Goal: Task Accomplishment & Management: Use online tool/utility

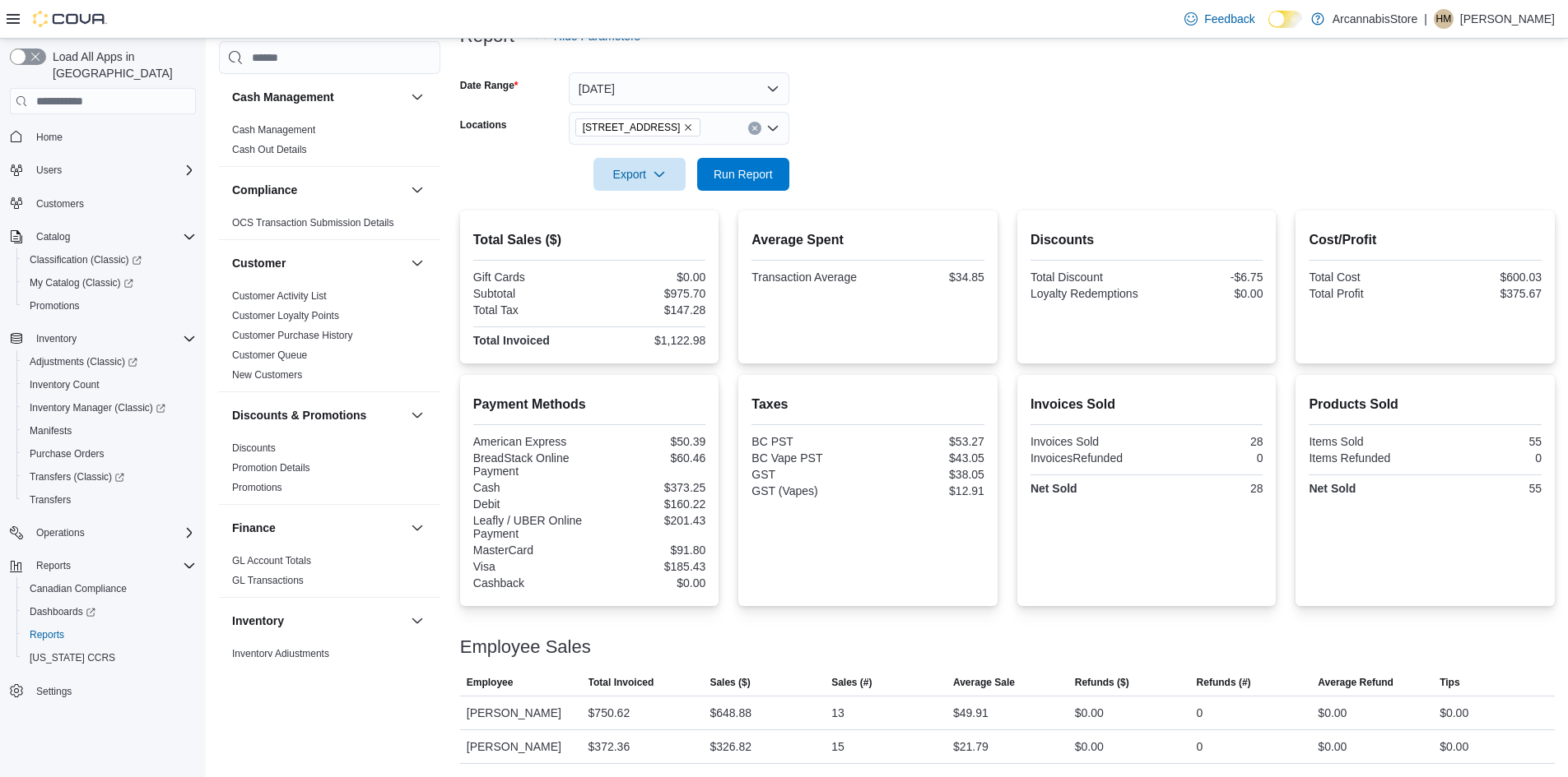
scroll to position [427, 0]
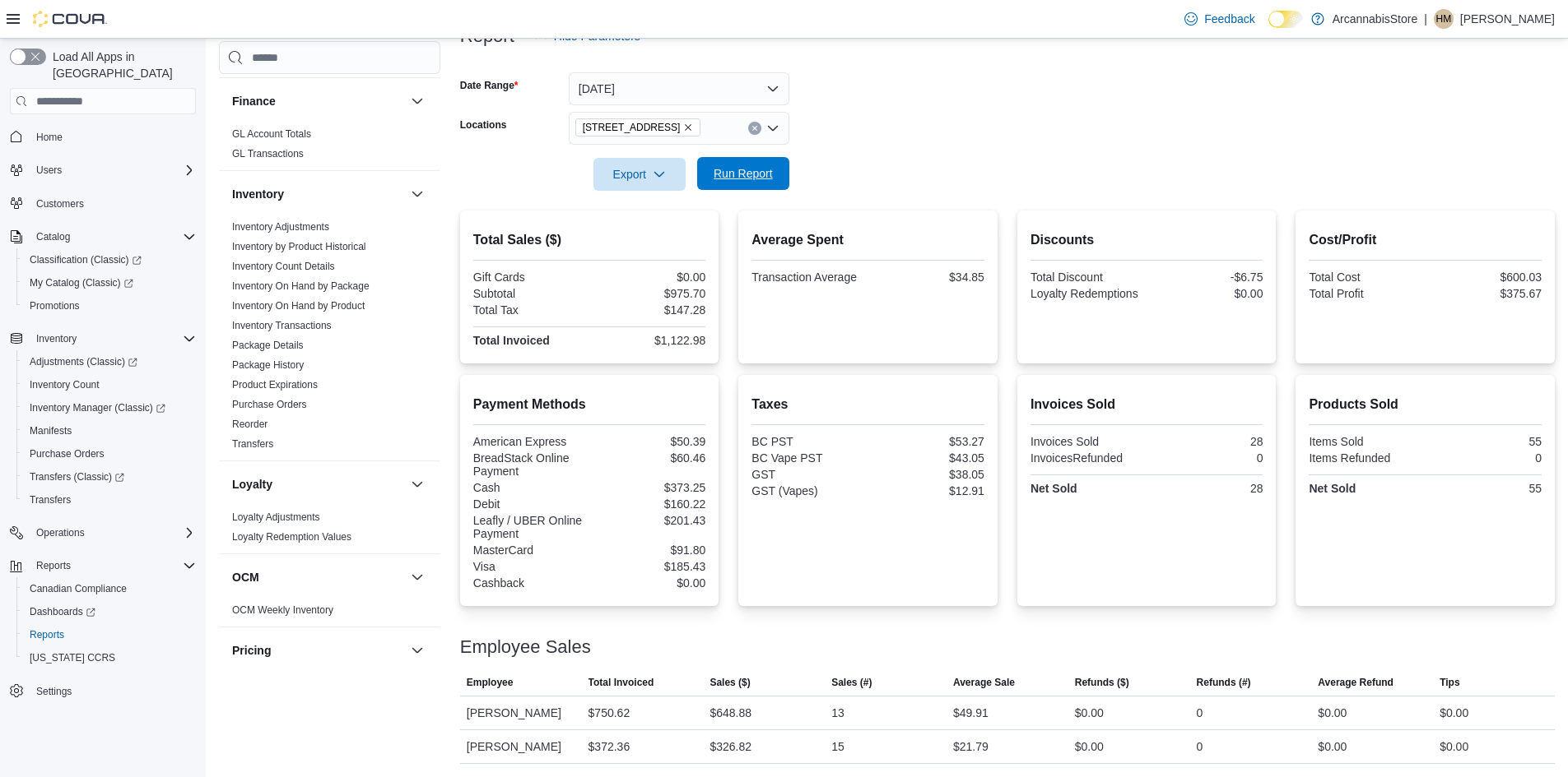
click at [737, 172] on span "Run Report" at bounding box center [743, 174] width 60 height 17
click at [751, 176] on span "Run Report" at bounding box center [743, 174] width 60 height 17
click at [693, 124] on icon "Remove 2267 Kingsway - 450548 from selection in this group" at bounding box center [688, 127] width 10 height 10
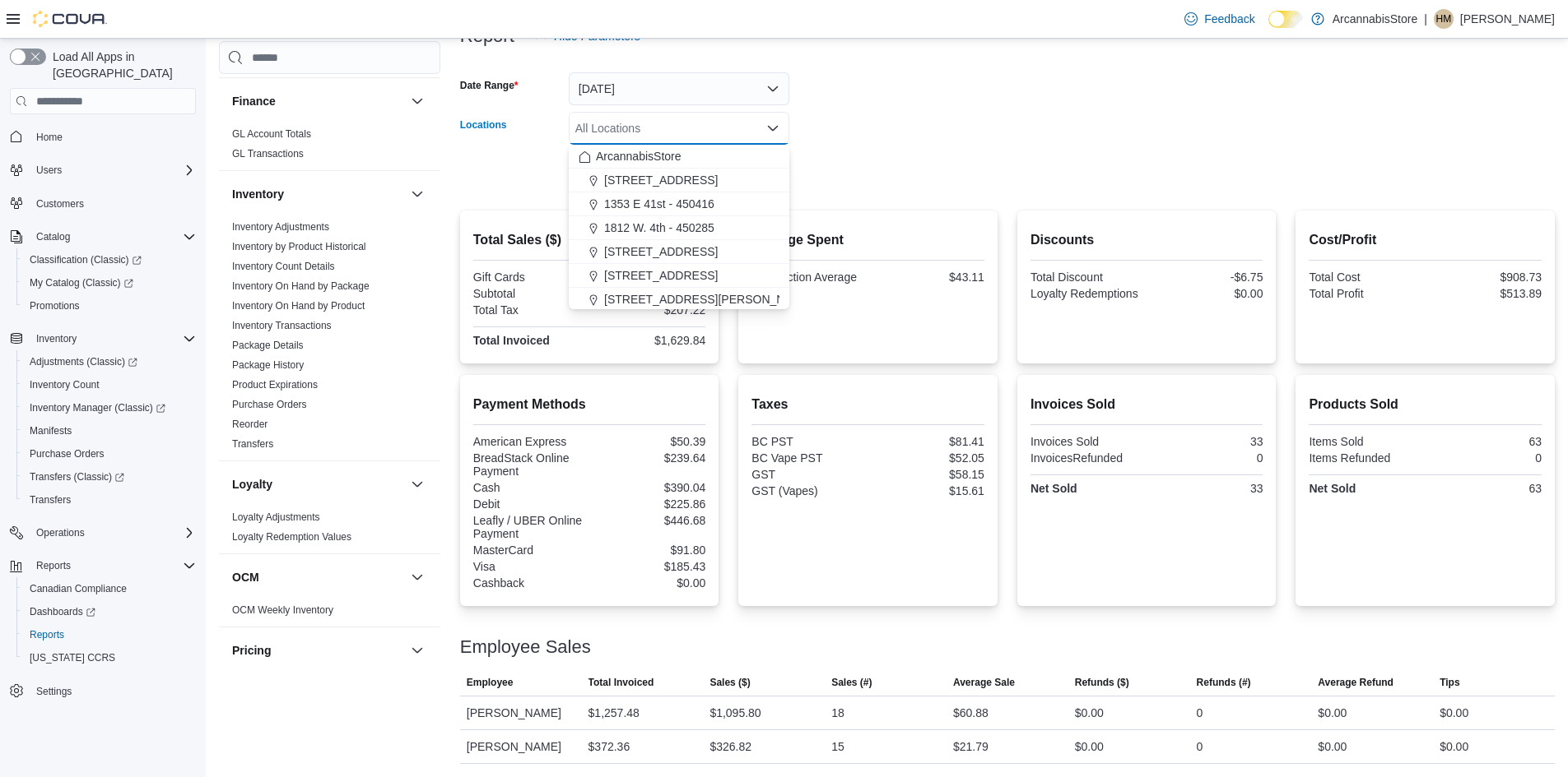
click at [831, 157] on div at bounding box center [1007, 152] width 1095 height 13
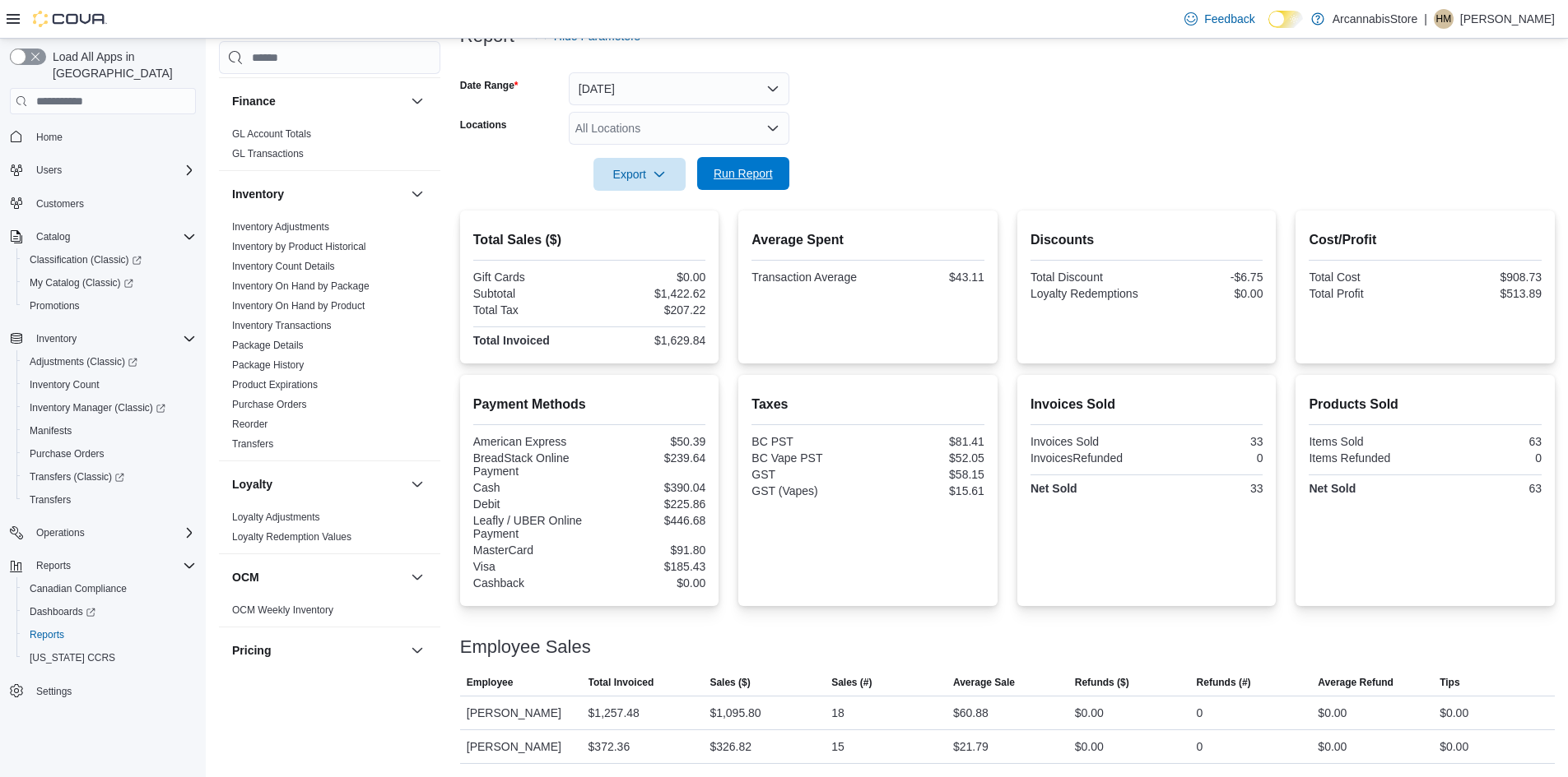
click at [727, 180] on span "Run Report" at bounding box center [743, 174] width 60 height 17
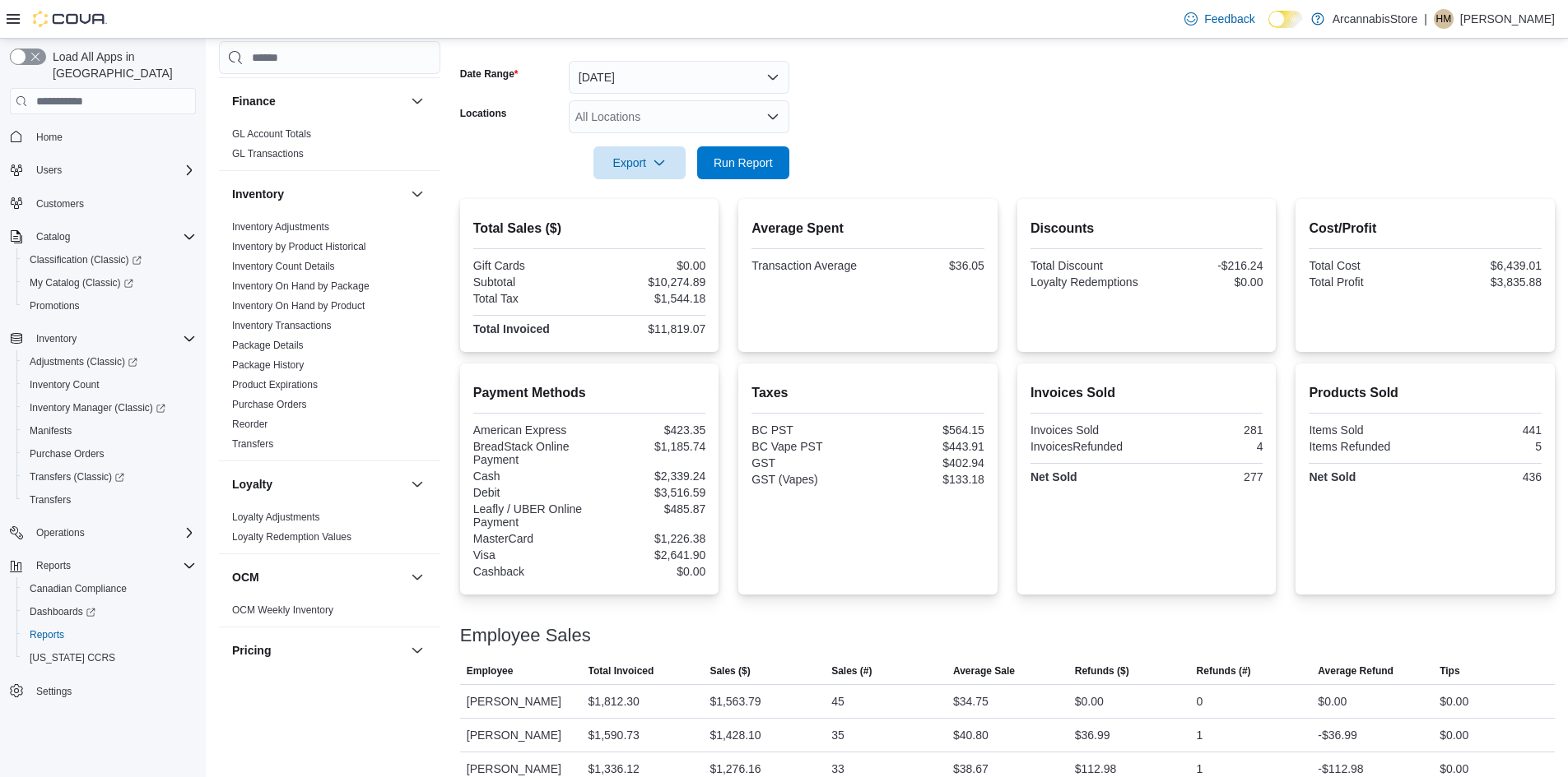
scroll to position [201, 0]
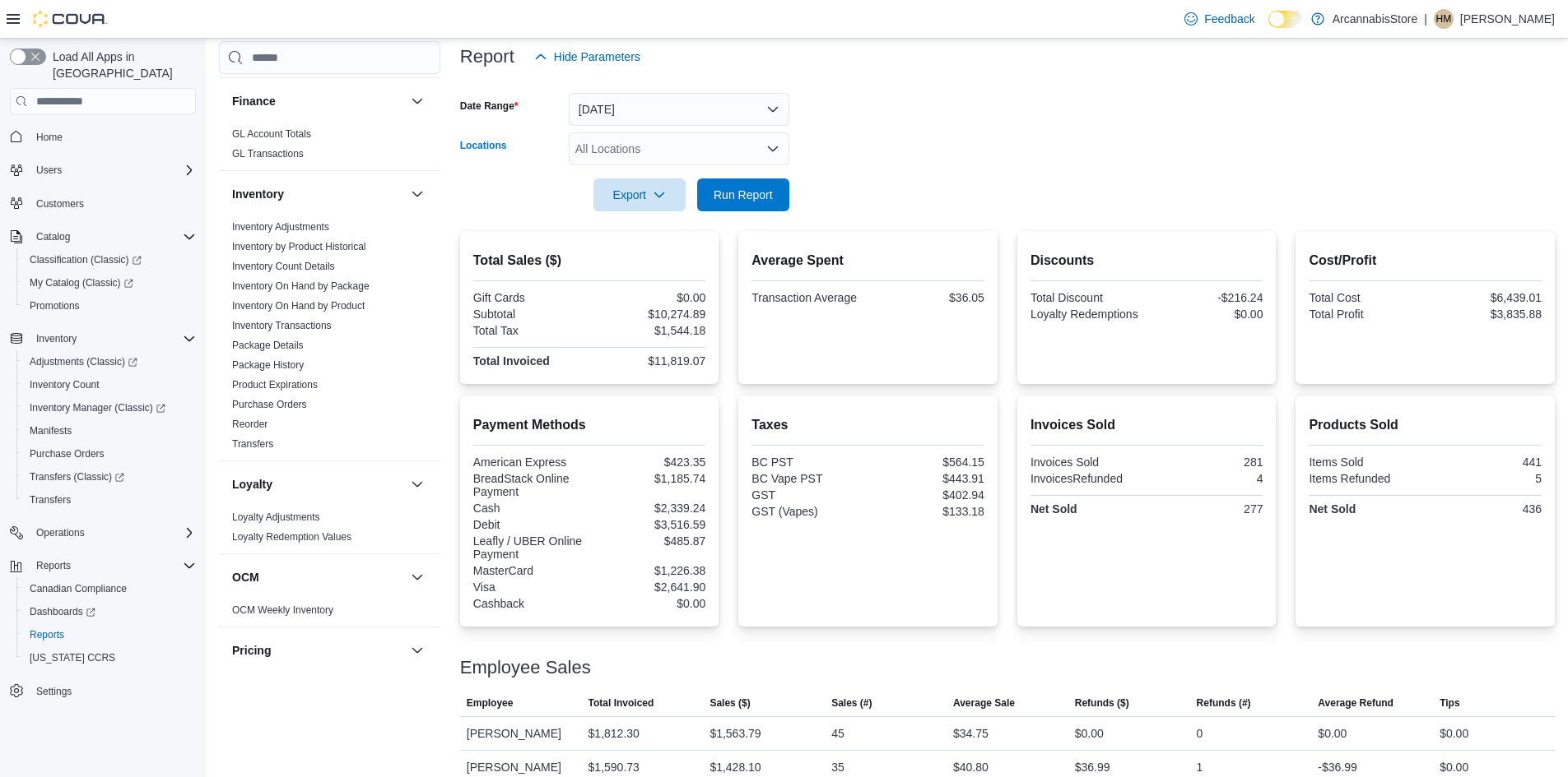
click at [669, 153] on div "All Locations" at bounding box center [679, 148] width 221 height 33
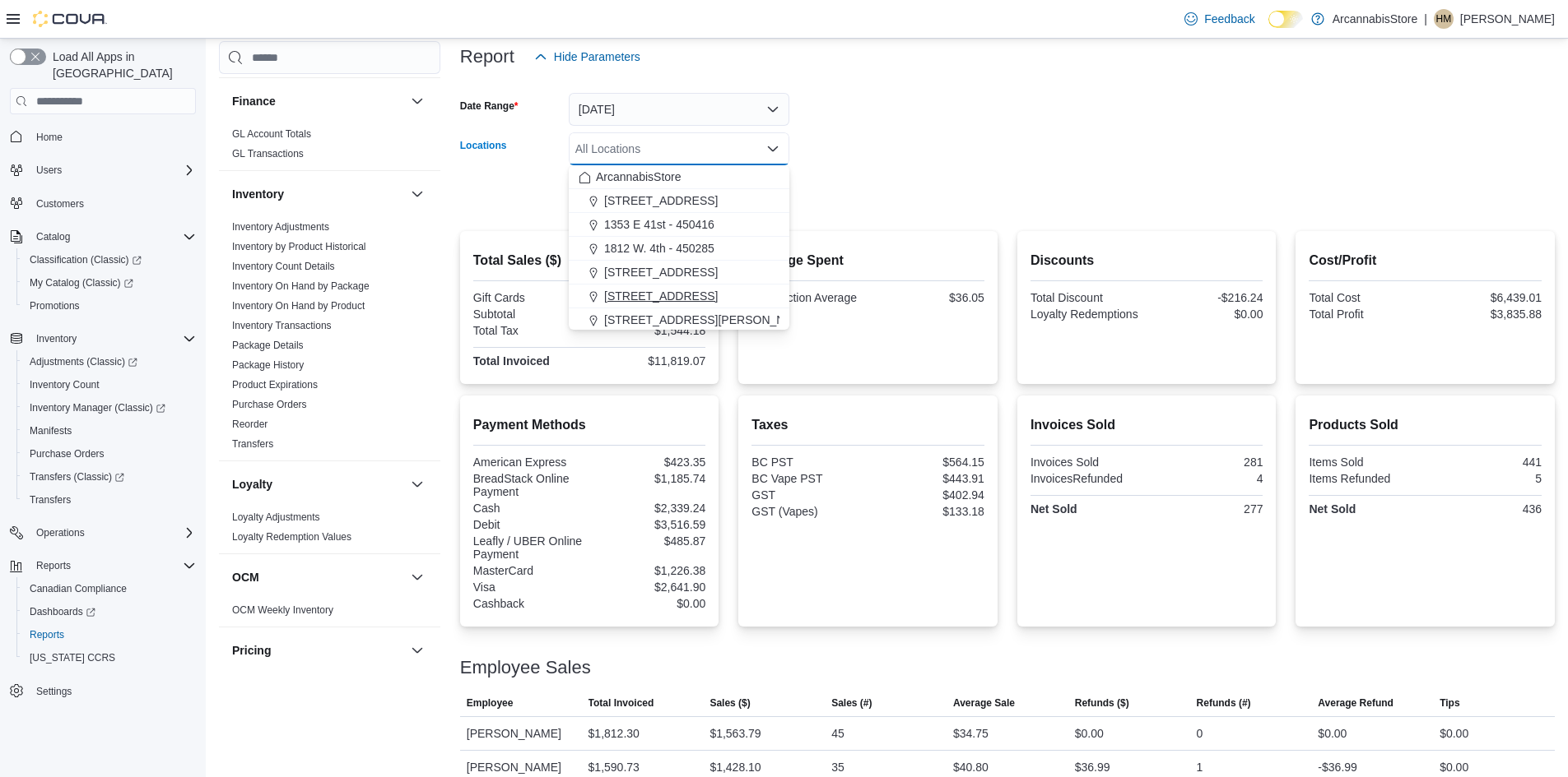
click at [706, 289] on span "[STREET_ADDRESS]" at bounding box center [661, 296] width 114 height 17
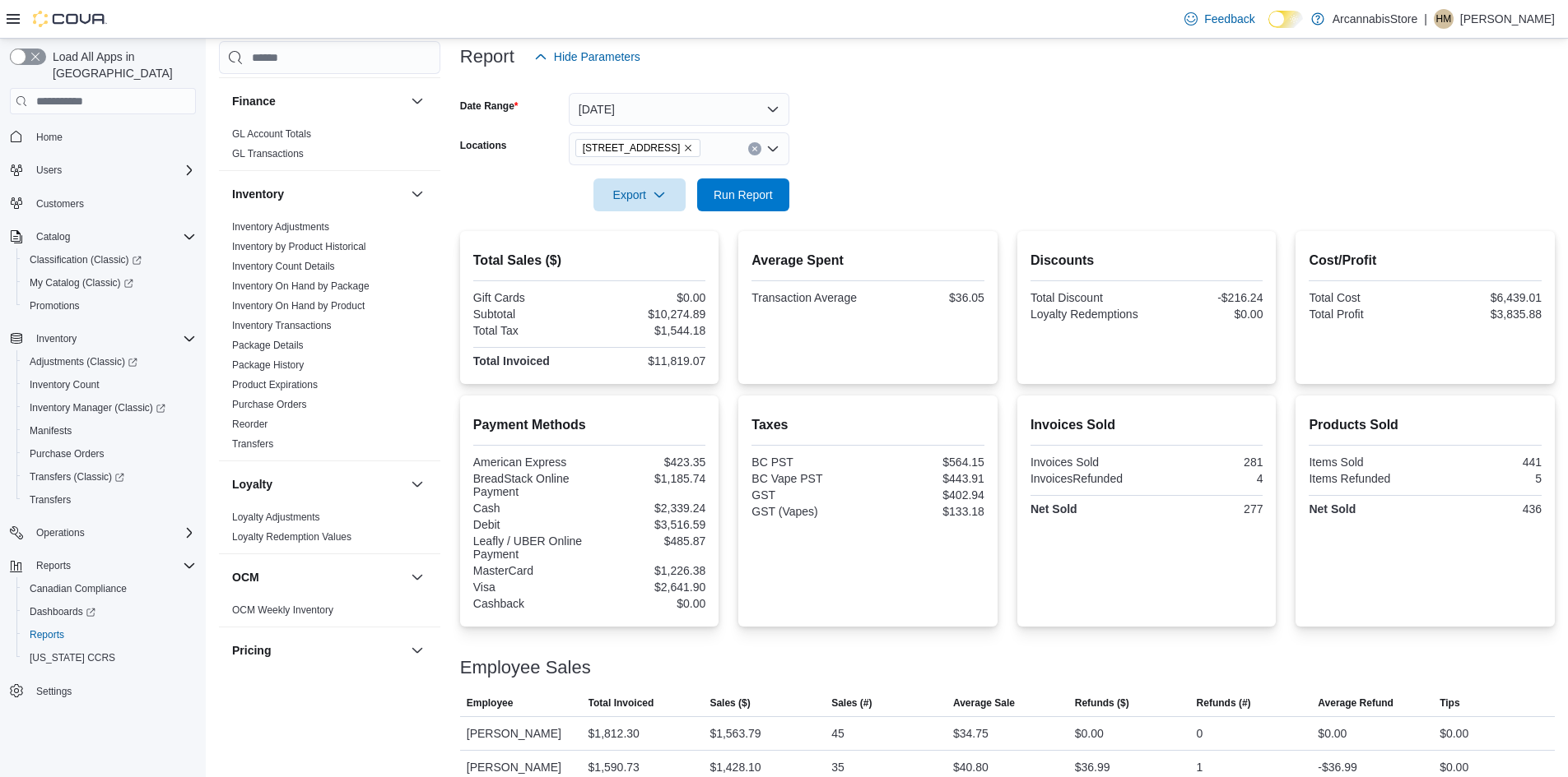
click at [908, 195] on form "Date Range [DATE] Locations [STREET_ADDRESS] Export Run Report" at bounding box center [1007, 142] width 1095 height 139
click at [747, 195] on span "Run Report" at bounding box center [743, 194] width 60 height 17
click at [763, 185] on span "Run Report" at bounding box center [743, 194] width 73 height 33
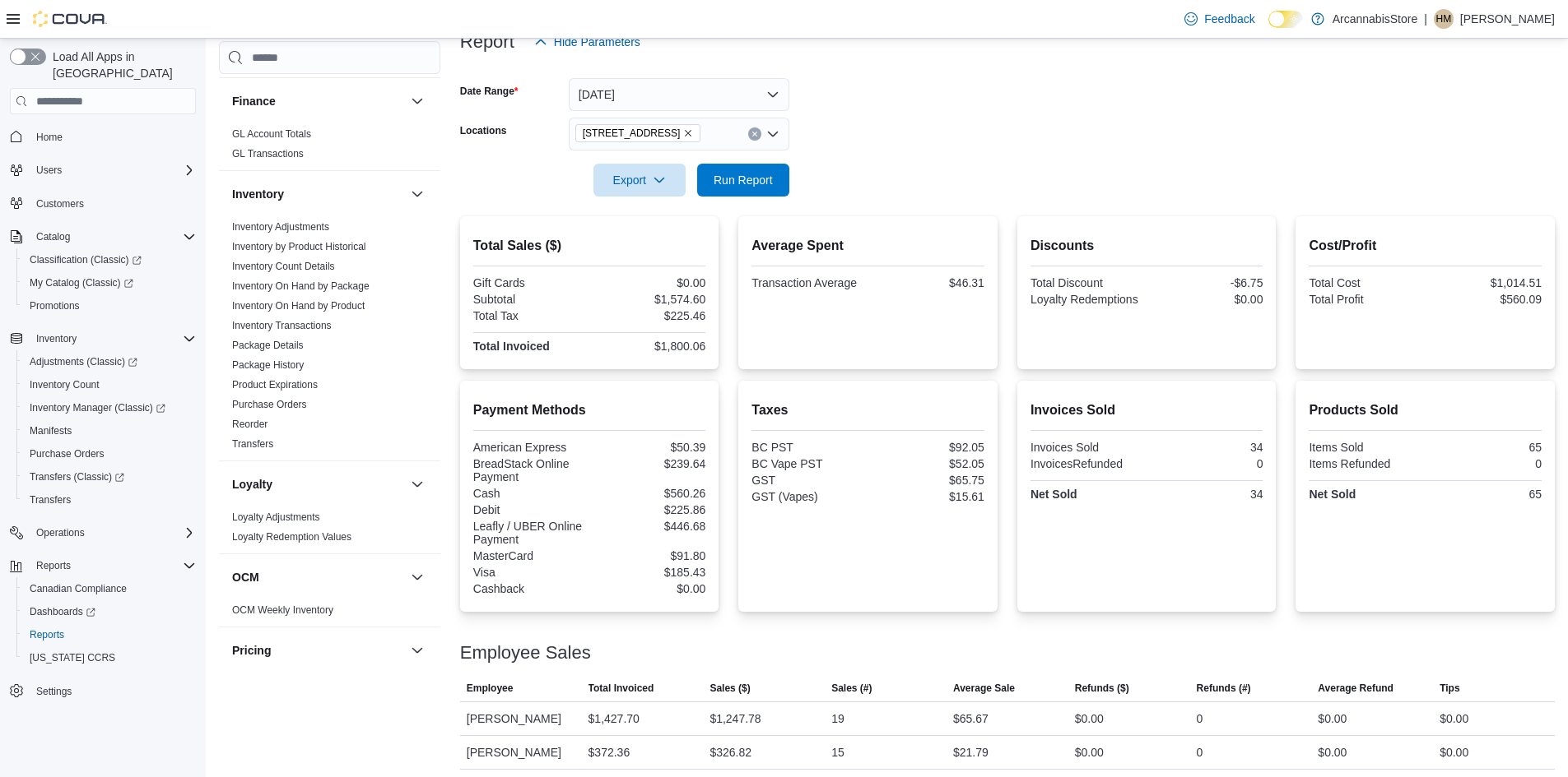
scroll to position [221, 0]
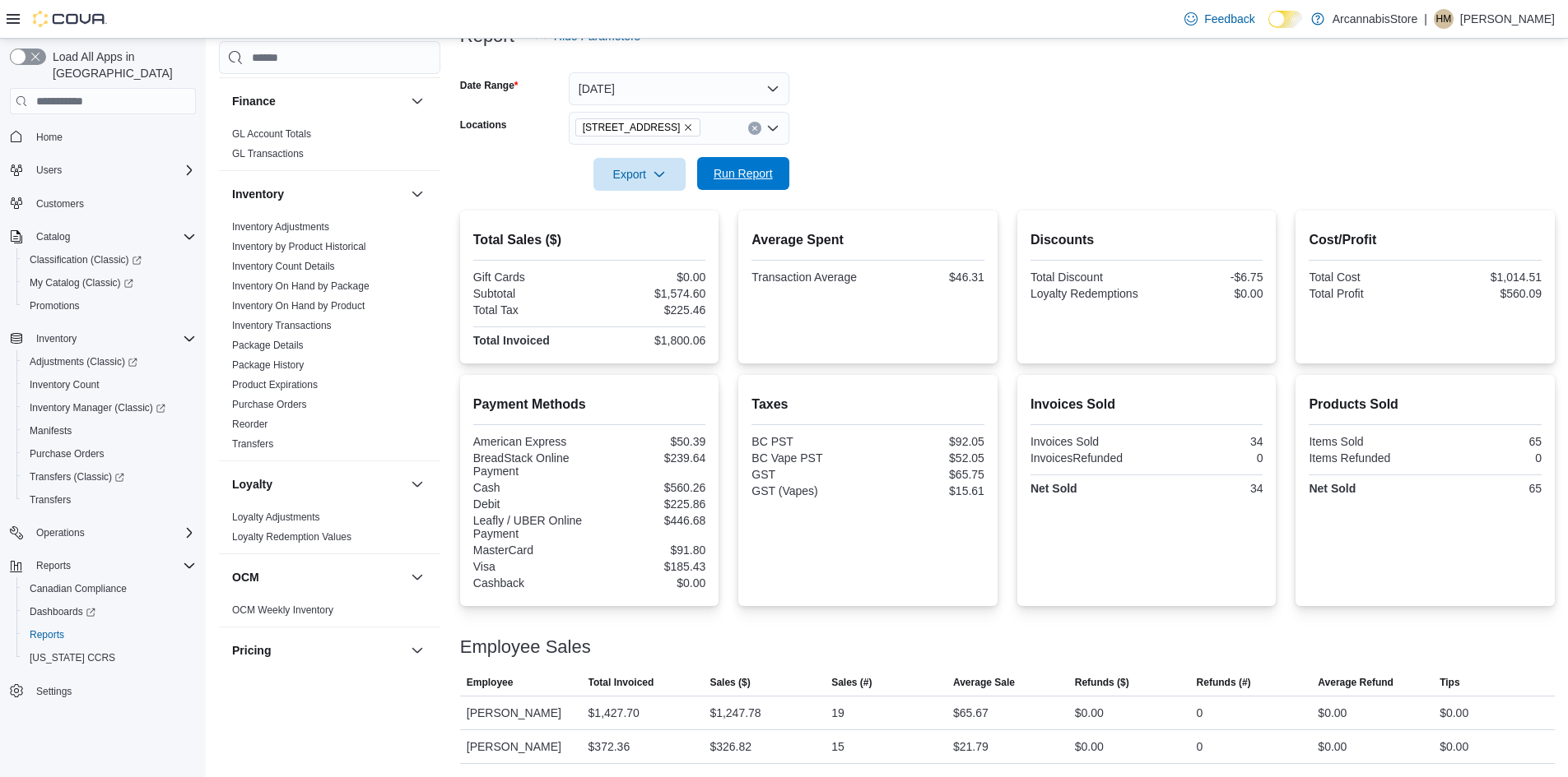
click at [762, 174] on span "Run Report" at bounding box center [743, 174] width 60 height 17
click at [694, 130] on span "[STREET_ADDRESS]" at bounding box center [638, 127] width 111 height 17
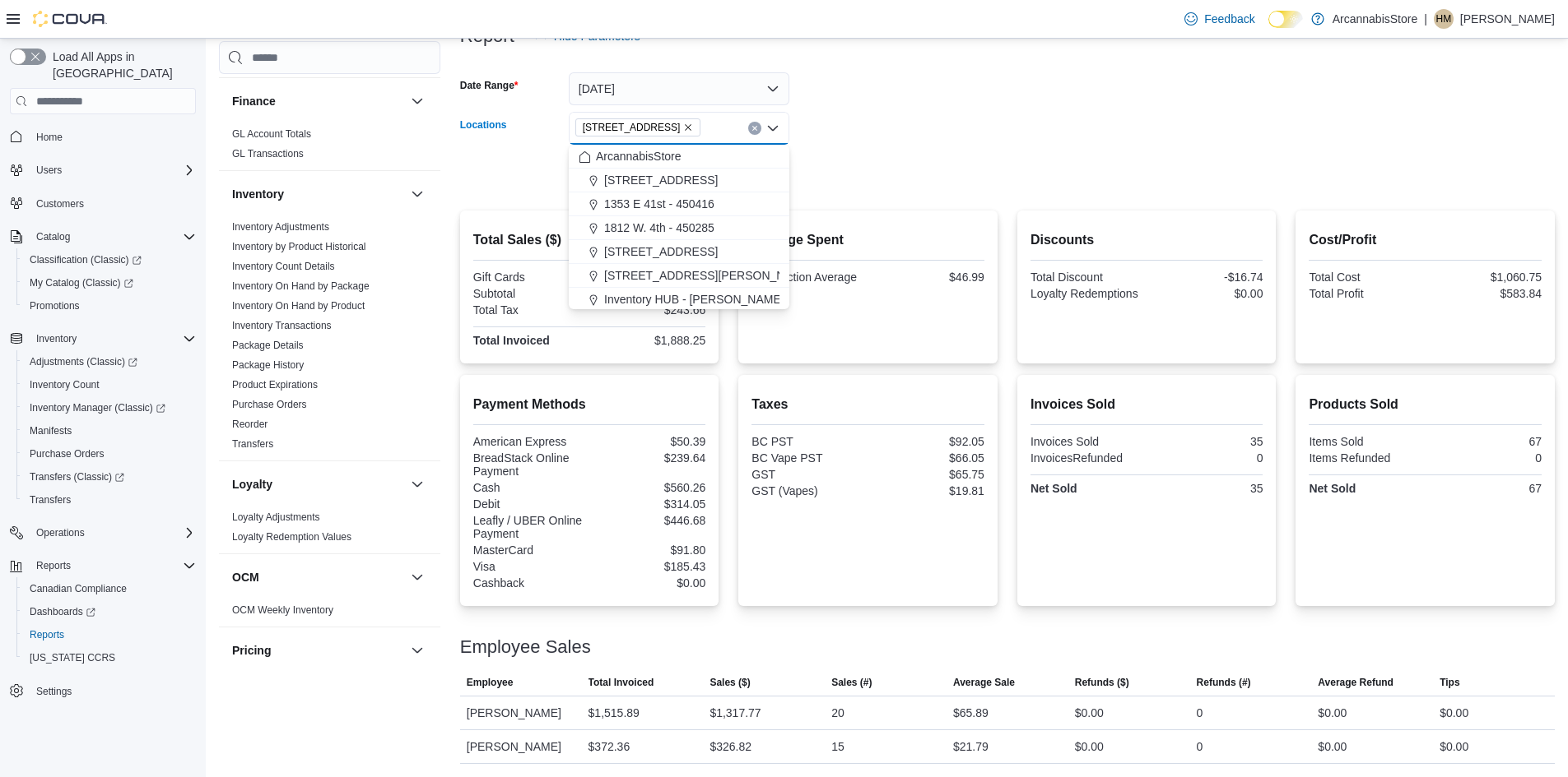
click at [693, 127] on icon "Remove 2267 Kingsway - 450548 from selection in this group" at bounding box center [688, 127] width 10 height 10
click at [1002, 117] on form "Date Range [DATE] Locations All Locations Combo box. Selected. Combo box input.…" at bounding box center [1007, 122] width 1095 height 139
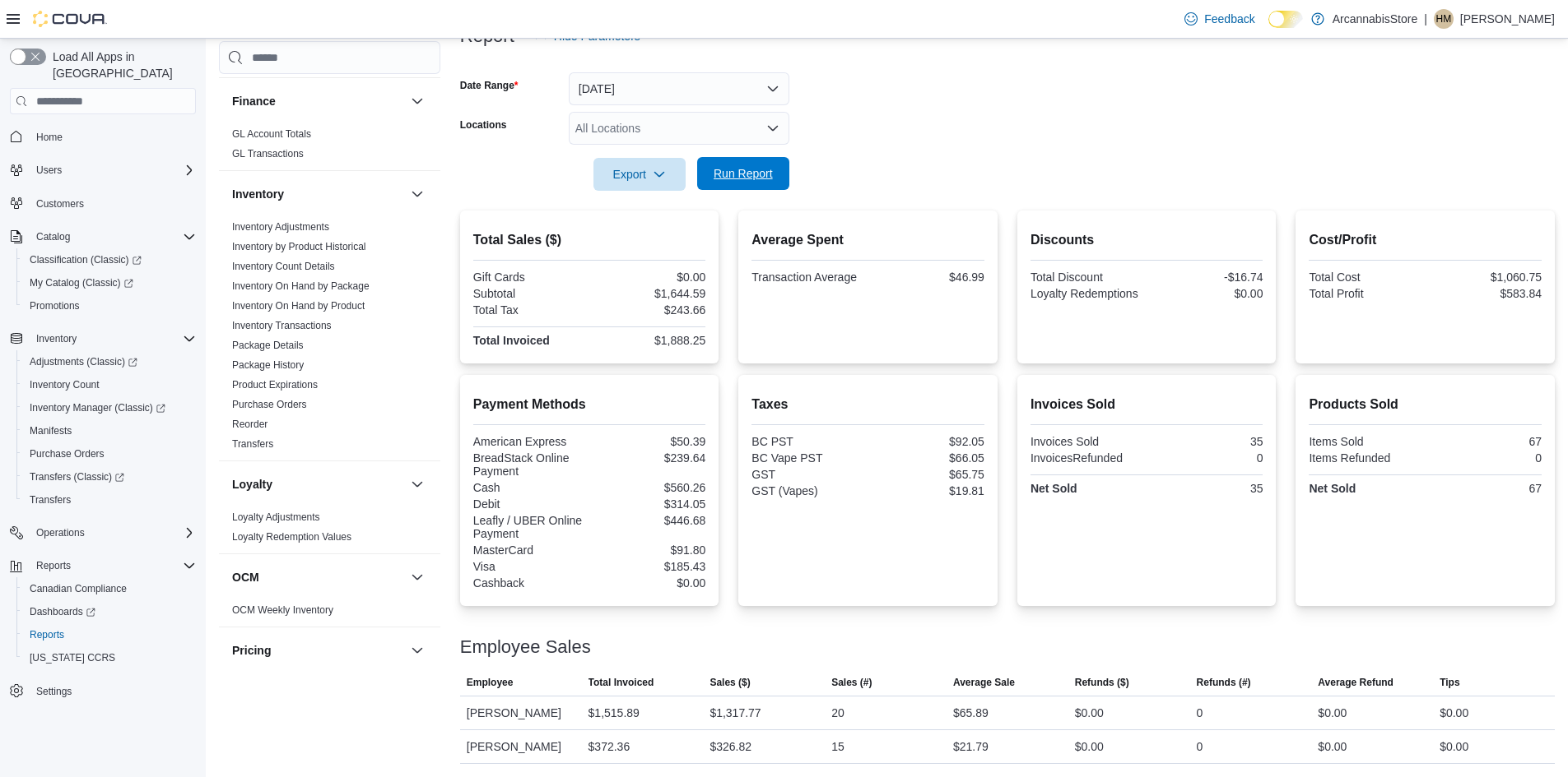
click at [760, 180] on span "Run Report" at bounding box center [743, 174] width 60 height 17
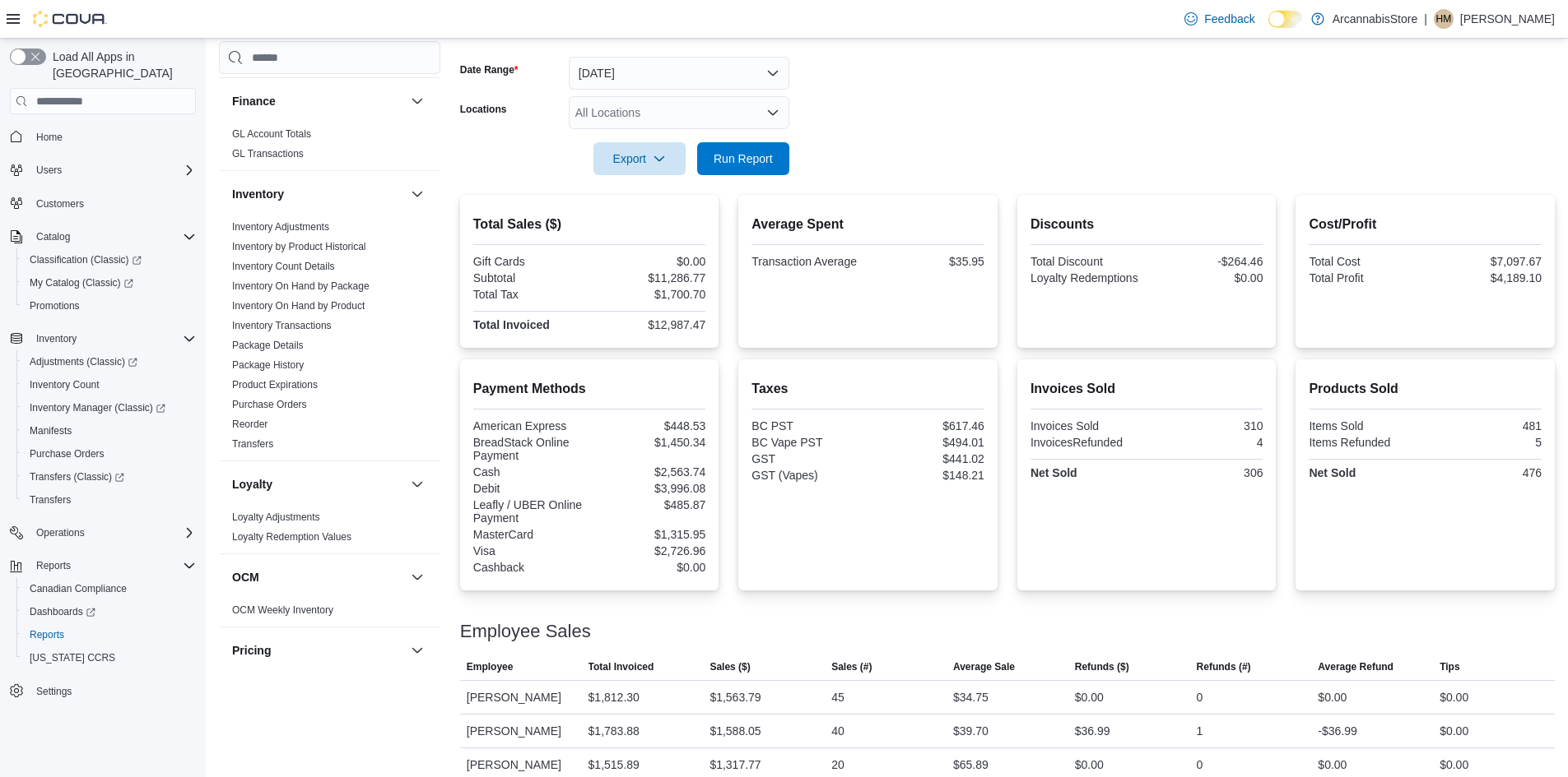
scroll to position [612, 0]
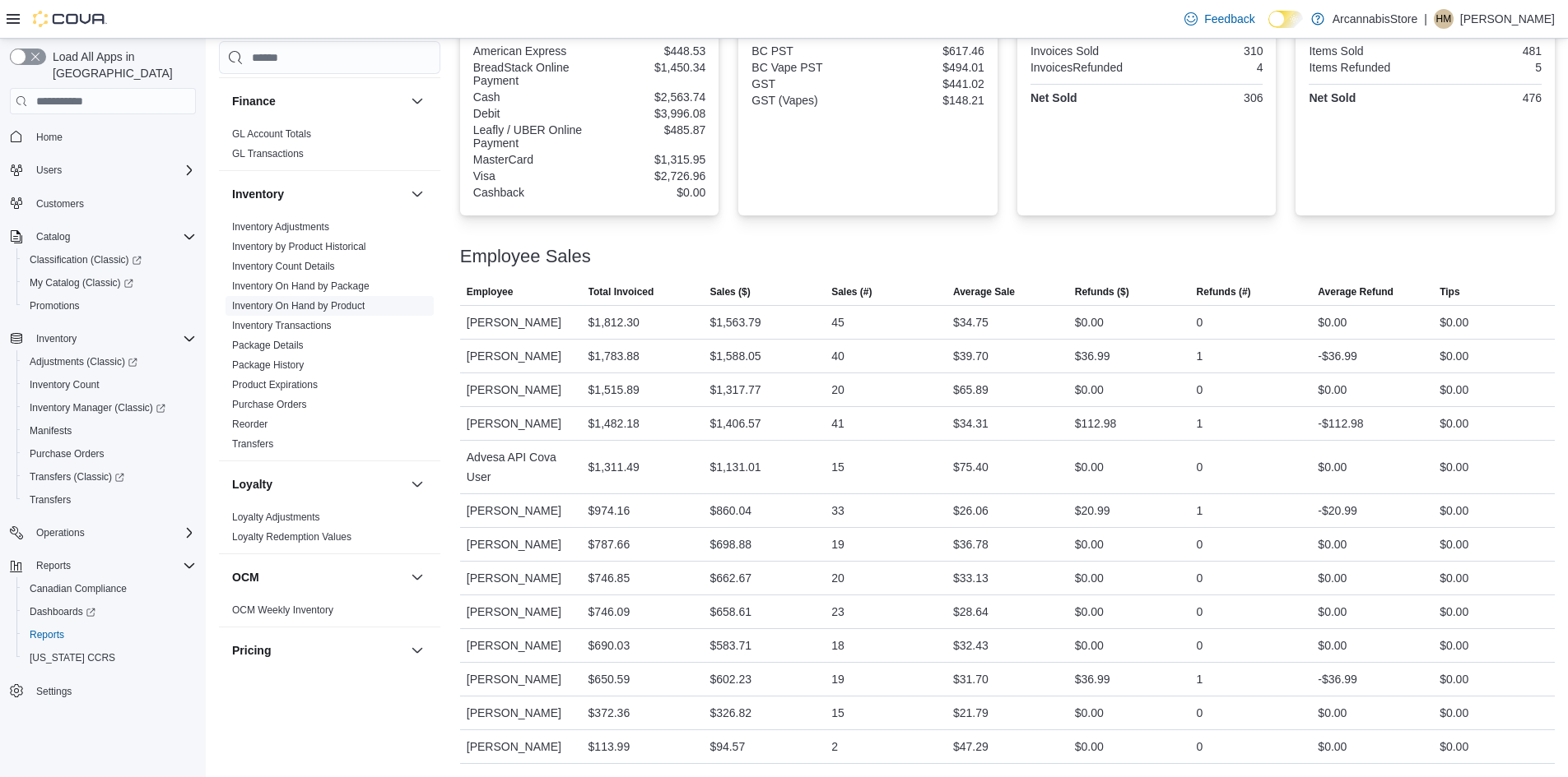
click at [315, 301] on link "Inventory On Hand by Product" at bounding box center [298, 306] width 132 height 11
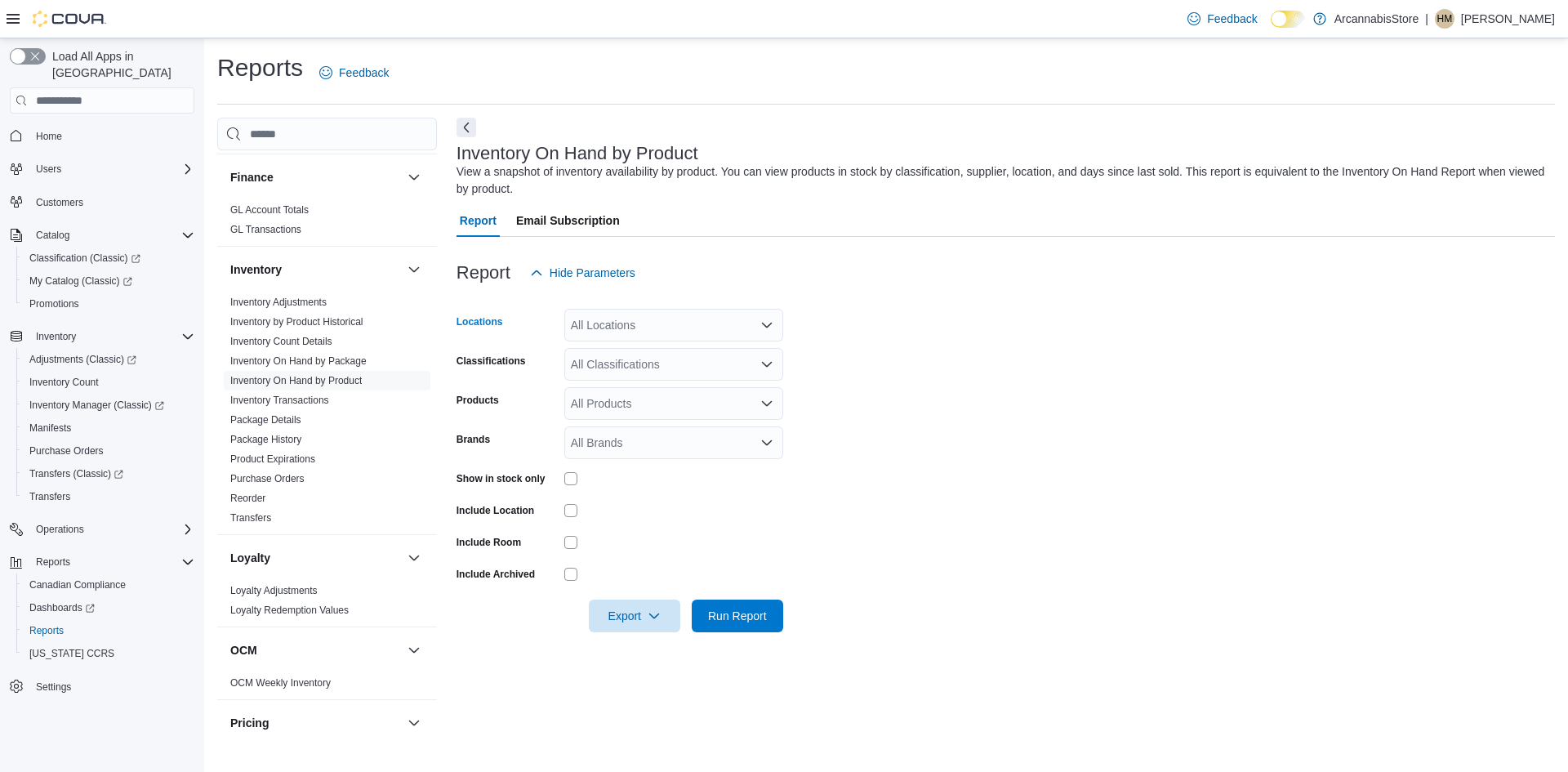
click at [613, 330] on div "All Locations" at bounding box center [674, 325] width 219 height 32
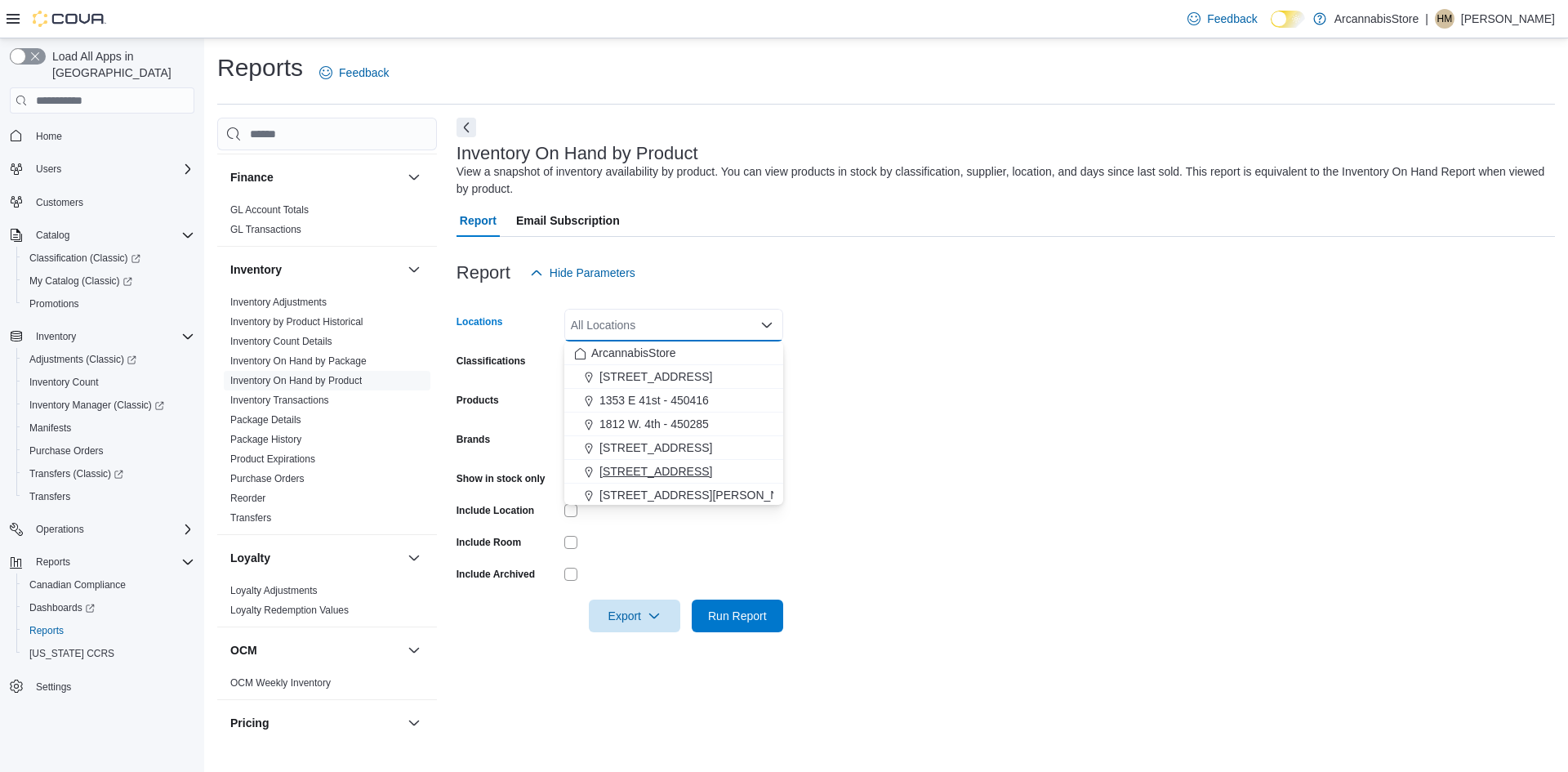
click at [655, 469] on span "[STREET_ADDRESS]" at bounding box center [656, 472] width 113 height 17
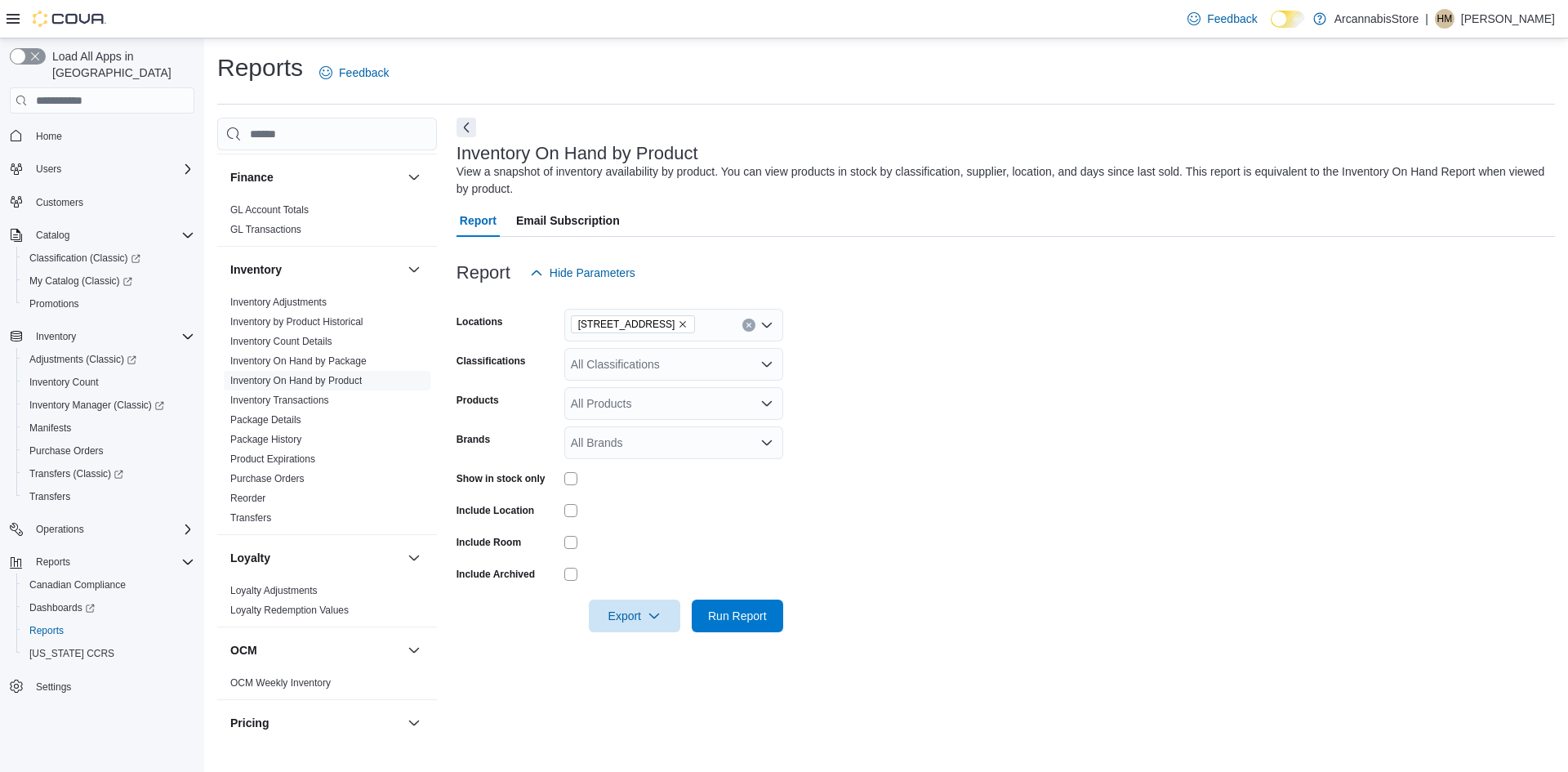
drag, startPoint x: 933, startPoint y: 371, endPoint x: 920, endPoint y: 374, distance: 13.3
click at [920, 374] on form "Locations [STREET_ADDRESS] Classifications All Classifications Products All Pro…" at bounding box center [1005, 460] width 1099 height 343
click at [647, 360] on div "All Classifications" at bounding box center [674, 364] width 219 height 32
type input "******"
click at [607, 389] on span "FLOWER" at bounding box center [624, 392] width 49 height 17
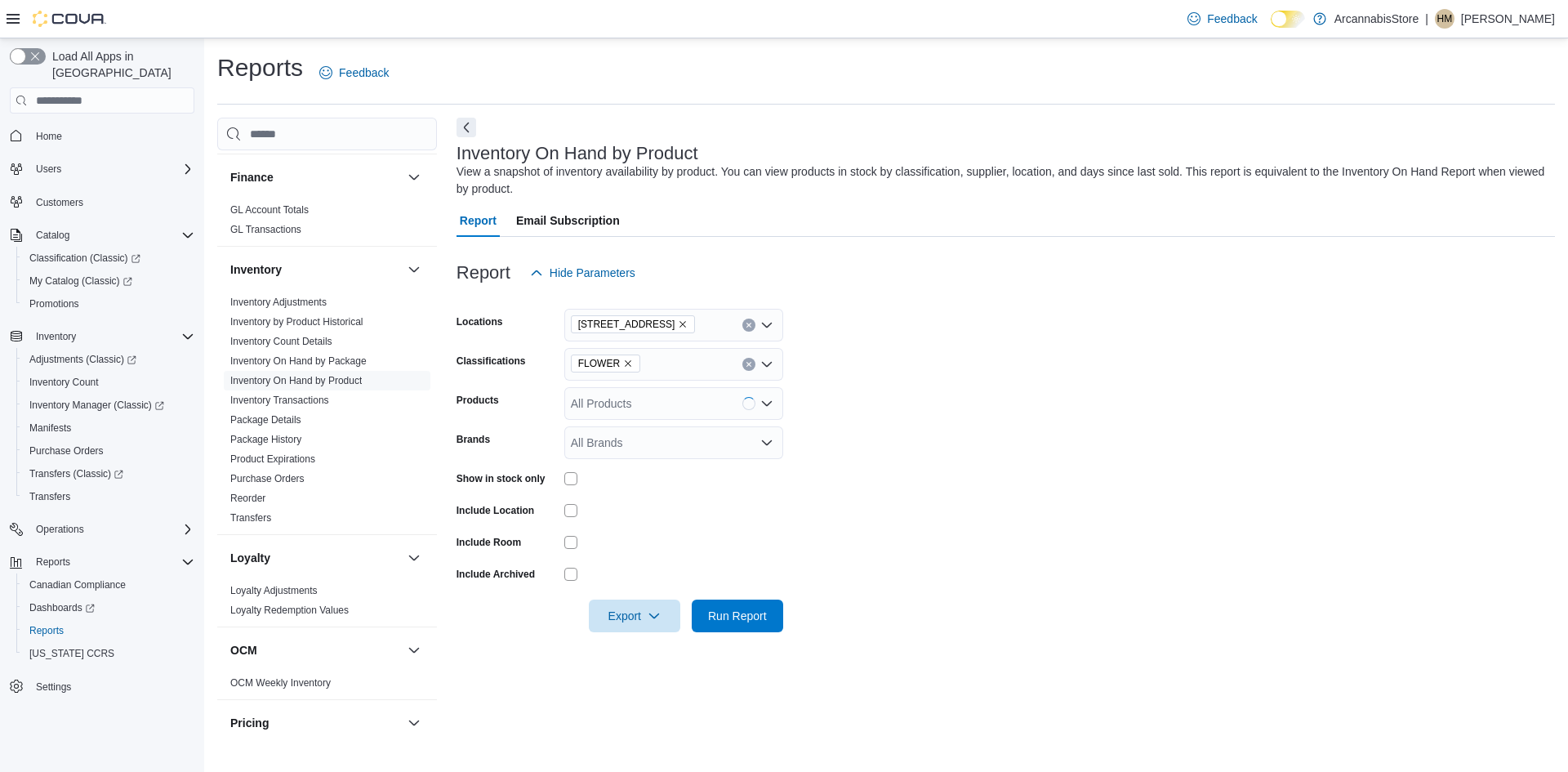
drag, startPoint x: 916, startPoint y: 537, endPoint x: 902, endPoint y: 541, distance: 14.6
click at [906, 539] on form "Locations [STREET_ADDRESS] Classifications FLOWER Products All Products Brands …" at bounding box center [1005, 460] width 1099 height 343
click at [723, 615] on span "Run Report" at bounding box center [737, 616] width 59 height 17
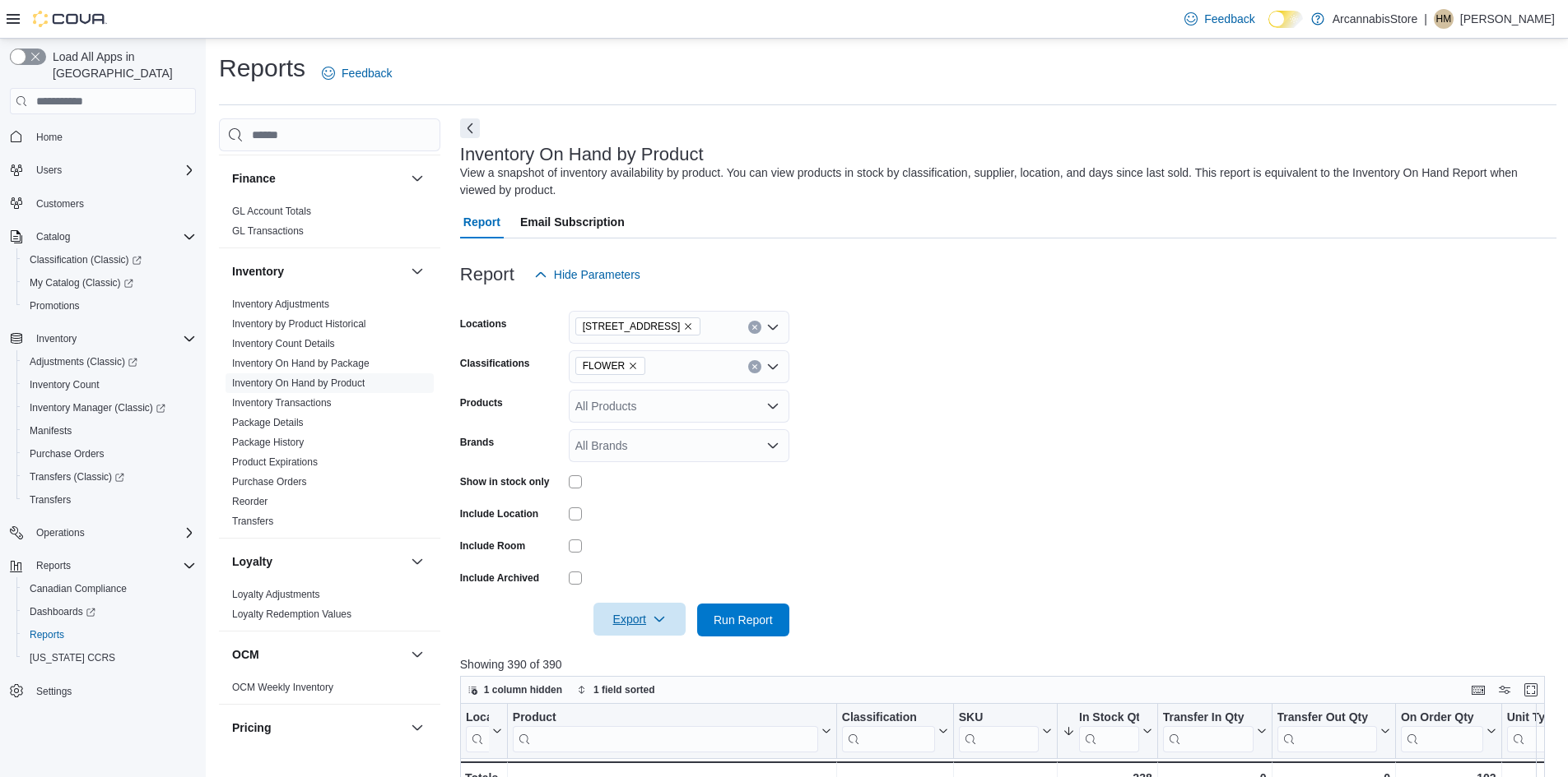
click at [634, 621] on span "Export" at bounding box center [640, 619] width 73 height 33
click at [653, 650] on span "Export to Excel" at bounding box center [642, 653] width 74 height 13
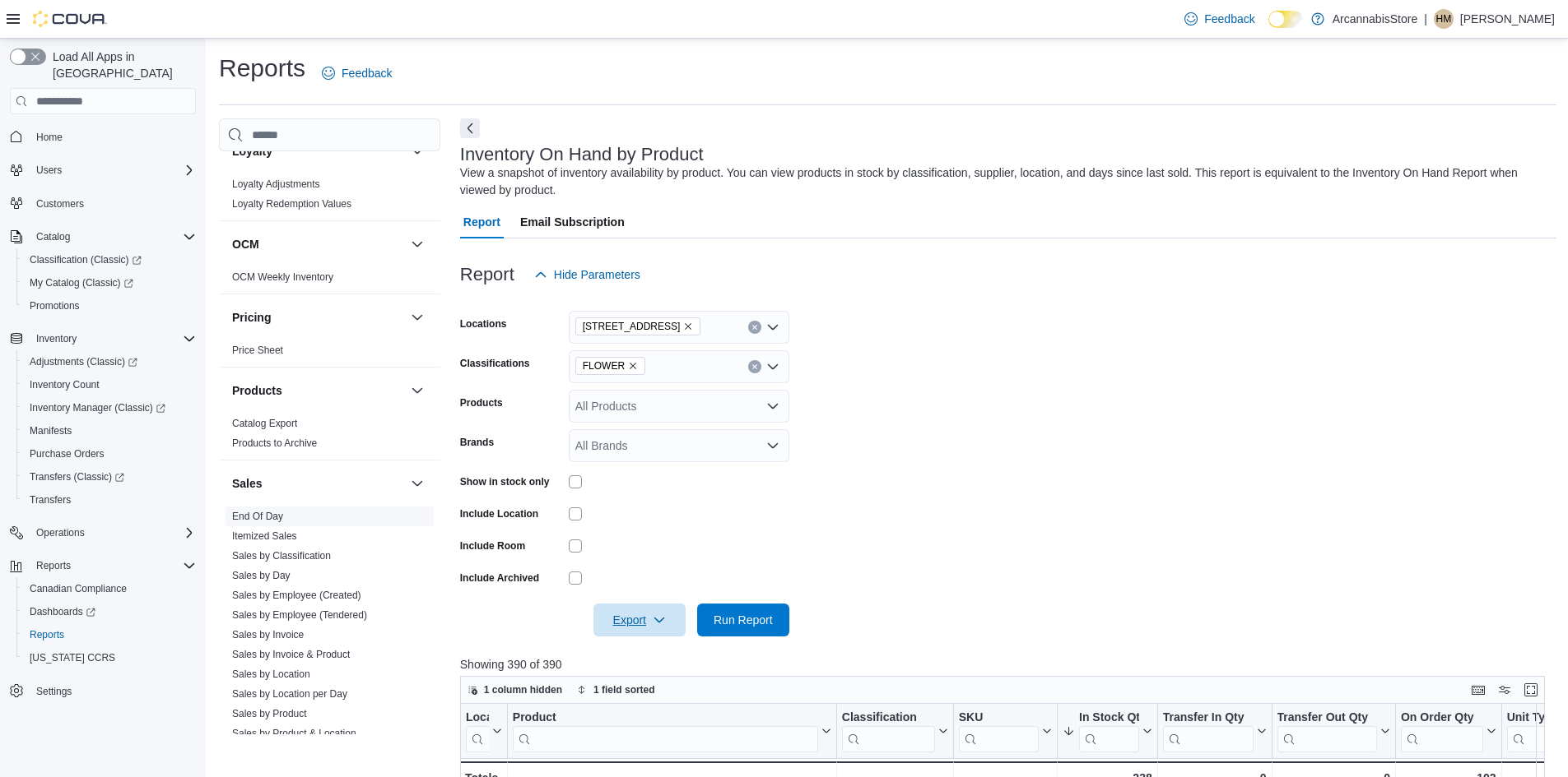
scroll to position [838, 0]
click at [294, 521] on span "End Of Day" at bounding box center [330, 516] width 209 height 20
click at [281, 512] on link "End Of Day" at bounding box center [257, 516] width 51 height 11
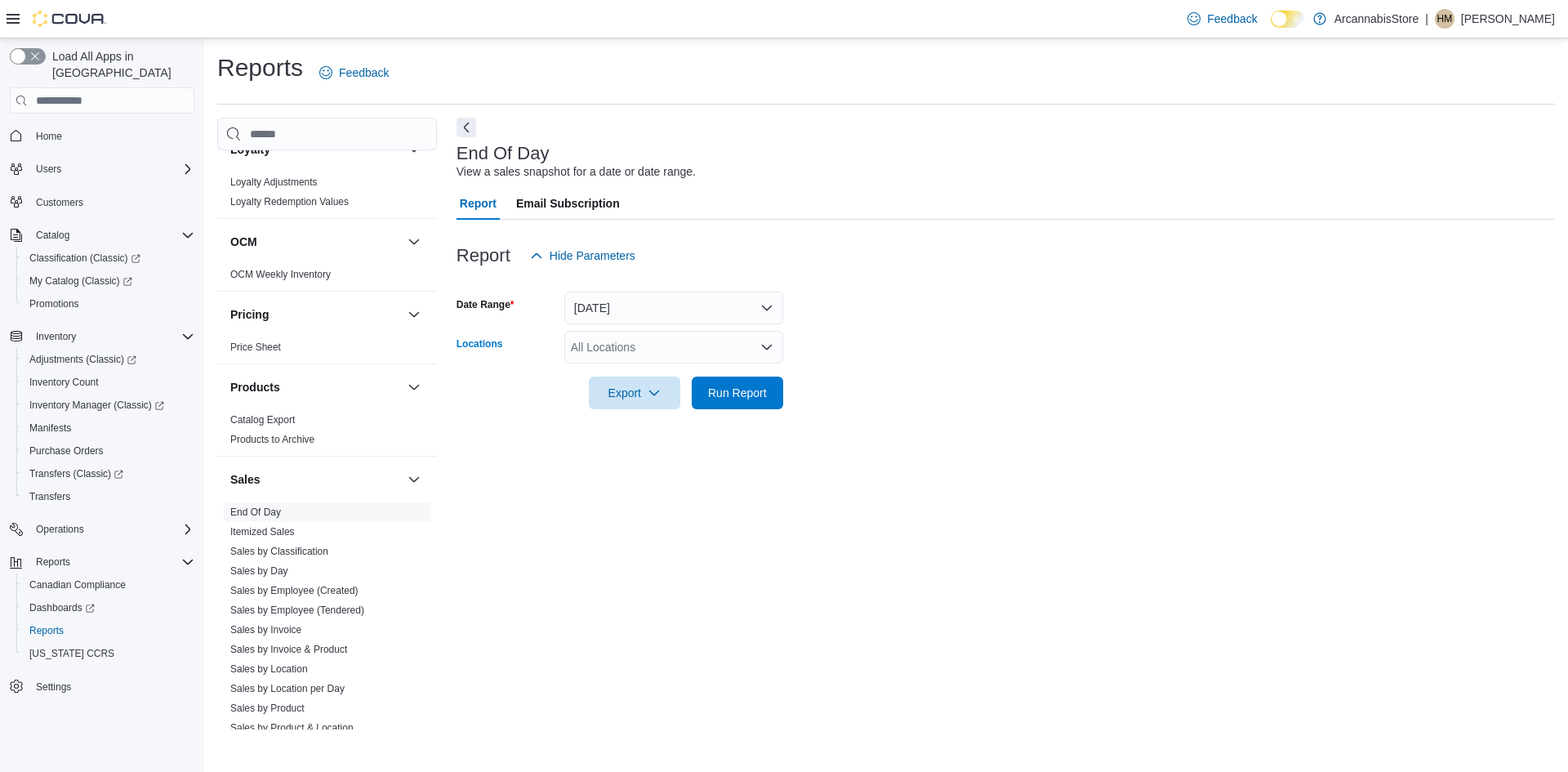
click at [606, 349] on div "All Locations" at bounding box center [674, 347] width 219 height 32
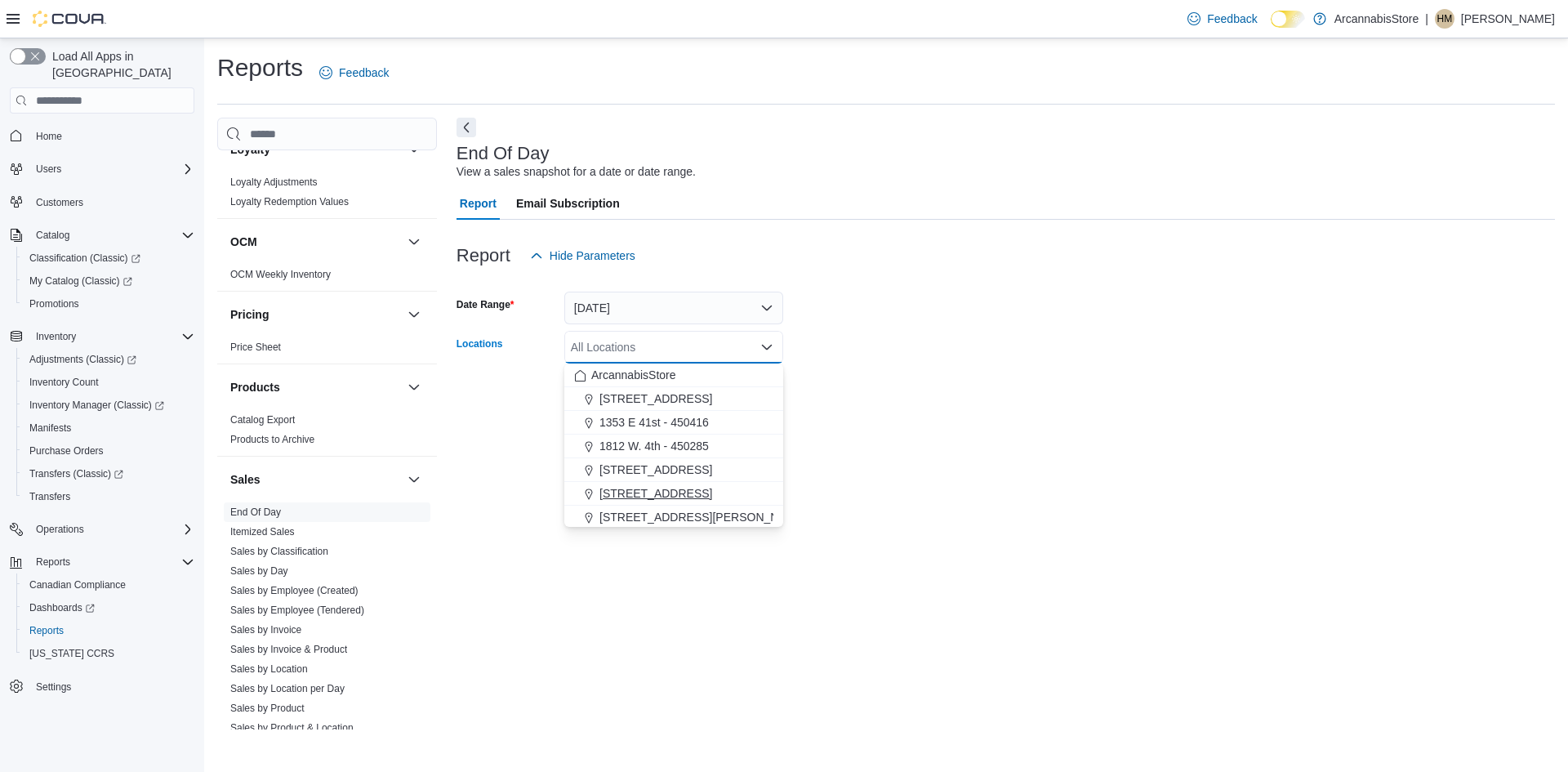
click at [675, 490] on span "[STREET_ADDRESS]" at bounding box center [656, 494] width 113 height 17
drag, startPoint x: 930, startPoint y: 398, endPoint x: 908, endPoint y: 399, distance: 22.0
click at [922, 398] on form "Date Range [DATE] Locations [STREET_ADDRESS] Combo box. Selected. [STREET_ADDRE…" at bounding box center [1005, 340] width 1099 height 138
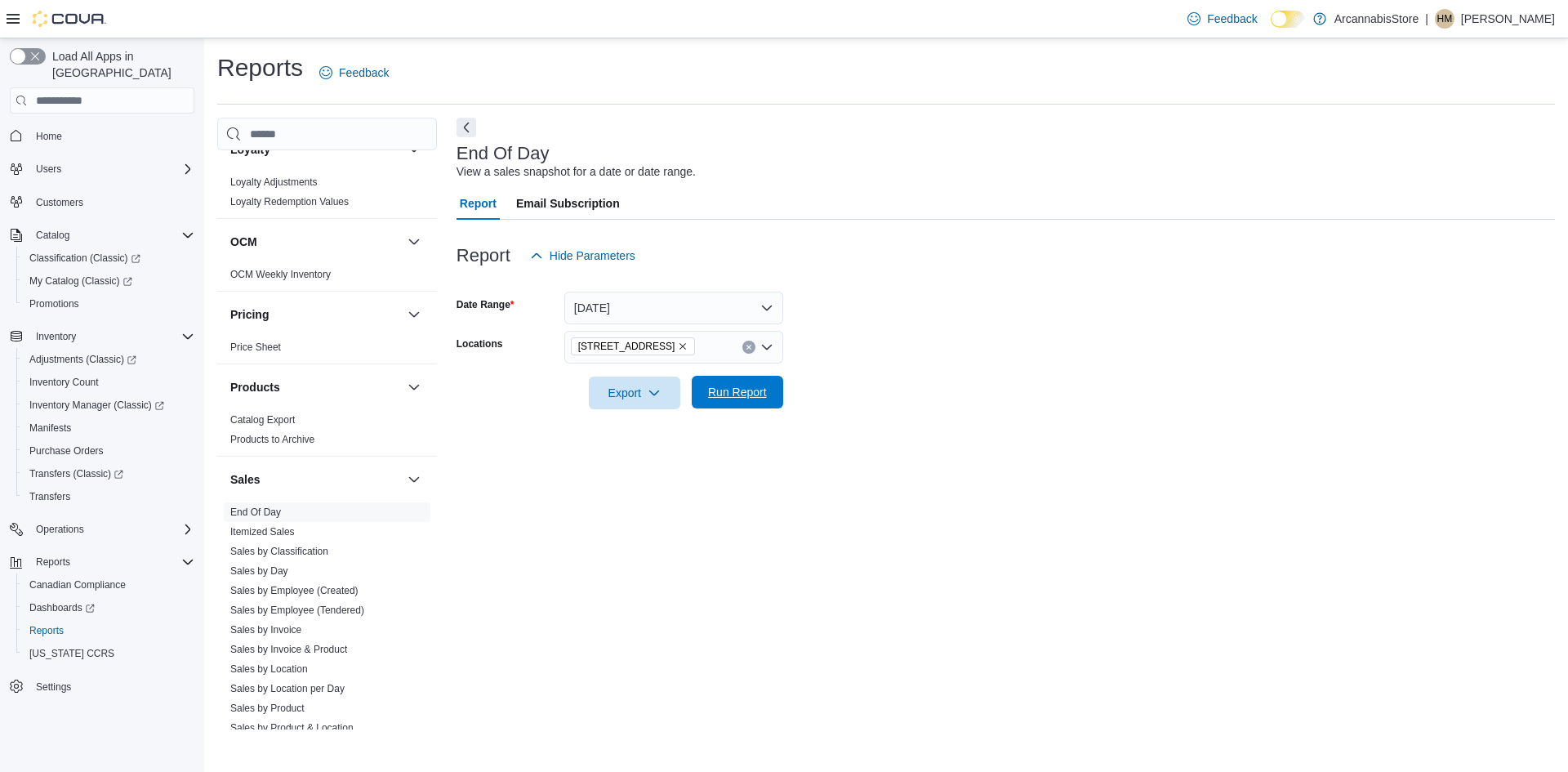
drag, startPoint x: 735, startPoint y: 396, endPoint x: 751, endPoint y: 409, distance: 20.6
click at [747, 408] on span "Run Report" at bounding box center [737, 392] width 72 height 32
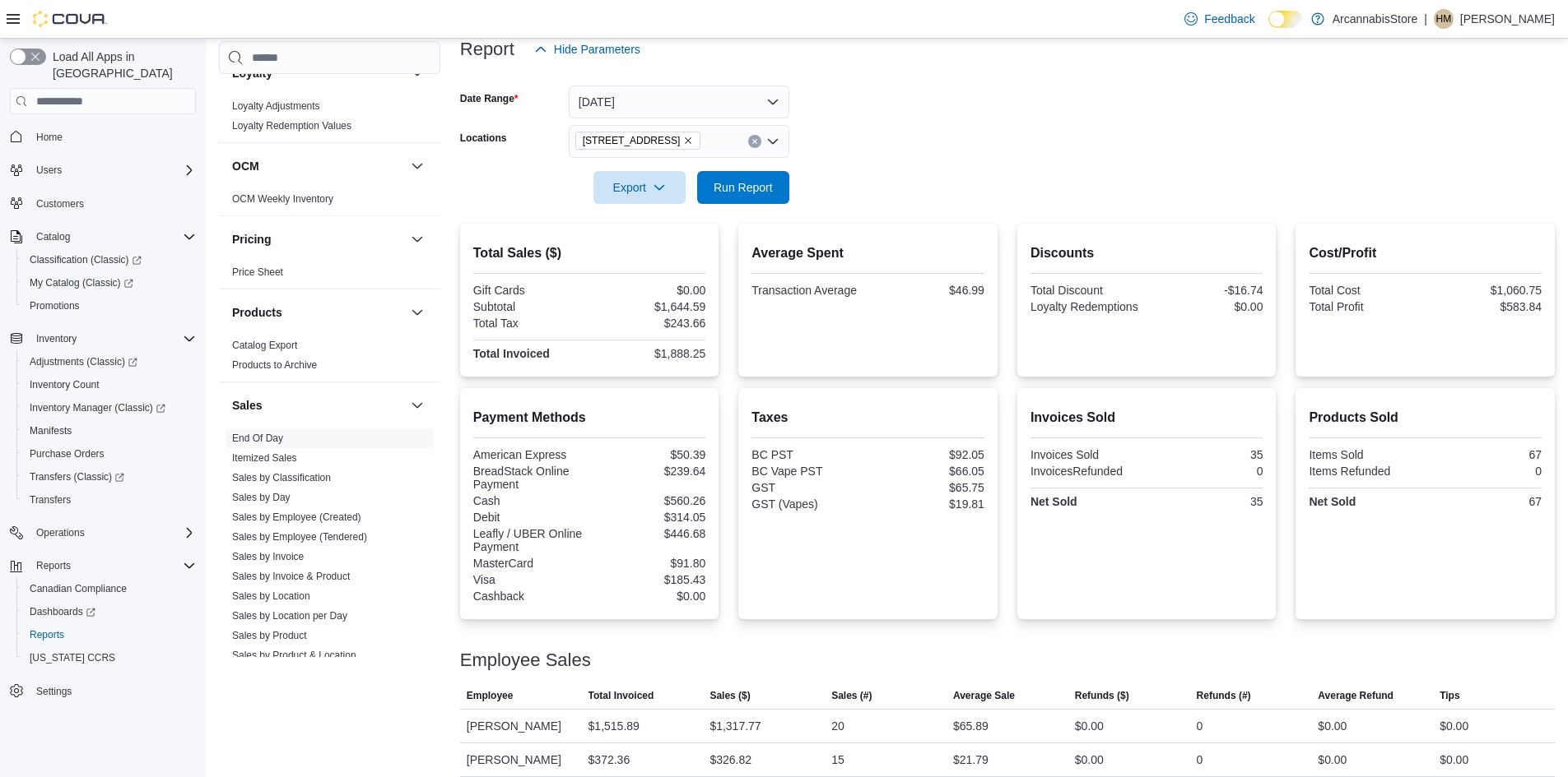
scroll to position [221, 0]
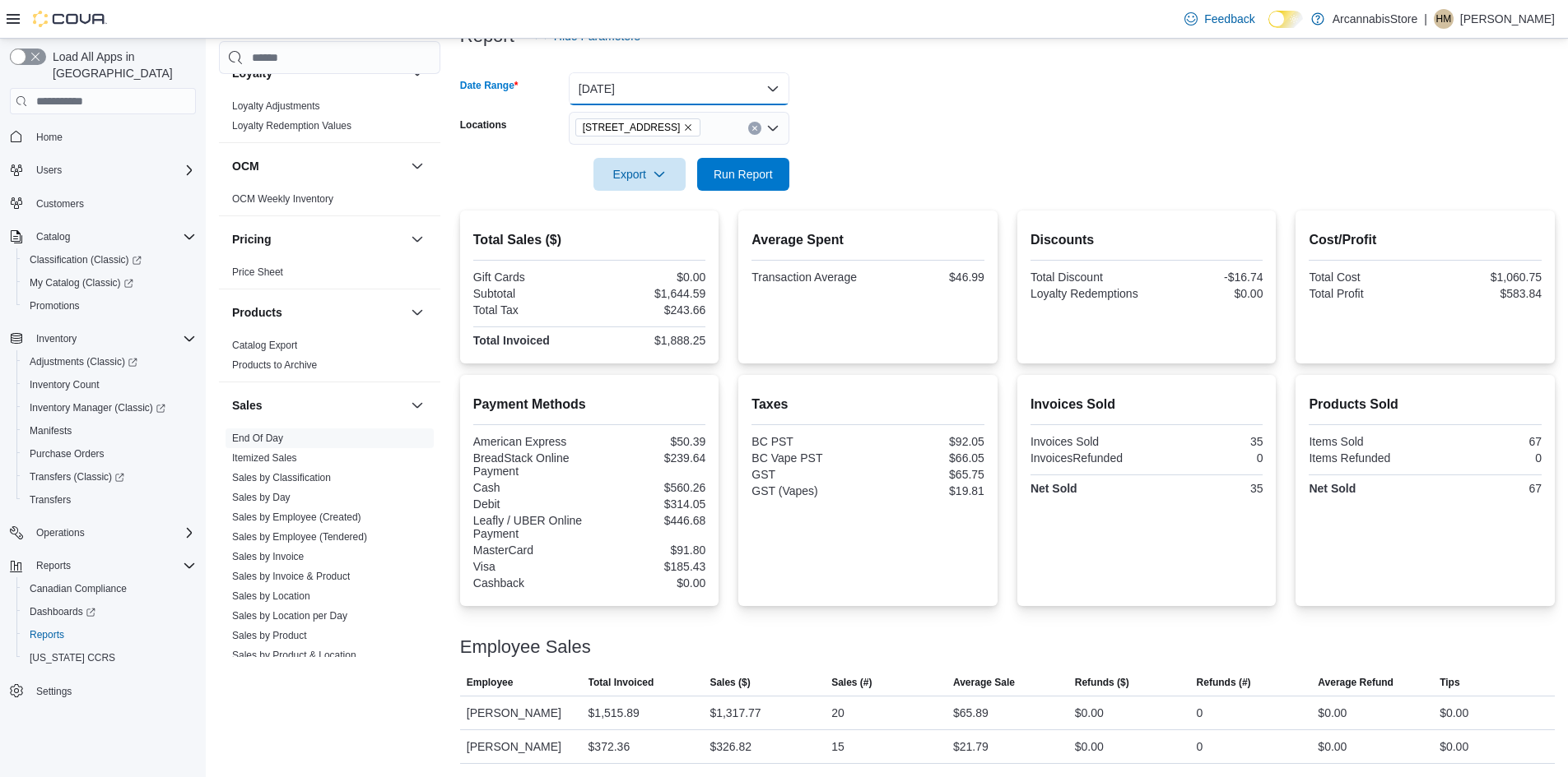
click at [639, 77] on button "[DATE]" at bounding box center [679, 88] width 221 height 33
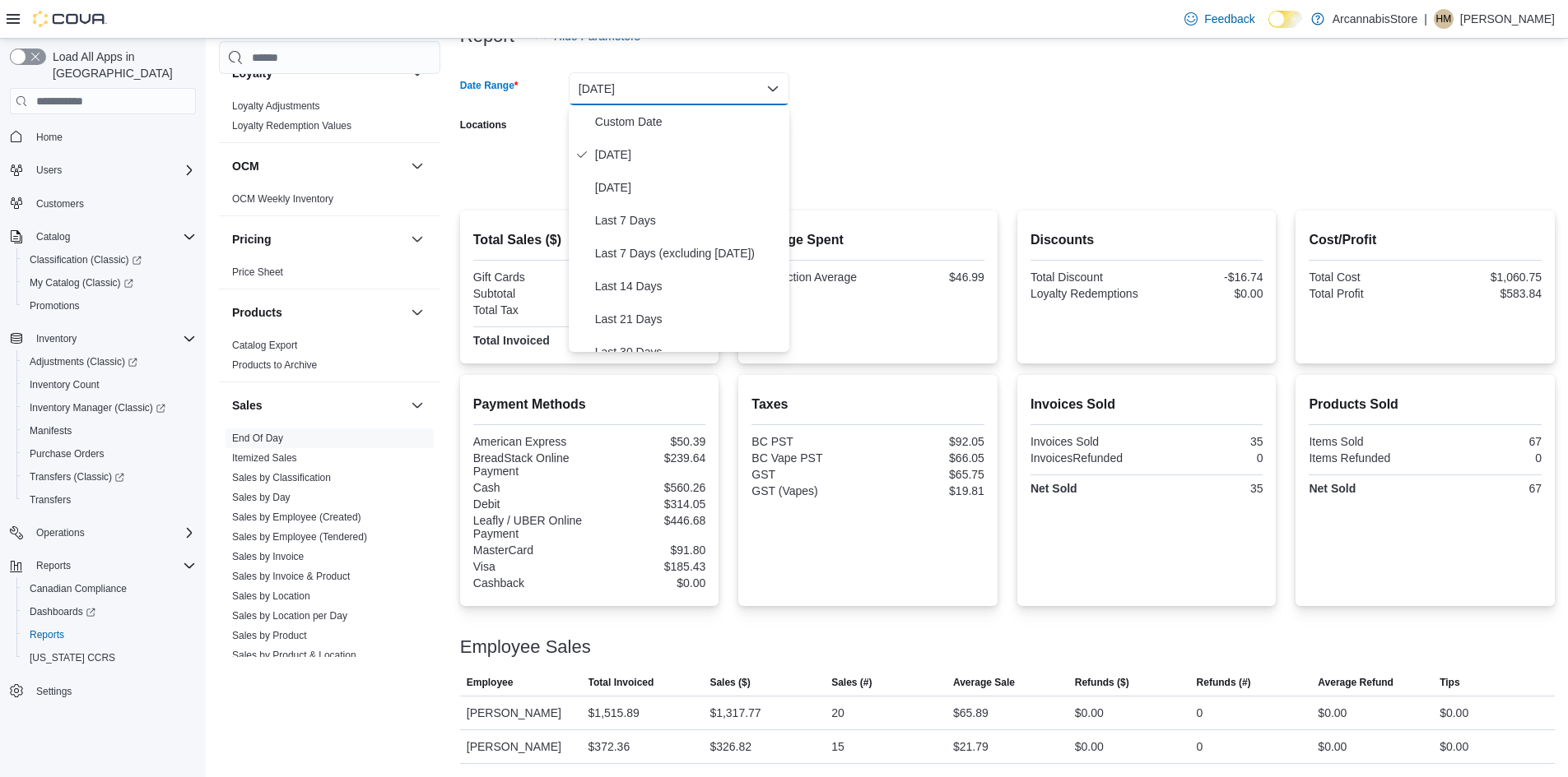
drag, startPoint x: 903, startPoint y: 167, endPoint x: 794, endPoint y: 187, distance: 110.8
click at [862, 186] on form "Date Range [DATE] Locations [STREET_ADDRESS] Export Run Report" at bounding box center [1007, 122] width 1095 height 139
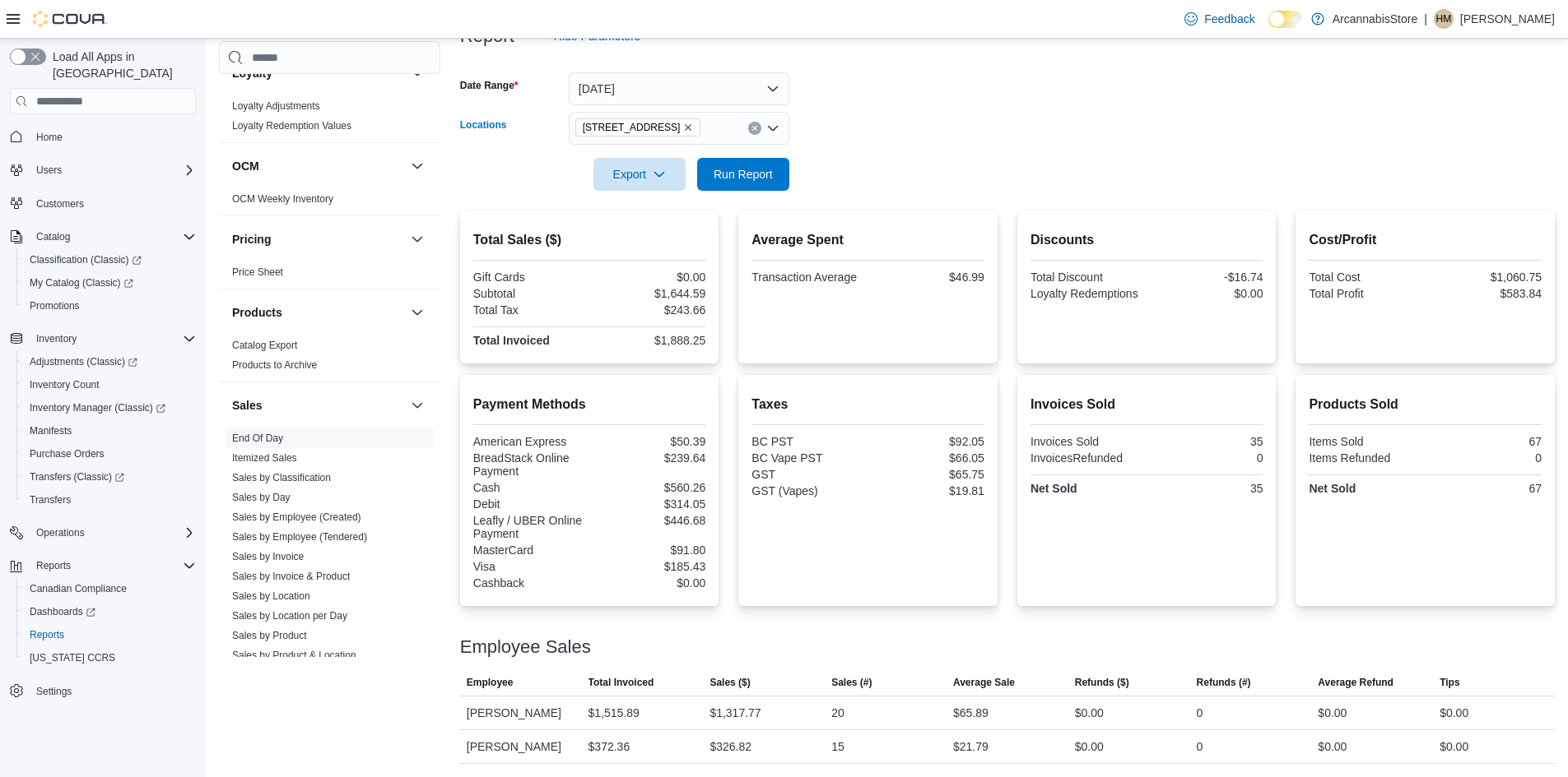
click at [693, 131] on icon "Remove 2267 Kingsway - 450548 from selection in this group" at bounding box center [688, 127] width 10 height 10
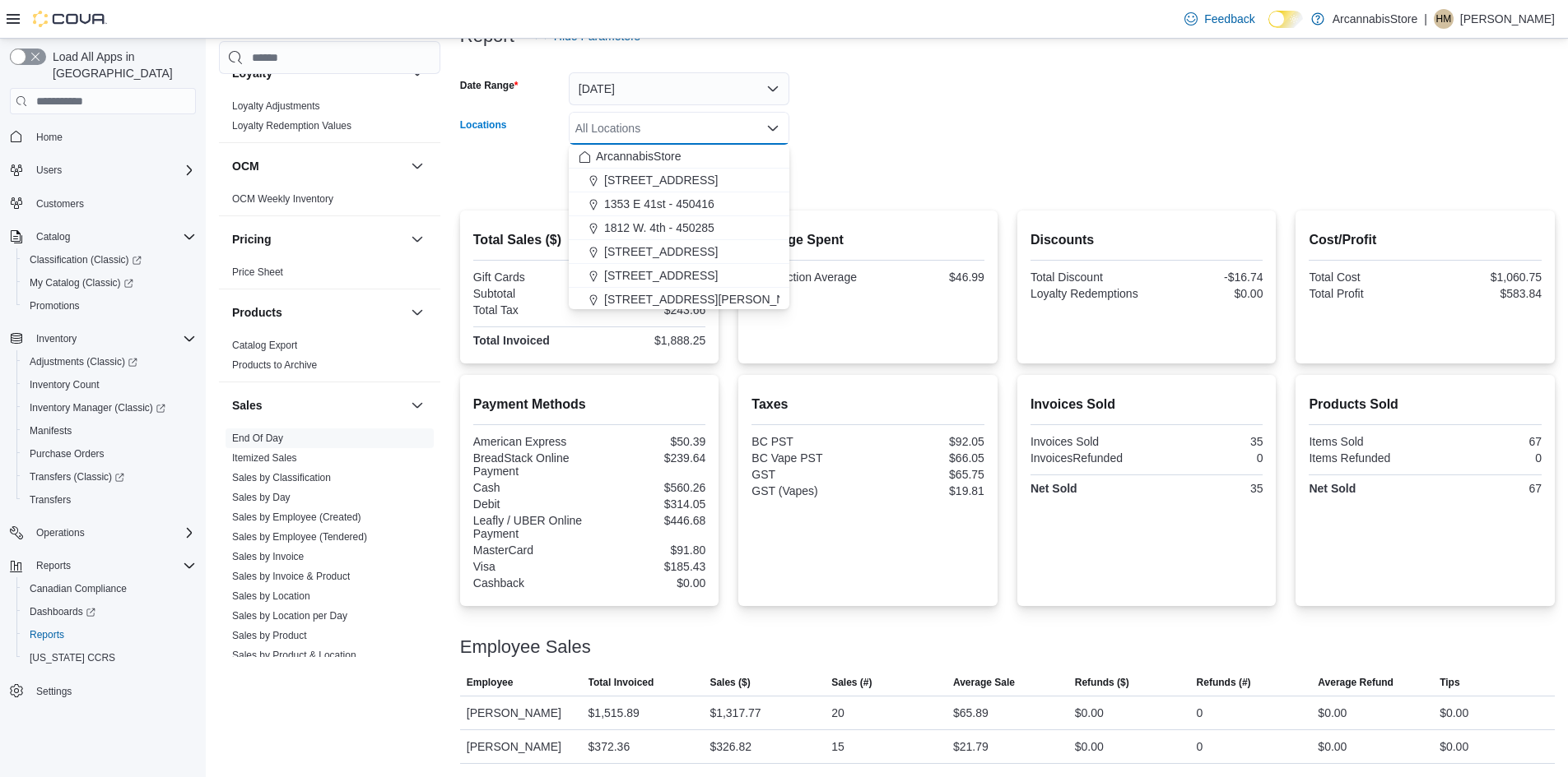
scroll to position [74, 0]
drag, startPoint x: 1027, startPoint y: 48, endPoint x: 814, endPoint y: 67, distance: 213.8
click at [1017, 49] on div "Report Hide Parameters" at bounding box center [1007, 35] width 1095 height 33
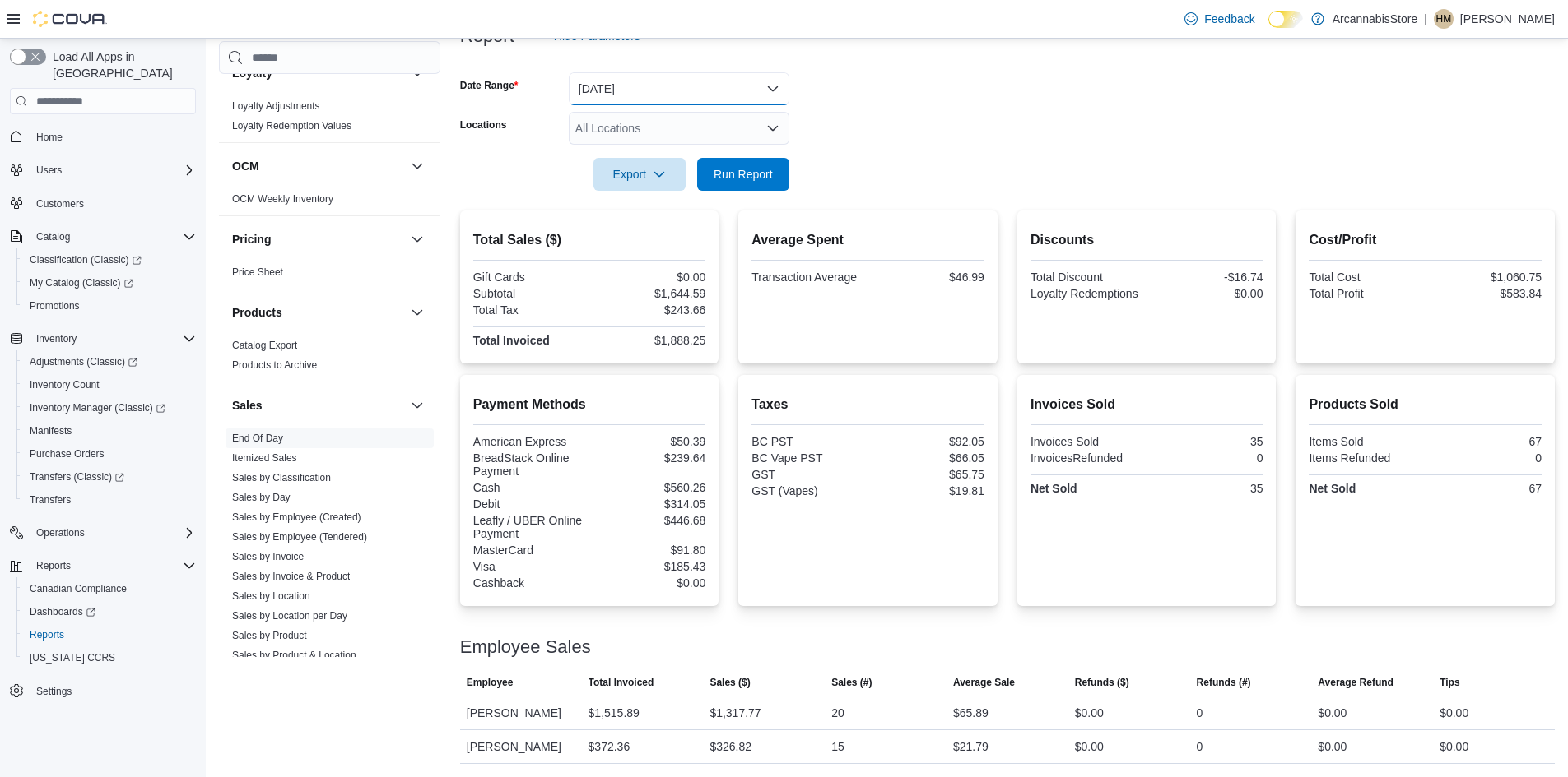
click at [706, 92] on button "[DATE]" at bounding box center [679, 88] width 221 height 33
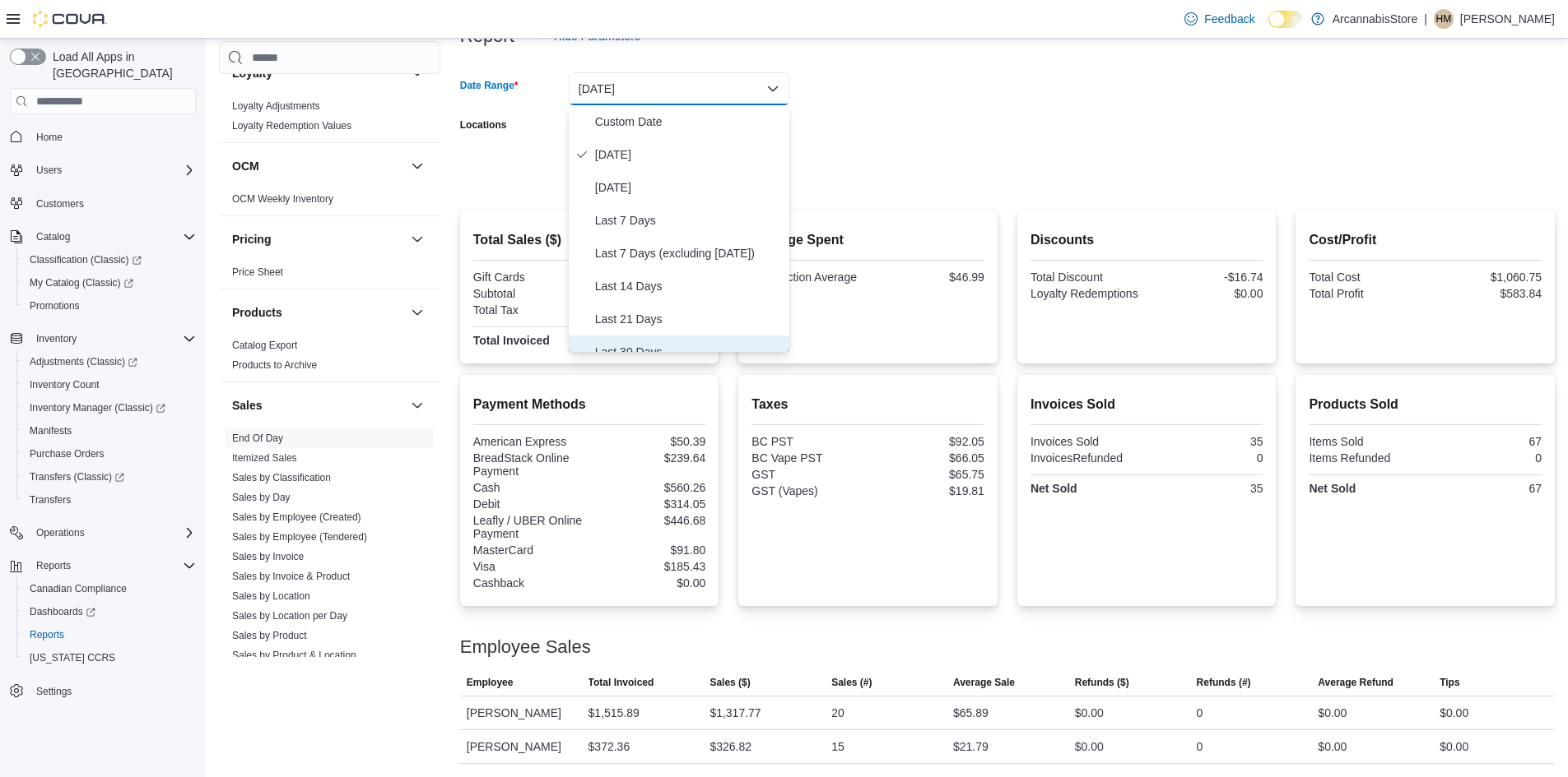
click at [621, 344] on span "Last 30 Days" at bounding box center [689, 352] width 188 height 20
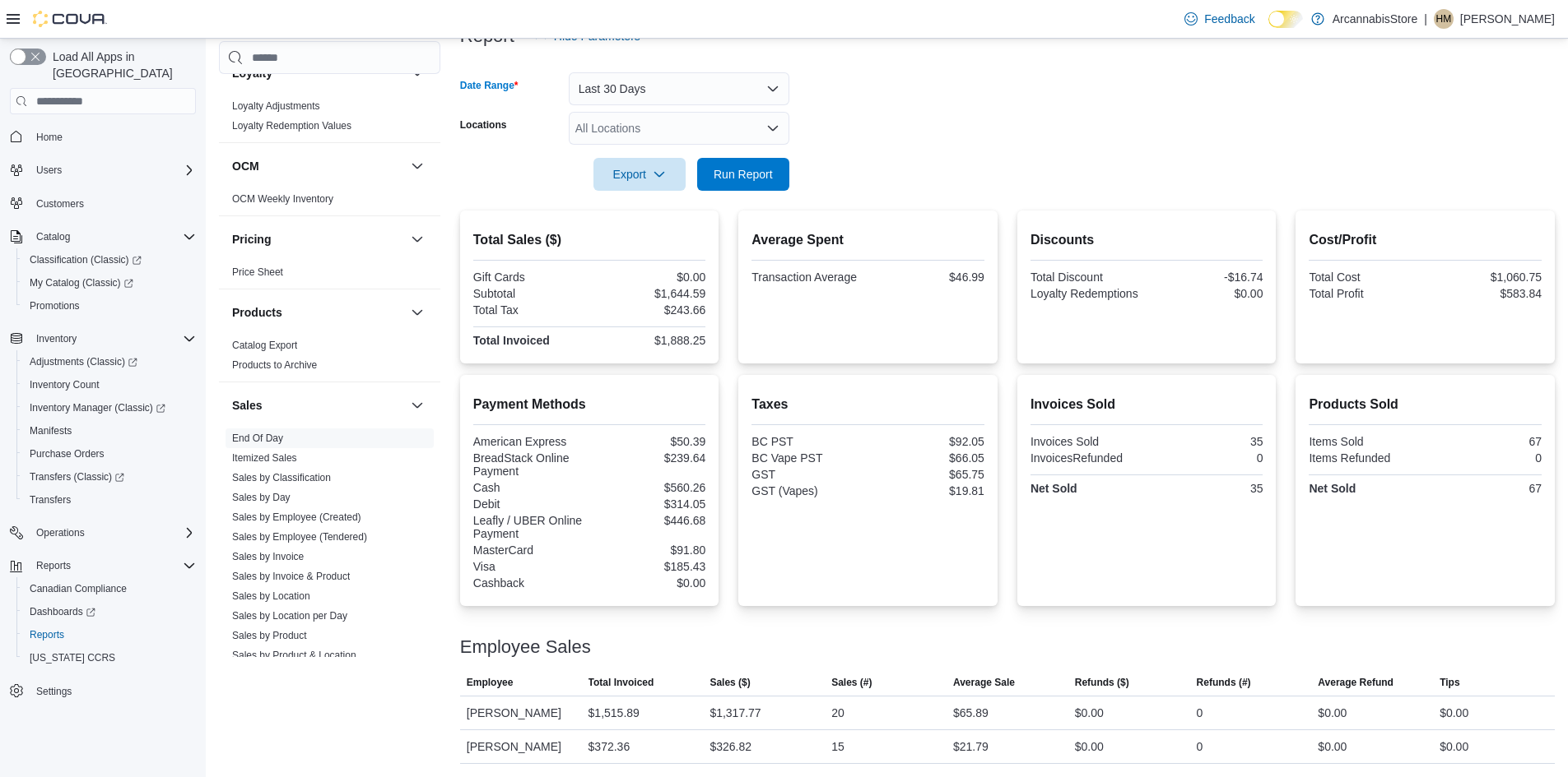
click at [1005, 144] on form "Date Range Last 30 Days Locations All Locations Export Run Report" at bounding box center [1007, 122] width 1095 height 139
click at [761, 167] on span "Run Report" at bounding box center [743, 173] width 73 height 33
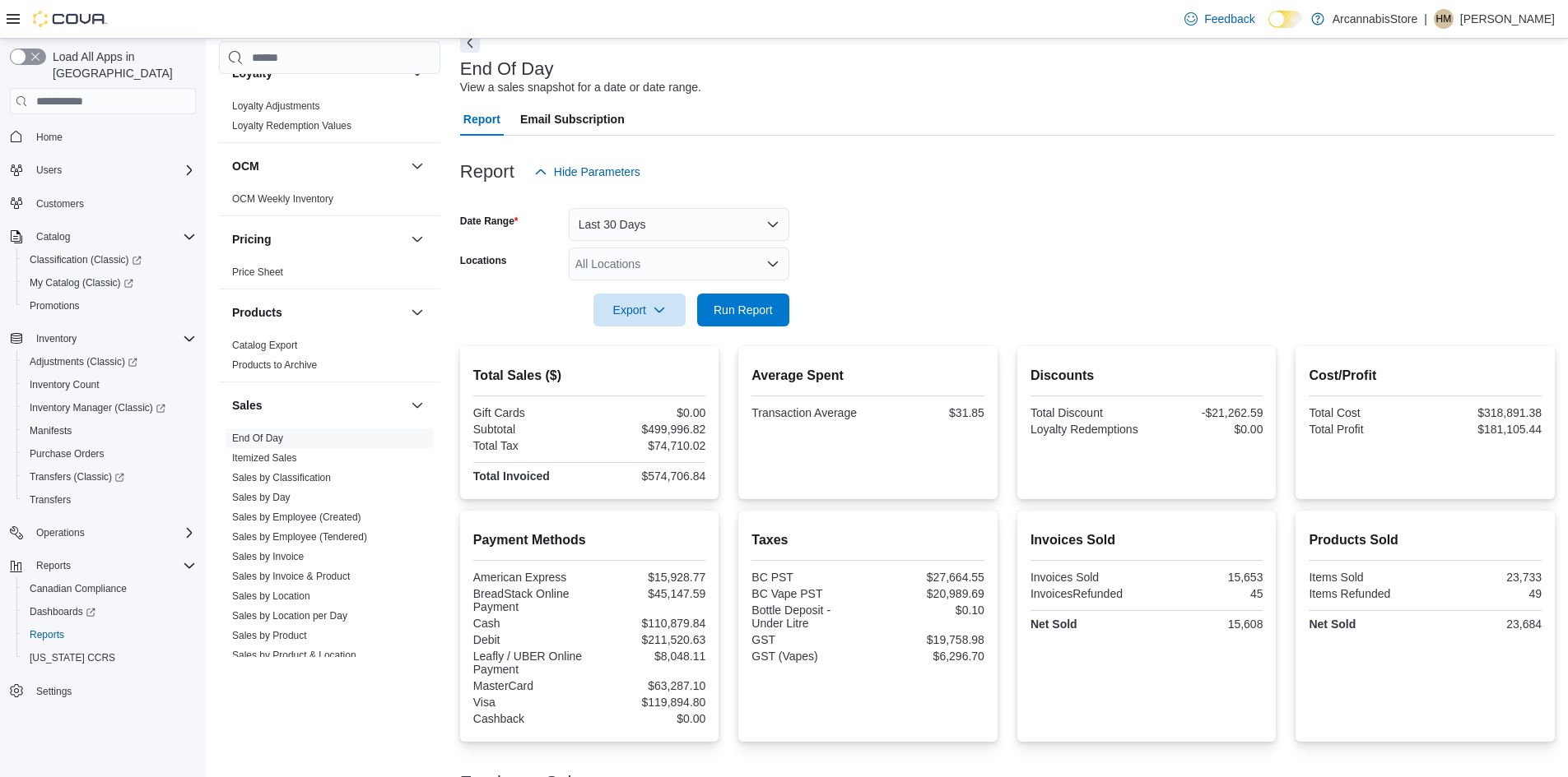
scroll to position [57, 0]
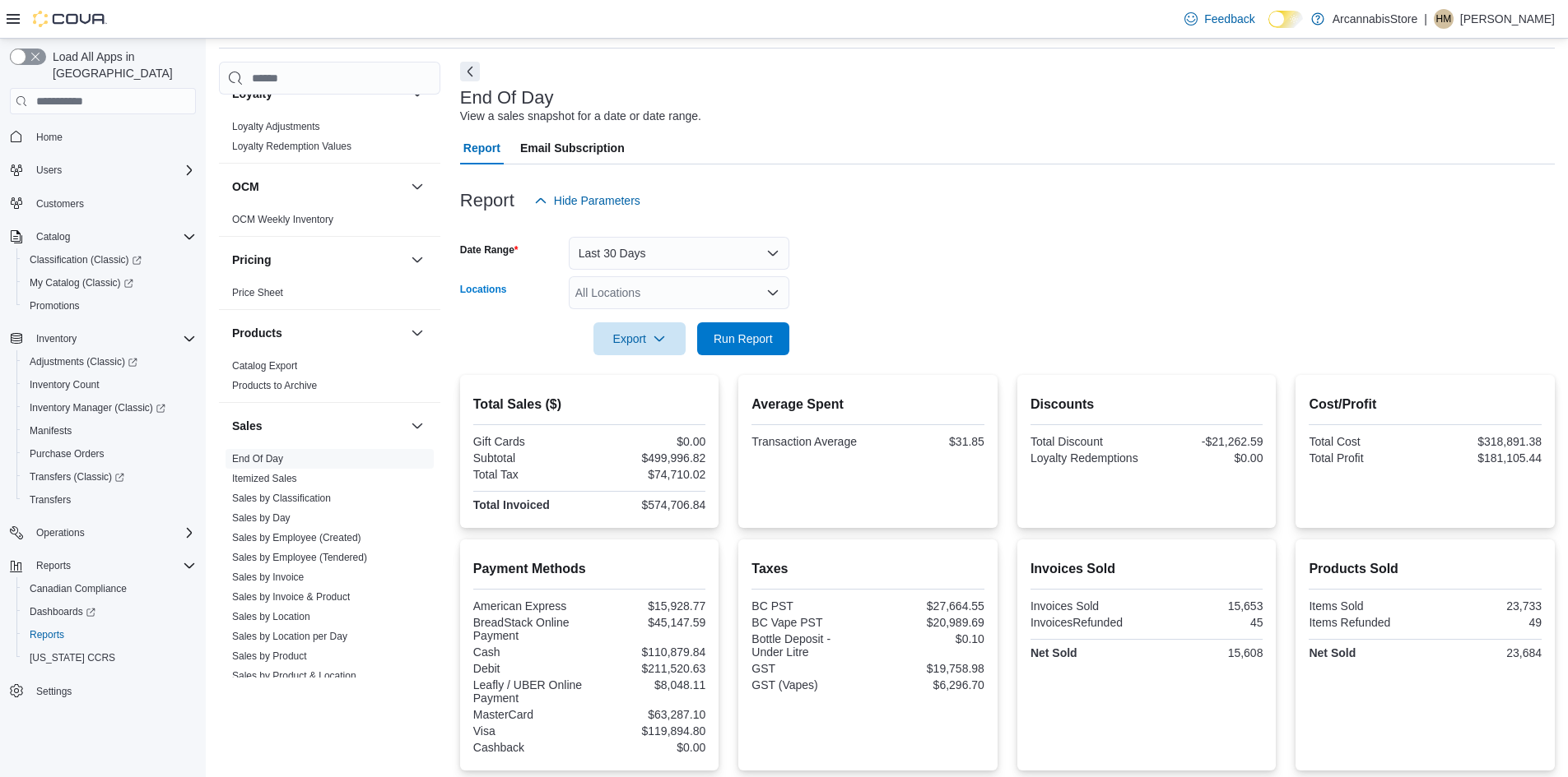
click at [600, 290] on div "All Locations" at bounding box center [679, 292] width 221 height 33
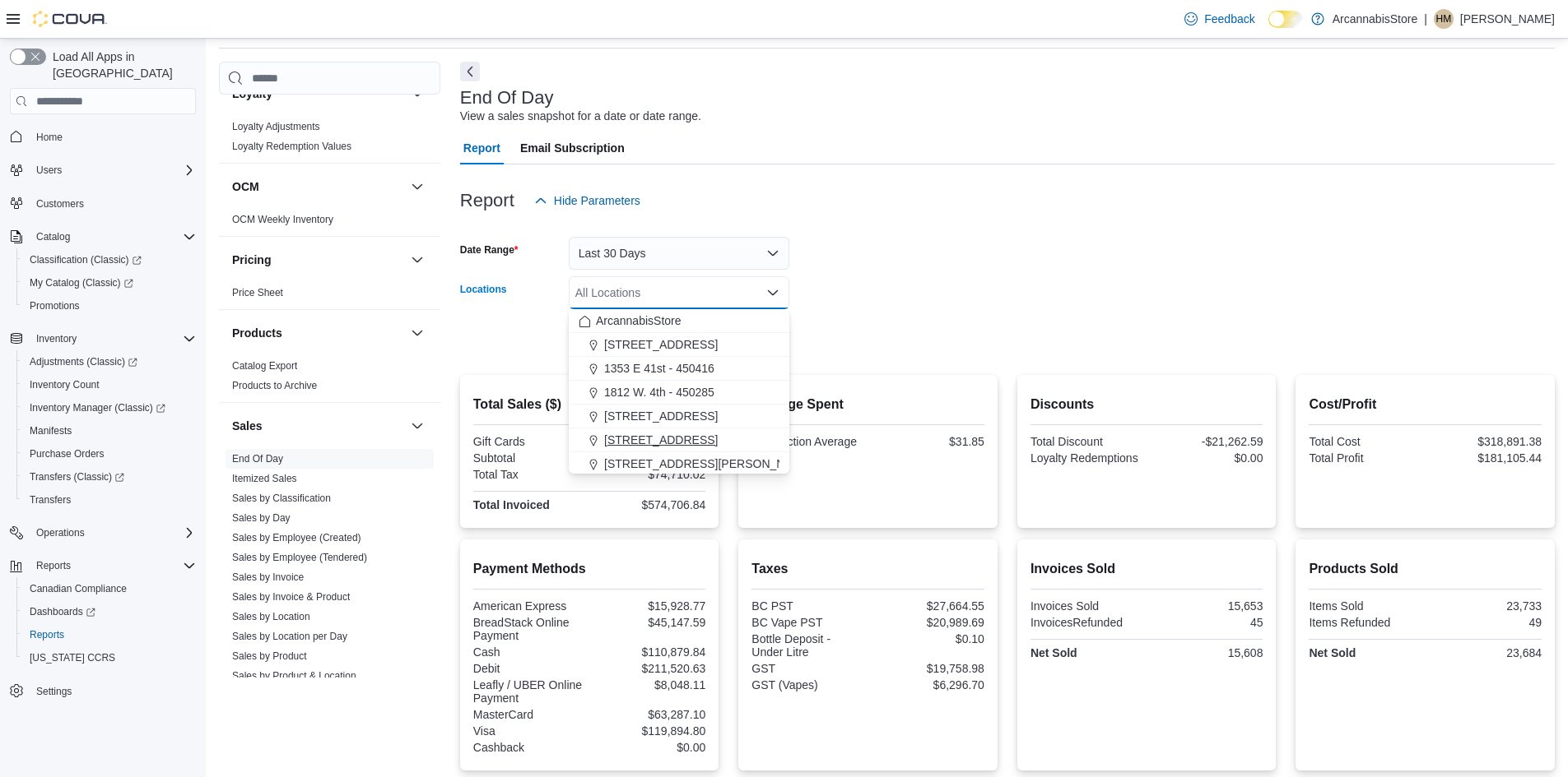
click at [606, 439] on span "[STREET_ADDRESS]" at bounding box center [661, 440] width 114 height 17
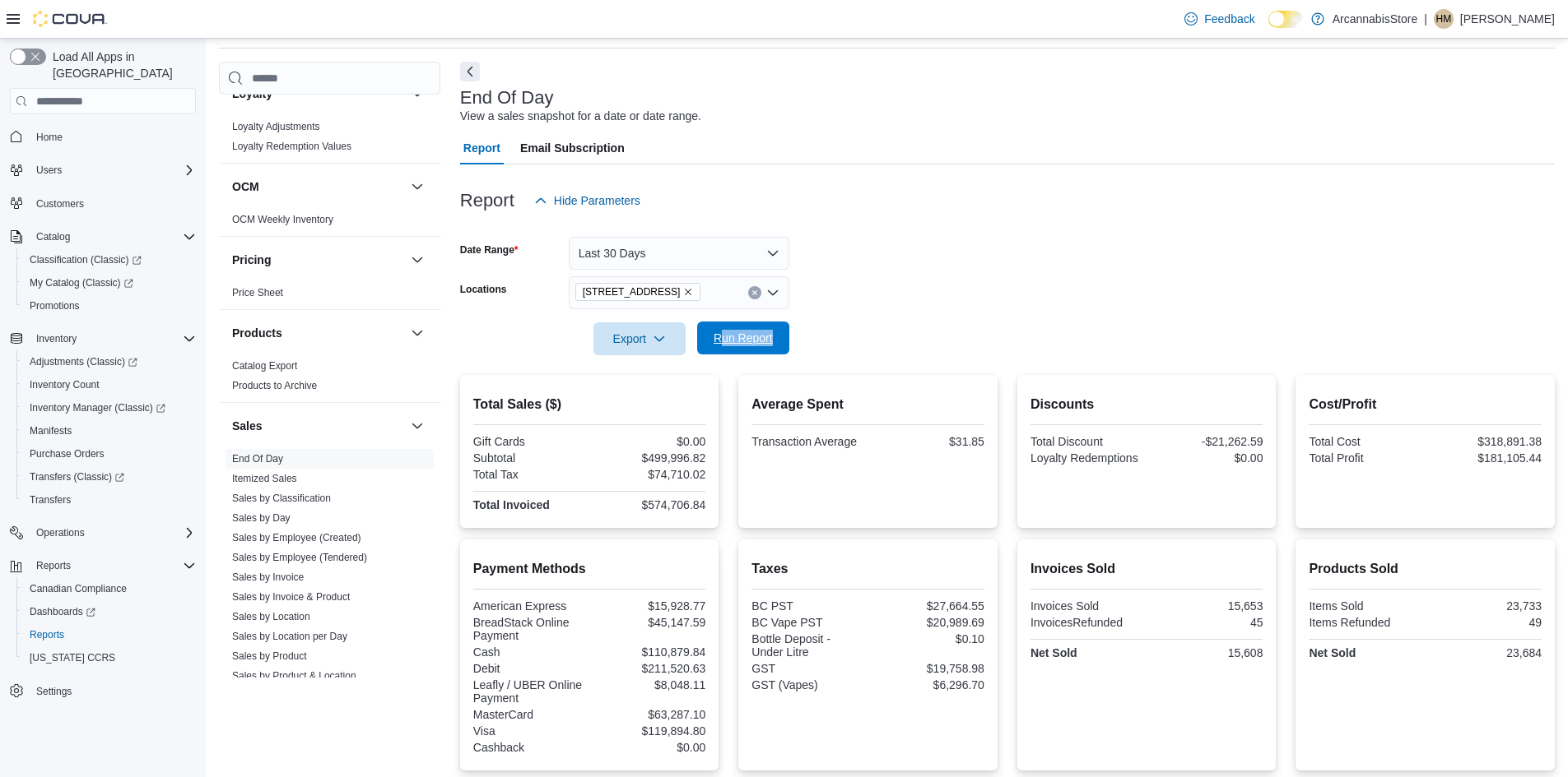
drag, startPoint x: 997, startPoint y: 324, endPoint x: 724, endPoint y: 323, distance: 273.0
click at [724, 323] on form "Date Range Last 30 Days Locations [STREET_ADDRESS] Export Run Report" at bounding box center [1007, 286] width 1095 height 139
click at [728, 322] on form "Date Range Last 30 Days Locations [STREET_ADDRESS] Export Run Report" at bounding box center [1007, 286] width 1095 height 139
click at [751, 329] on span "Run Report" at bounding box center [743, 338] width 73 height 33
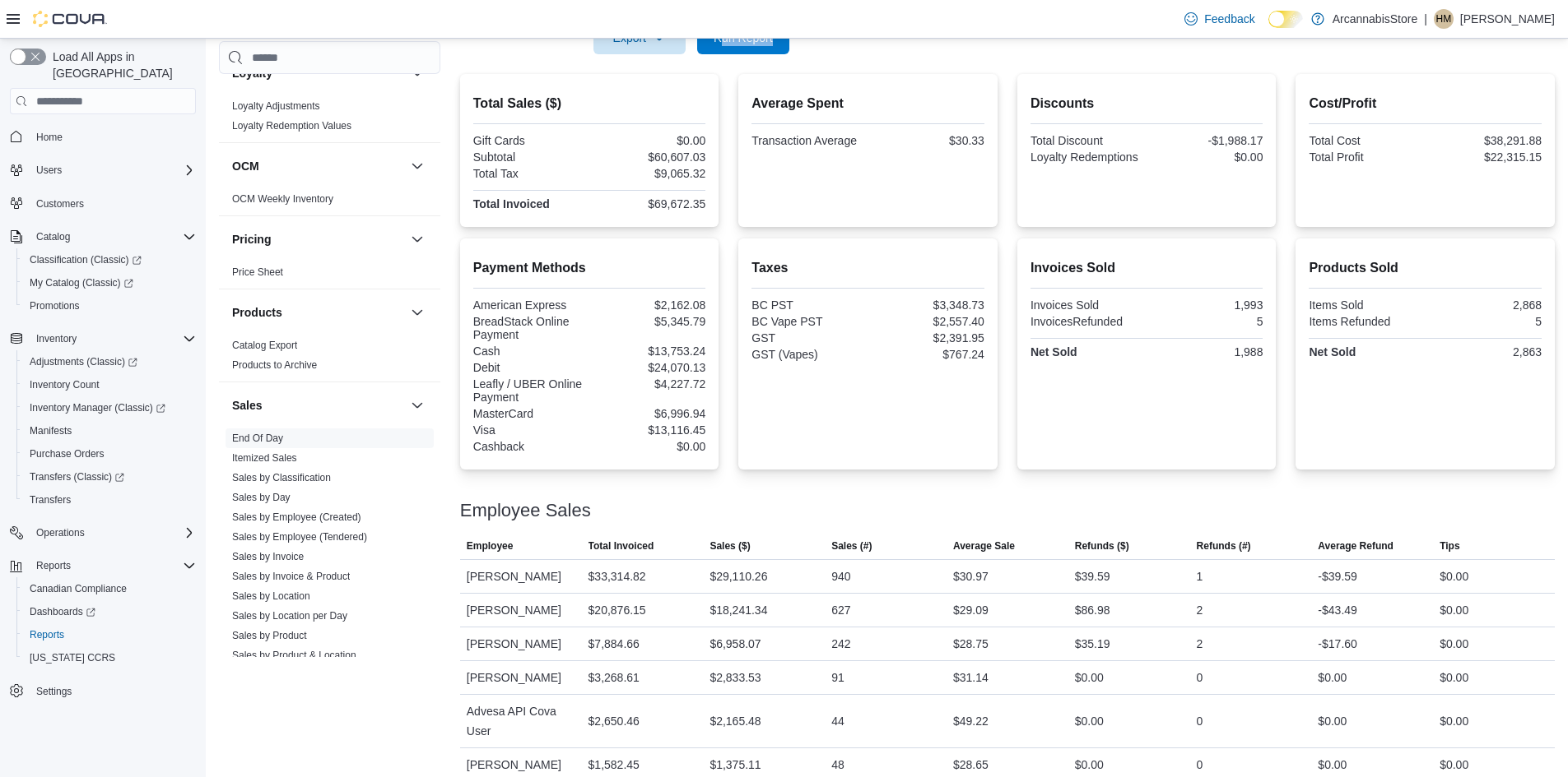
scroll to position [57, 0]
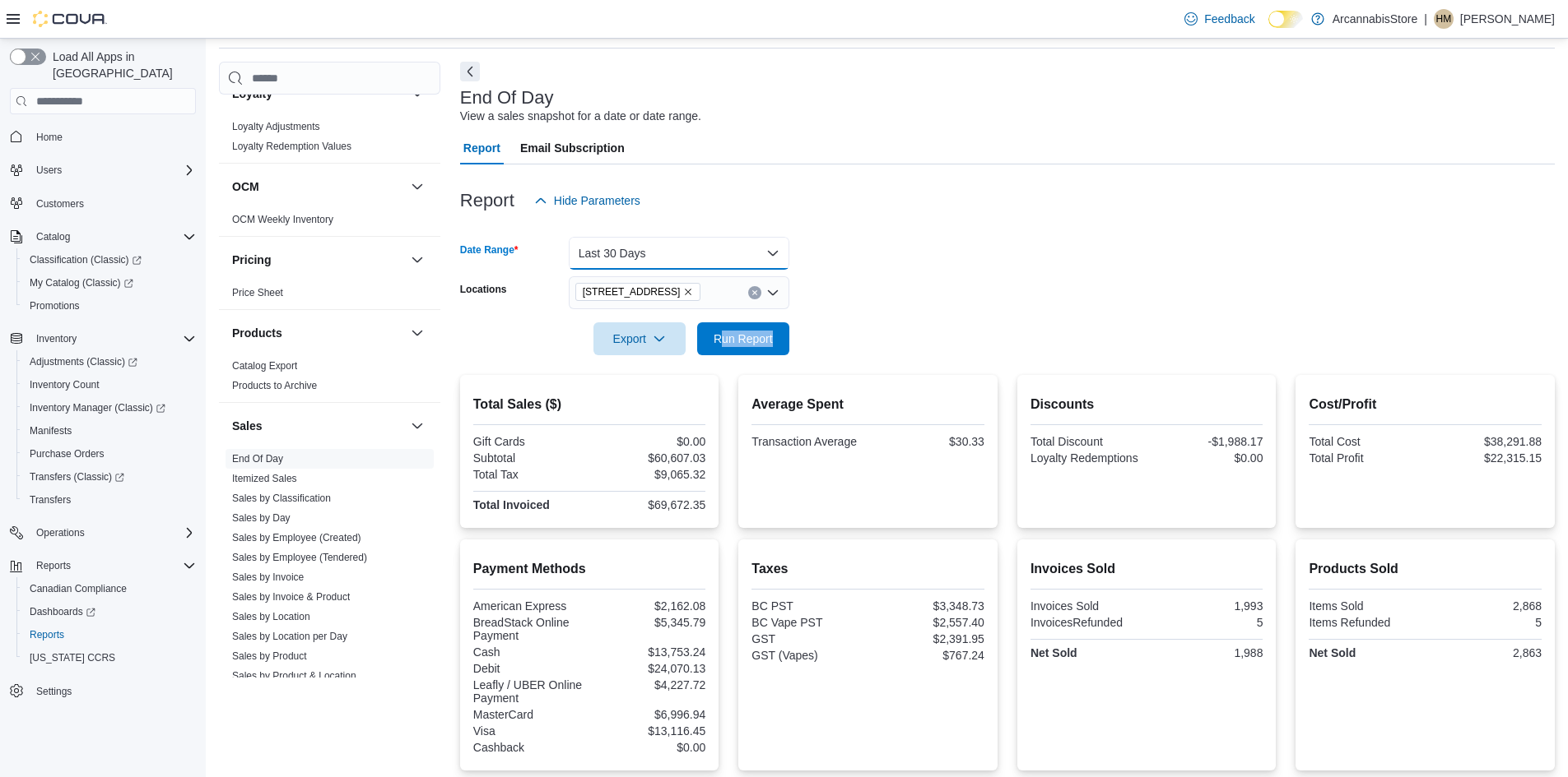
click at [677, 256] on button "Last 30 Days" at bounding box center [679, 253] width 221 height 33
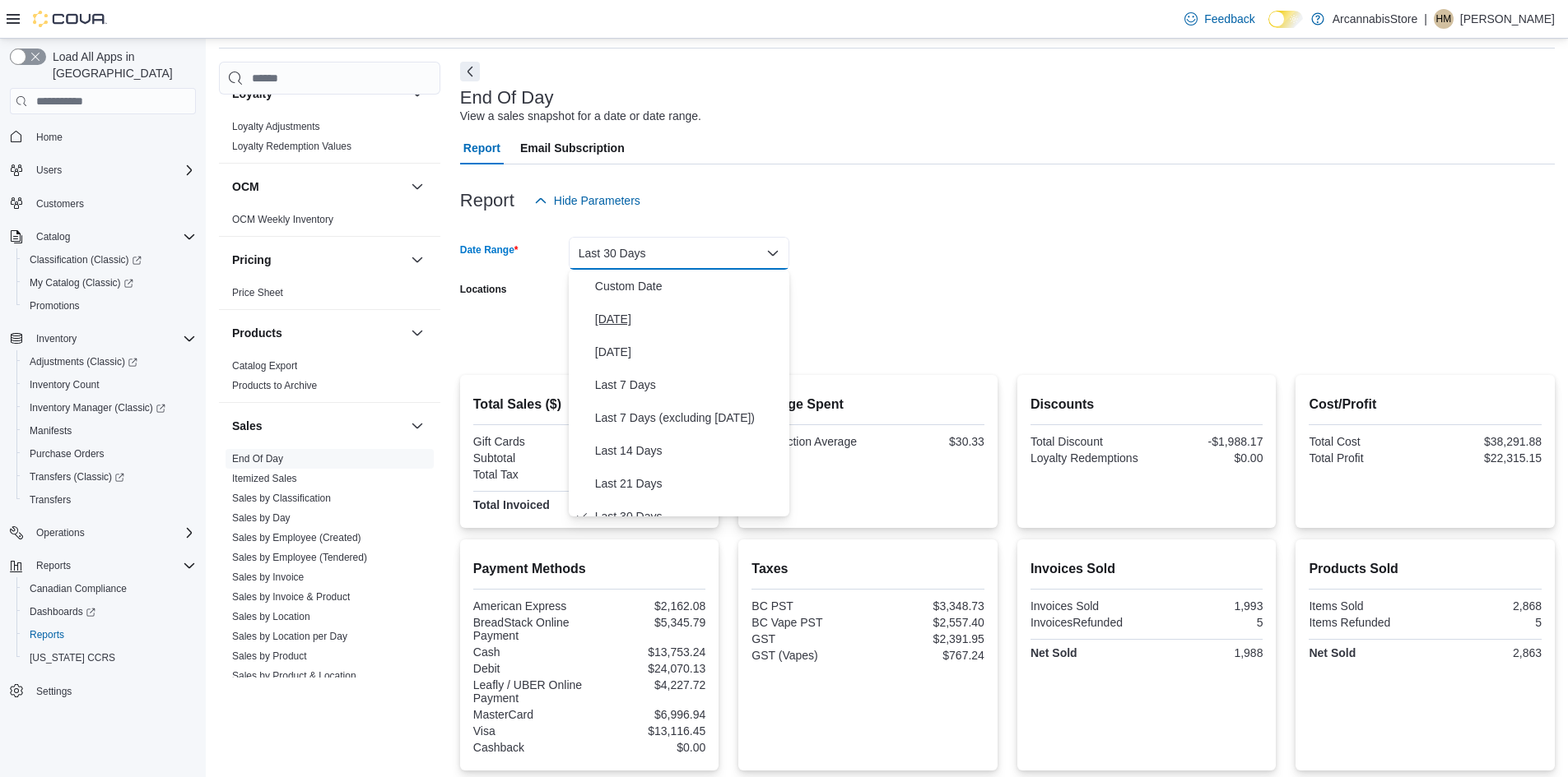
scroll to position [17, 0]
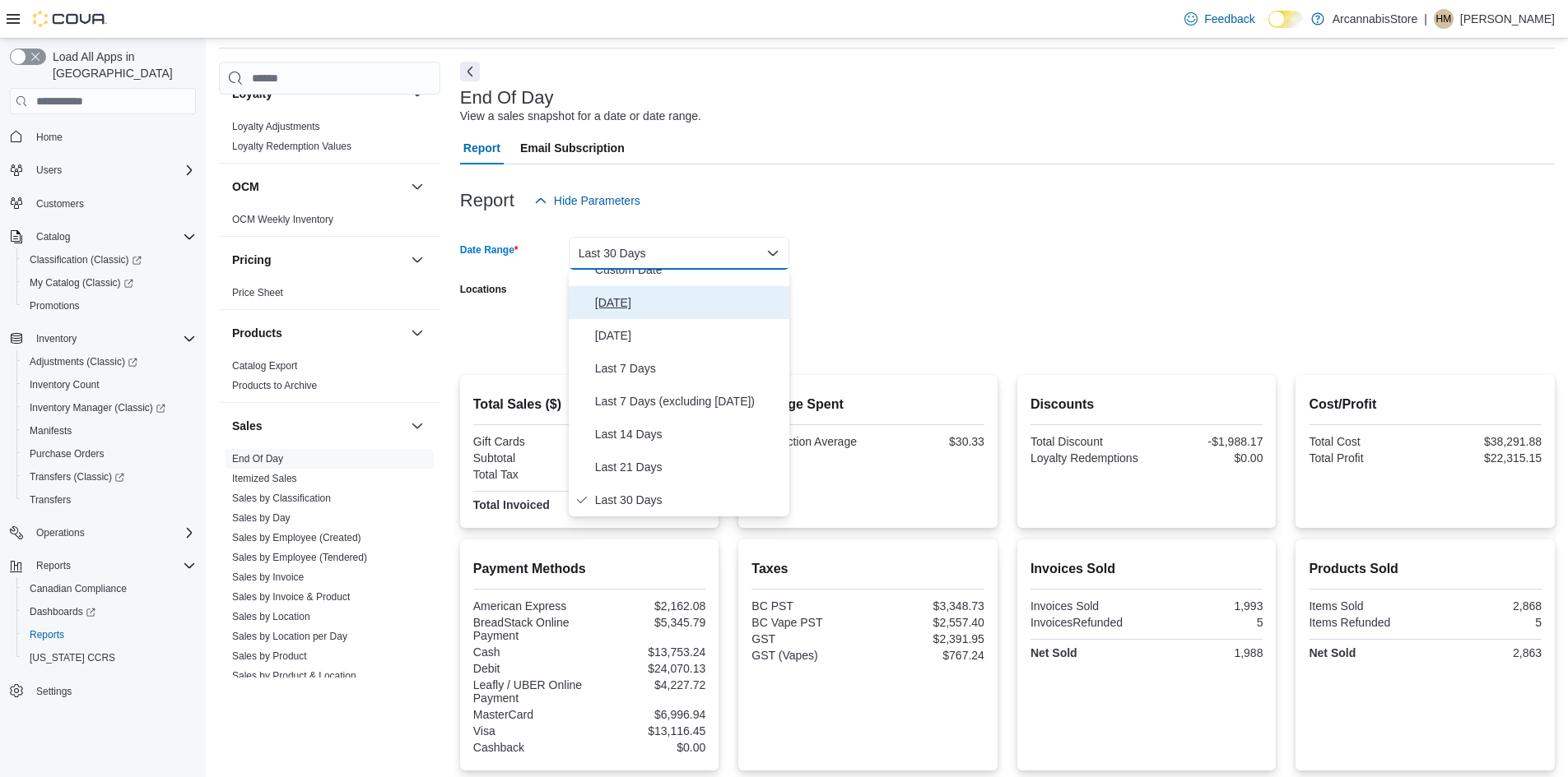
click at [626, 311] on span "[DATE]" at bounding box center [689, 302] width 188 height 20
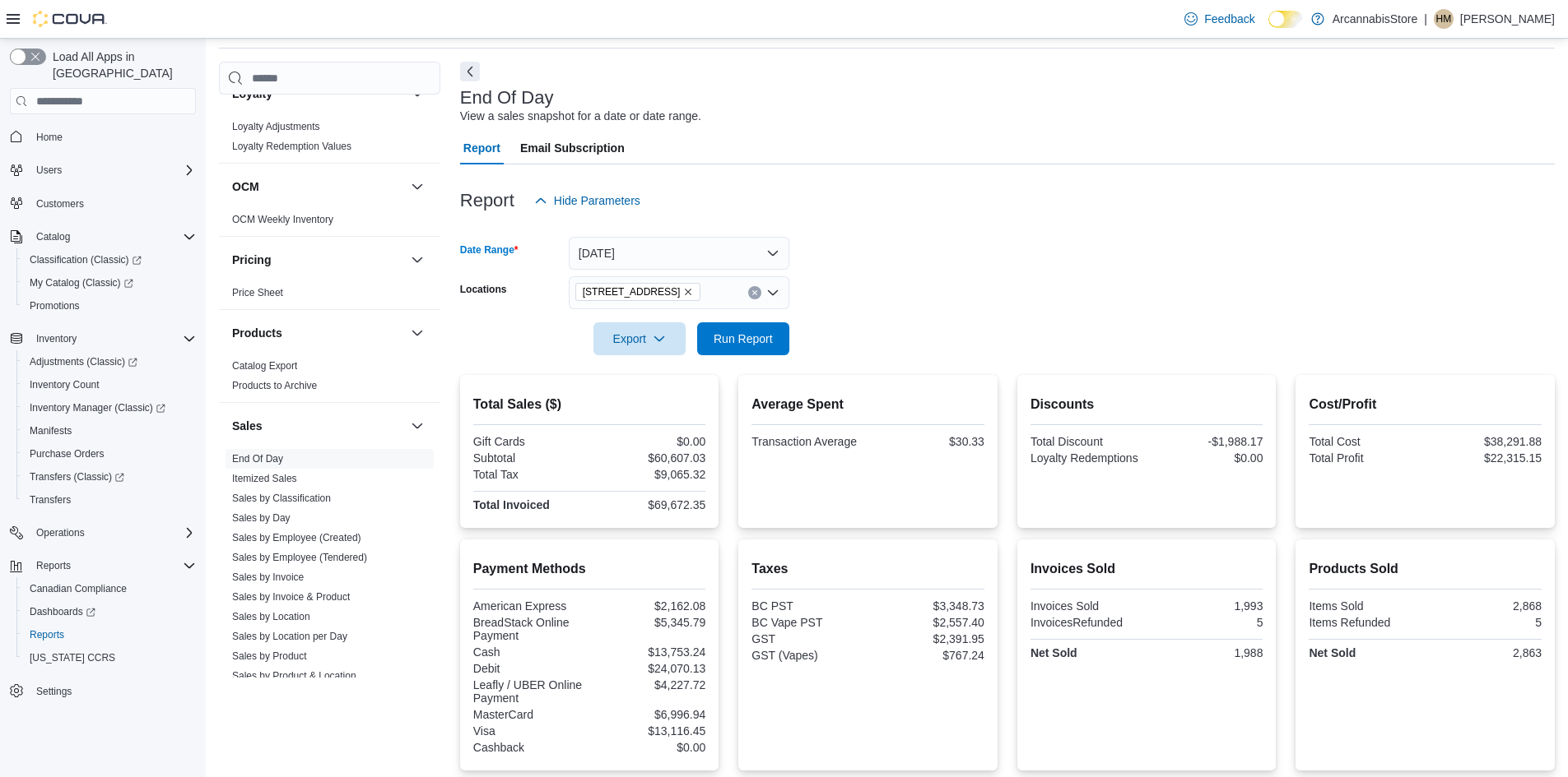
click at [853, 247] on form "Date Range [DATE] Locations [STREET_ADDRESS] Export Run Report" at bounding box center [1007, 286] width 1095 height 139
click at [746, 348] on span "Run Report" at bounding box center [743, 338] width 73 height 33
click at [754, 340] on span "Run Report" at bounding box center [743, 338] width 60 height 17
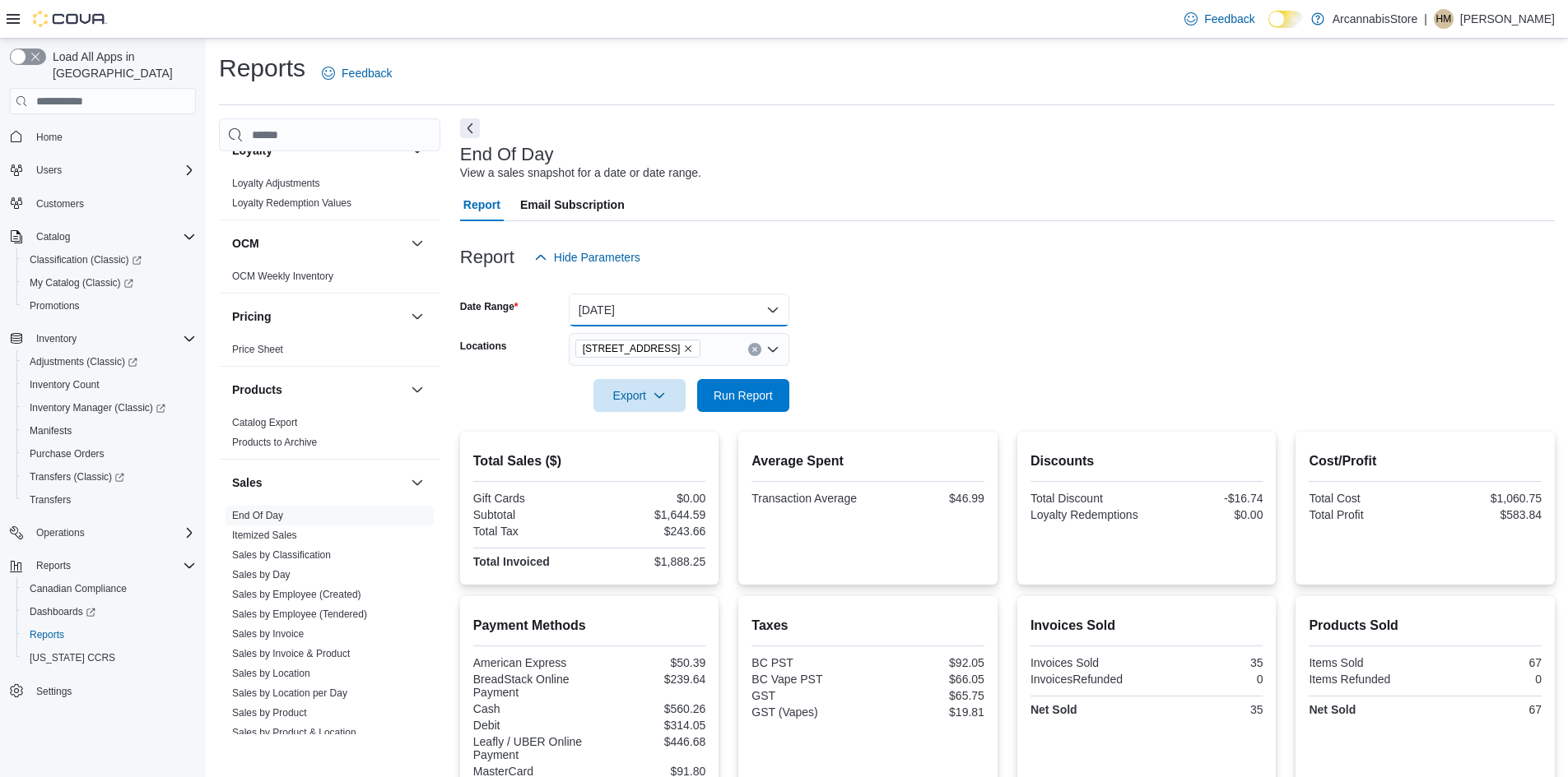
click at [615, 305] on button "[DATE]" at bounding box center [679, 310] width 221 height 33
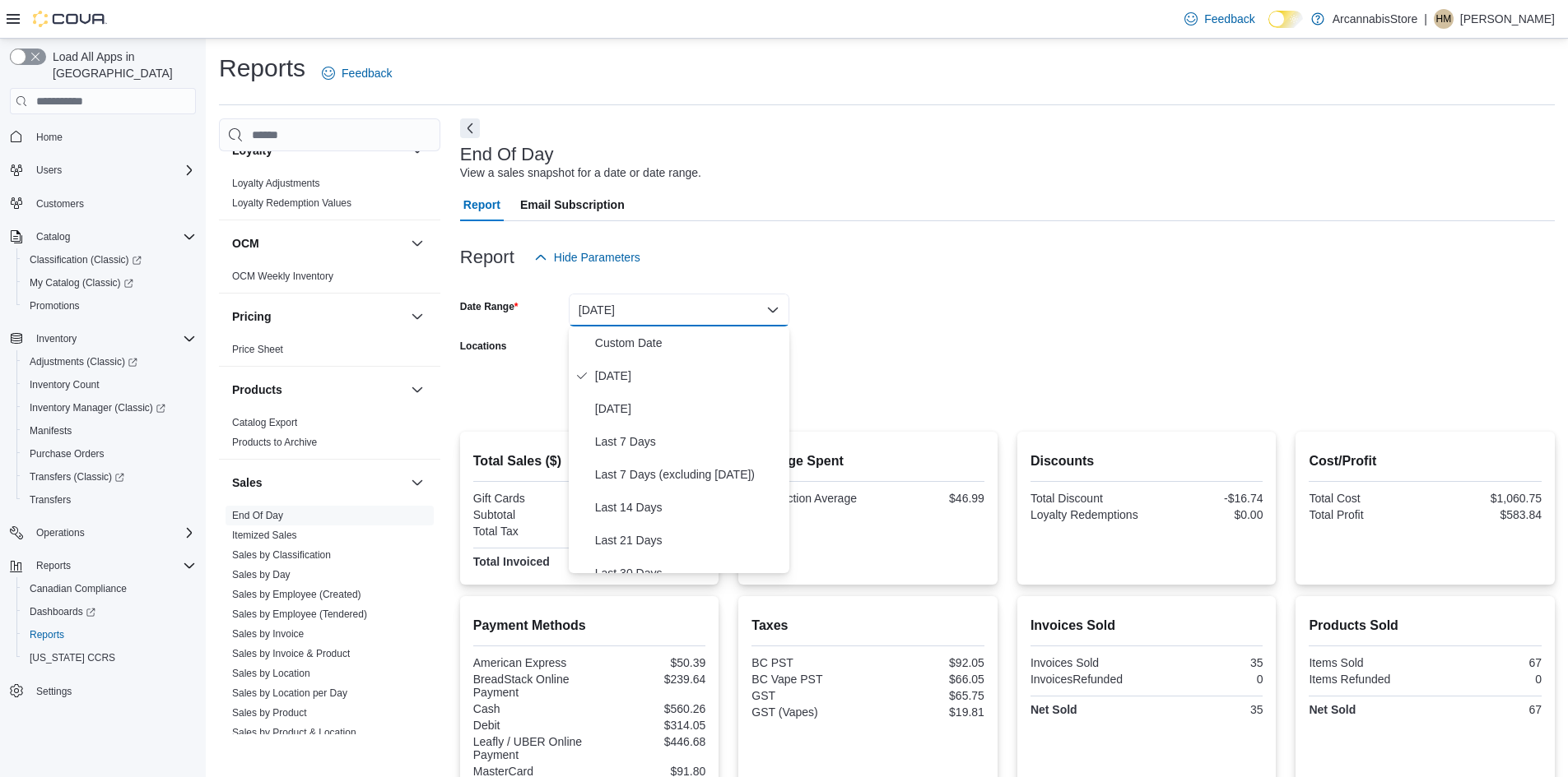
drag, startPoint x: 915, startPoint y: 273, endPoint x: 809, endPoint y: 316, distance: 114.4
click at [906, 275] on div "Report Hide Parameters Date Range [DATE] Locations 2267 [GEOGRAPHIC_DATA] - 450…" at bounding box center [1007, 603] width 1095 height 764
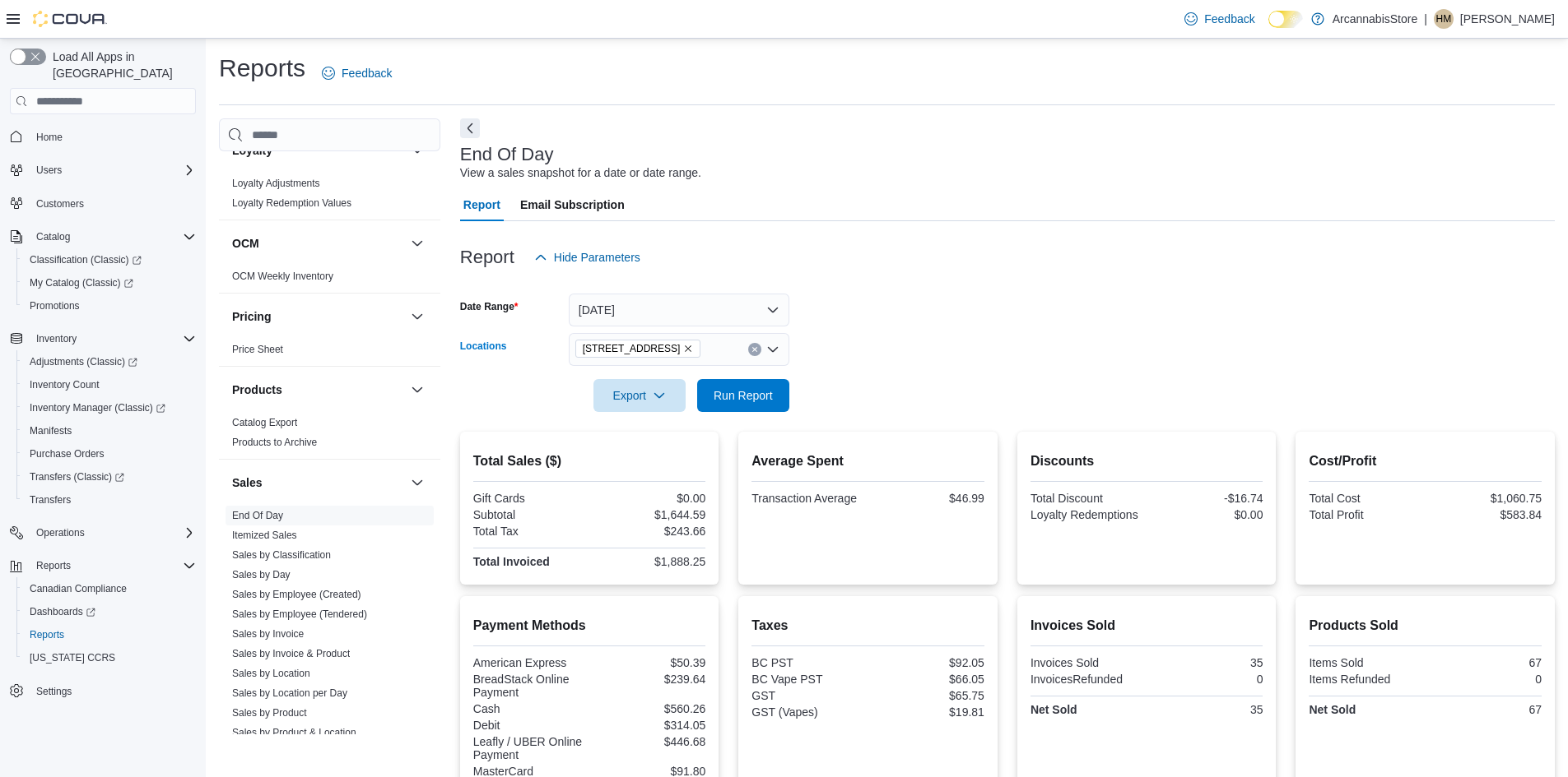
click at [693, 345] on icon "Remove 2267 Kingsway - 450548 from selection in this group" at bounding box center [688, 349] width 10 height 10
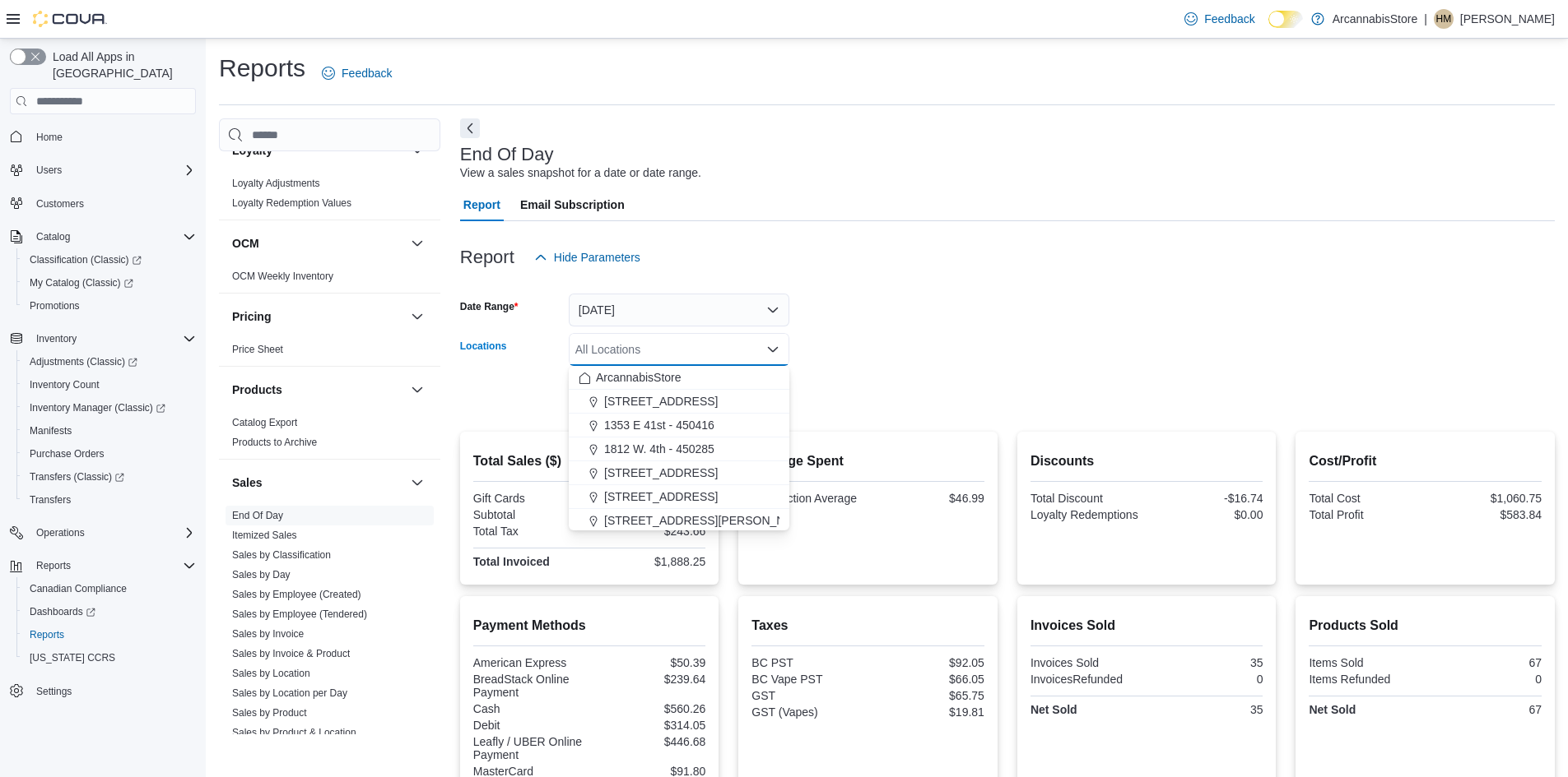
drag, startPoint x: 890, startPoint y: 355, endPoint x: 791, endPoint y: 381, distance: 102.4
click at [808, 377] on form "Date Range [DATE] Locations All Locations Combo box. Selected. Combo box input.…" at bounding box center [1007, 342] width 1095 height 139
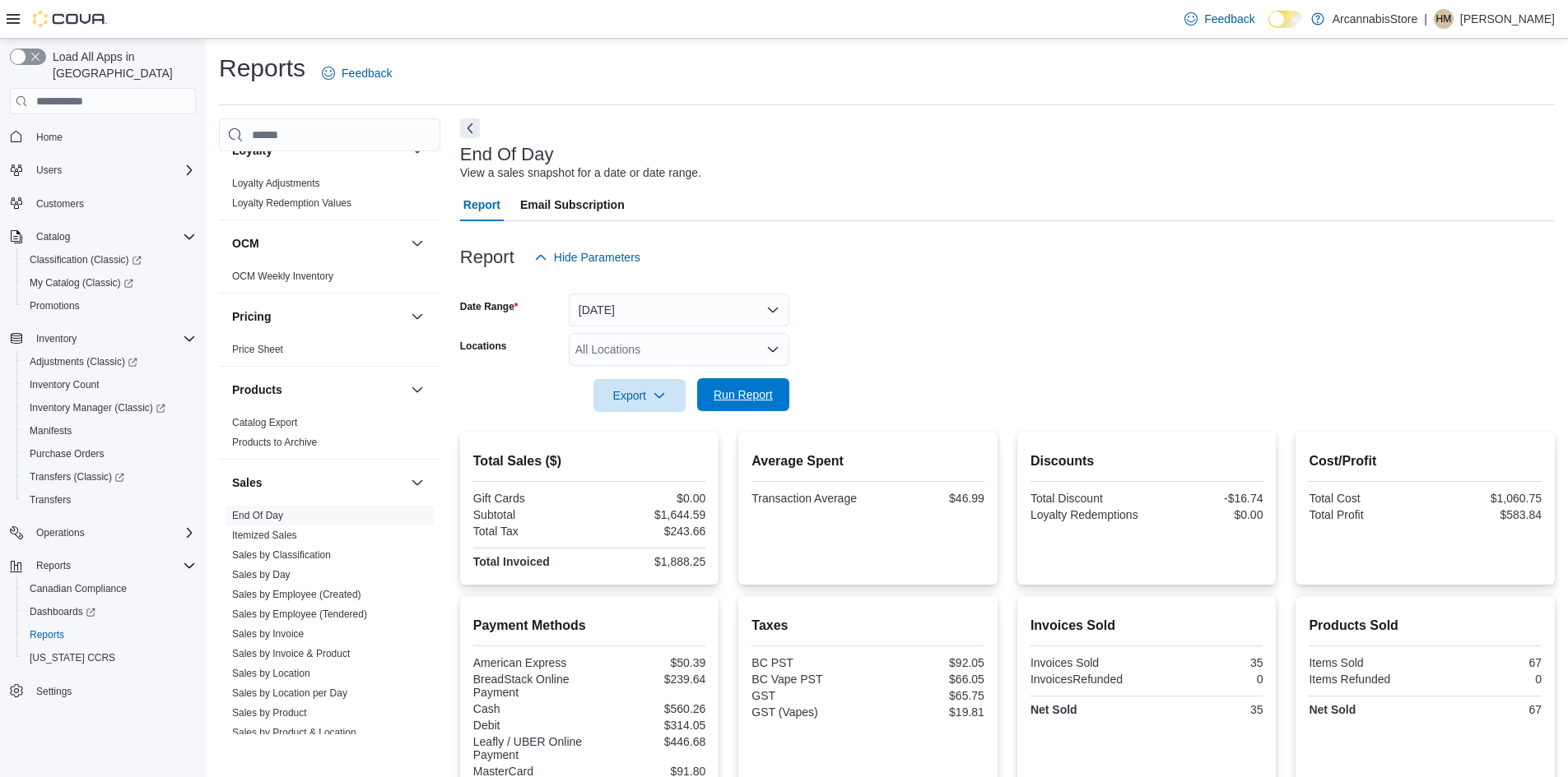
click at [773, 384] on span "Run Report" at bounding box center [743, 395] width 73 height 33
click at [656, 354] on div "All Locations" at bounding box center [679, 349] width 221 height 33
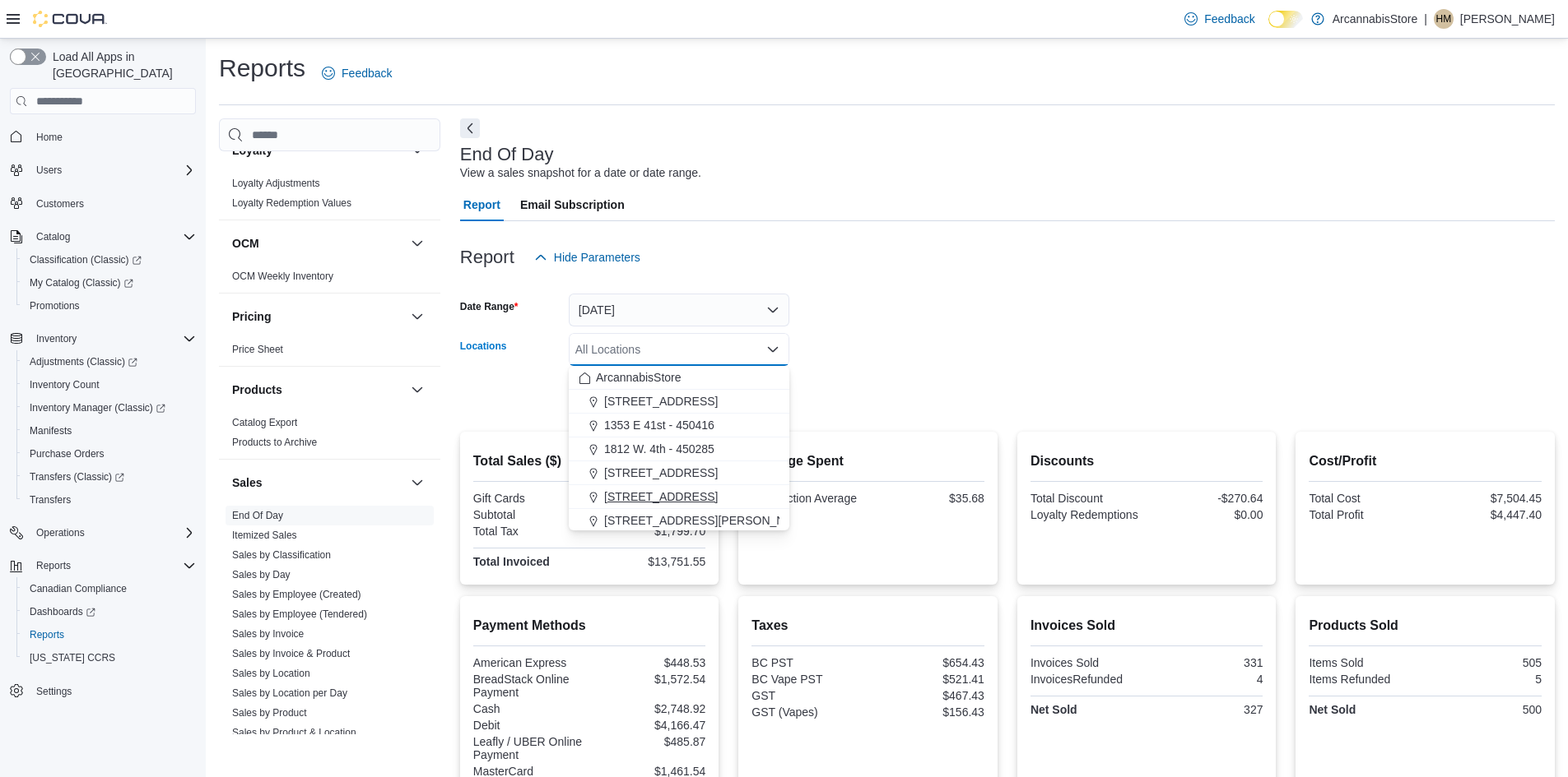
click at [655, 495] on span "[STREET_ADDRESS]" at bounding box center [661, 497] width 114 height 17
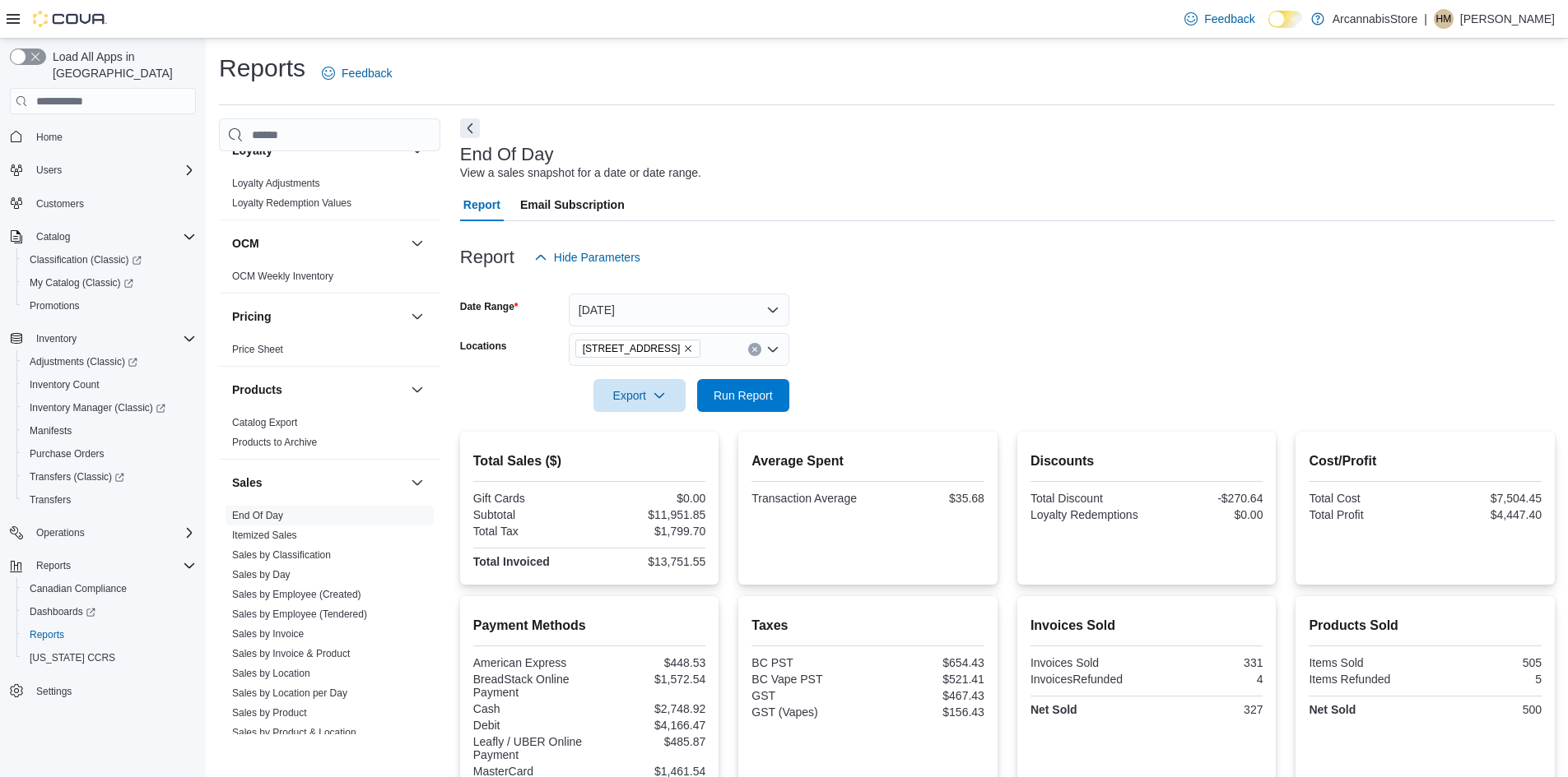
drag, startPoint x: 898, startPoint y: 345, endPoint x: 812, endPoint y: 382, distance: 93.6
click at [874, 354] on form "Date Range [DATE] Locations [STREET_ADDRESS] Export Run Report" at bounding box center [1007, 342] width 1095 height 139
click at [757, 397] on span "Run Report" at bounding box center [743, 395] width 60 height 17
click at [755, 382] on span "Run Report" at bounding box center [743, 395] width 73 height 33
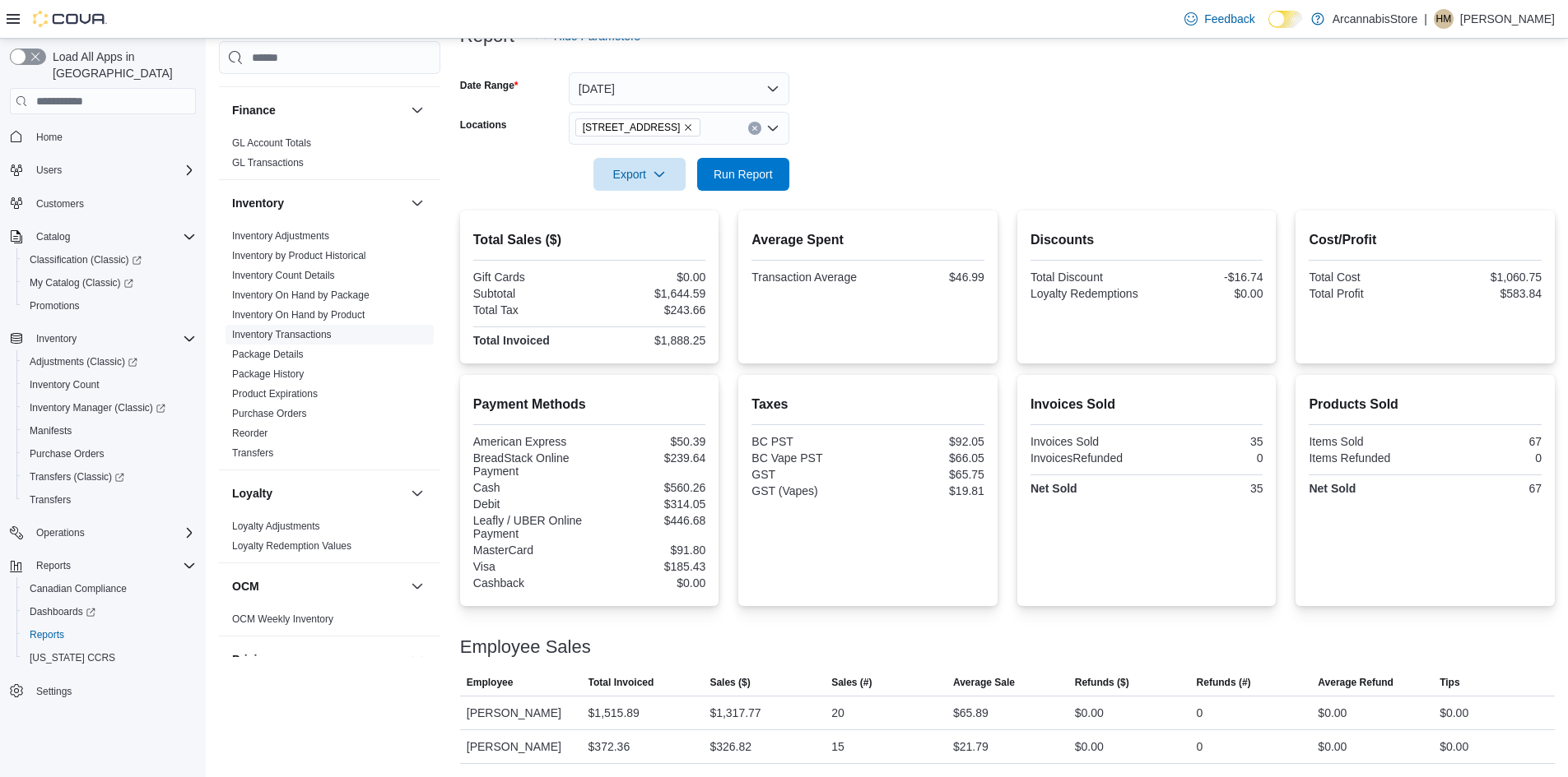
scroll to position [262, 0]
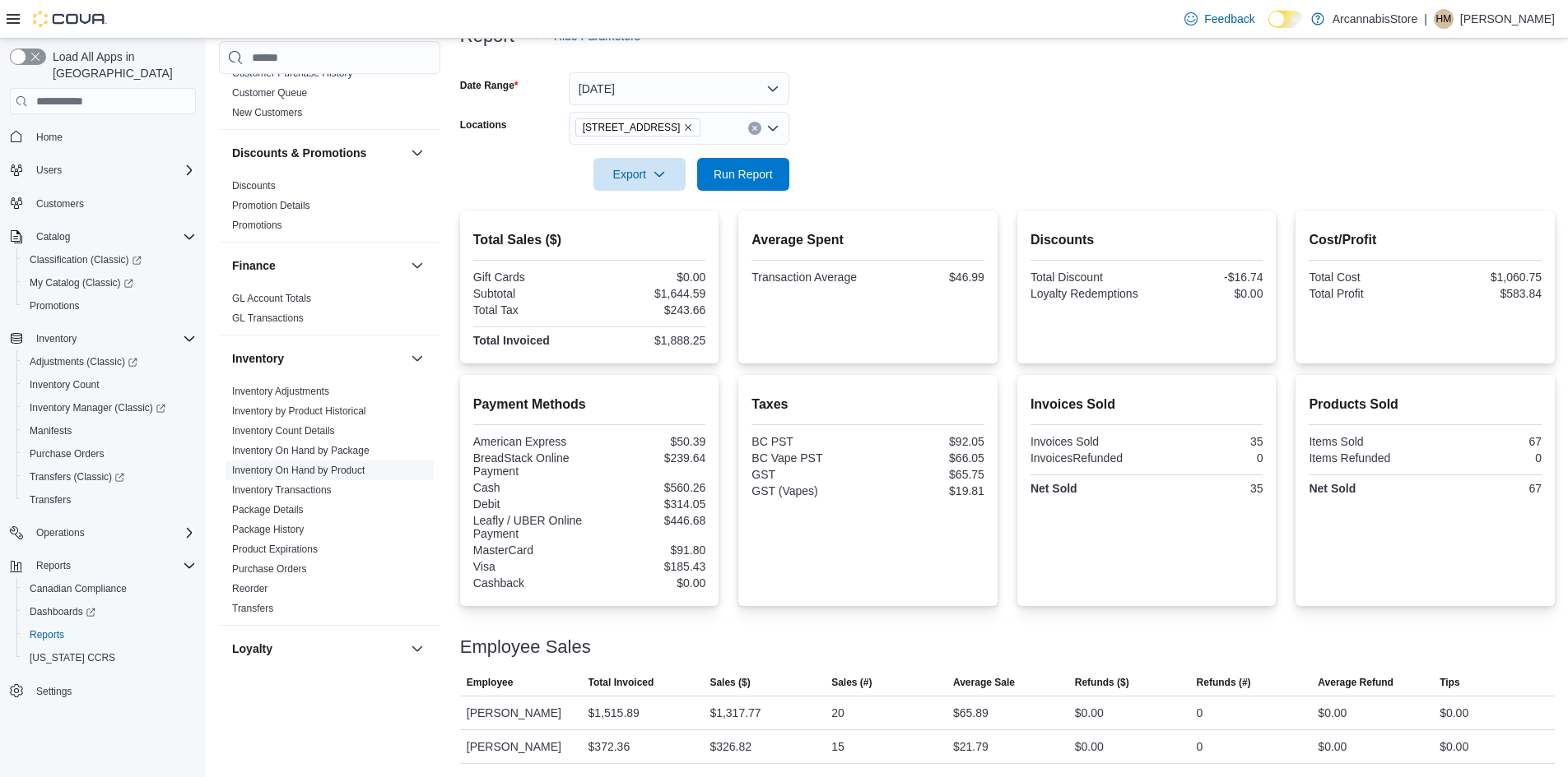
click at [293, 472] on link "Inventory On Hand by Product" at bounding box center [298, 470] width 132 height 11
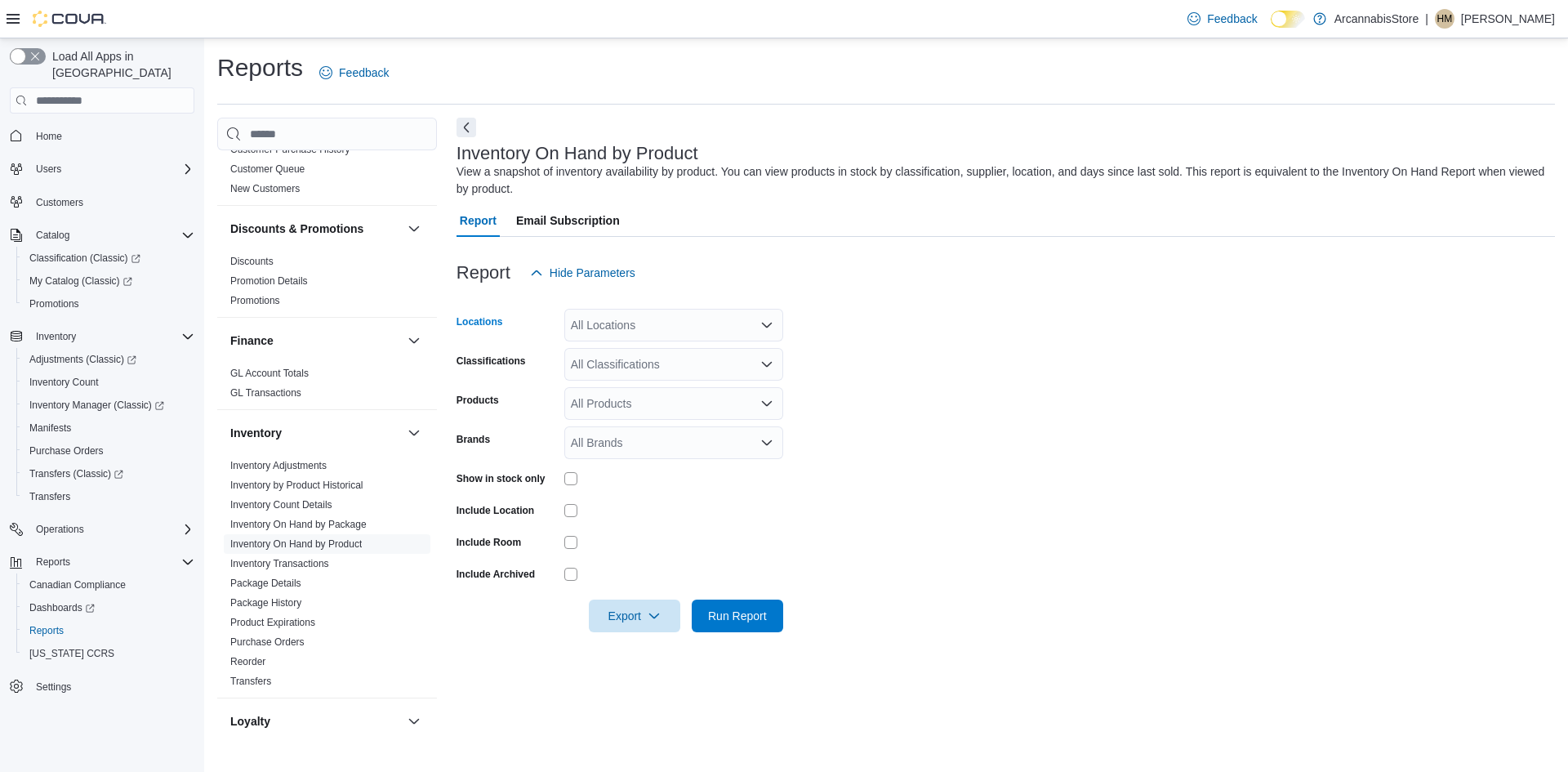
click at [609, 324] on div "All Locations" at bounding box center [674, 325] width 219 height 32
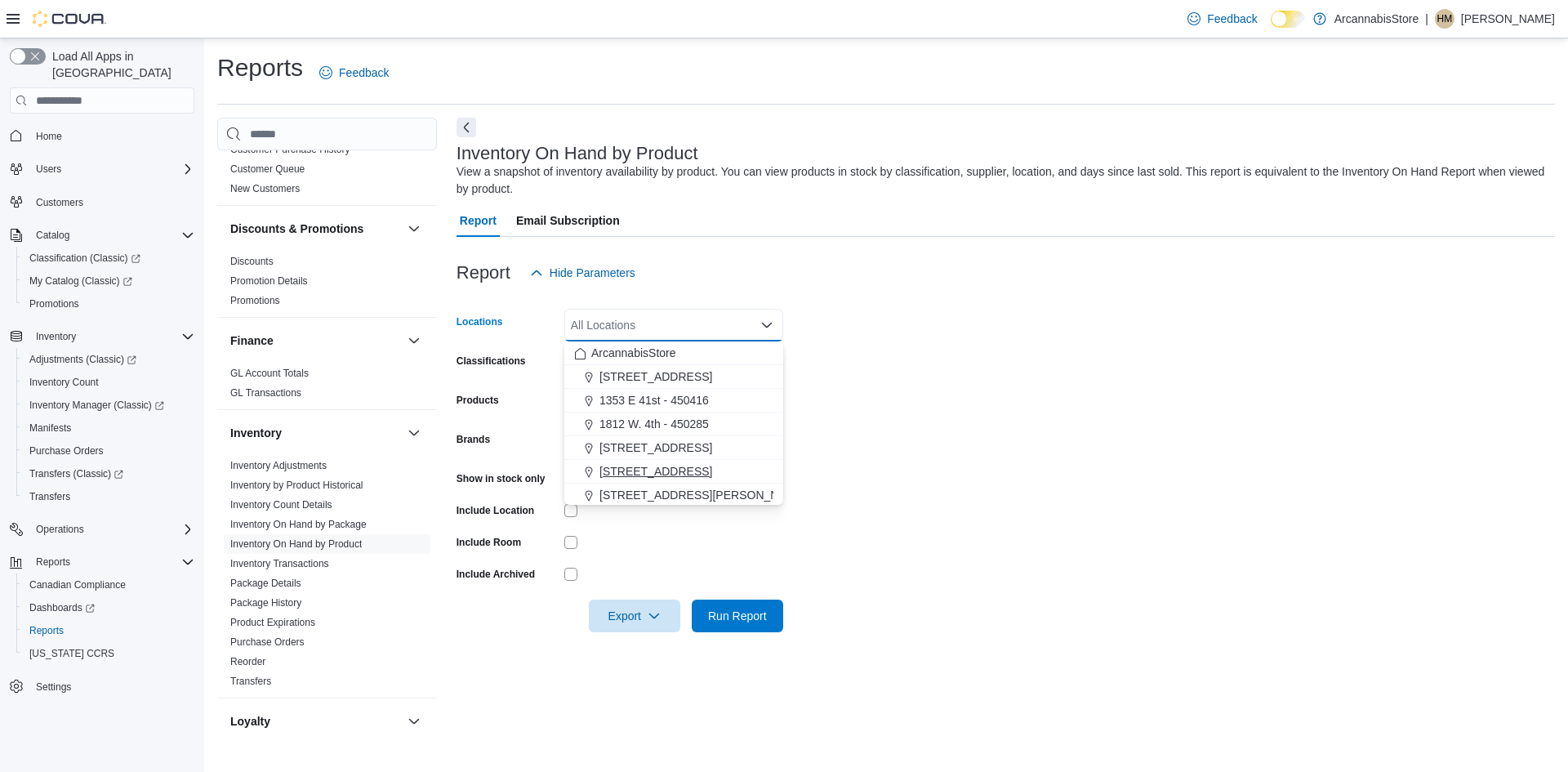
click at [634, 470] on span "[STREET_ADDRESS]" at bounding box center [656, 472] width 113 height 17
click at [799, 395] on form "Locations [STREET_ADDRESS] Combo box. Selected. [STREET_ADDRESS]. Press Backspa…" at bounding box center [1005, 460] width 1099 height 343
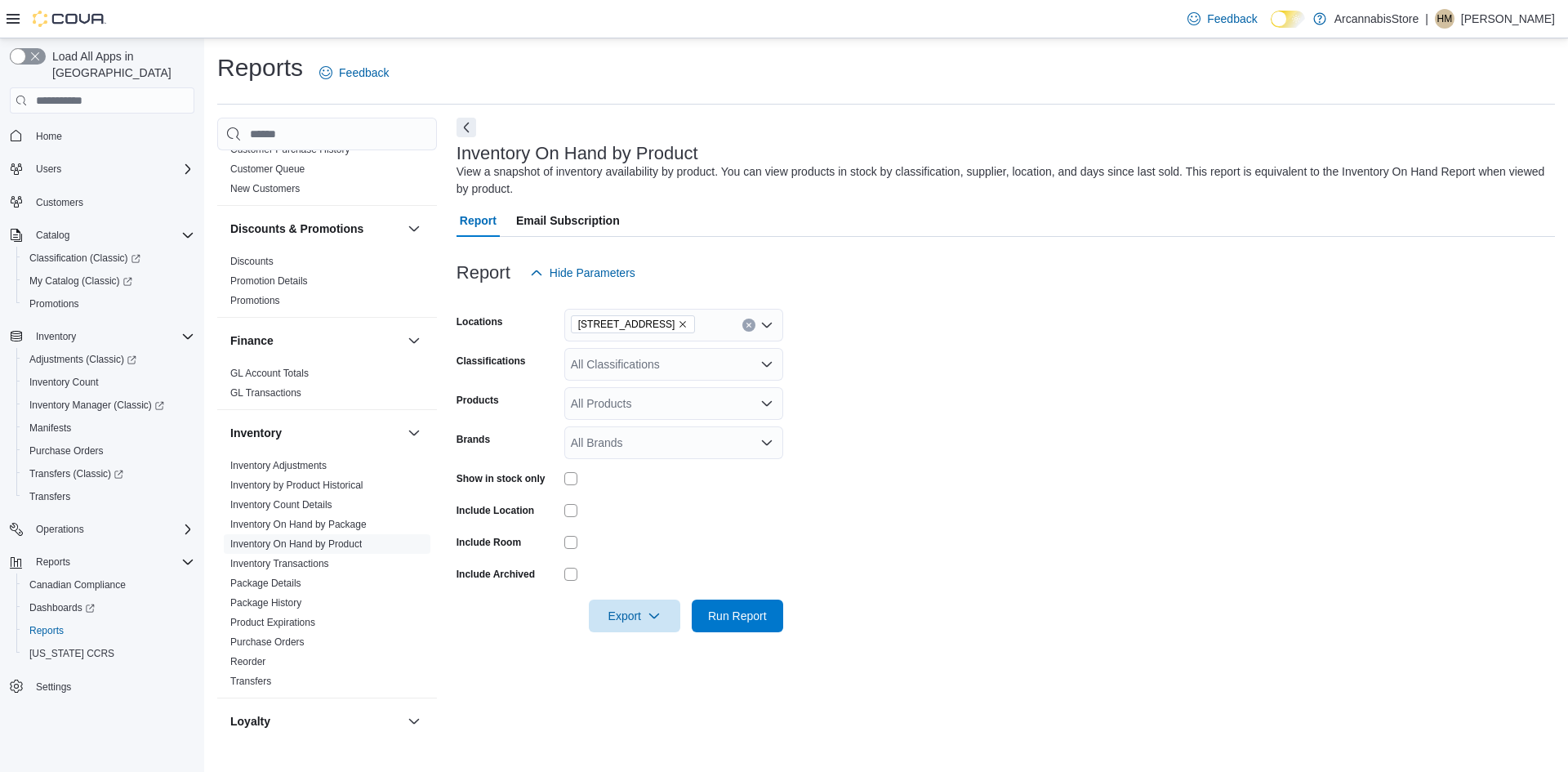
click at [592, 364] on div "All Classifications" at bounding box center [674, 364] width 219 height 32
click at [643, 491] on span "PRE-ROLLS" at bounding box center [632, 495] width 65 height 17
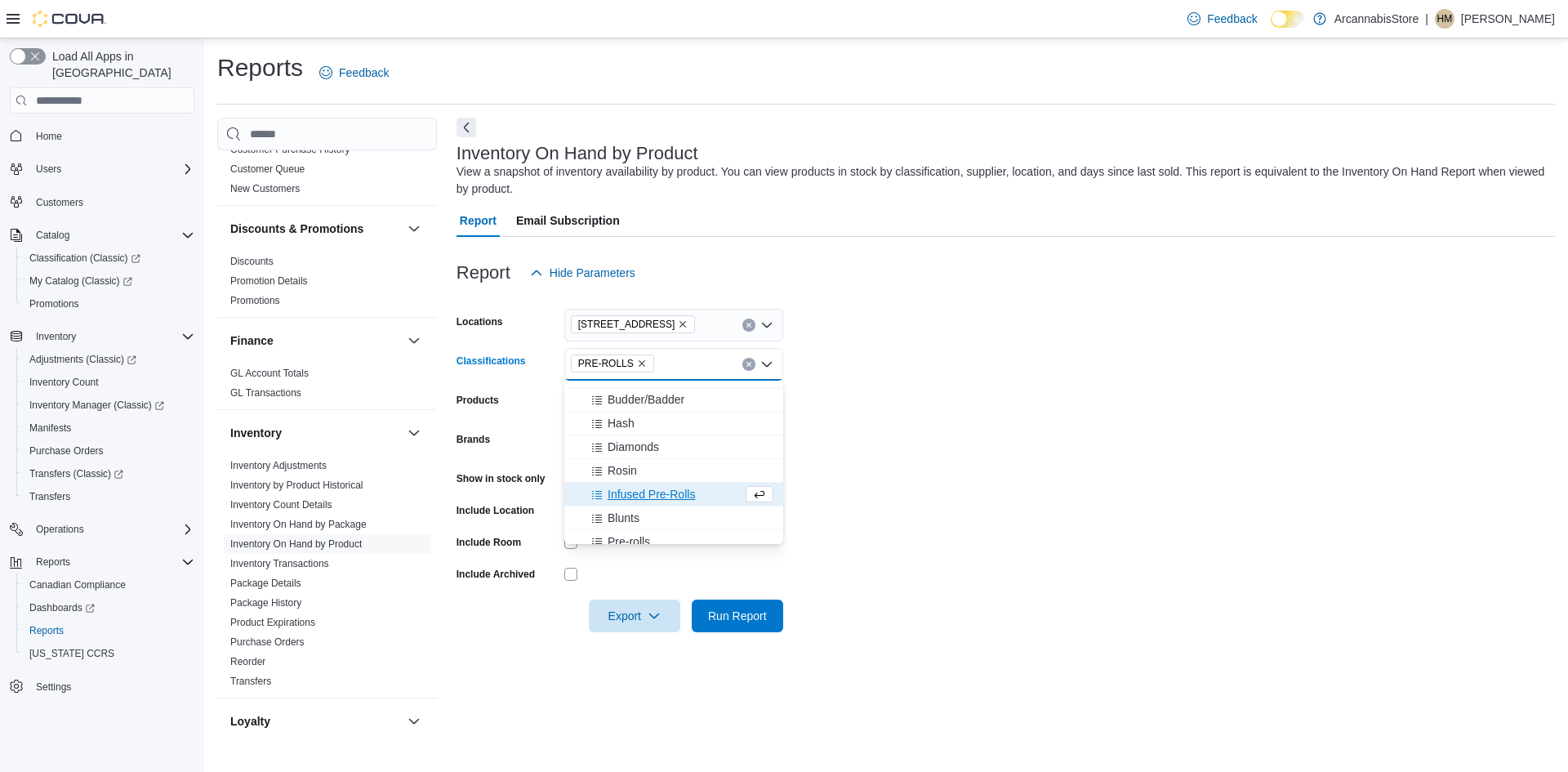
click at [849, 433] on form "Locations [STREET_ADDRESS] Classifications PRE-ROLLS Combo box. Selected. PRE-R…" at bounding box center [1005, 460] width 1099 height 343
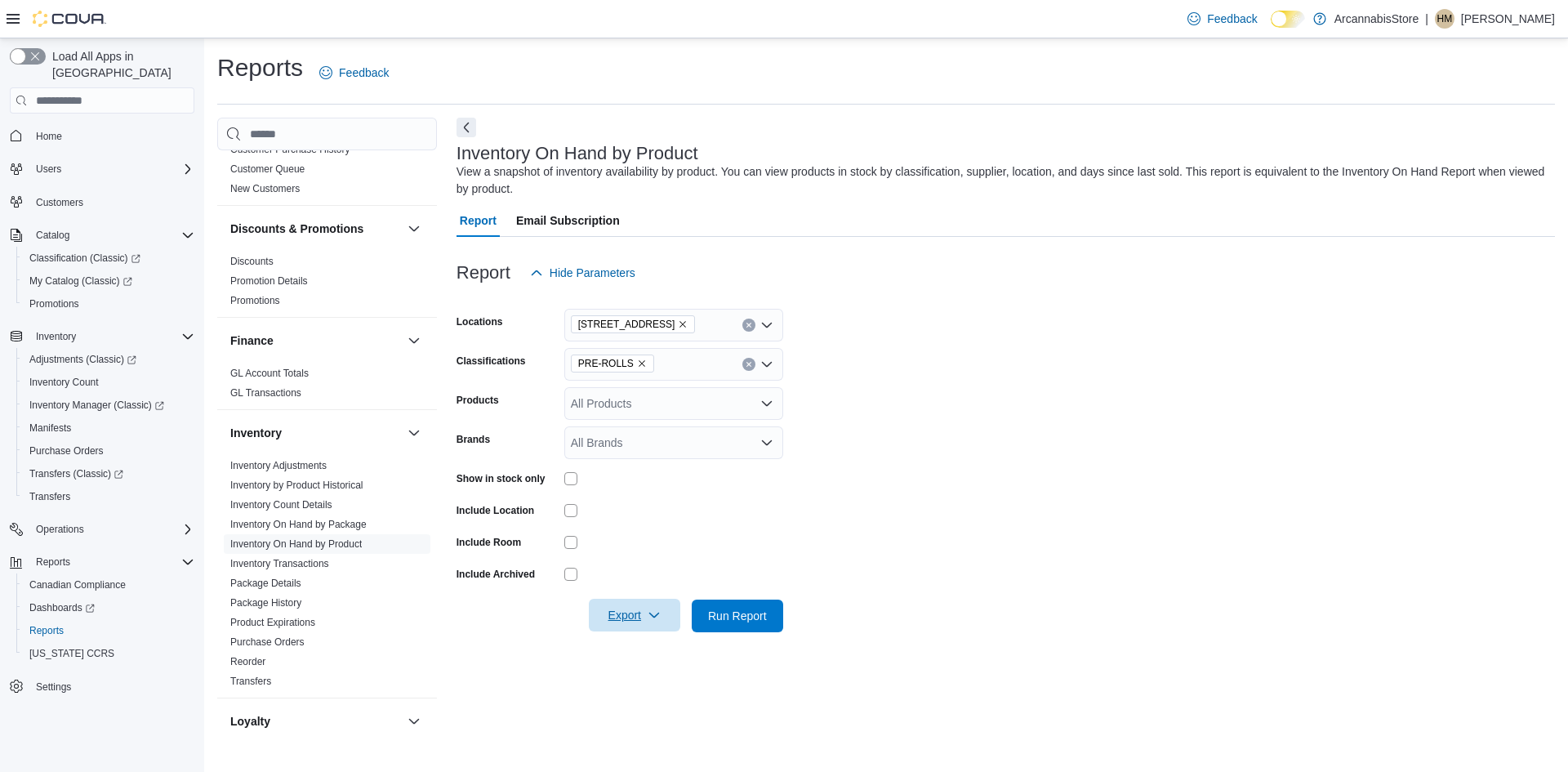
click at [632, 614] on span "Export" at bounding box center [635, 615] width 72 height 32
click at [650, 638] on button "Export to Excel" at bounding box center [637, 648] width 93 height 32
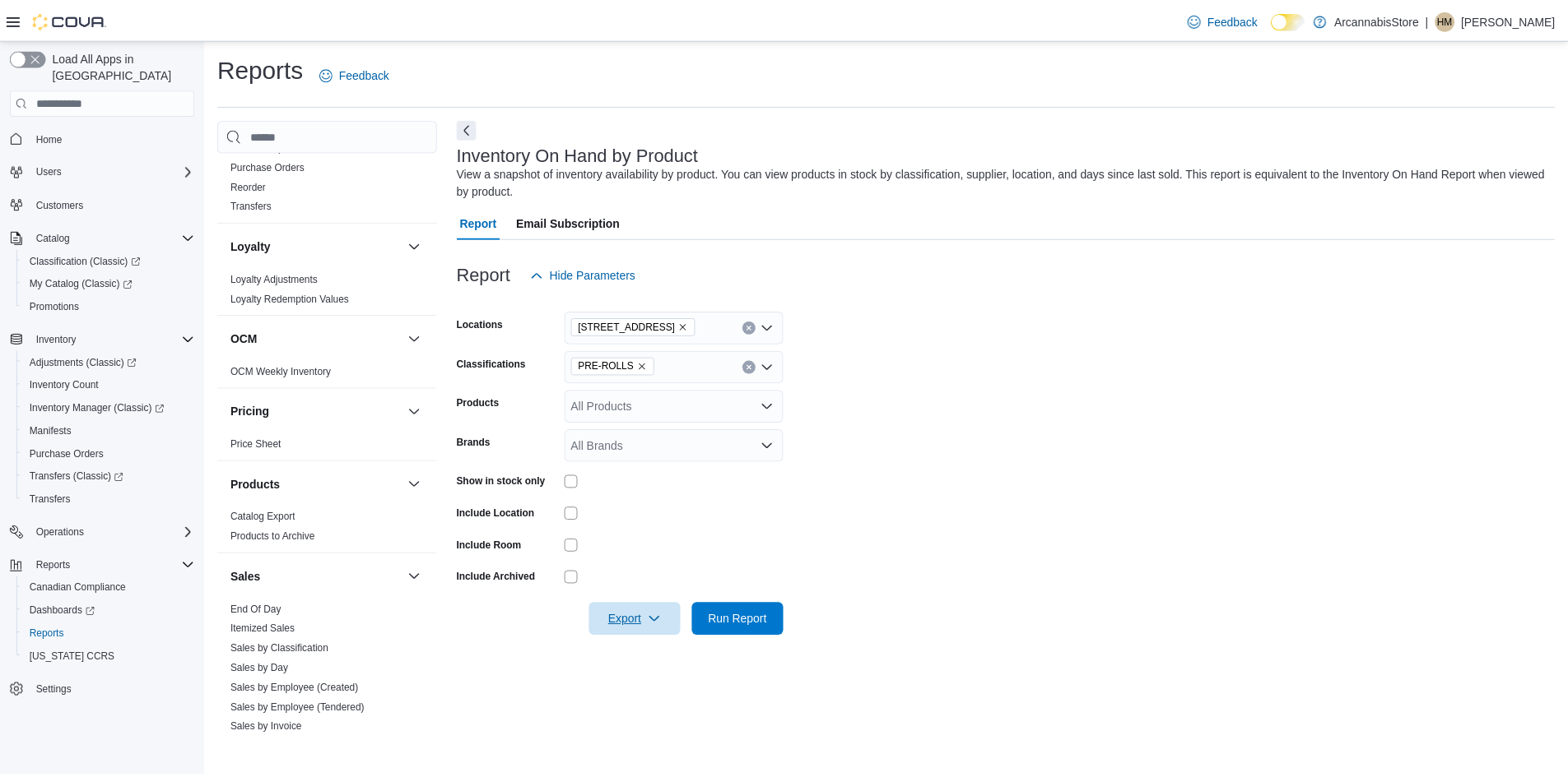
scroll to position [756, 0]
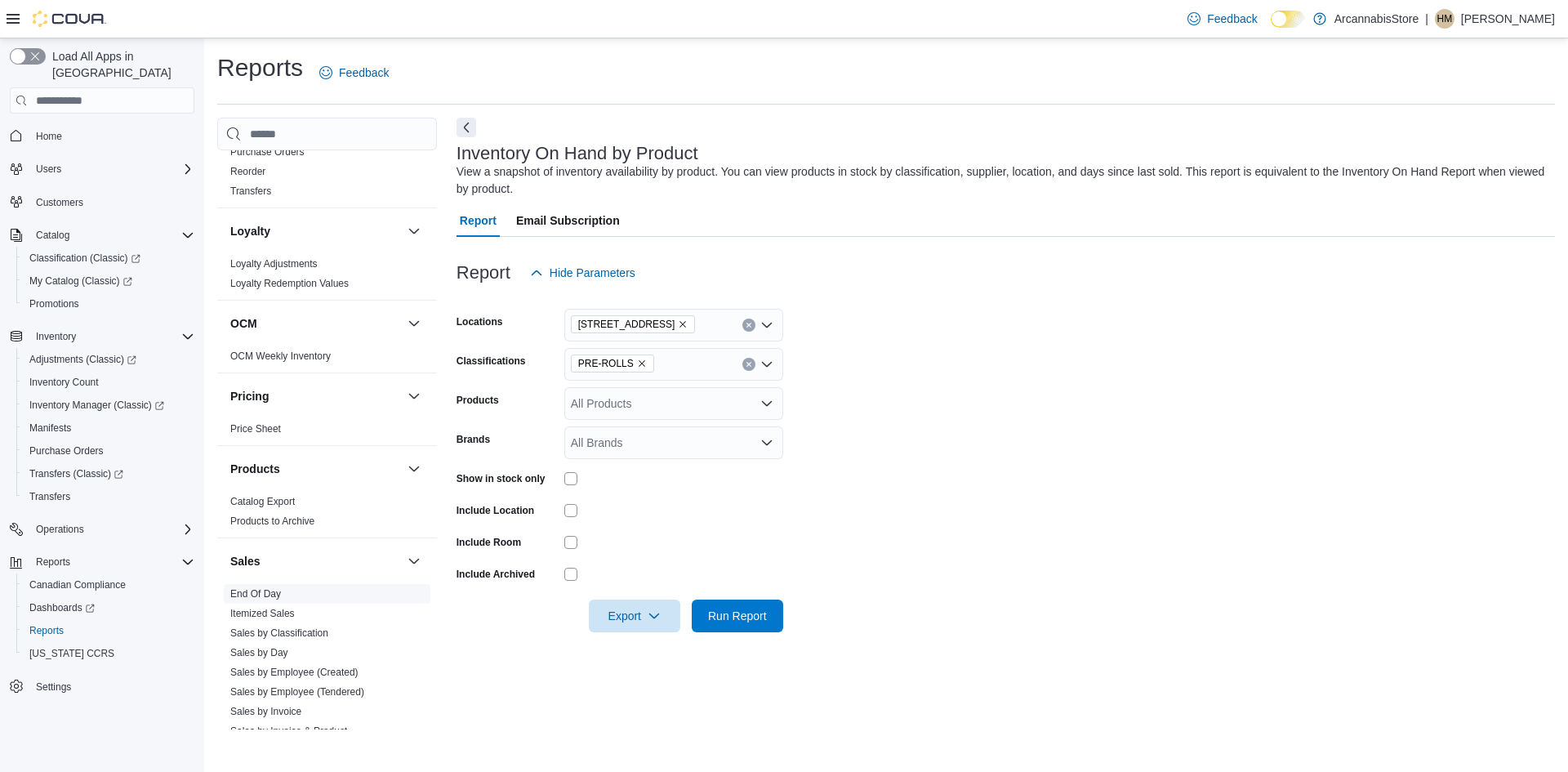
click at [260, 597] on link "End Of Day" at bounding box center [255, 594] width 51 height 11
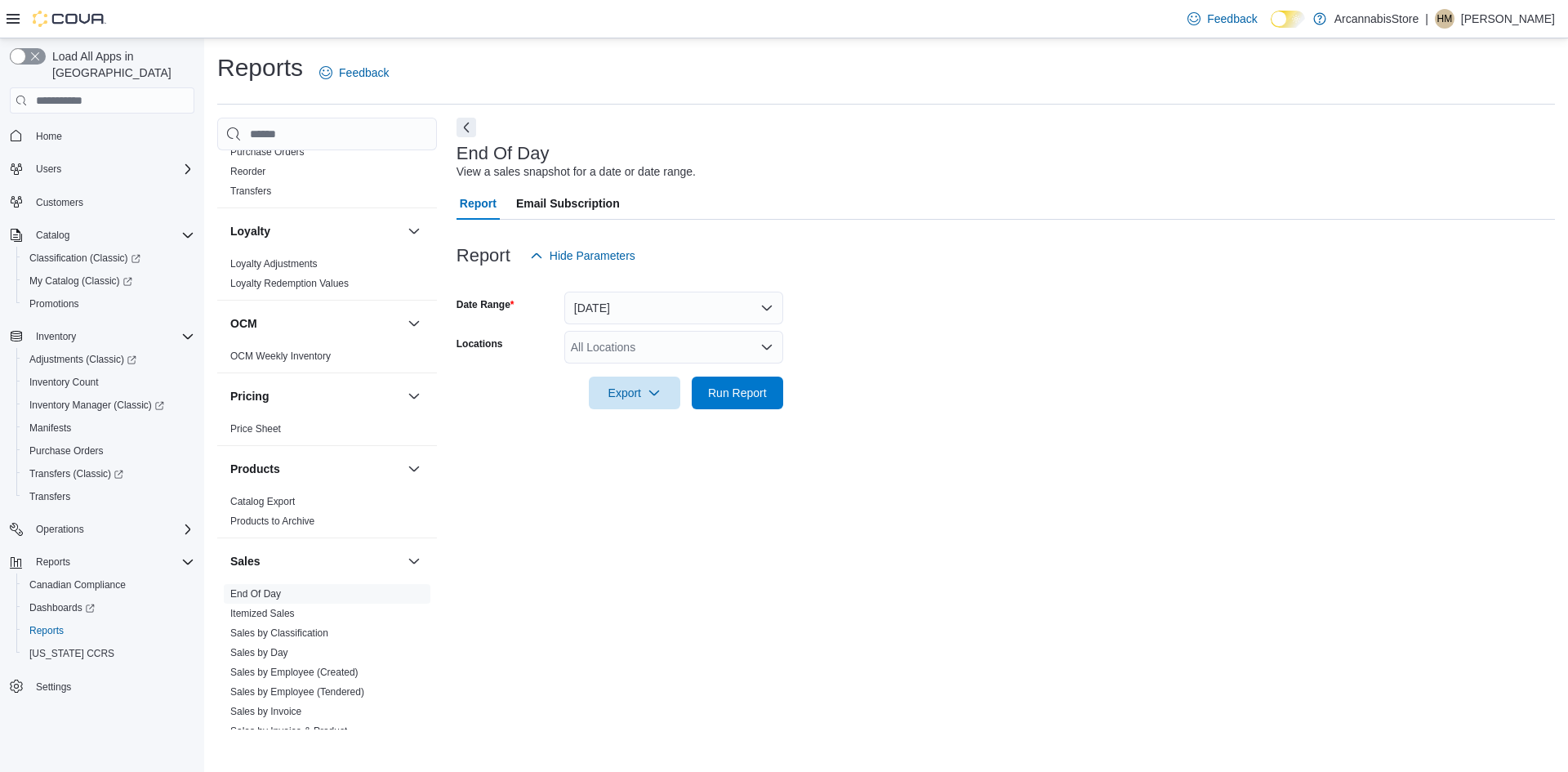
click at [658, 359] on div "All Locations" at bounding box center [674, 347] width 219 height 32
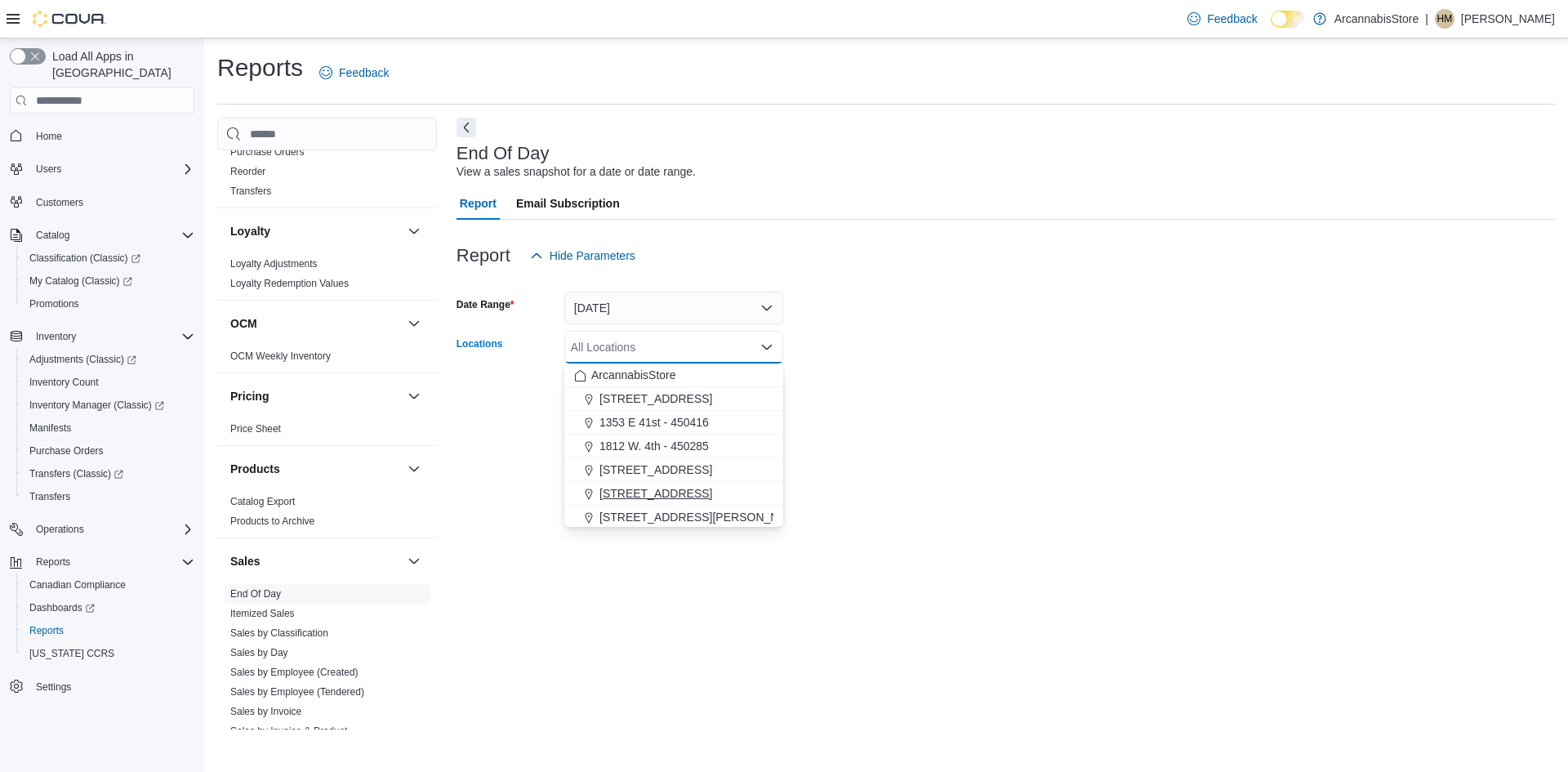
click at [642, 496] on span "[STREET_ADDRESS]" at bounding box center [656, 494] width 113 height 17
click at [886, 418] on div at bounding box center [1005, 419] width 1099 height 19
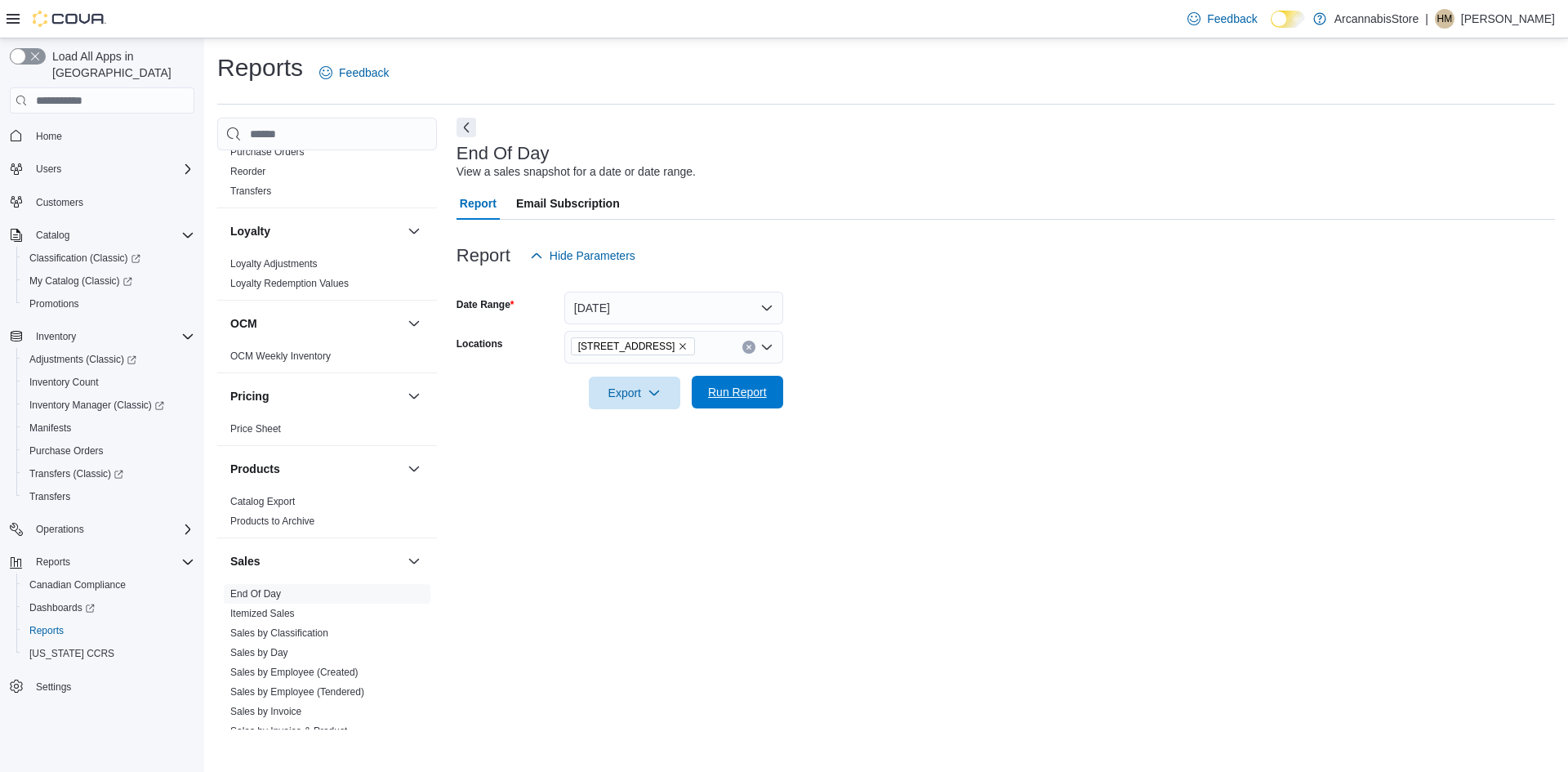
click at [743, 391] on span "Run Report" at bounding box center [737, 392] width 59 height 17
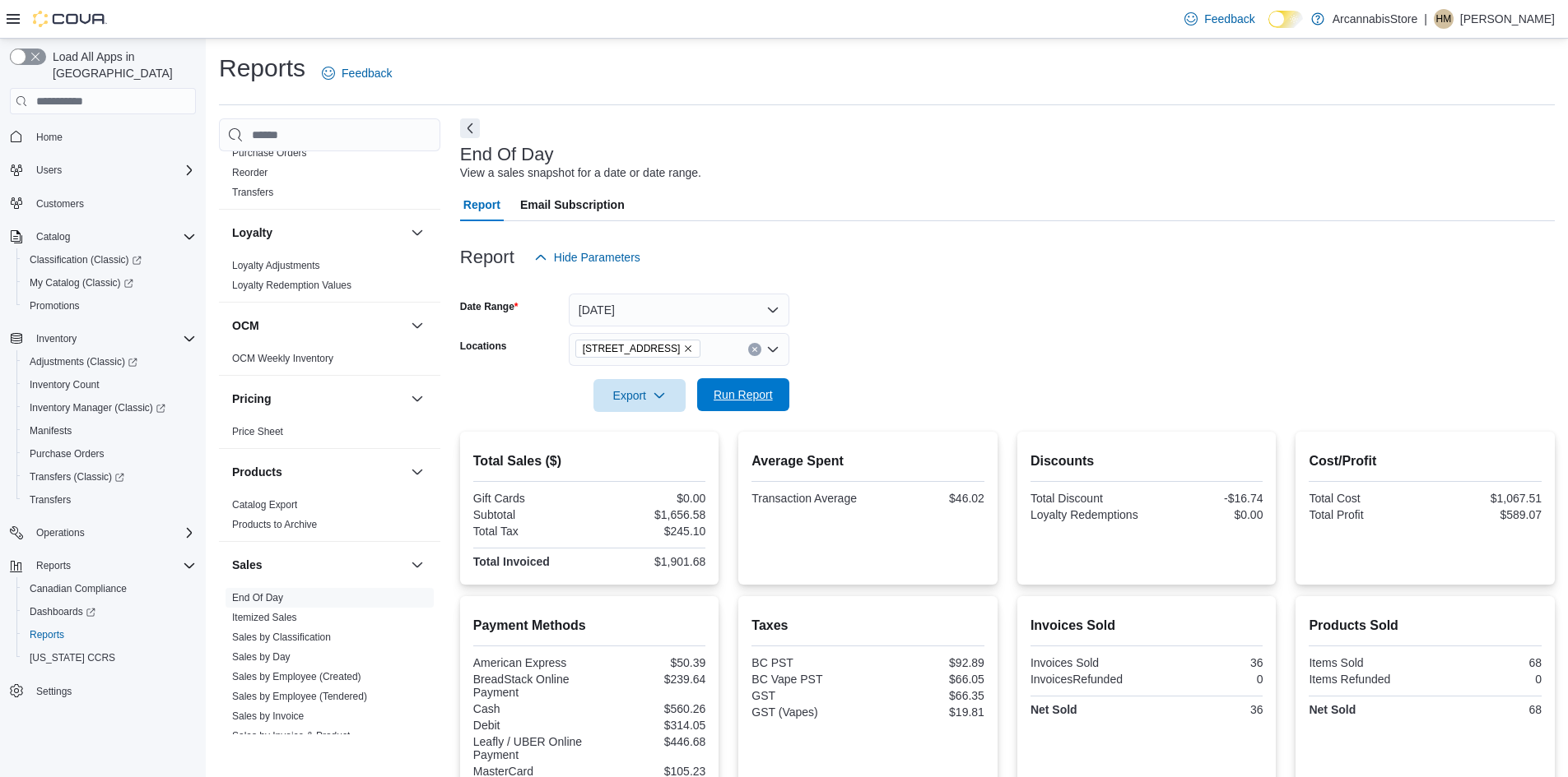
click at [745, 386] on span "Run Report" at bounding box center [743, 395] width 73 height 33
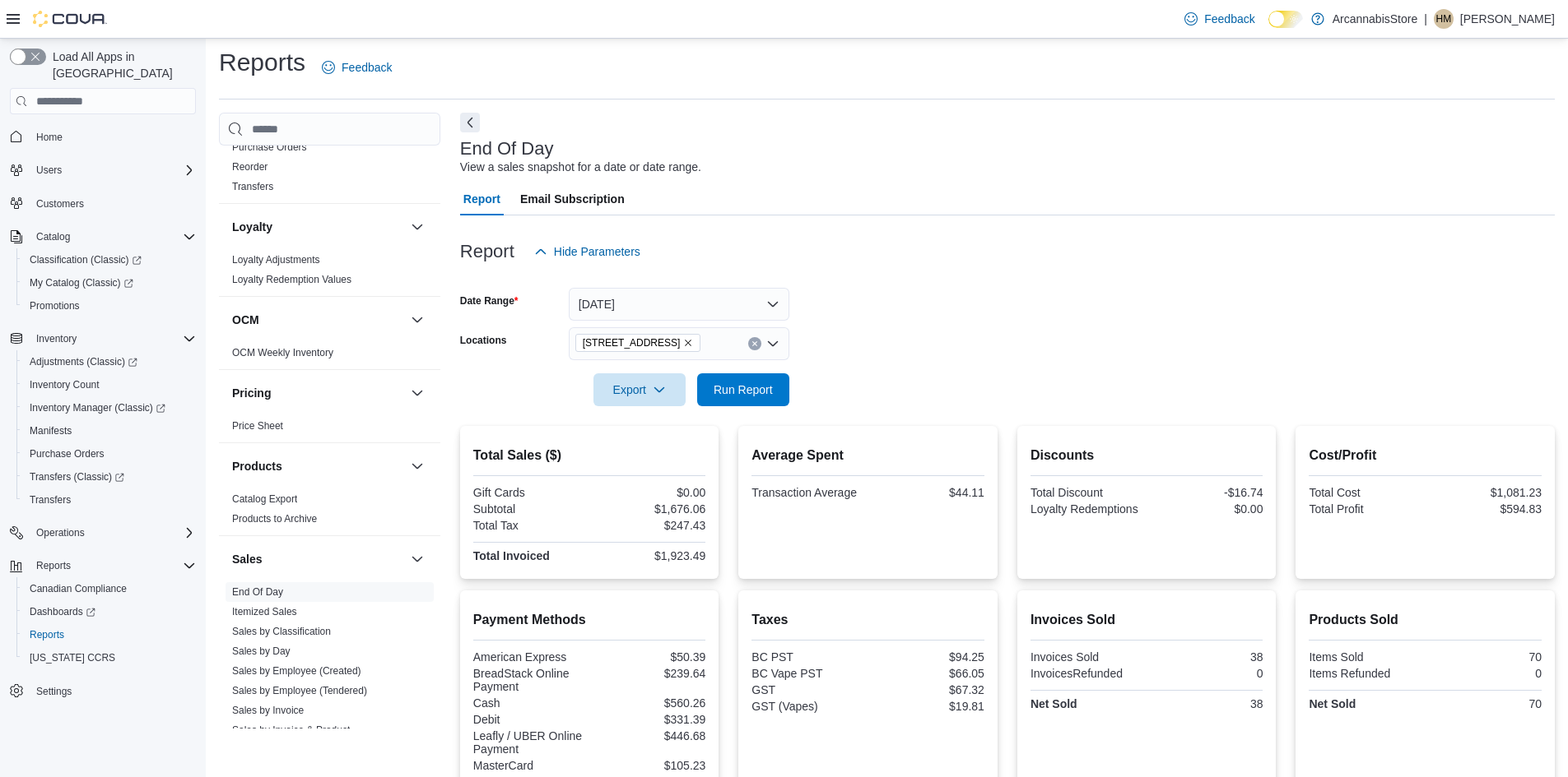
scroll to position [221, 0]
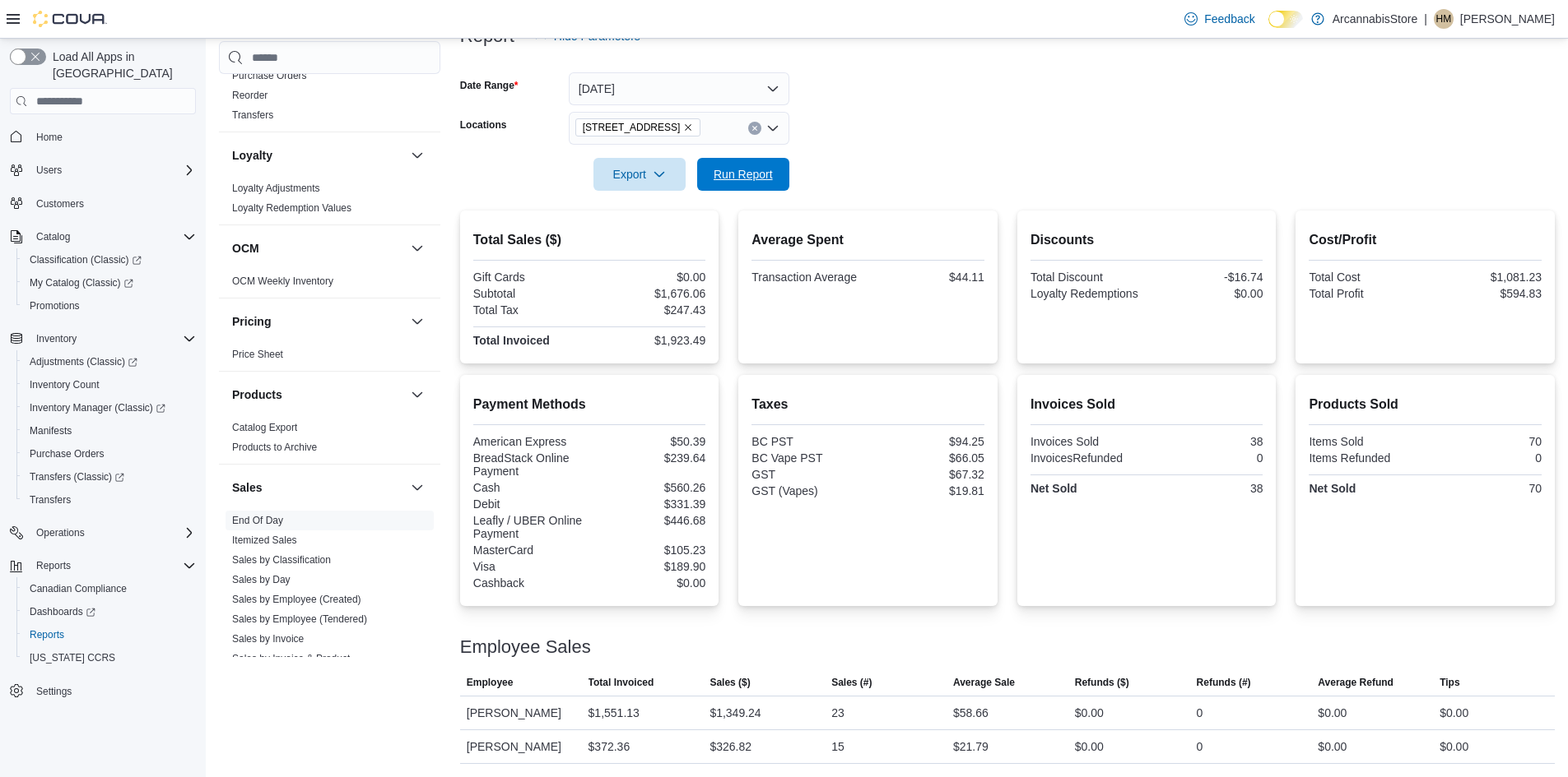
drag, startPoint x: 772, startPoint y: 188, endPoint x: 768, endPoint y: 195, distance: 8.1
click at [768, 195] on div "Report Hide Parameters Date Range [DATE] Locations 2267 [GEOGRAPHIC_DATA] - 450…" at bounding box center [1007, 382] width 1095 height 764
click at [738, 195] on div at bounding box center [1007, 200] width 1095 height 20
click at [741, 177] on span "Run Report" at bounding box center [743, 174] width 60 height 17
click at [746, 181] on span "Run Report" at bounding box center [743, 173] width 73 height 33
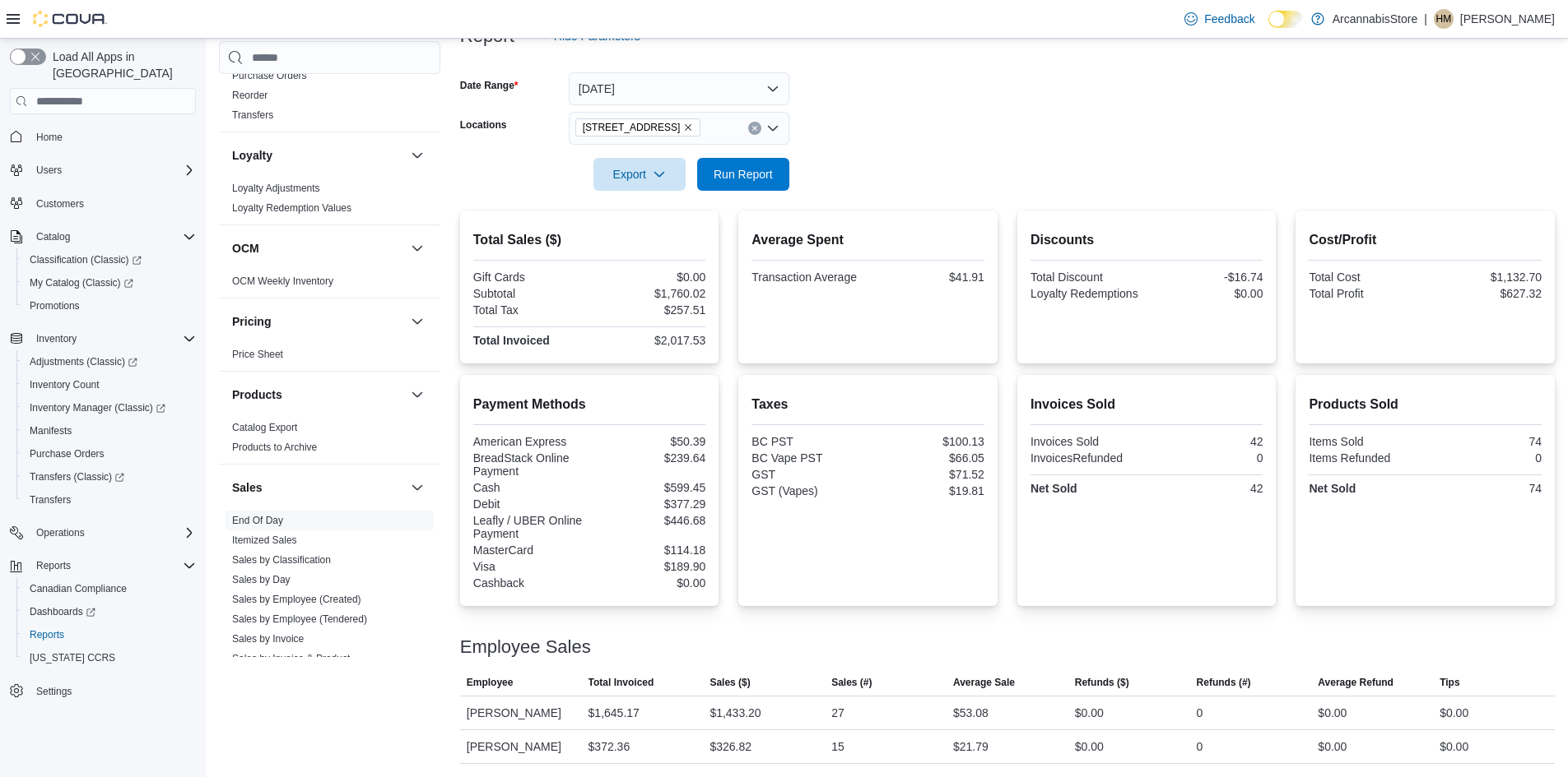
click at [727, 153] on div at bounding box center [1007, 152] width 1095 height 13
click at [755, 164] on span "Run Report" at bounding box center [743, 173] width 73 height 33
click at [754, 202] on div "Report Hide Parameters Date Range [DATE] Locations 2267 [GEOGRAPHIC_DATA] - 450…" at bounding box center [1007, 382] width 1095 height 764
click at [753, 196] on div at bounding box center [1007, 200] width 1095 height 20
click at [753, 178] on span "Run Report" at bounding box center [743, 174] width 60 height 17
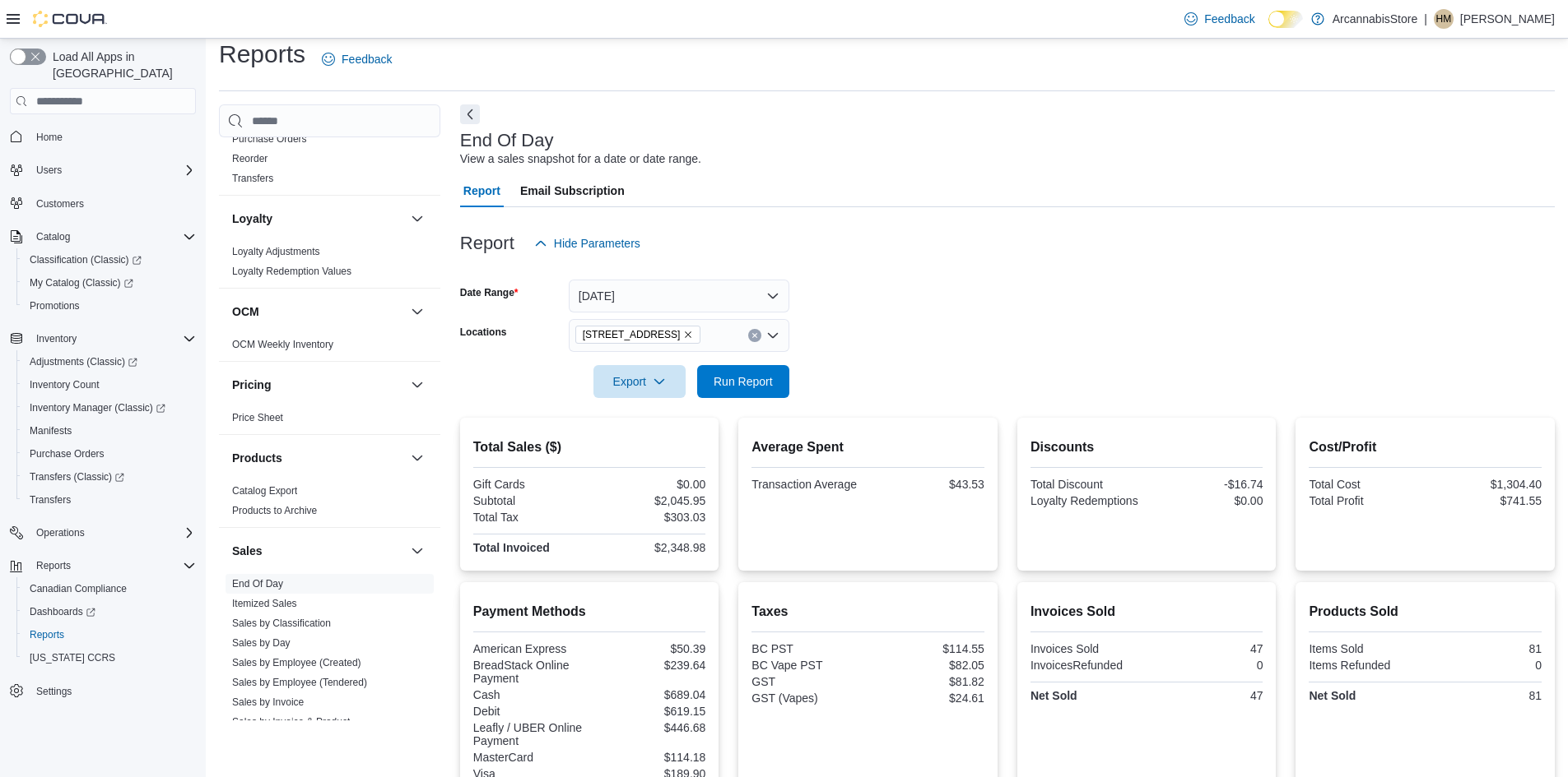
scroll to position [0, 0]
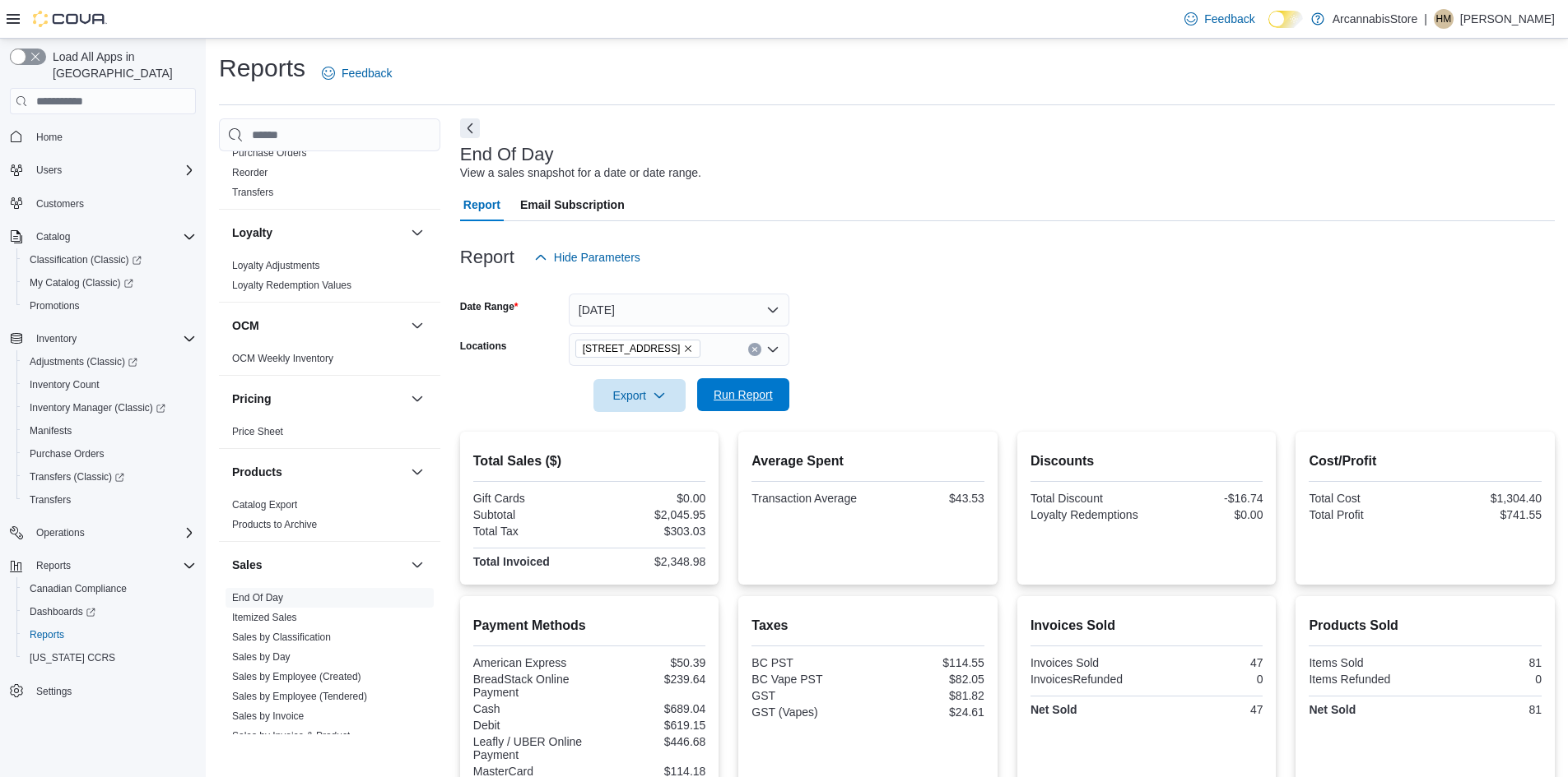
click at [751, 408] on span "Run Report" at bounding box center [743, 395] width 73 height 33
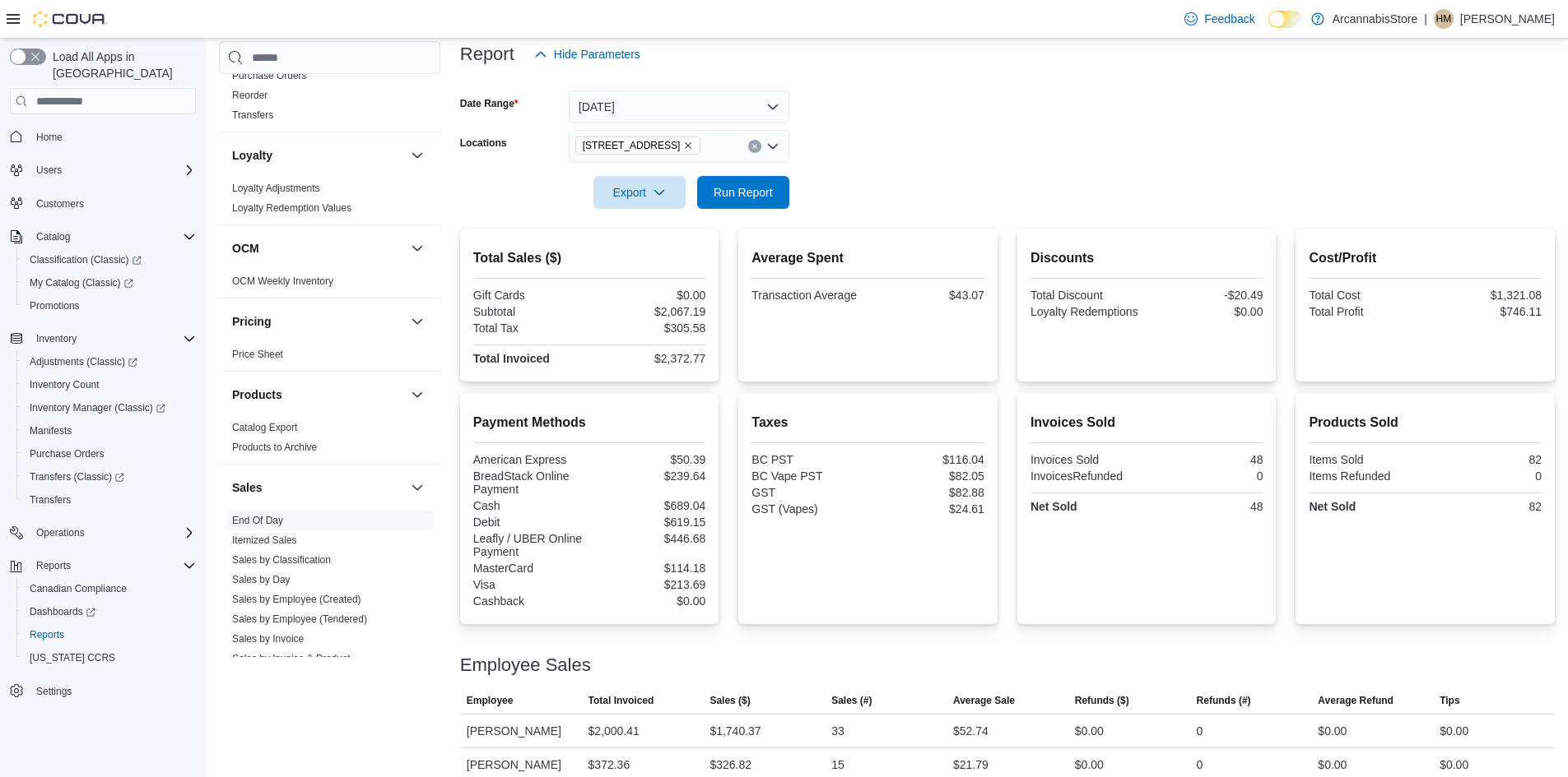
scroll to position [221, 0]
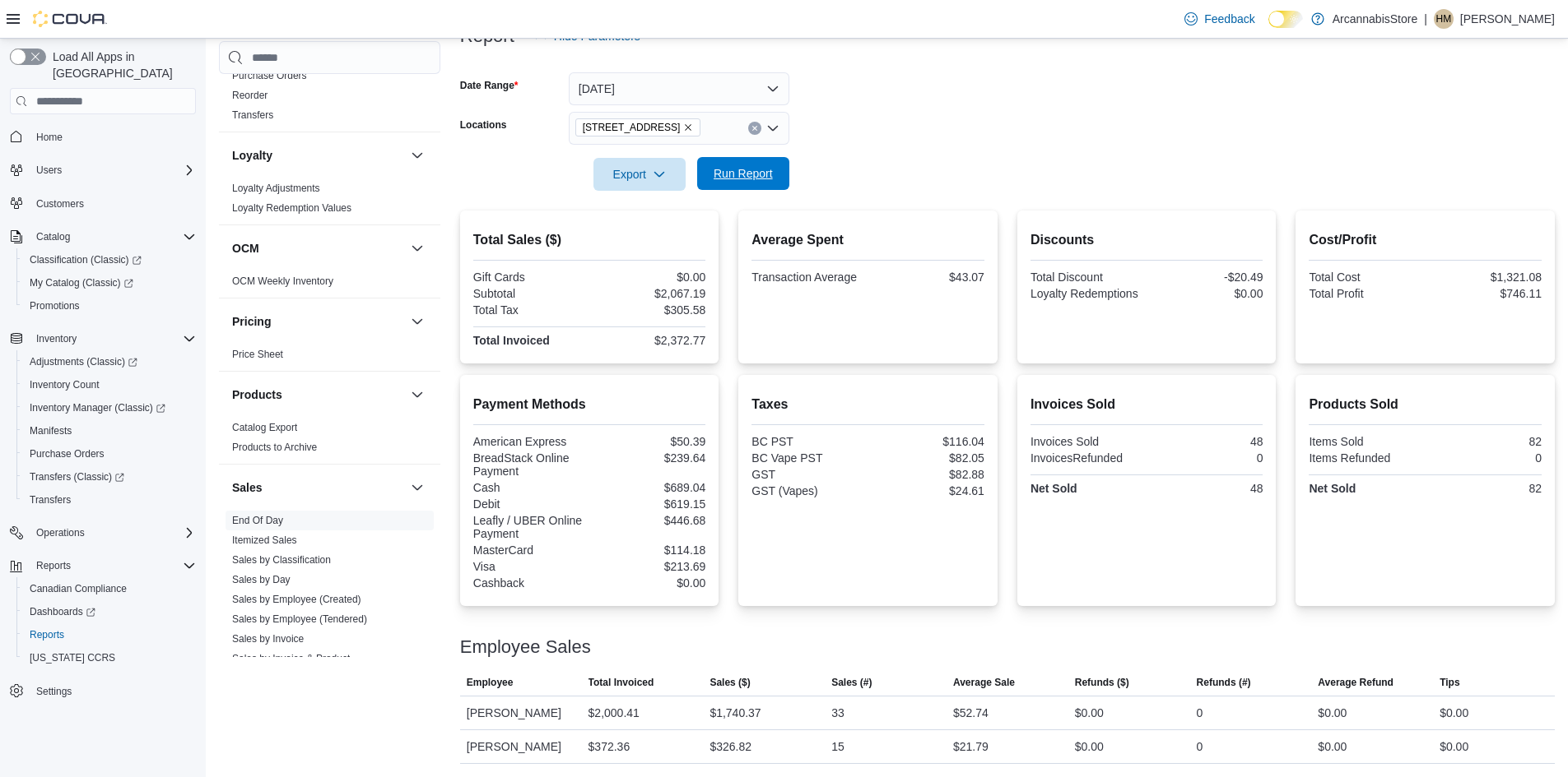
click at [747, 162] on span "Run Report" at bounding box center [743, 173] width 73 height 33
click at [743, 151] on div at bounding box center [1007, 152] width 1095 height 13
click at [736, 183] on span "Run Report" at bounding box center [743, 173] width 73 height 33
click at [752, 169] on span "Run Report" at bounding box center [743, 174] width 60 height 17
click at [755, 146] on div at bounding box center [1007, 152] width 1095 height 13
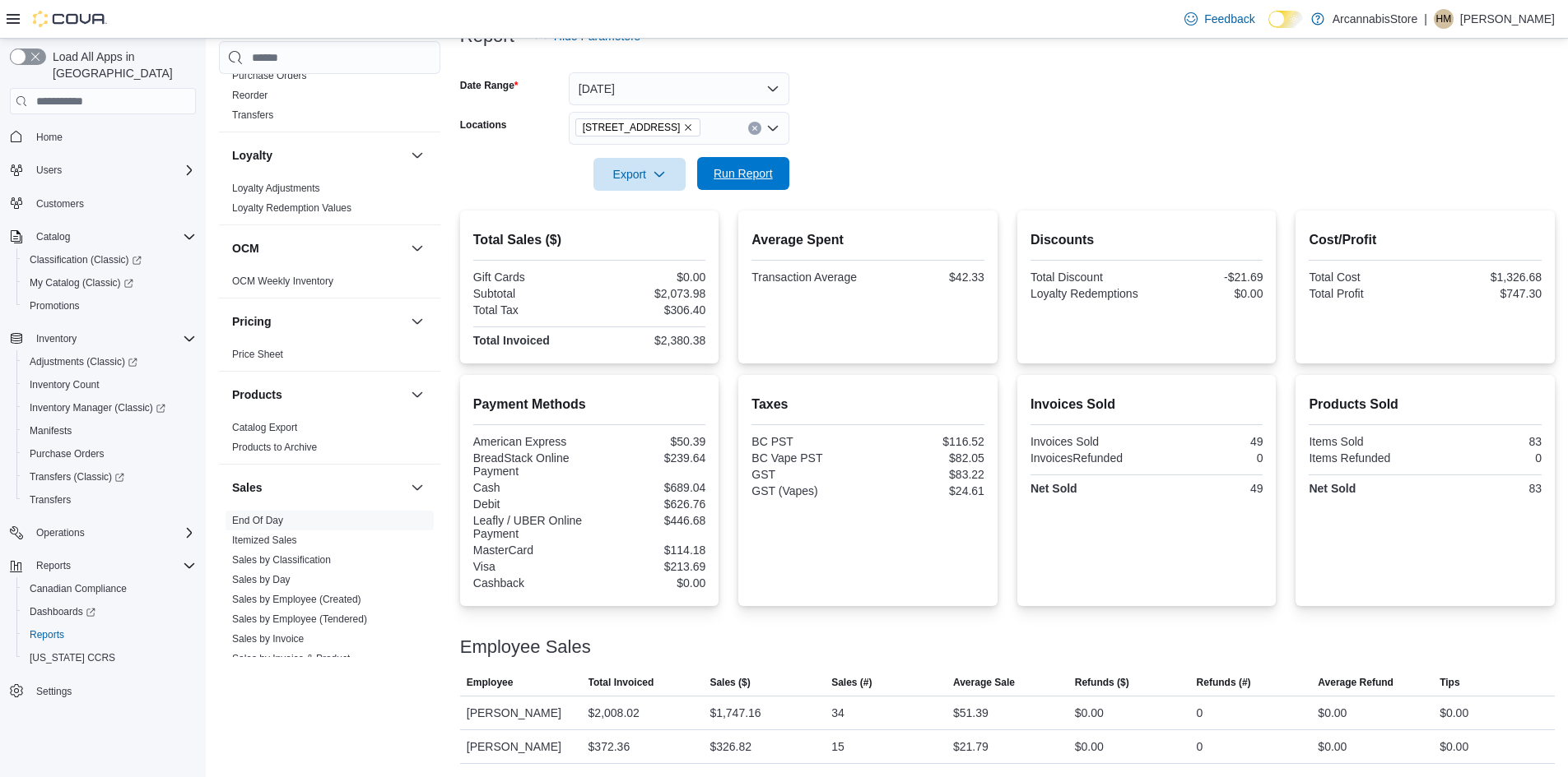
click at [753, 159] on span "Run Report" at bounding box center [743, 173] width 73 height 33
click at [701, 120] on span "[STREET_ADDRESS]" at bounding box center [638, 127] width 126 height 18
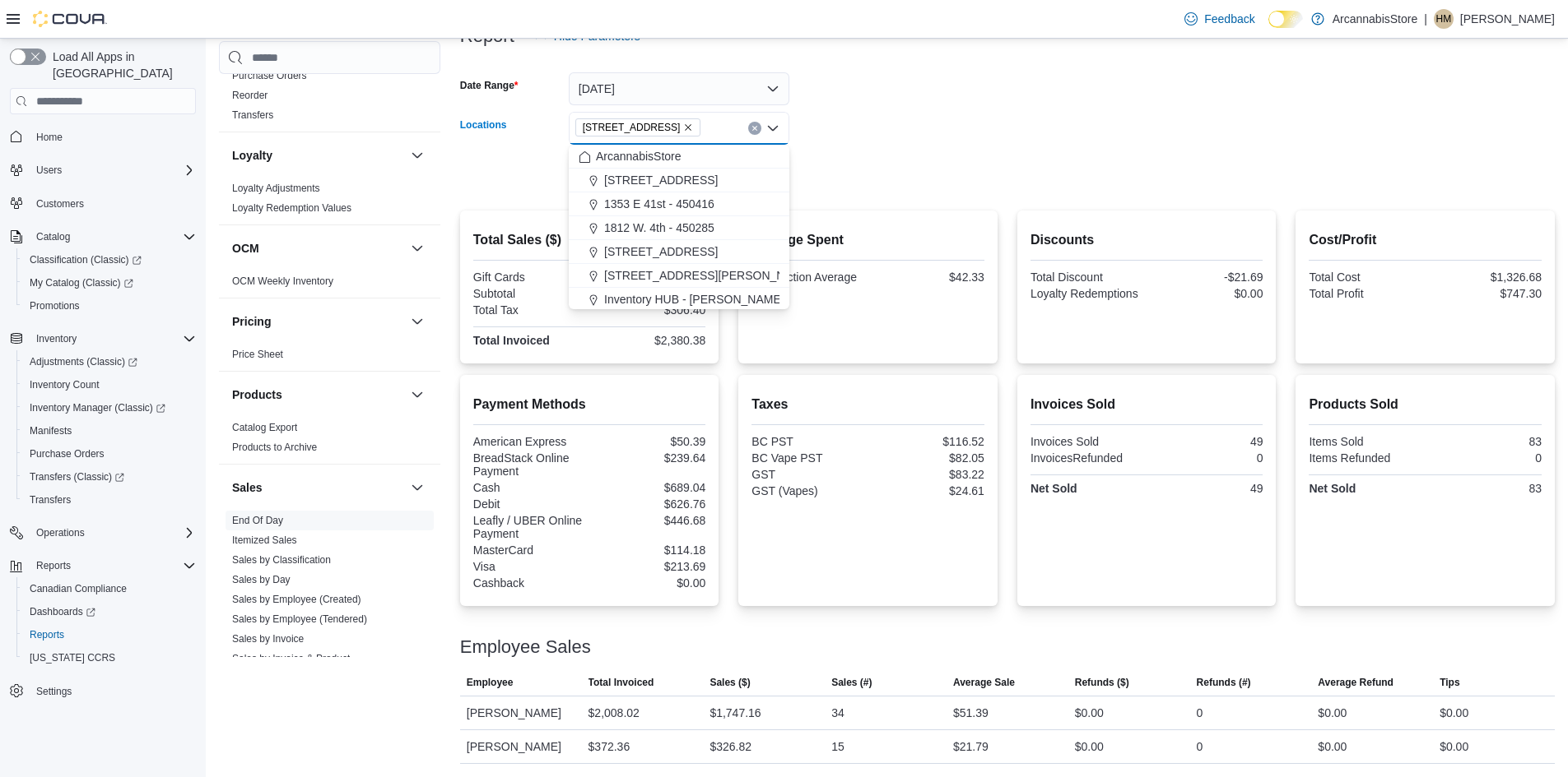
click at [693, 124] on icon "Remove 2267 Kingsway - 450548 from selection in this group" at bounding box center [688, 127] width 10 height 10
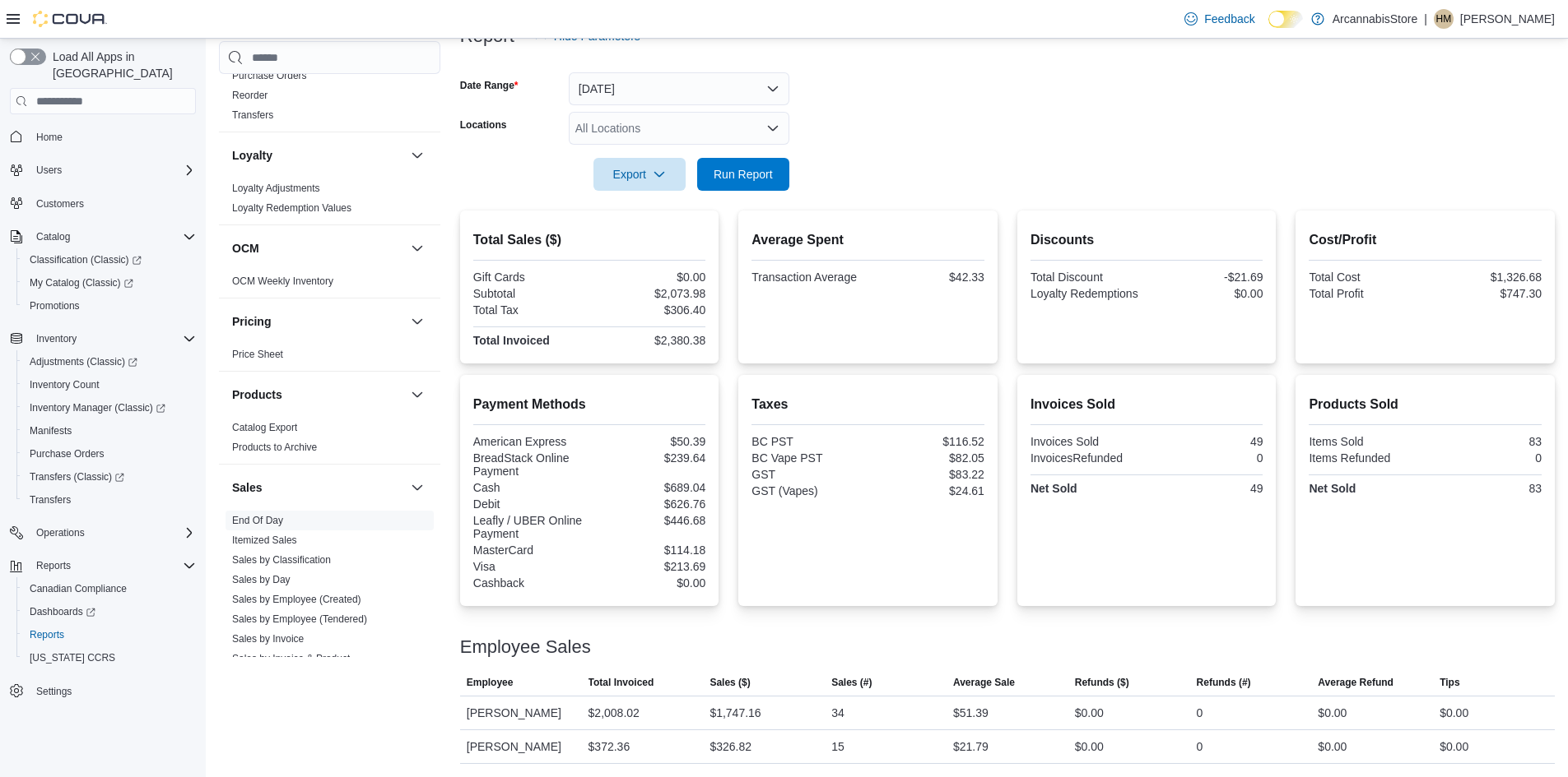
drag, startPoint x: 856, startPoint y: 141, endPoint x: 774, endPoint y: 187, distance: 94.0
click at [856, 142] on form "Date Range [DATE] Locations All Locations Export Run Report" at bounding box center [1007, 122] width 1095 height 139
click at [761, 186] on span "Run Report" at bounding box center [743, 173] width 73 height 33
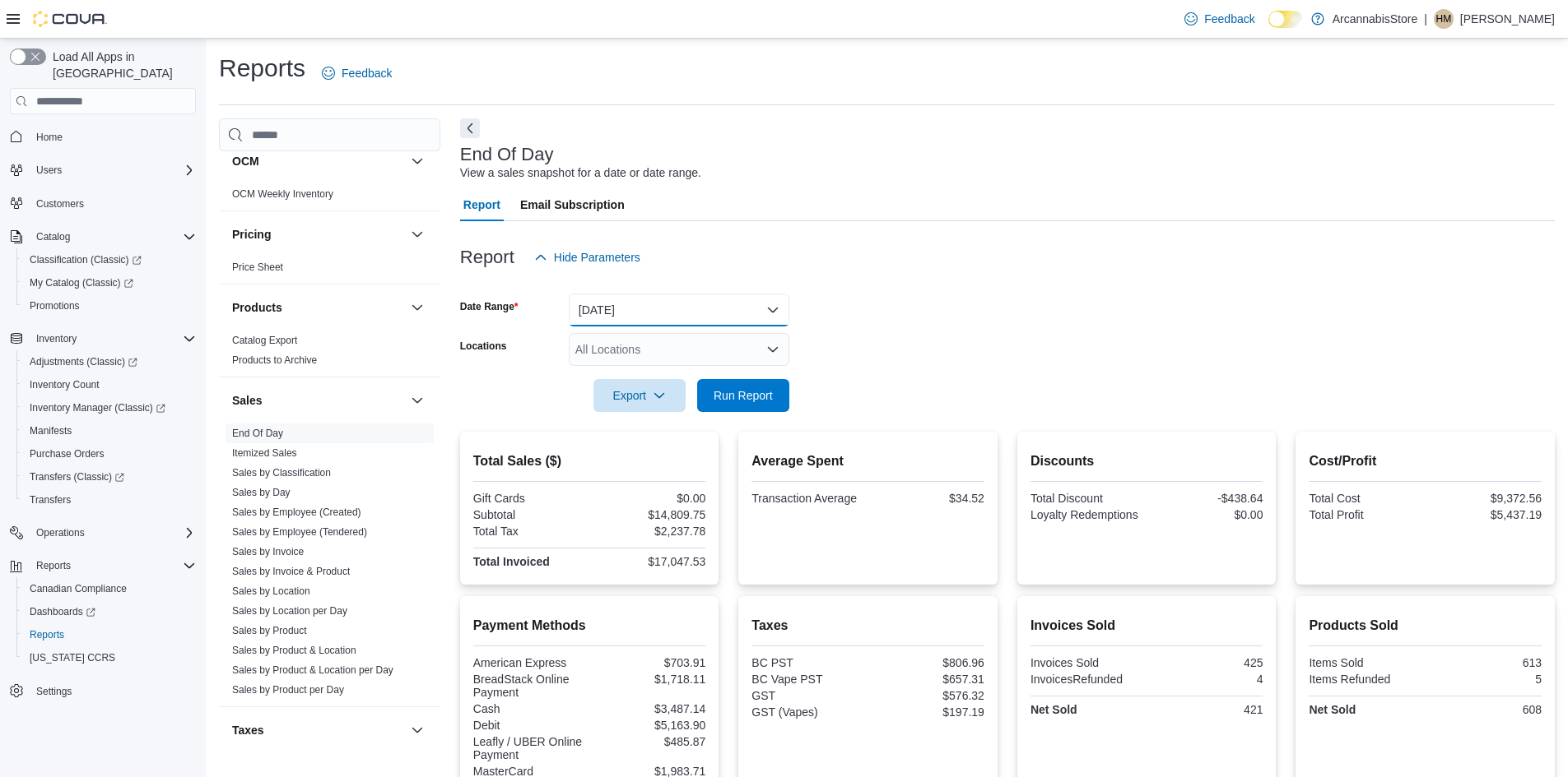
click at [649, 308] on button "[DATE]" at bounding box center [679, 310] width 221 height 33
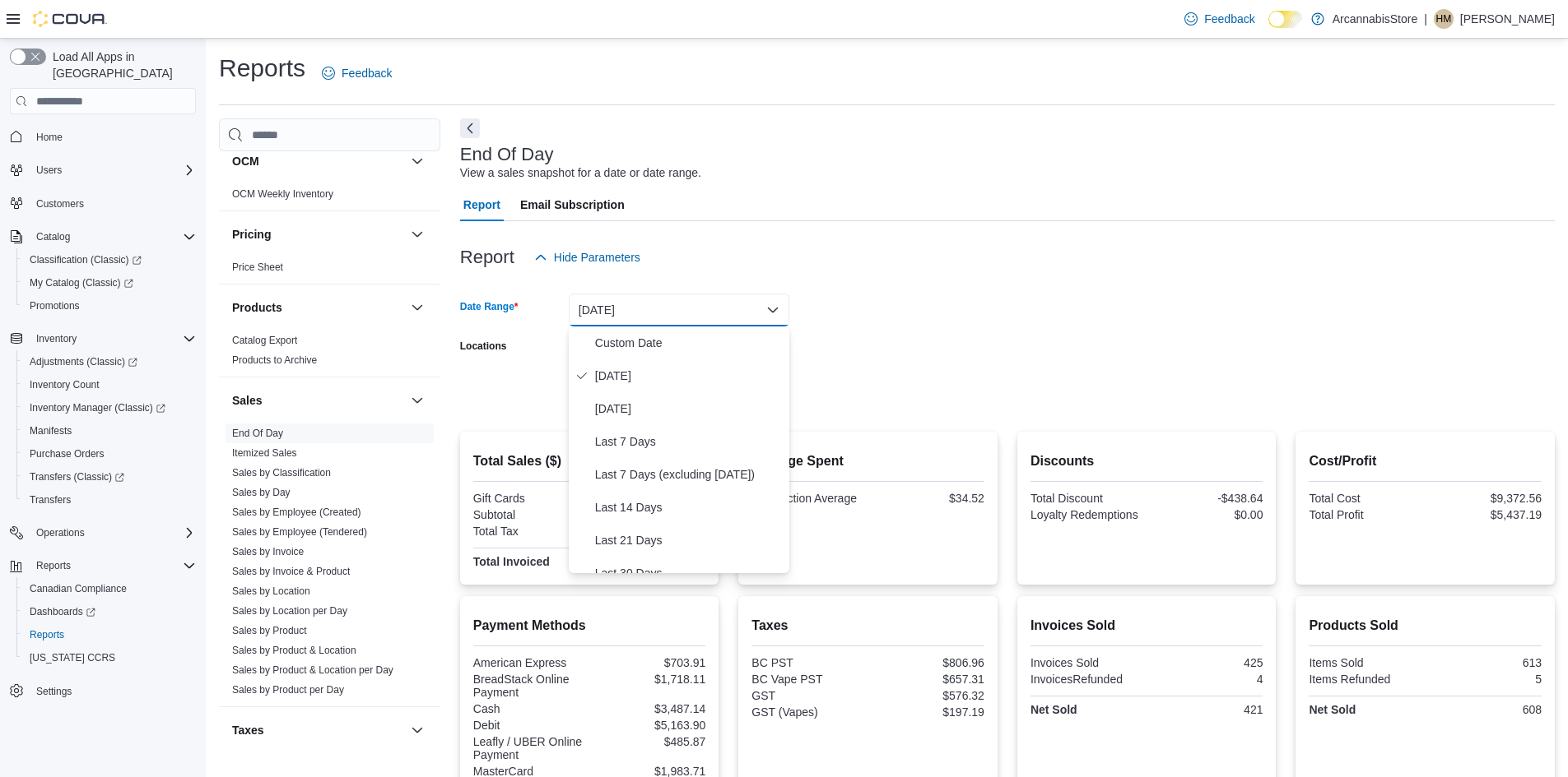
drag, startPoint x: 960, startPoint y: 207, endPoint x: 876, endPoint y: 260, distance: 99.3
click at [960, 208] on div "Report Email Subscription" at bounding box center [1007, 204] width 1095 height 33
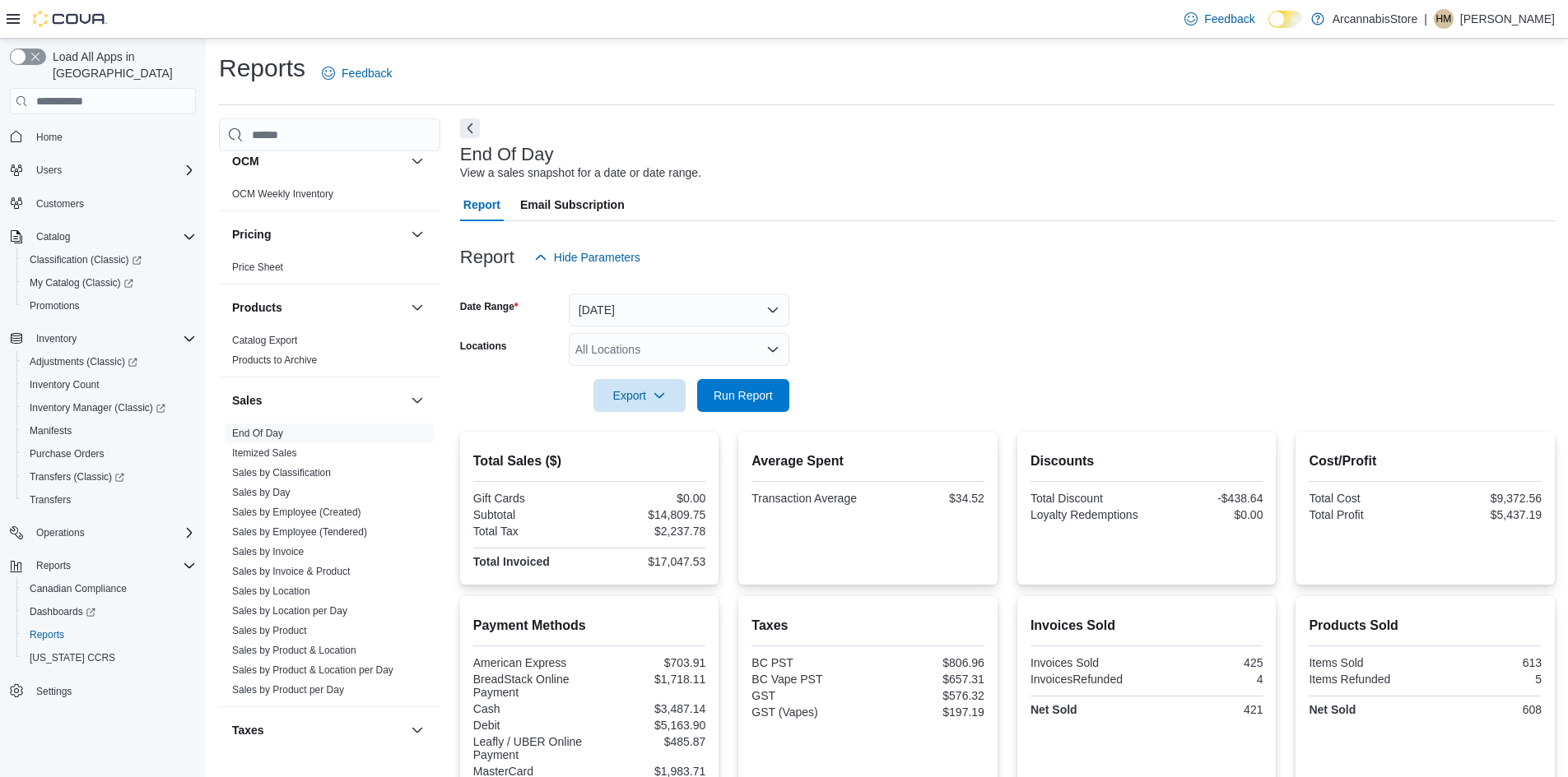
click at [702, 347] on div "All Locations" at bounding box center [679, 349] width 221 height 33
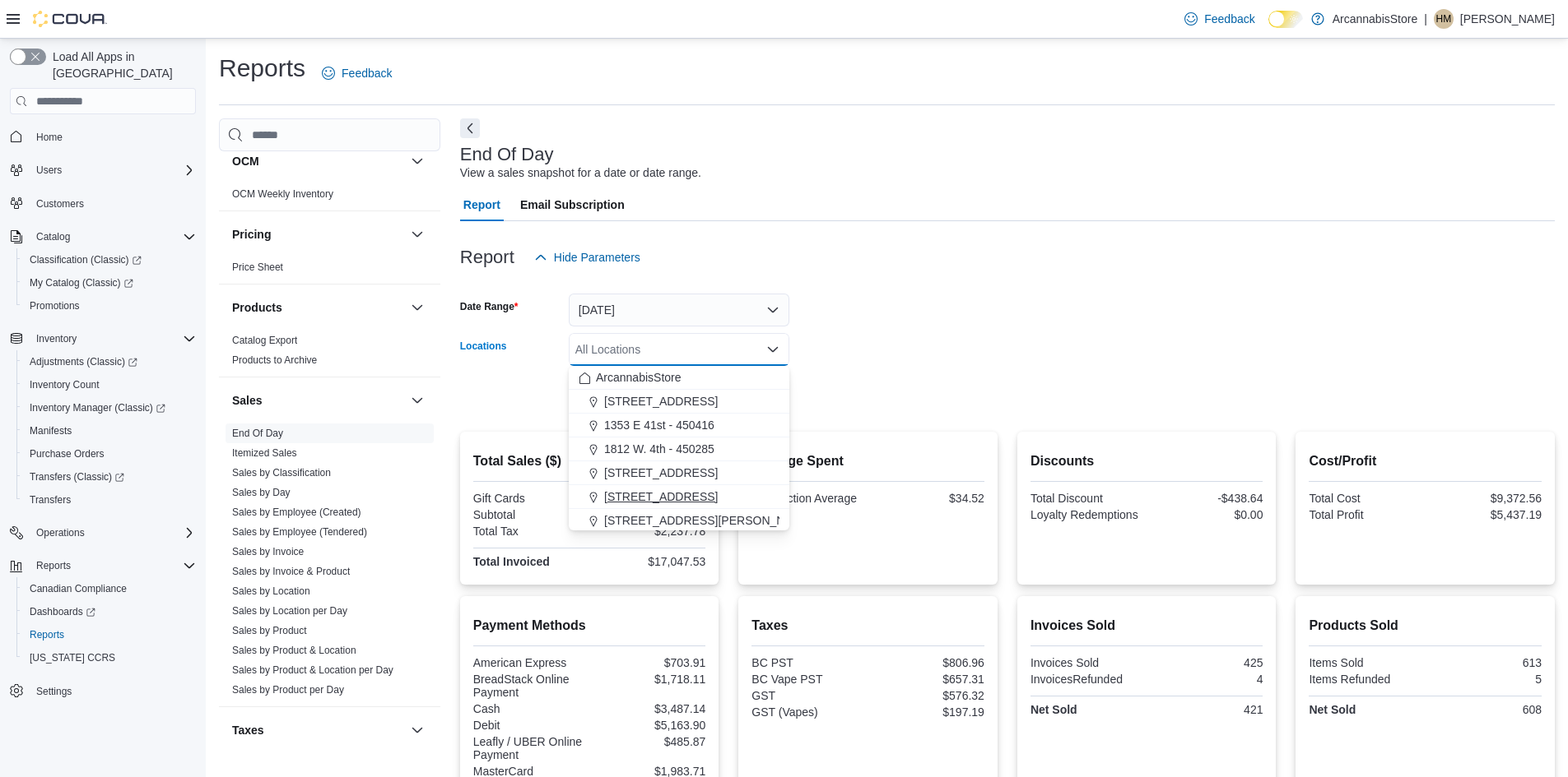
click at [699, 492] on span "[STREET_ADDRESS]" at bounding box center [661, 497] width 114 height 17
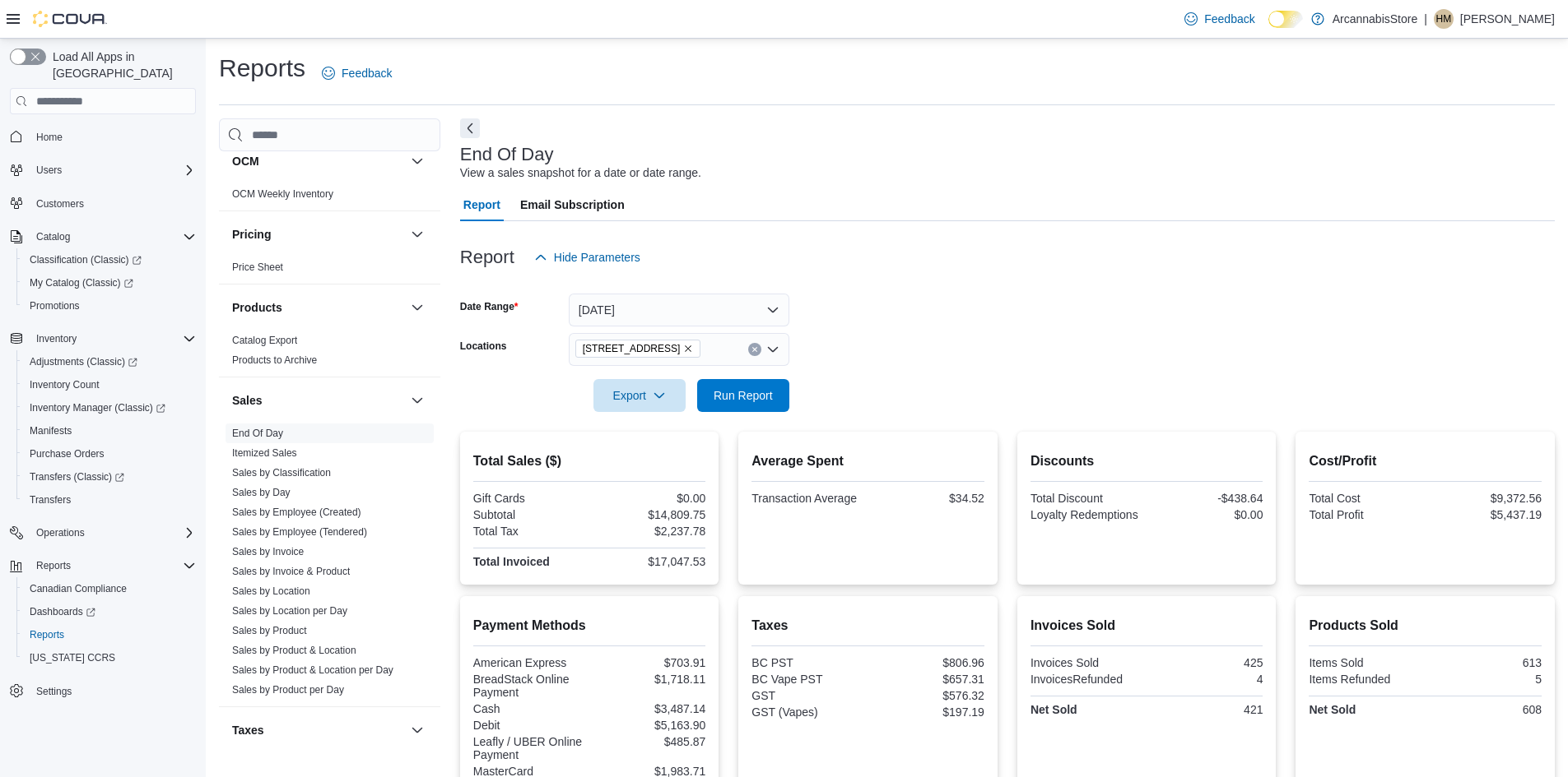
click at [889, 355] on form "Date Range [DATE] Locations [STREET_ADDRESS] Export Run Report" at bounding box center [1007, 342] width 1095 height 139
click at [755, 403] on span "Run Report" at bounding box center [743, 395] width 60 height 17
click at [737, 387] on span "Run Report" at bounding box center [743, 395] width 73 height 33
click at [713, 310] on button "[DATE]" at bounding box center [679, 310] width 221 height 33
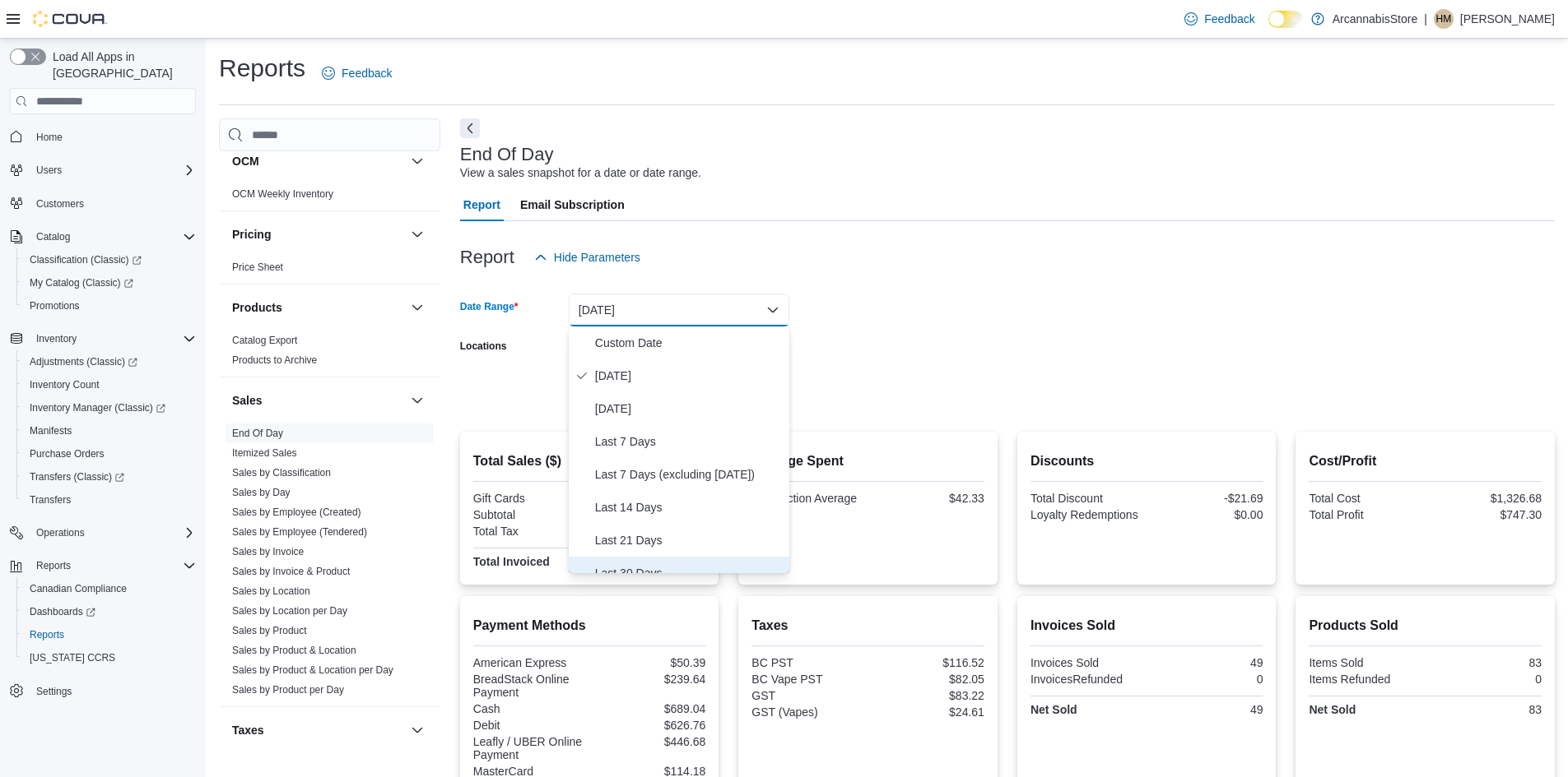
click at [624, 572] on span "Last 30 Days" at bounding box center [689, 573] width 188 height 20
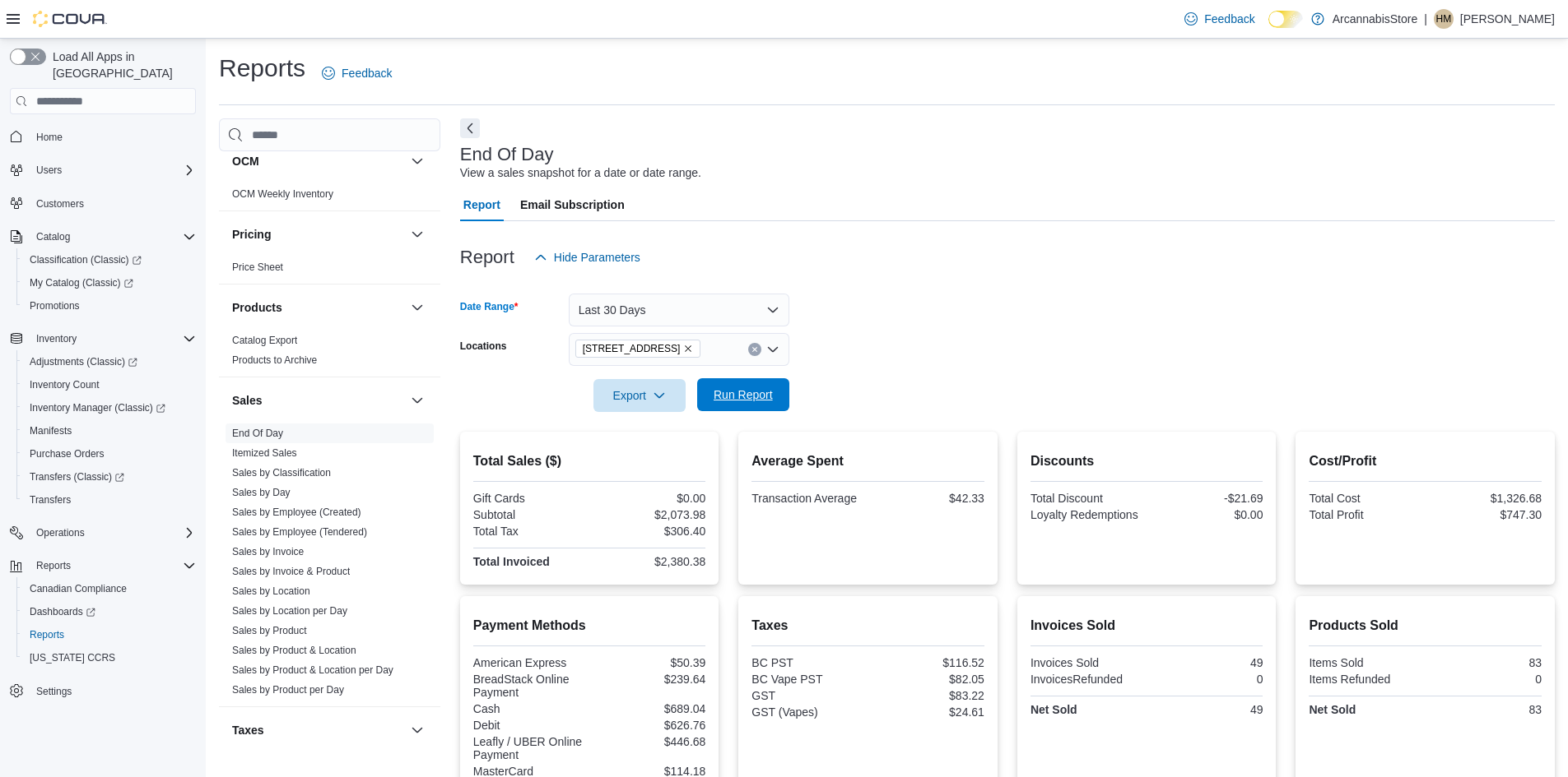
click at [748, 401] on span "Run Report" at bounding box center [743, 395] width 60 height 17
click at [671, 318] on button "Last 30 Days" at bounding box center [679, 310] width 221 height 33
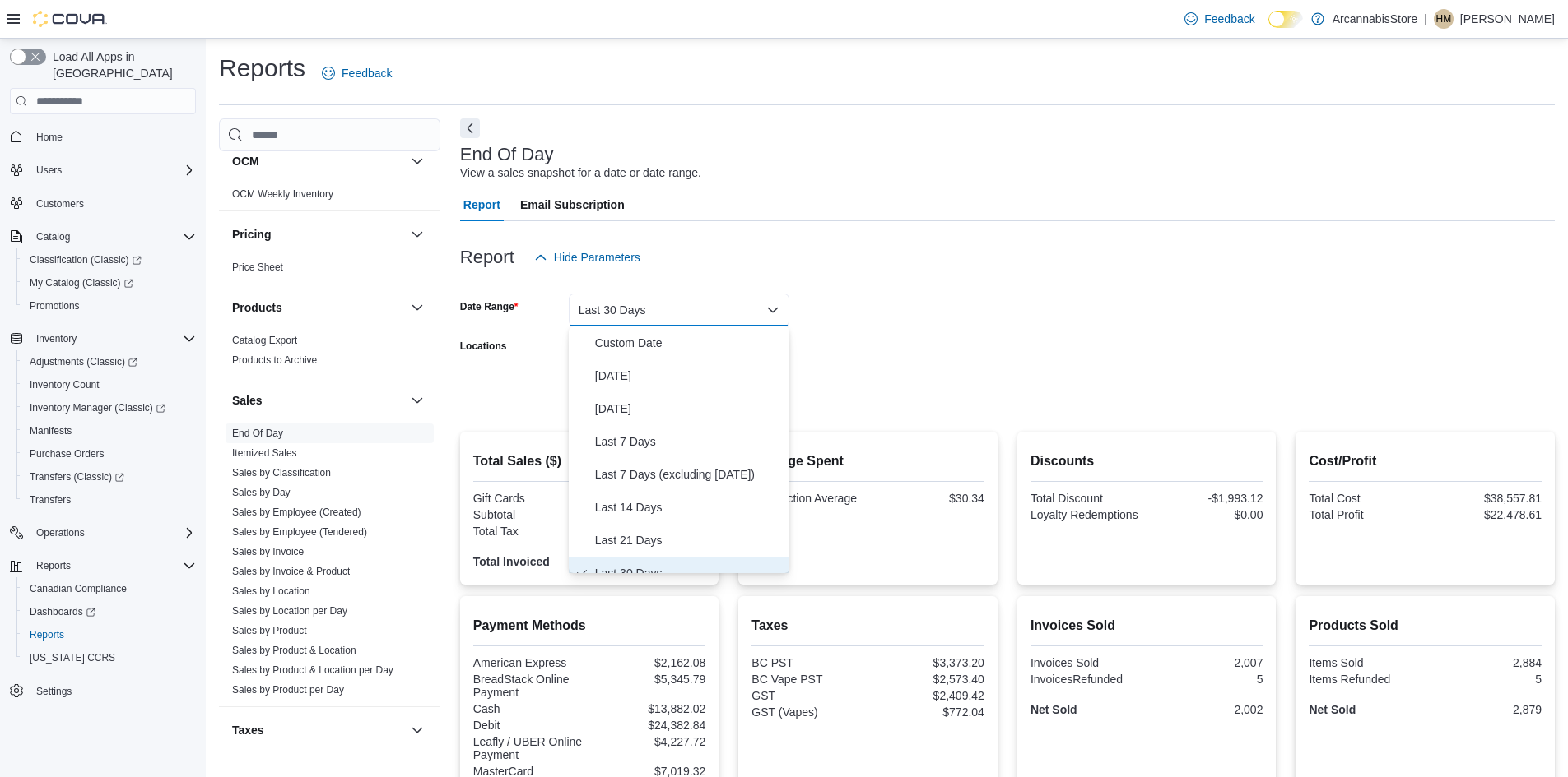
scroll to position [17, 0]
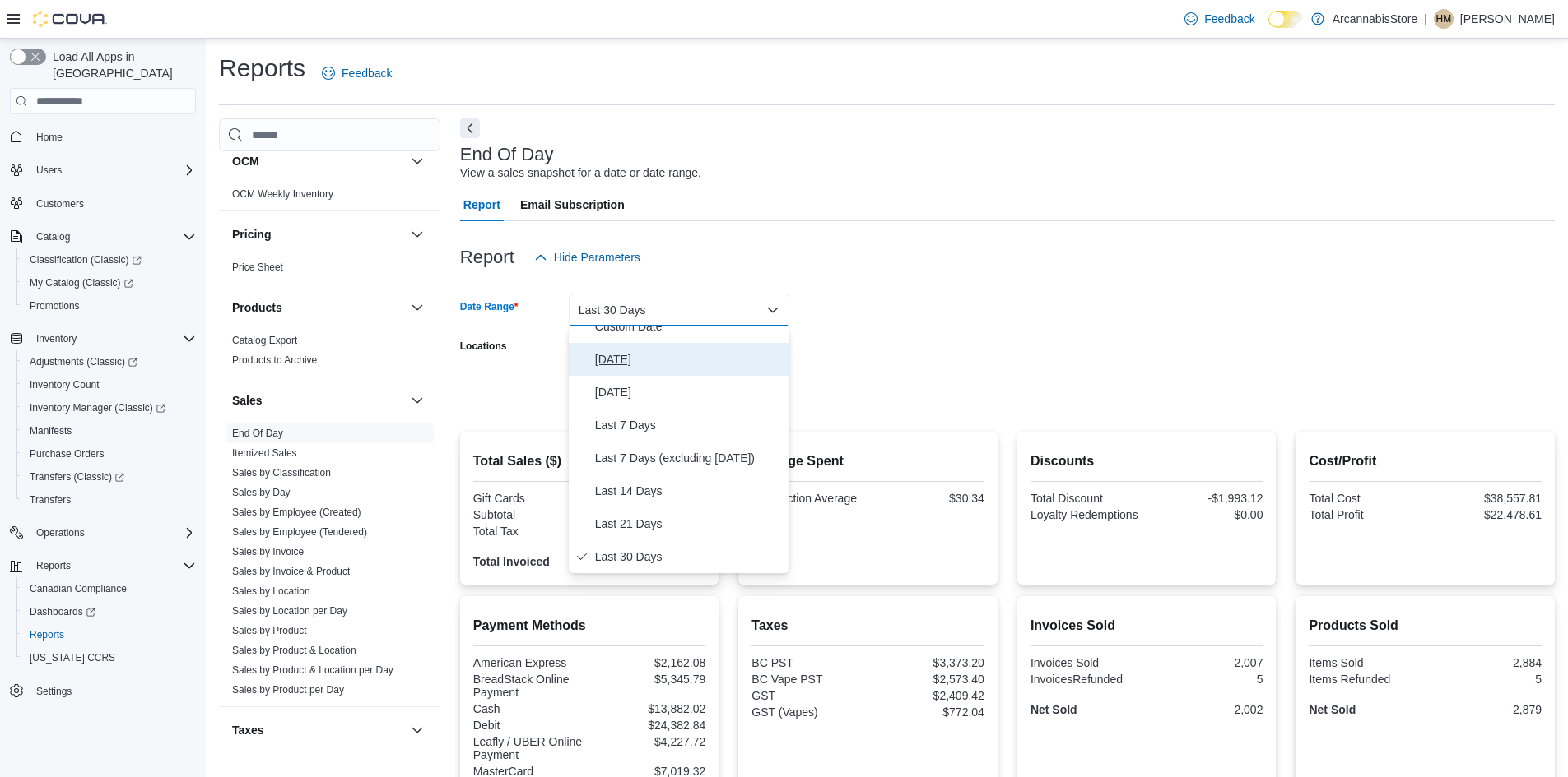
click at [623, 362] on span "[DATE]" at bounding box center [689, 359] width 188 height 20
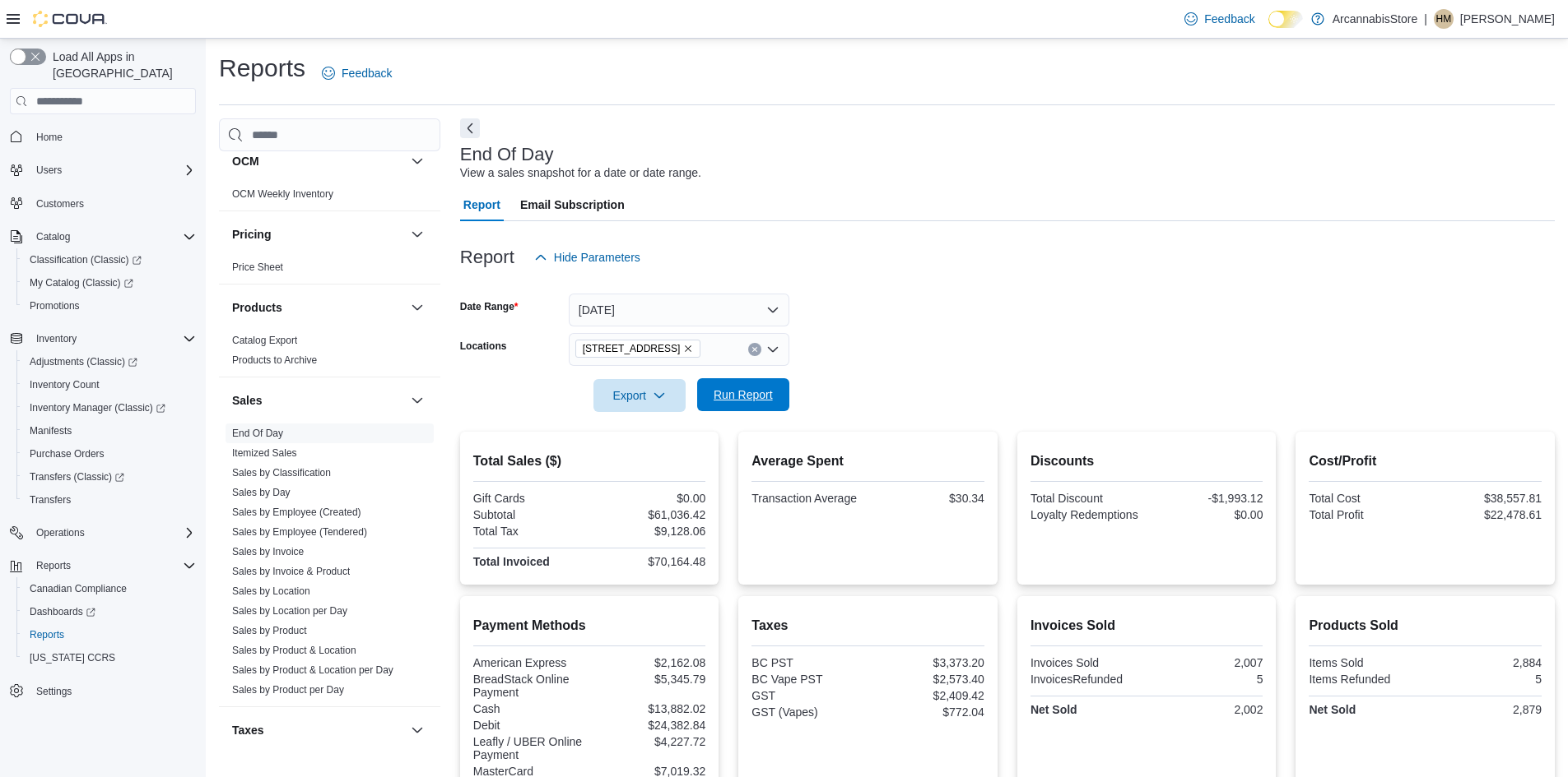
drag, startPoint x: 748, startPoint y: 409, endPoint x: 742, endPoint y: 400, distance: 10.8
click at [744, 408] on span "Run Report" at bounding box center [743, 395] width 73 height 33
click at [736, 385] on span "Run Report" at bounding box center [743, 395] width 73 height 33
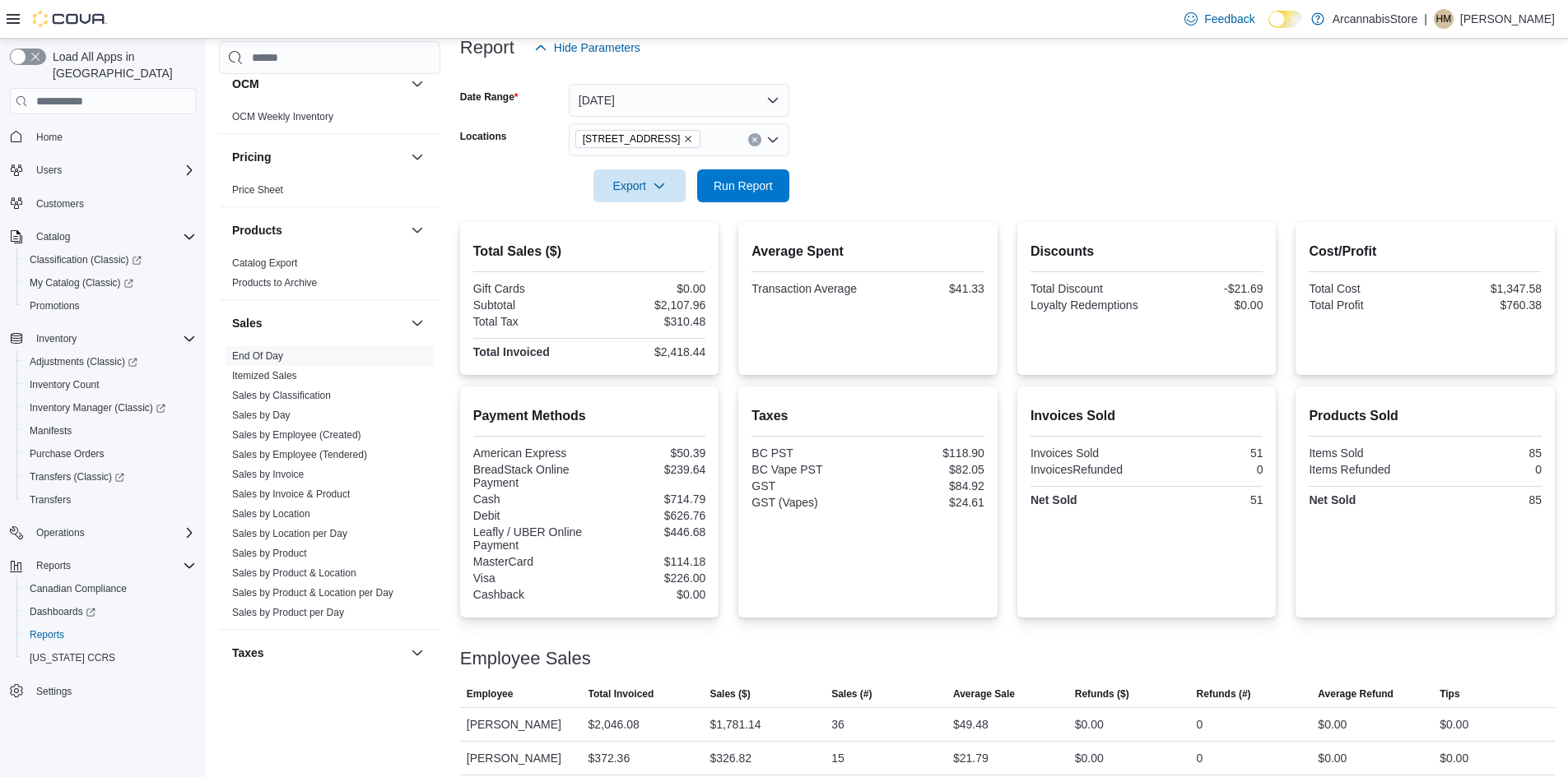
scroll to position [221, 0]
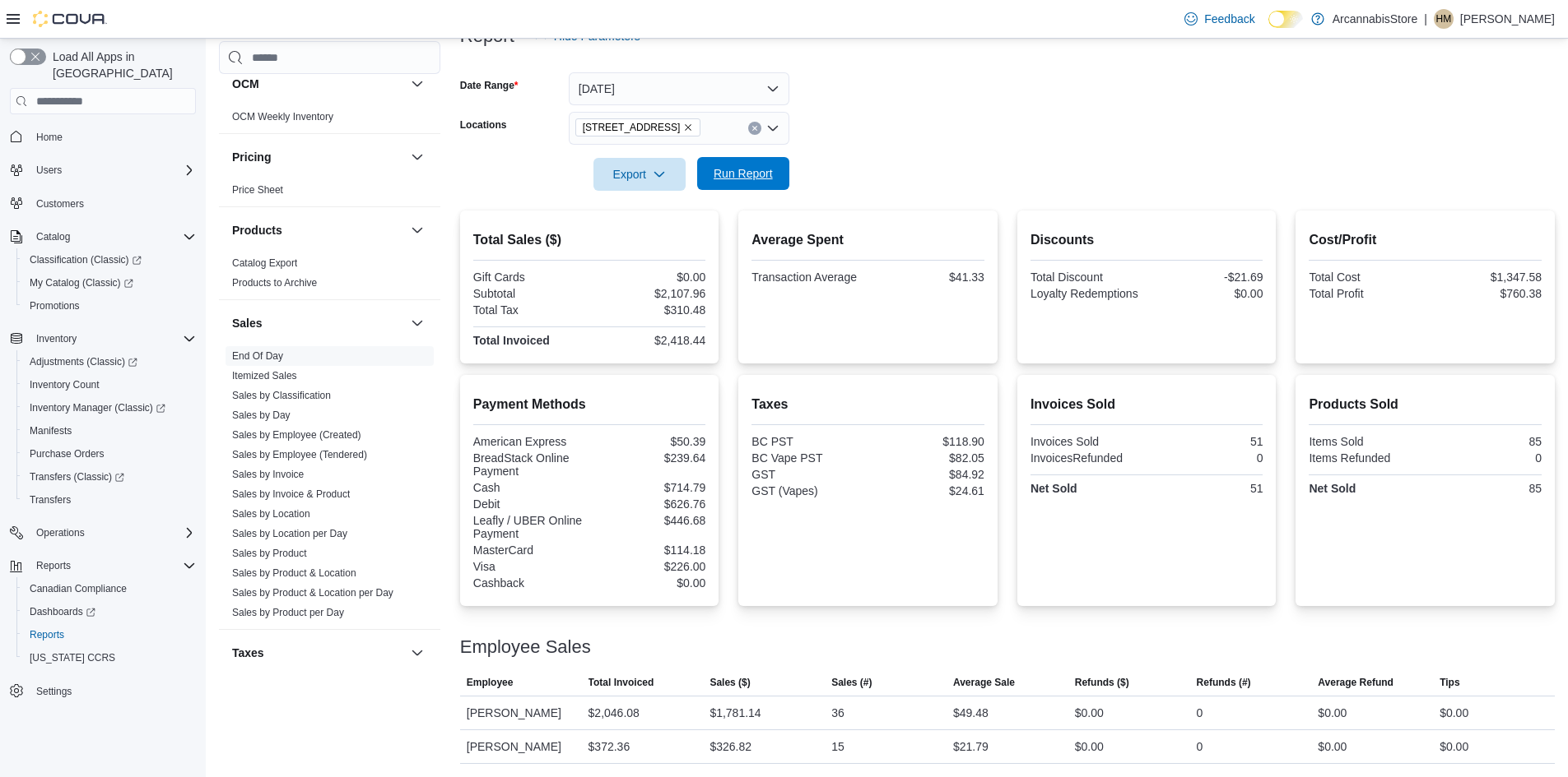
click at [758, 169] on span "Run Report" at bounding box center [743, 174] width 60 height 17
click at [762, 174] on span "Run Report" at bounding box center [743, 174] width 60 height 17
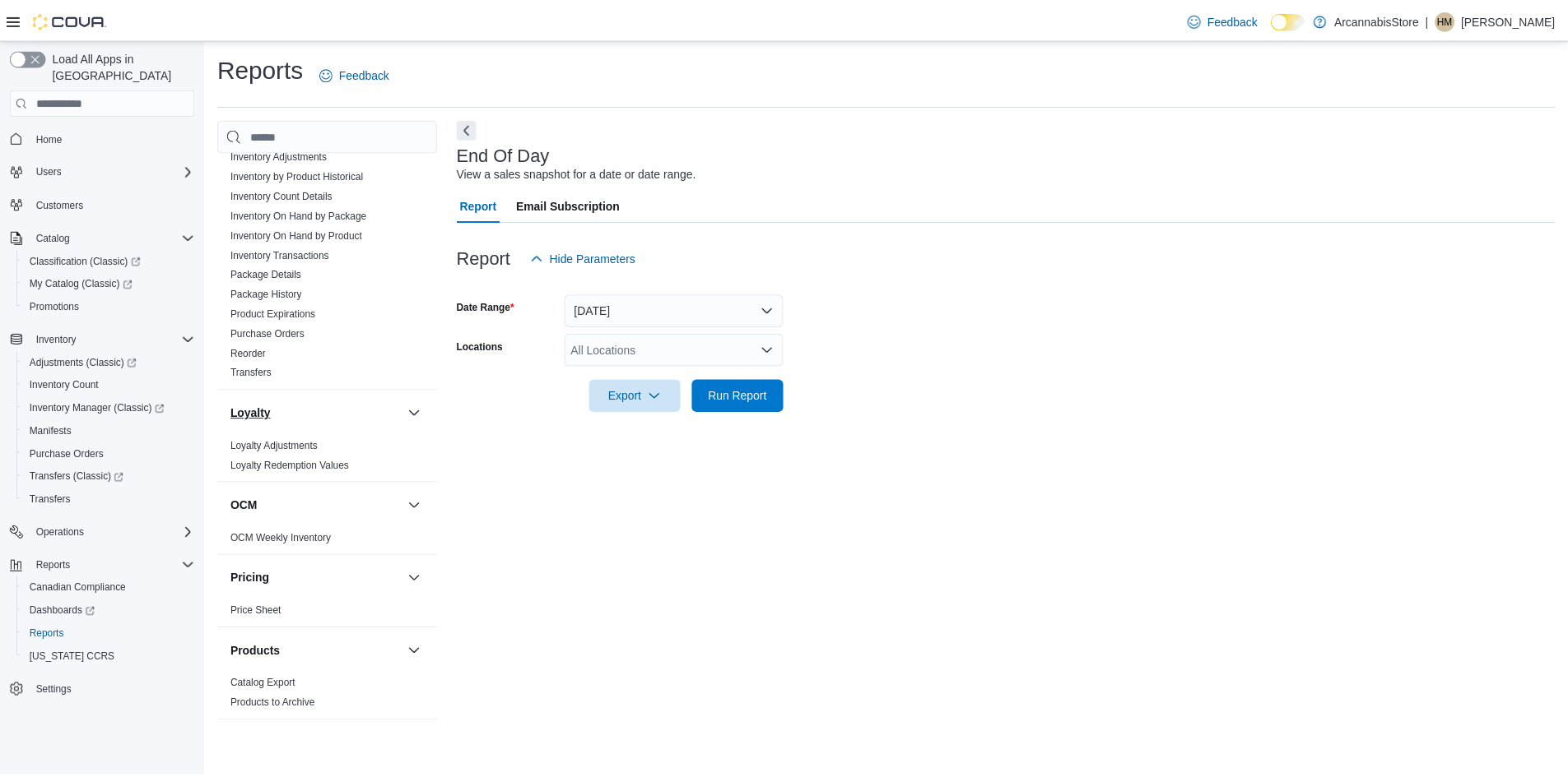
scroll to position [1003, 0]
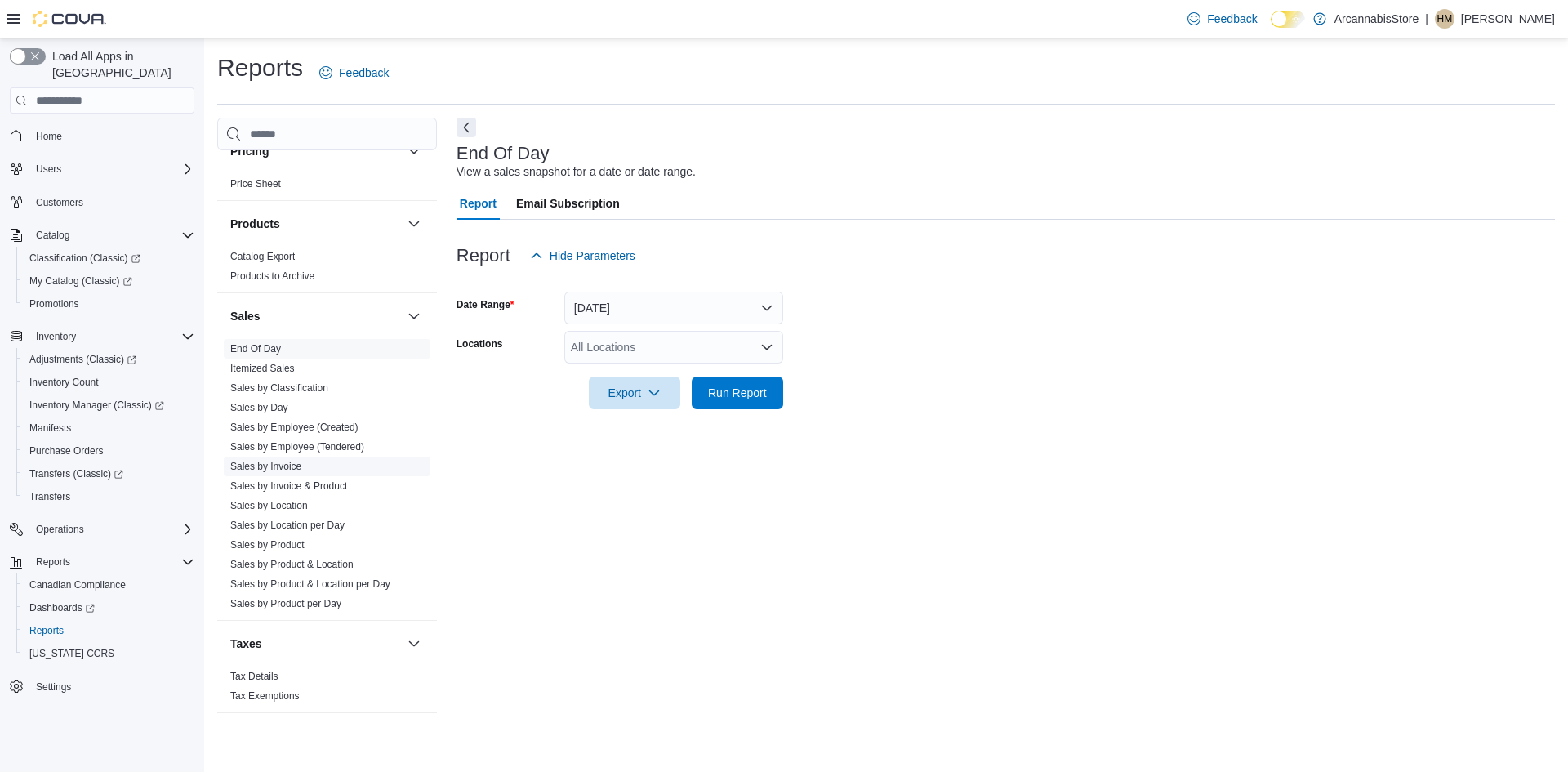
click at [291, 463] on link "Sales by Invoice" at bounding box center [265, 467] width 71 height 11
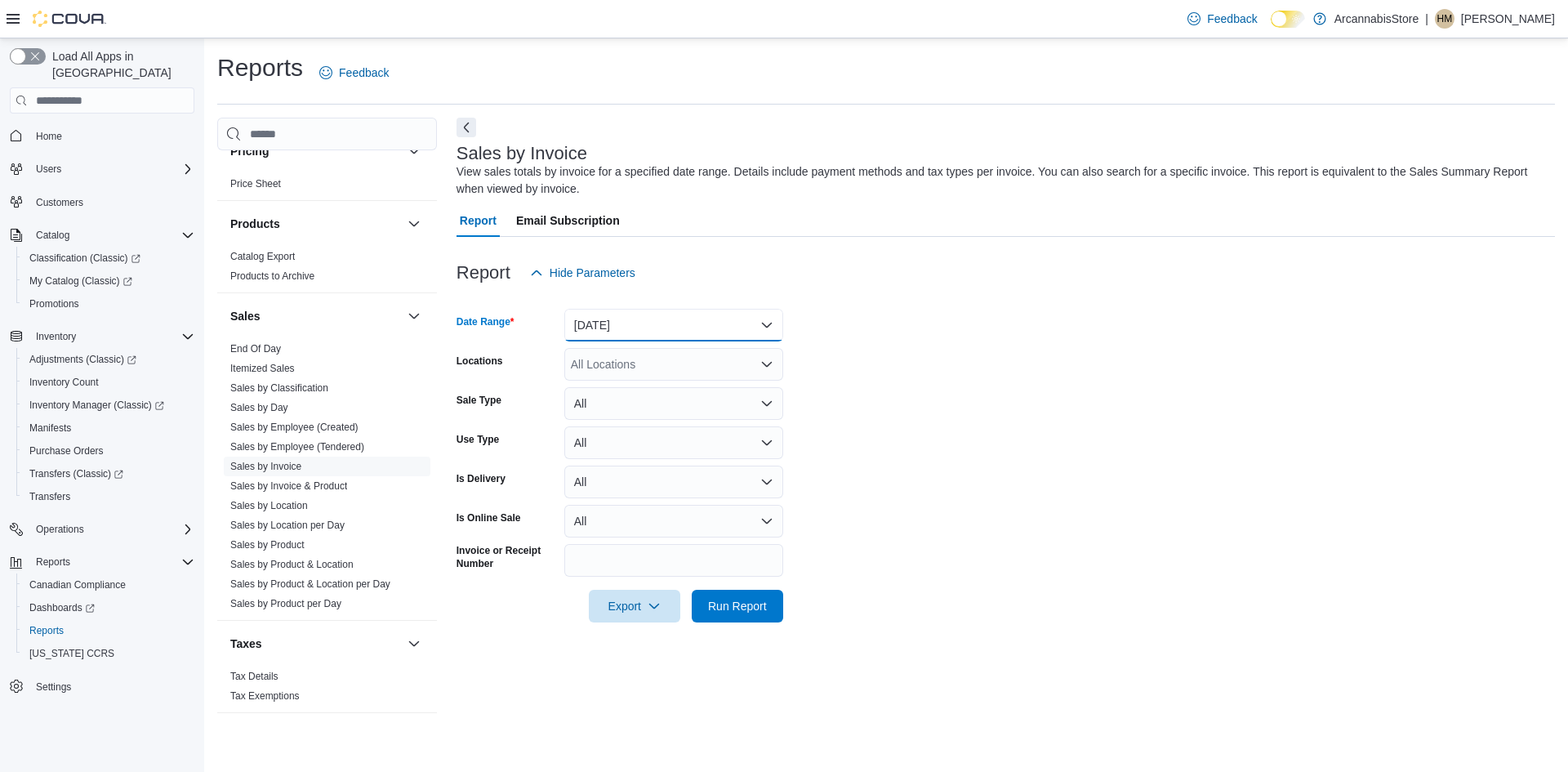
click at [652, 335] on button "Yesterday" at bounding box center [674, 325] width 219 height 32
click at [633, 397] on span "Today" at bounding box center [684, 390] width 187 height 19
click at [628, 367] on div "All Locations" at bounding box center [674, 364] width 219 height 32
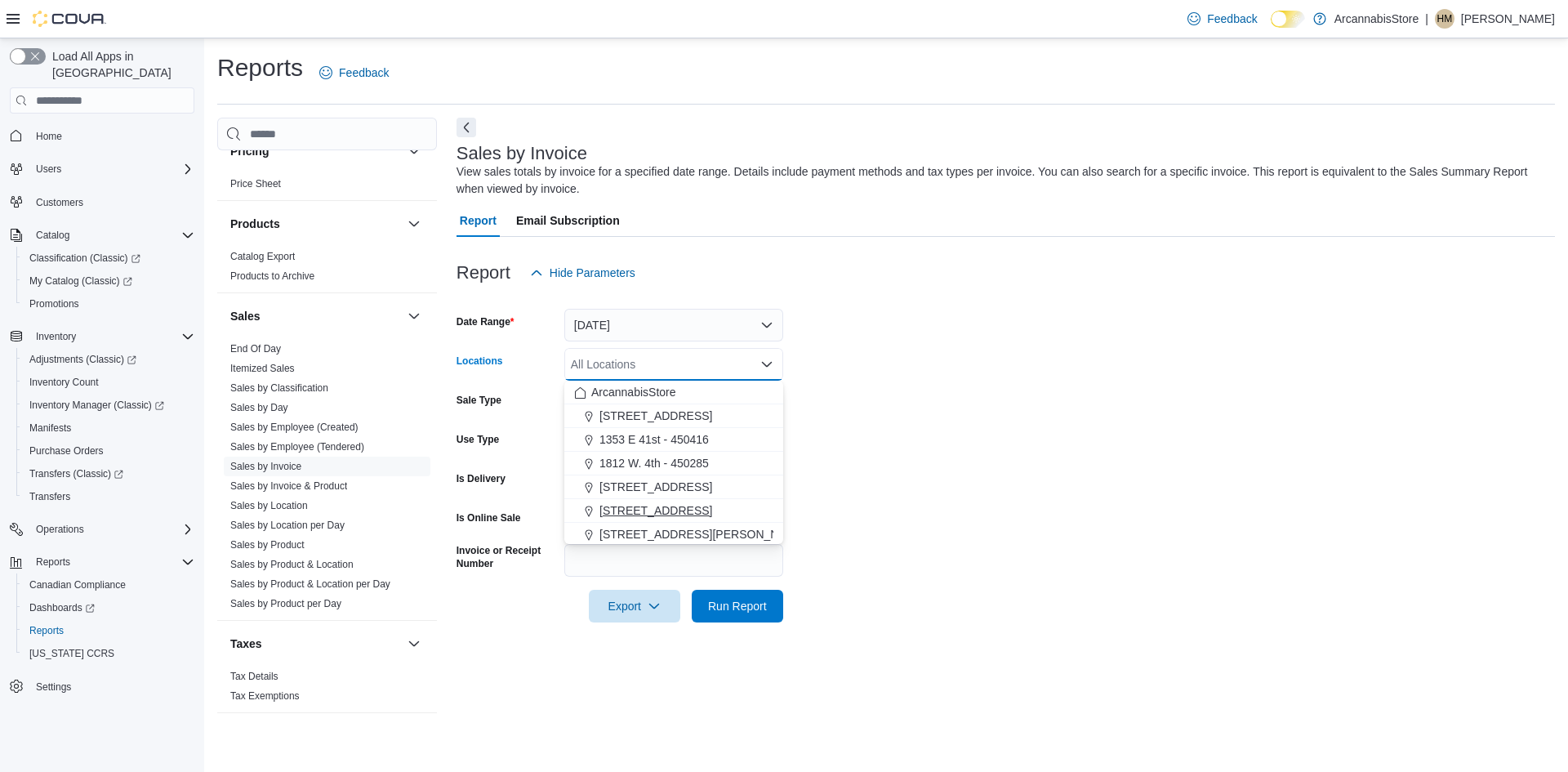
click at [640, 502] on div "ArcannabisStore 1290 E. 12th Ave - 450225 1353 E 41st - 450416 1812 W. 4th - 45…" at bounding box center [674, 499] width 219 height 237
click at [641, 506] on span "2267 Kingsway - 450548" at bounding box center [656, 511] width 113 height 17
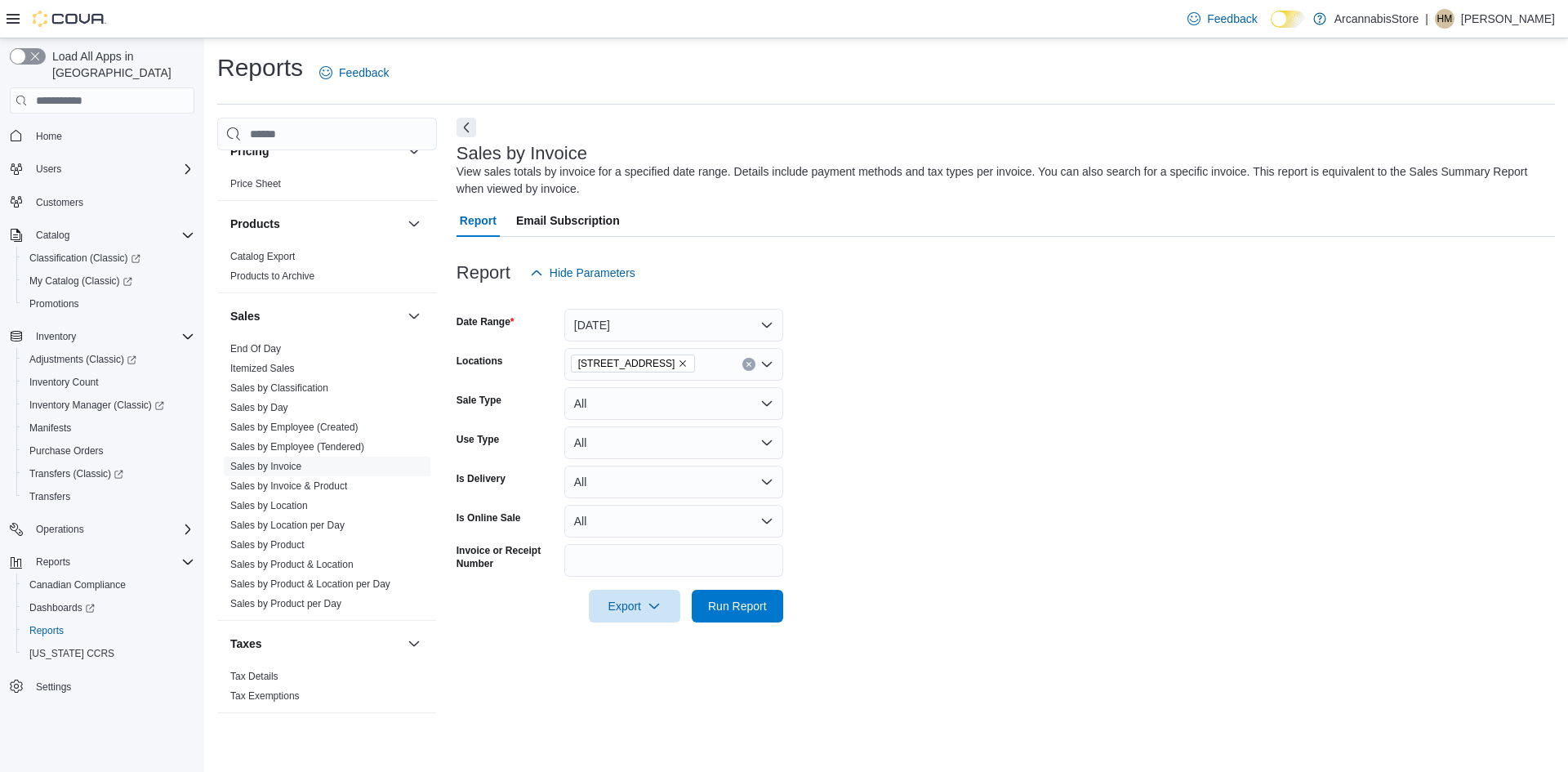
drag, startPoint x: 887, startPoint y: 431, endPoint x: 813, endPoint y: 457, distance: 78.4
click at [862, 440] on form "Date Range Today Locations 2267 Kingsway - 450548 Sale Type All Use Type All Is…" at bounding box center [1005, 456] width 1099 height 334
click at [736, 606] on span "Run Report" at bounding box center [737, 606] width 59 height 17
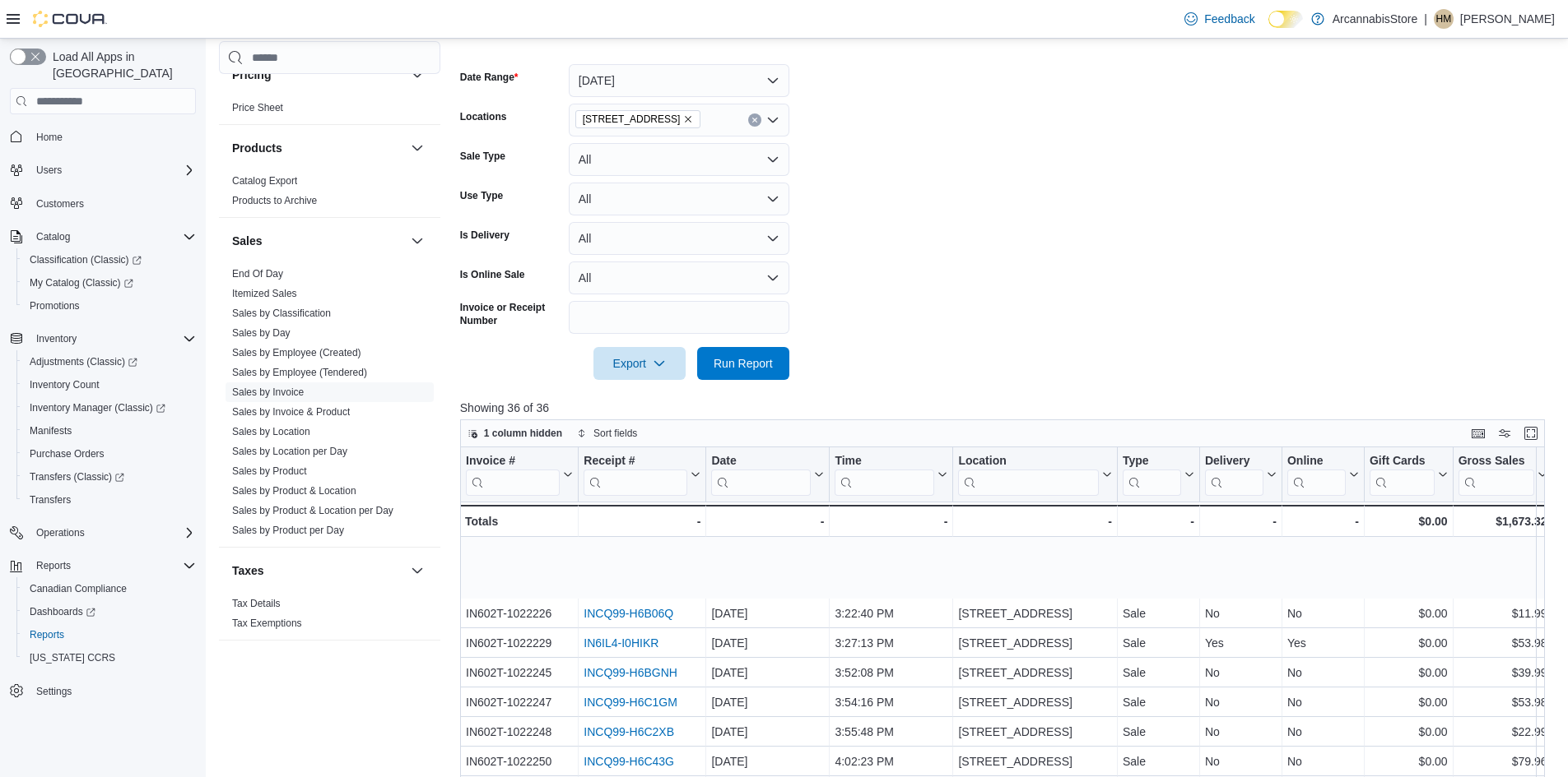
scroll to position [493, 0]
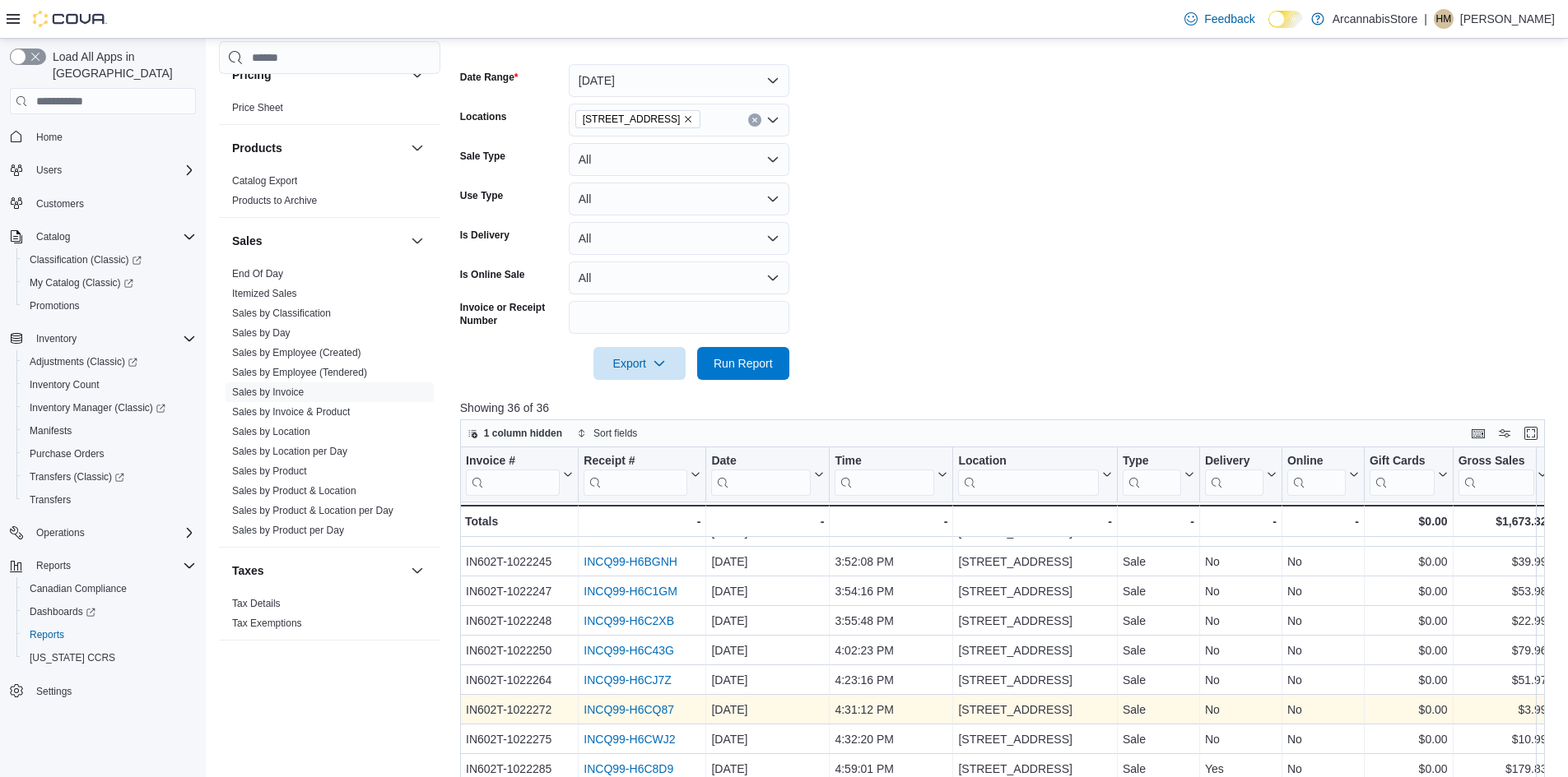
click at [647, 709] on link "INCQ99-H6CQ87" at bounding box center [629, 710] width 90 height 13
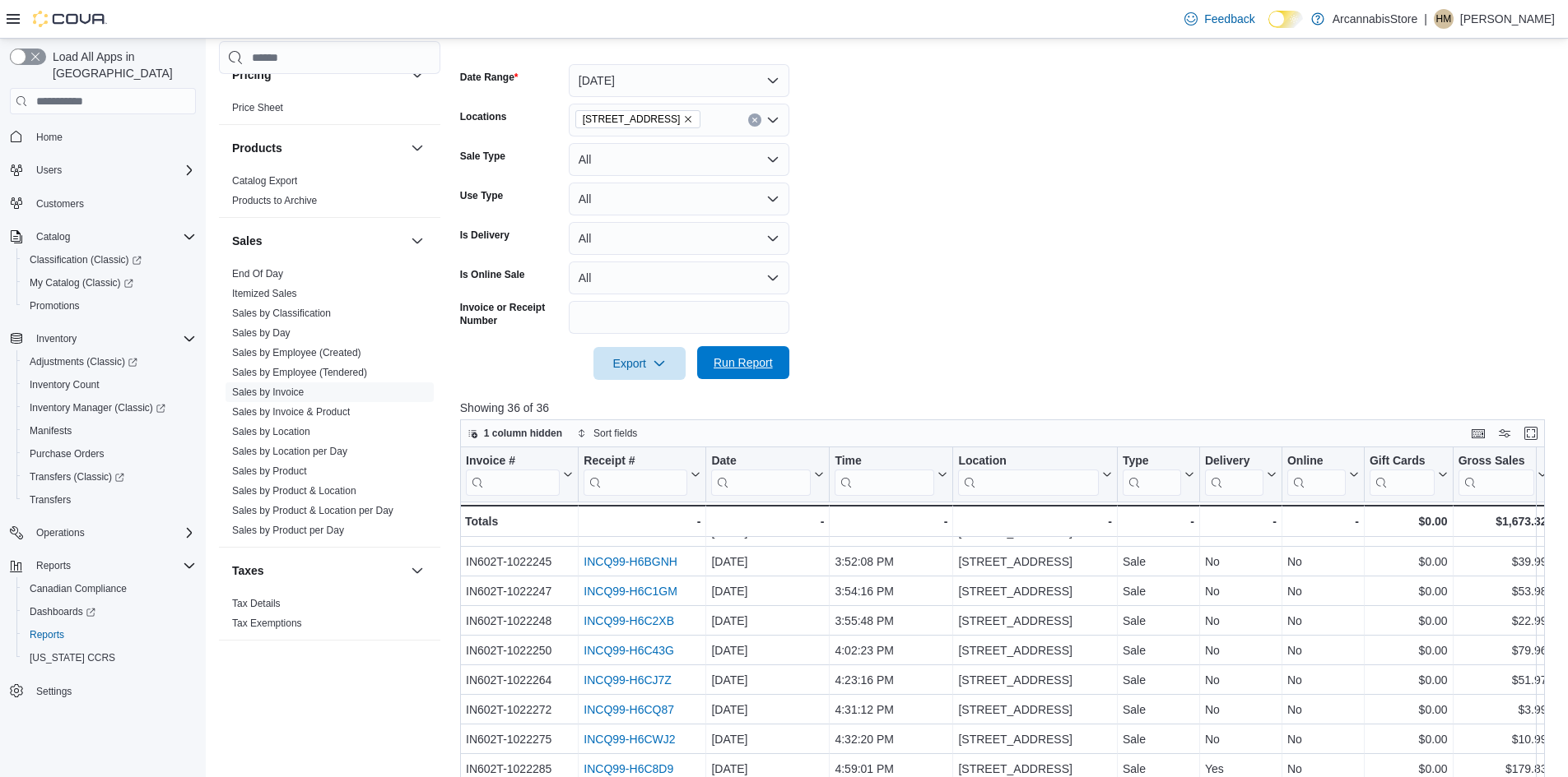
click at [762, 365] on span "Run Report" at bounding box center [743, 363] width 60 height 17
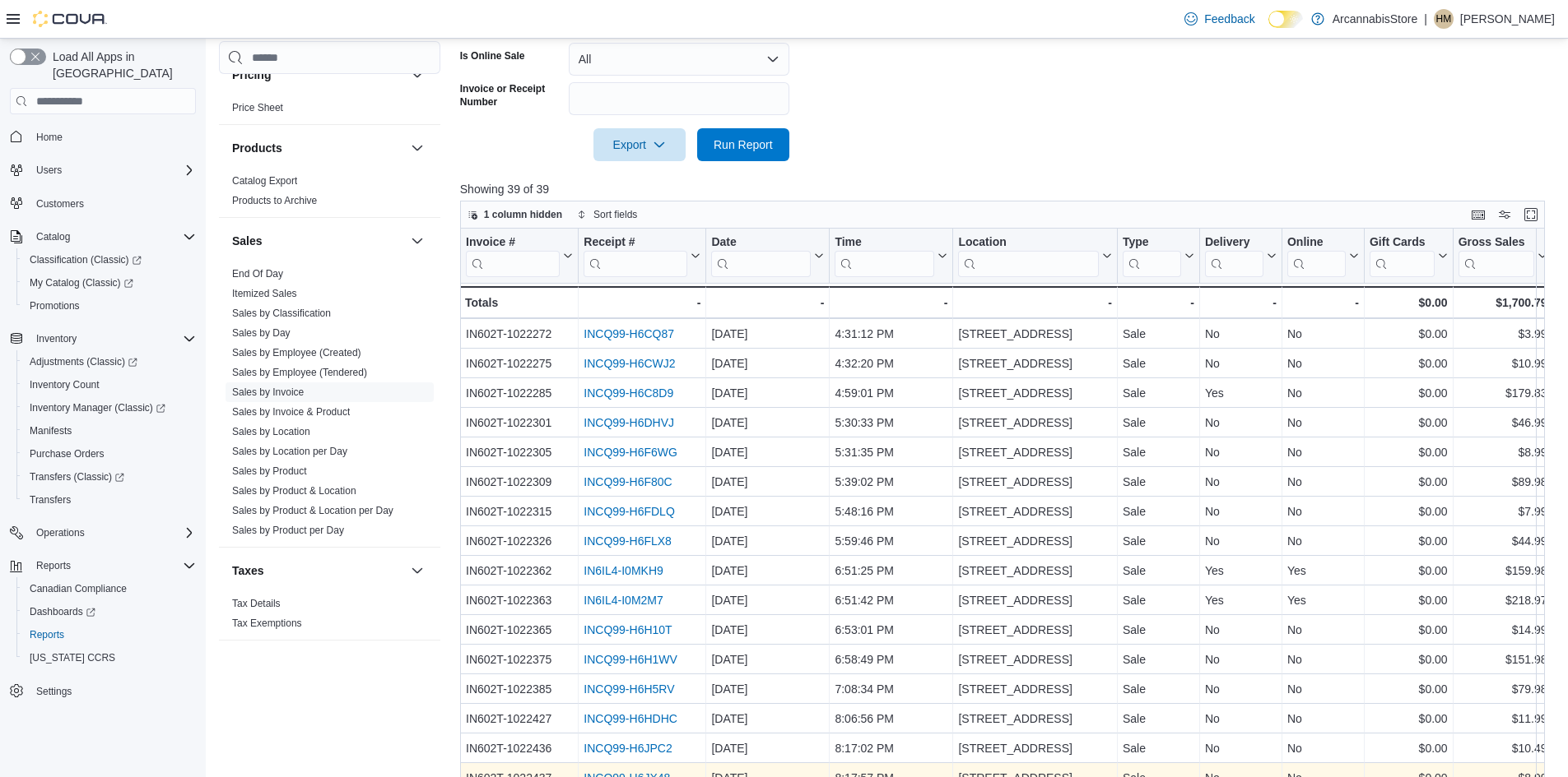
scroll to position [524, 0]
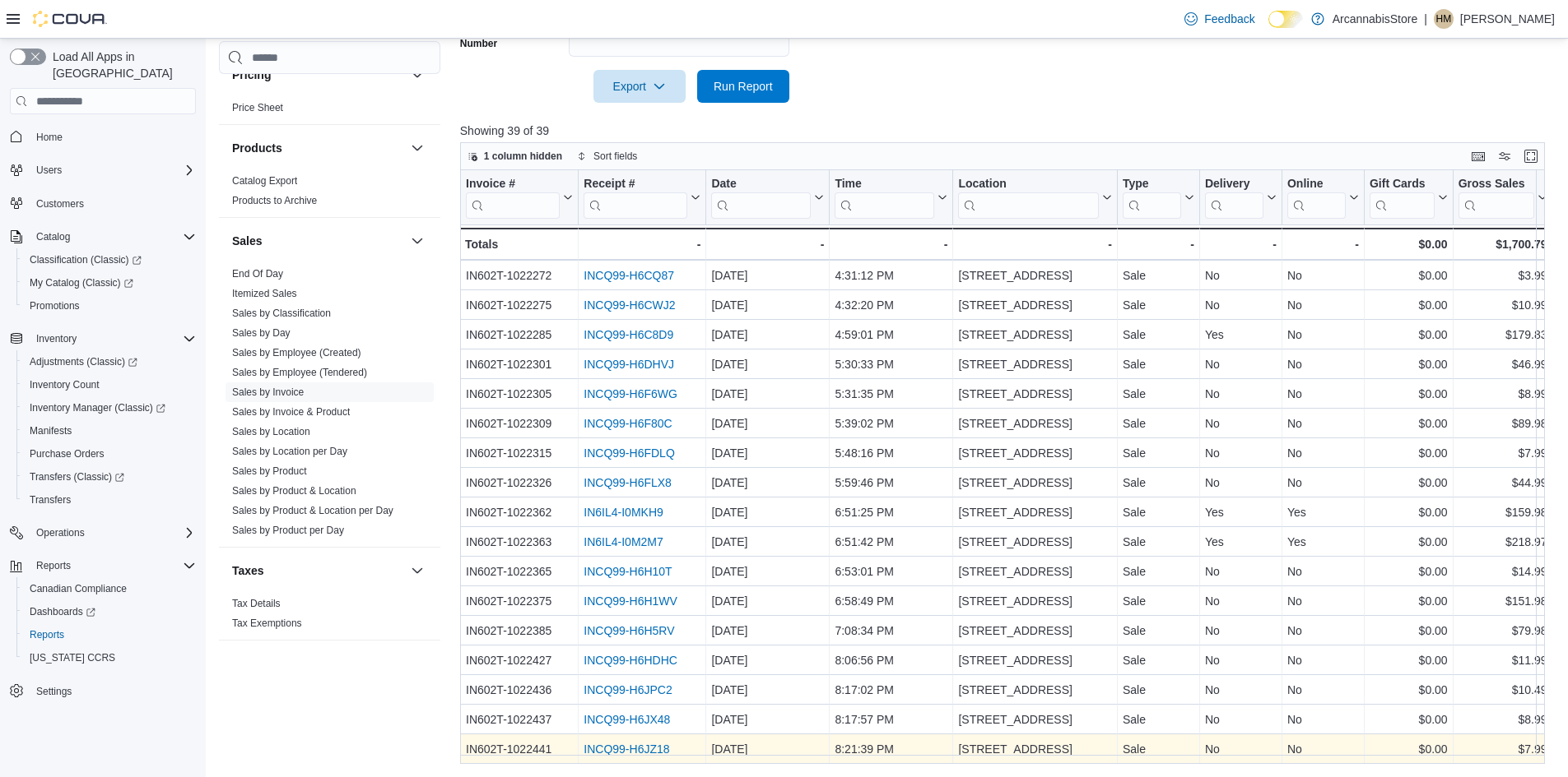
click at [621, 743] on link "INCQ99-H6JZ18" at bounding box center [627, 749] width 86 height 13
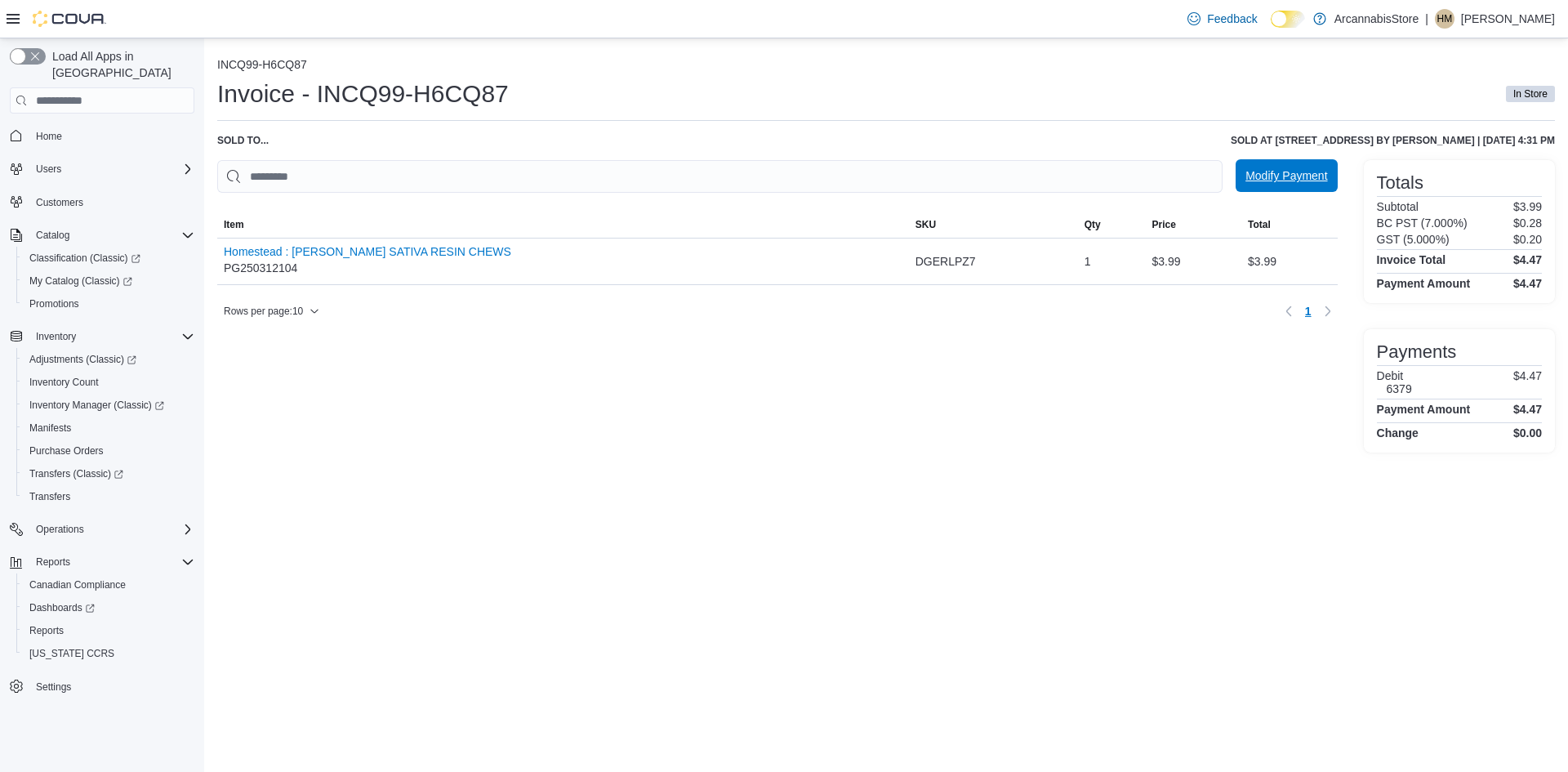
click at [1299, 176] on span "Modify Payment" at bounding box center [1286, 176] width 81 height 17
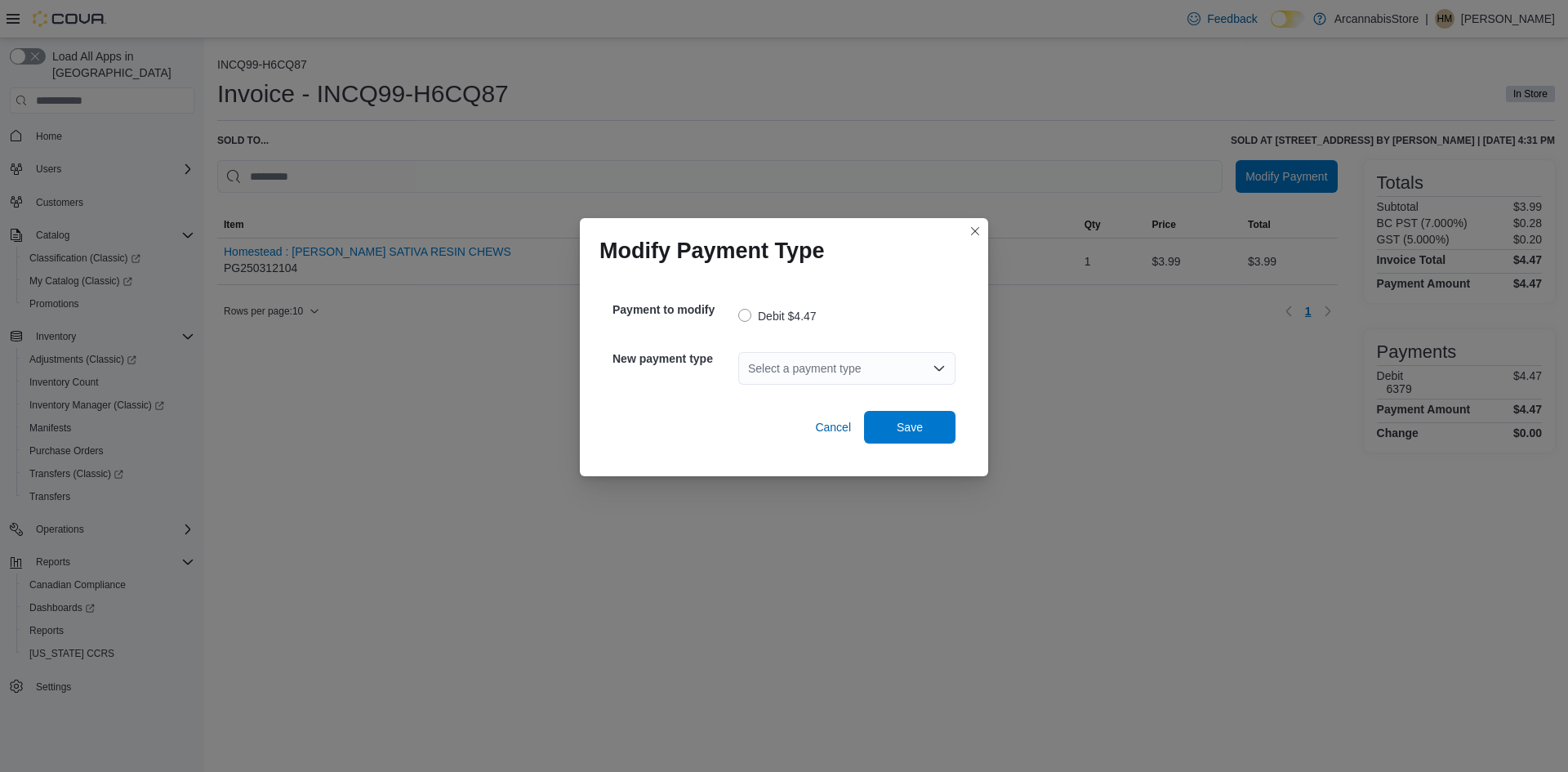
click at [756, 376] on div "Select a payment type" at bounding box center [846, 368] width 217 height 32
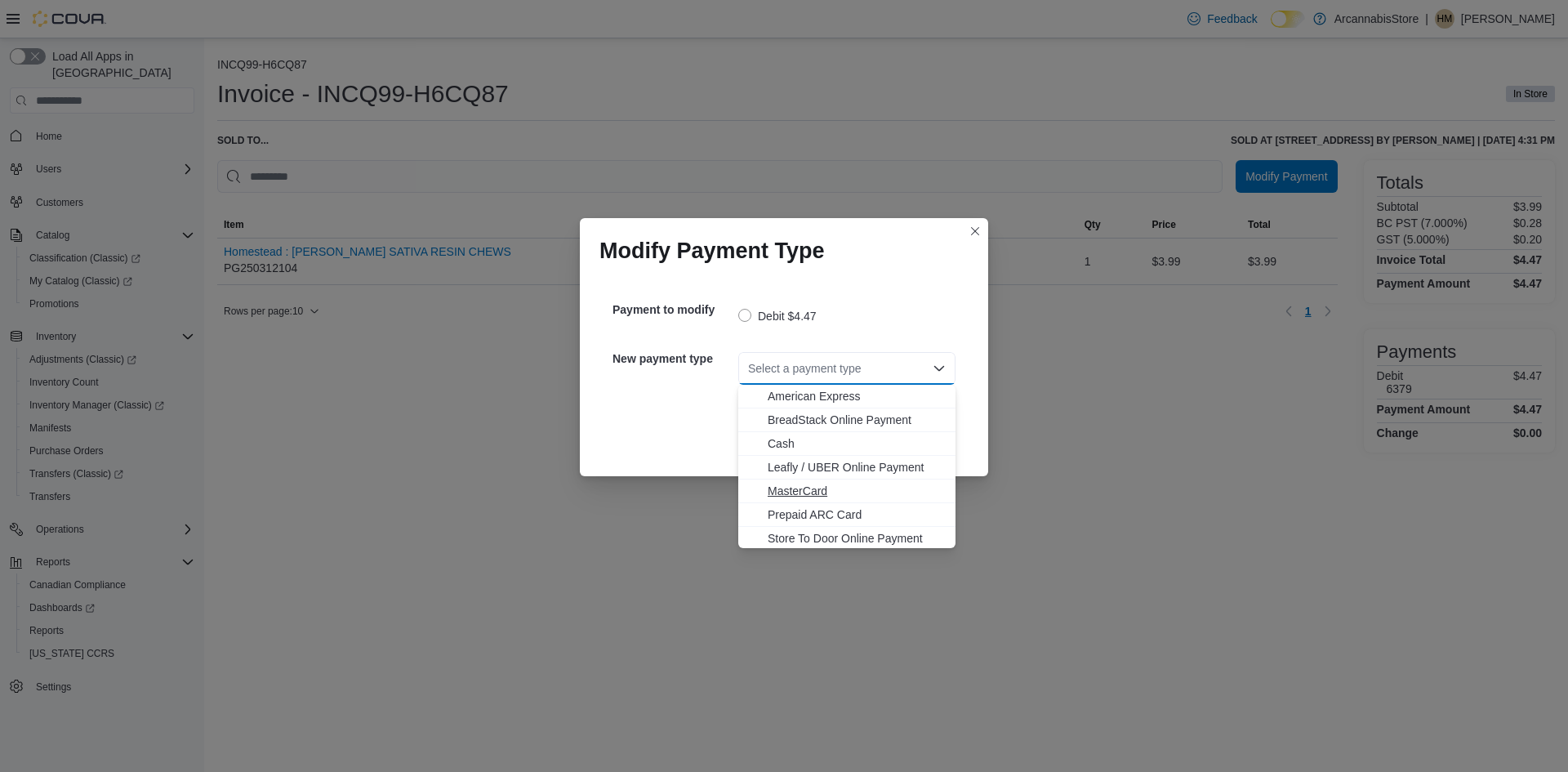
scroll to position [26, 0]
click at [785, 538] on span "Visa" at bounding box center [857, 536] width 178 height 17
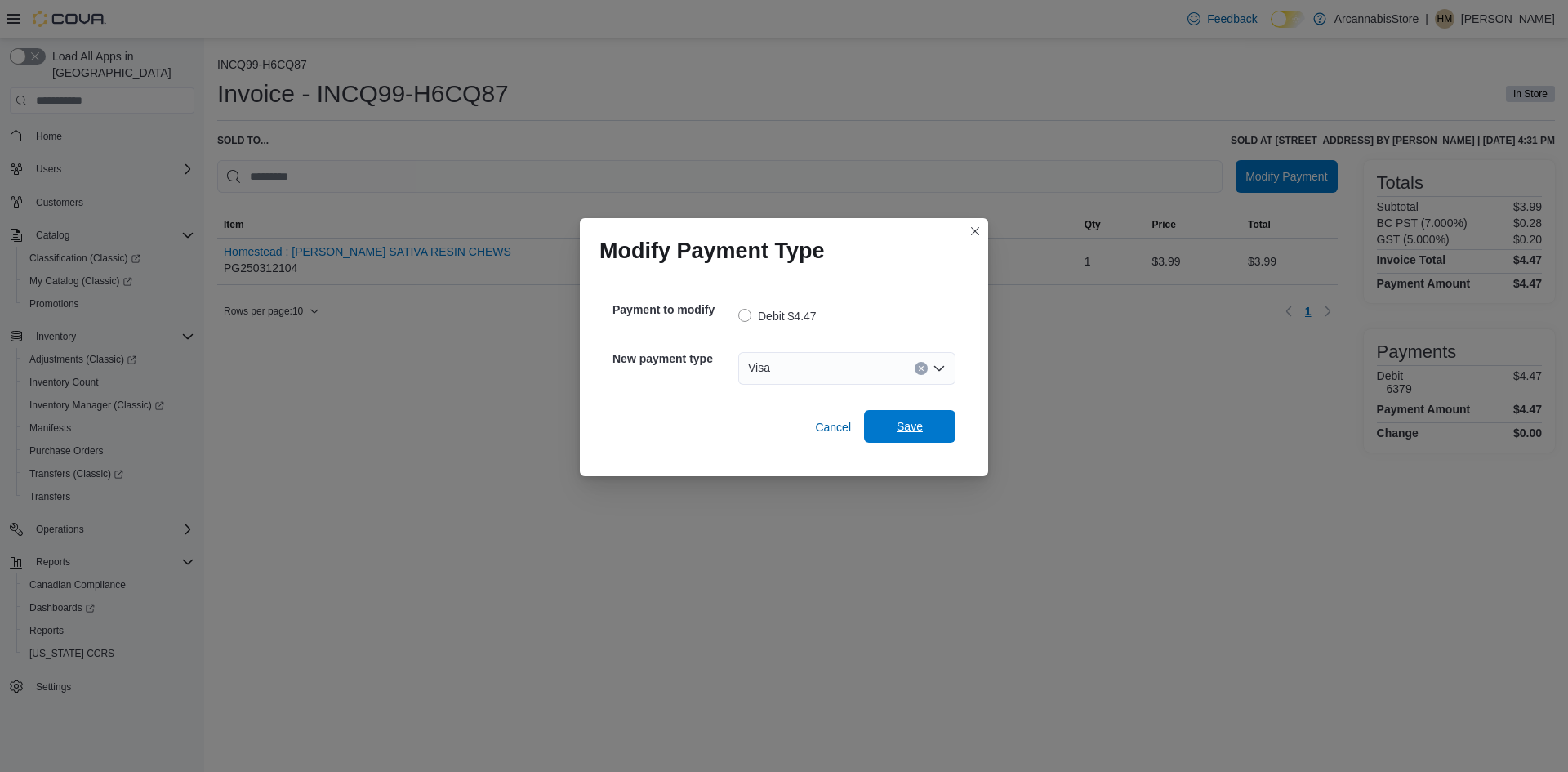
click at [902, 412] on span "Save" at bounding box center [910, 426] width 72 height 32
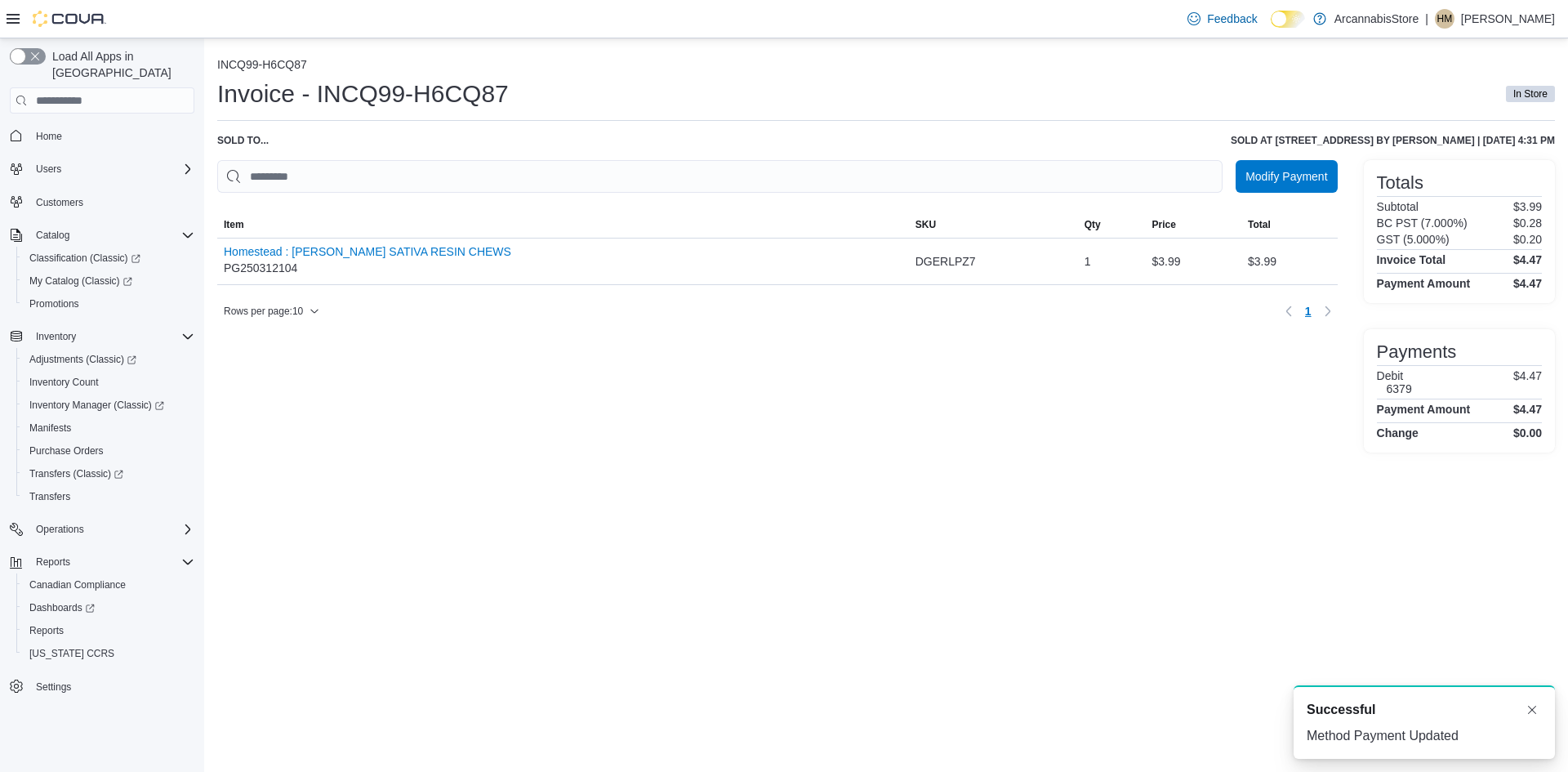
scroll to position [0, 0]
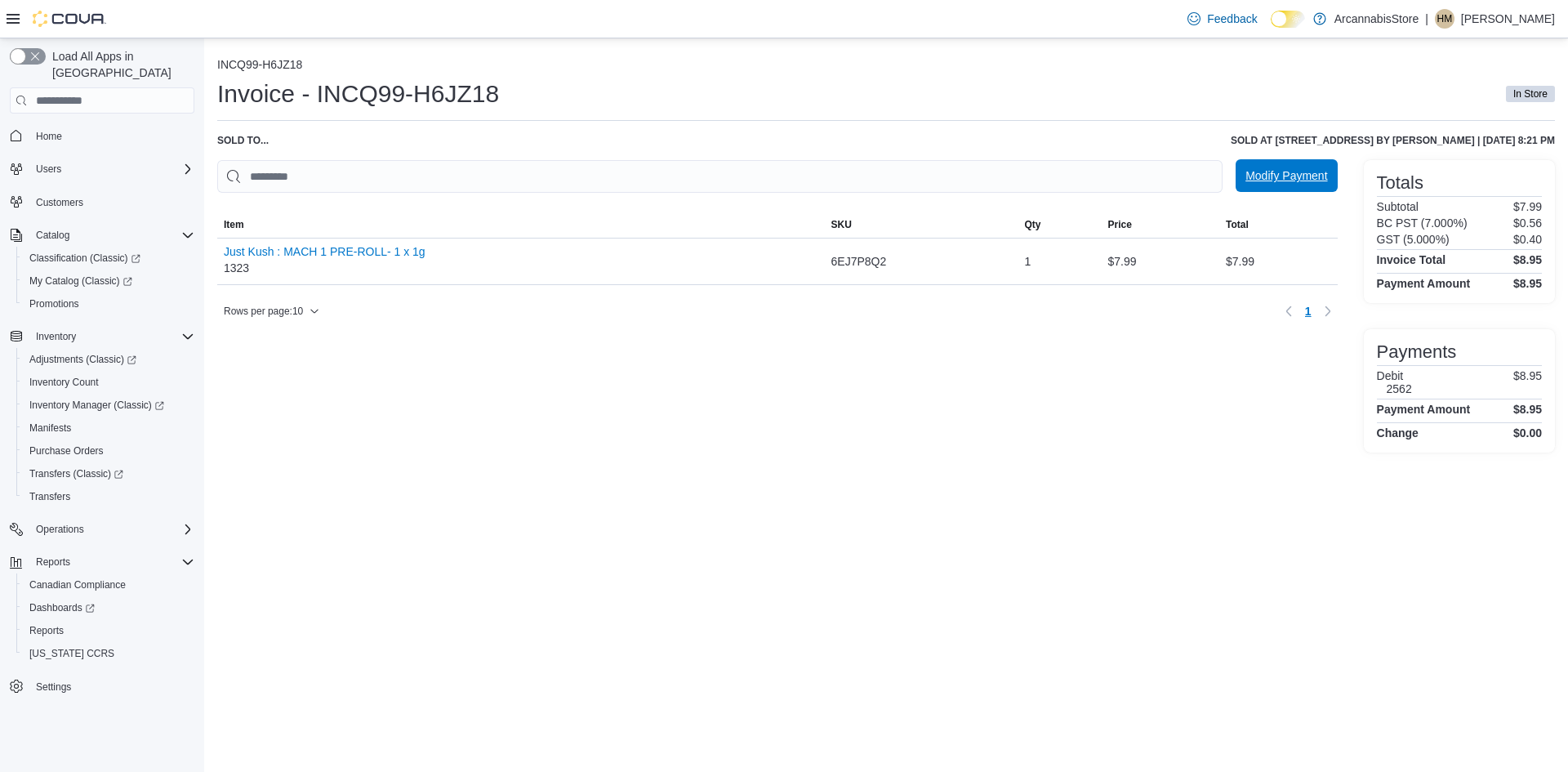
click at [1300, 175] on span "Modify Payment" at bounding box center [1286, 176] width 81 height 17
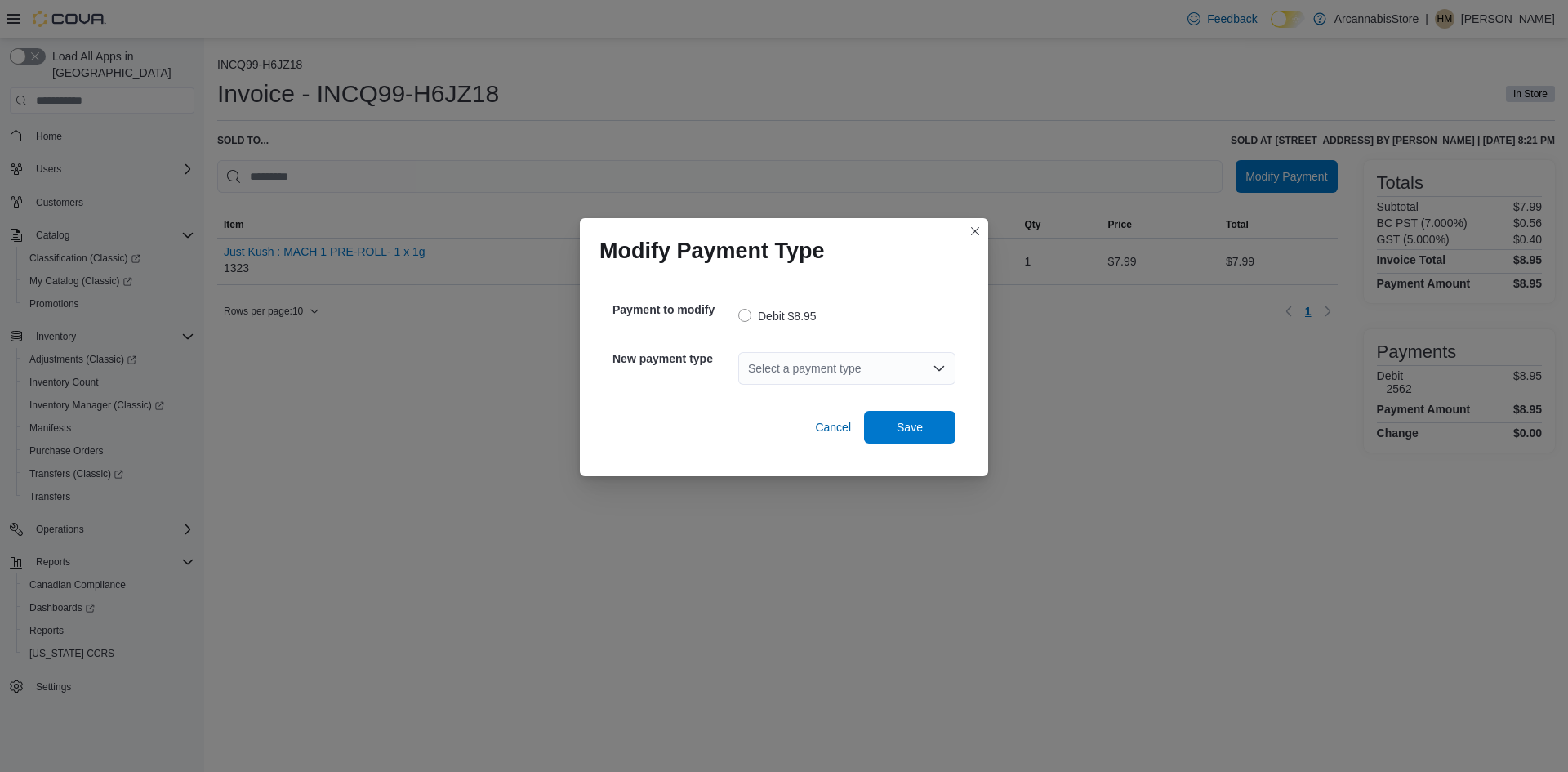
click at [825, 372] on div "Select a payment type" at bounding box center [846, 368] width 217 height 32
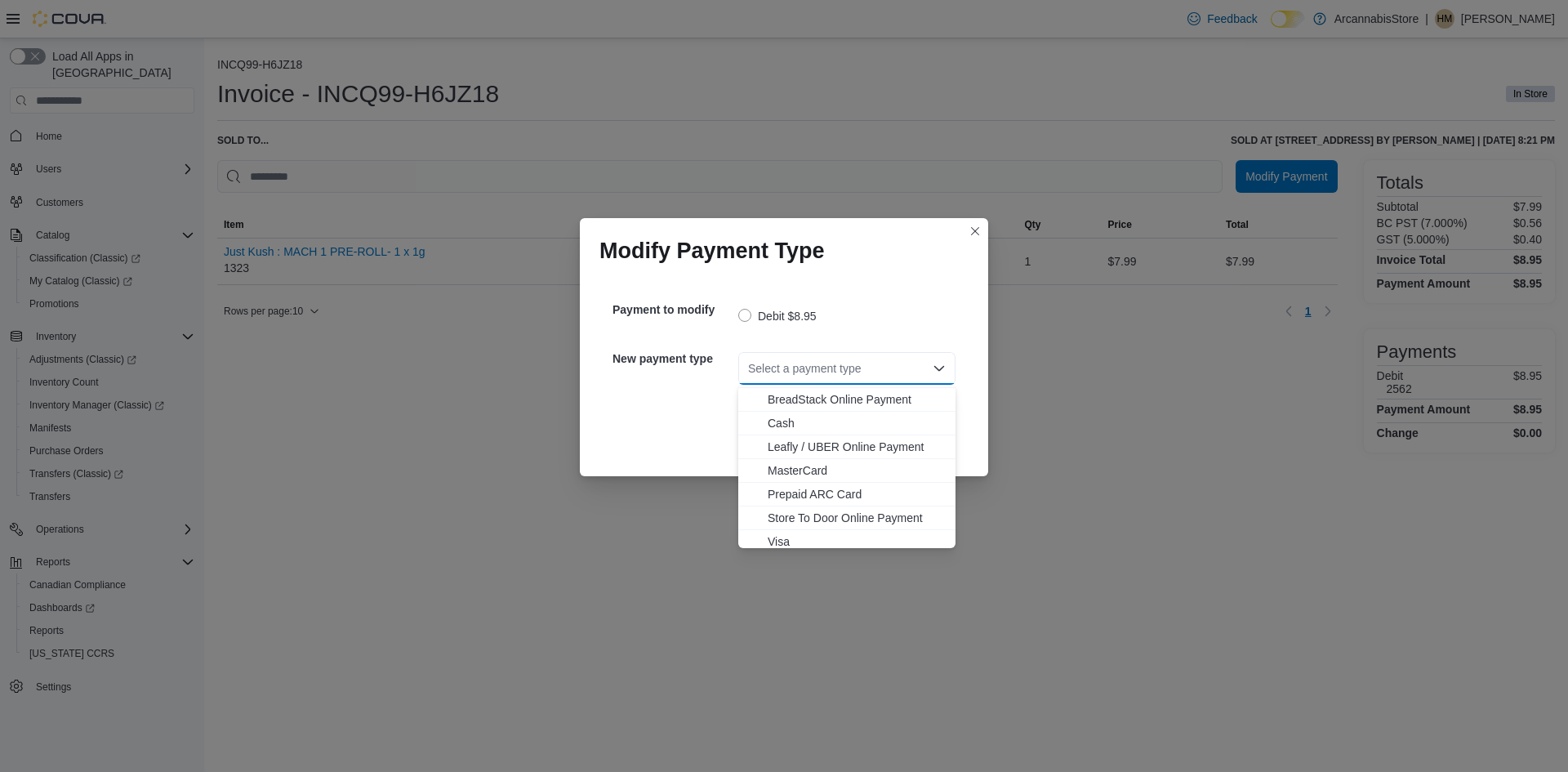
scroll to position [26, 0]
click at [783, 467] on span "MasterCard" at bounding box center [857, 465] width 178 height 17
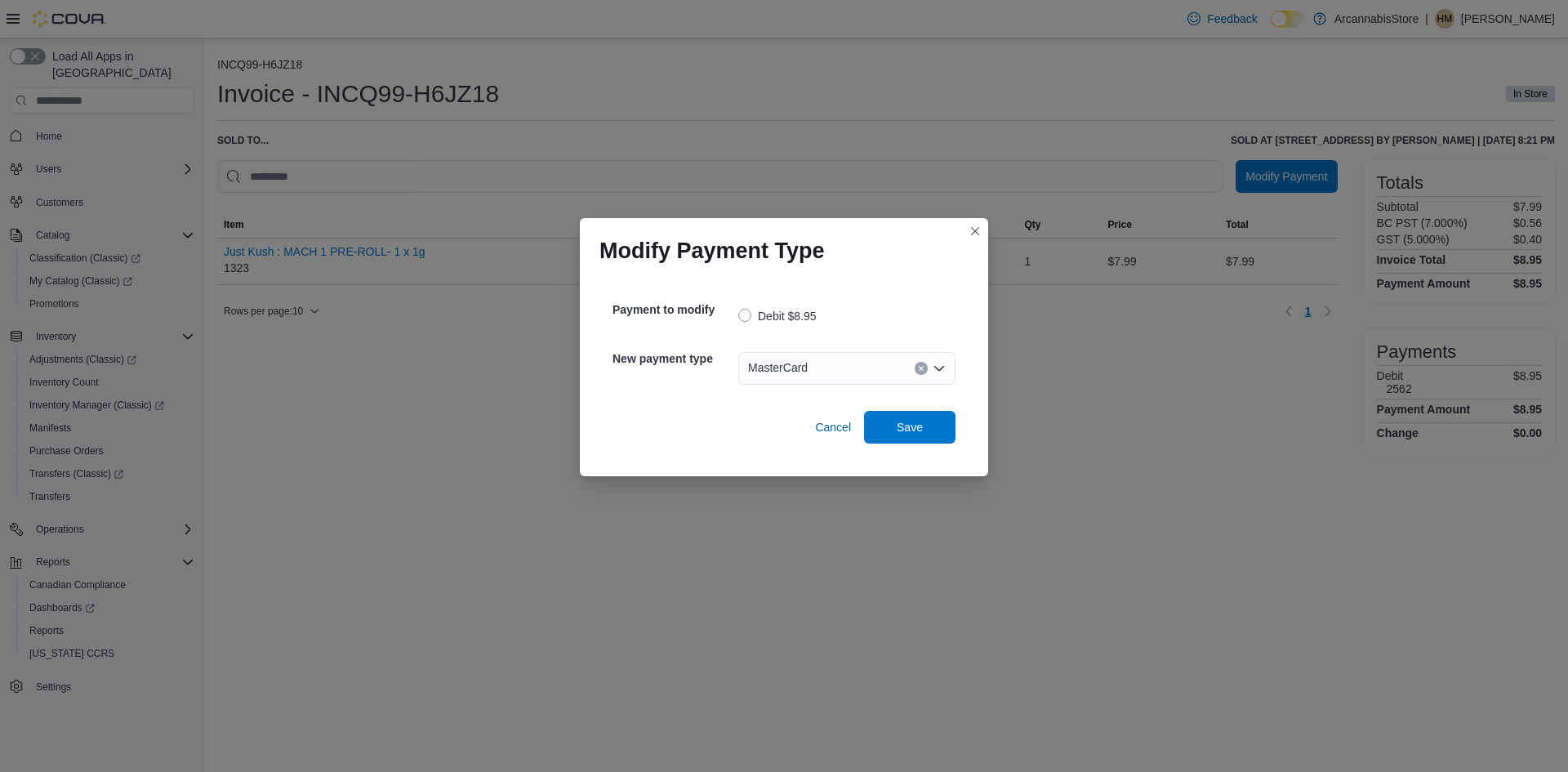
drag, startPoint x: 916, startPoint y: 372, endPoint x: 910, endPoint y: 393, distance: 21.8
click at [916, 378] on div "MasterCard Combo box. Selected. MasterCard. Press Backspace to delete MasterCar…" at bounding box center [846, 368] width 217 height 32
click at [900, 421] on span "Save" at bounding box center [910, 427] width 26 height 17
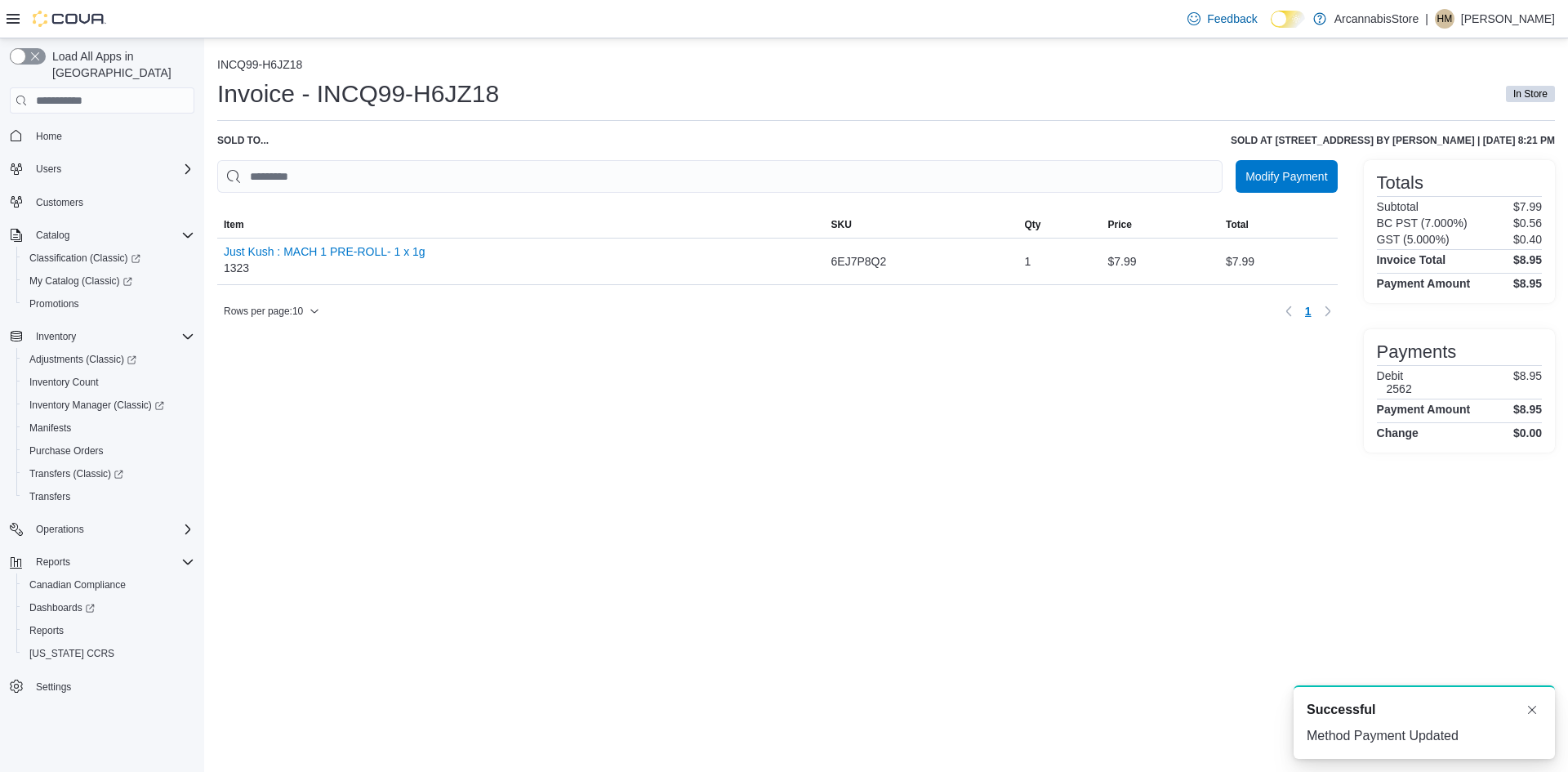
scroll to position [0, 0]
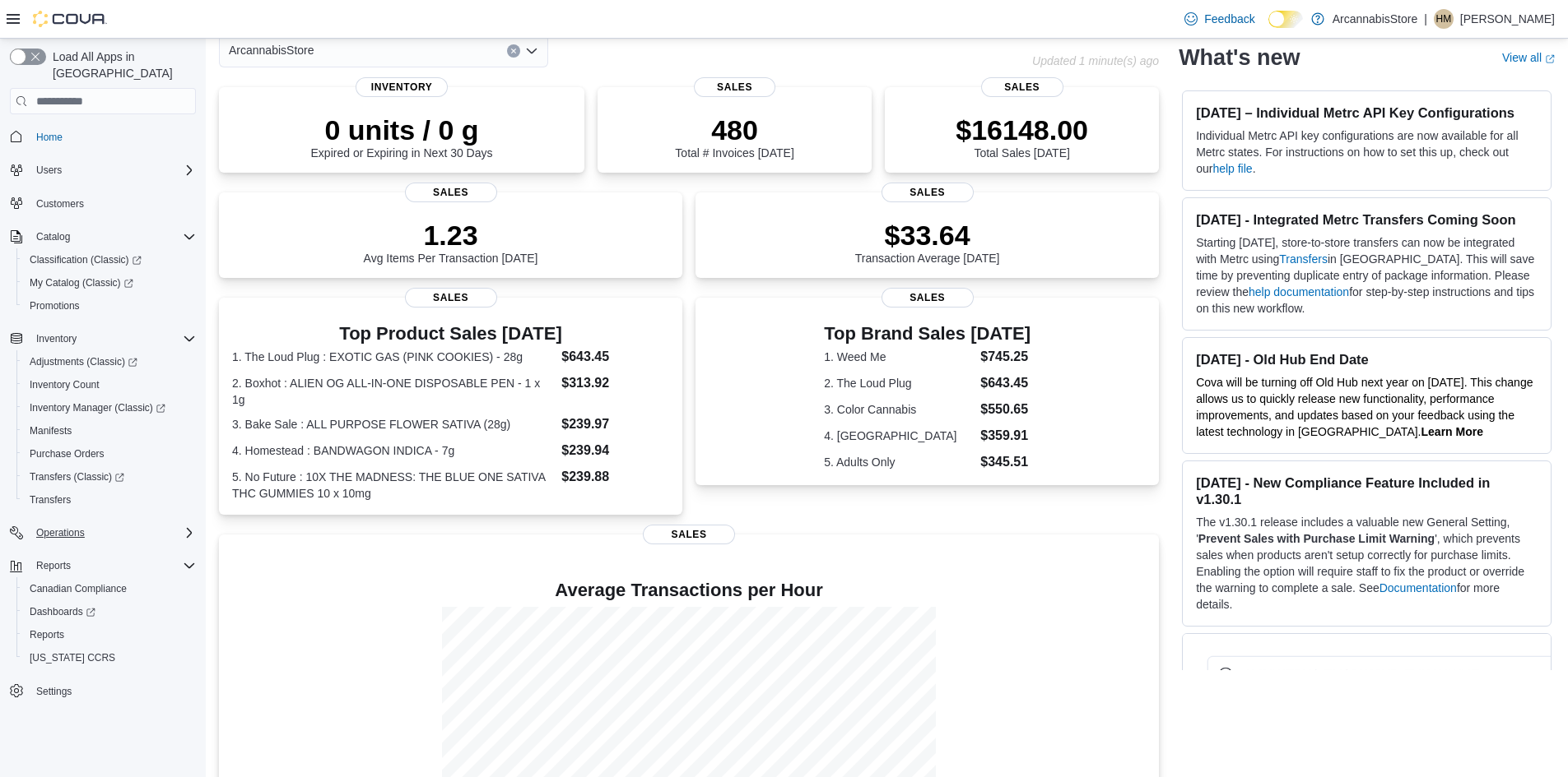
scroll to position [165, 0]
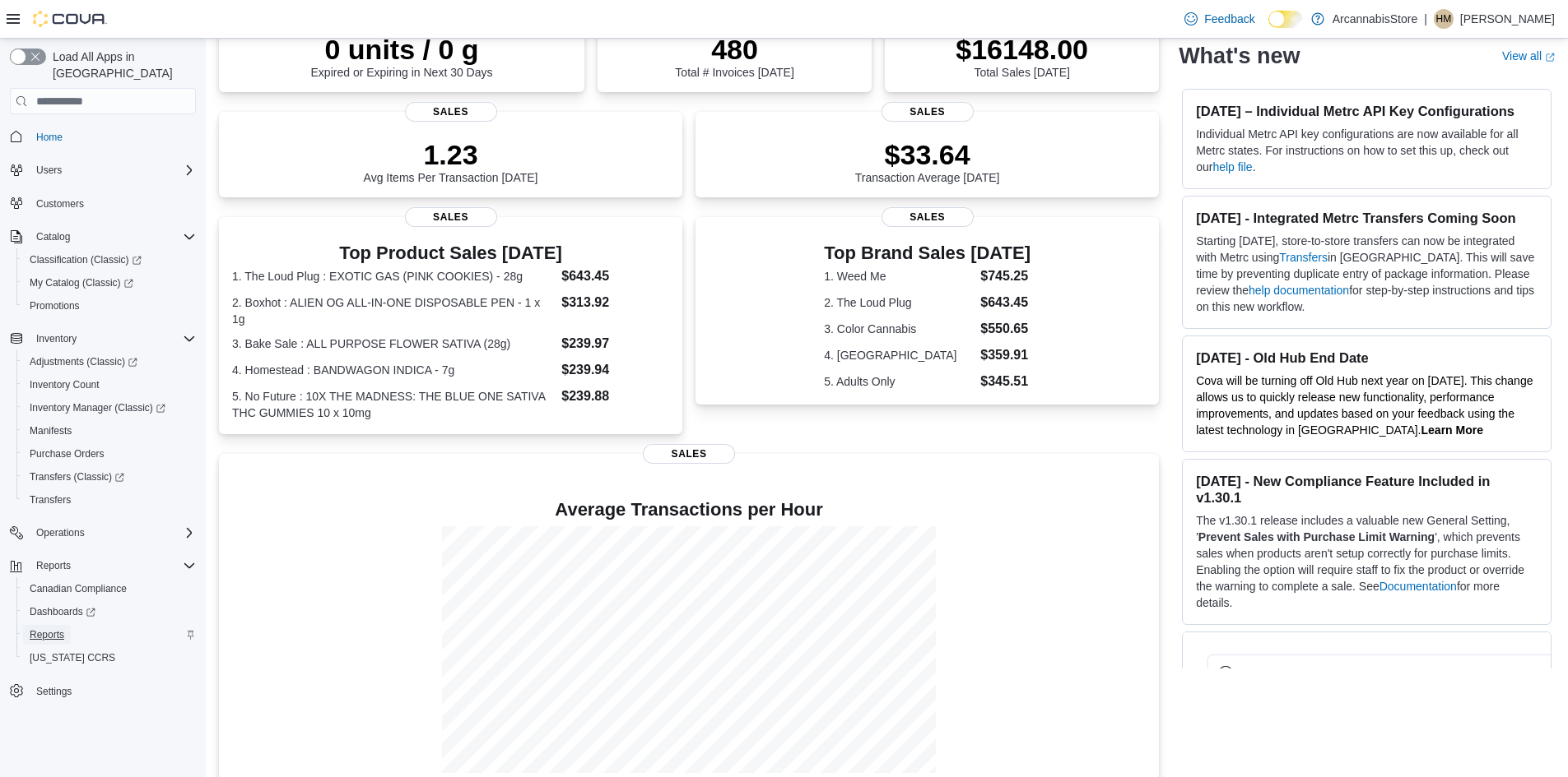
click at [40, 628] on span "Reports" at bounding box center [47, 635] width 34 height 13
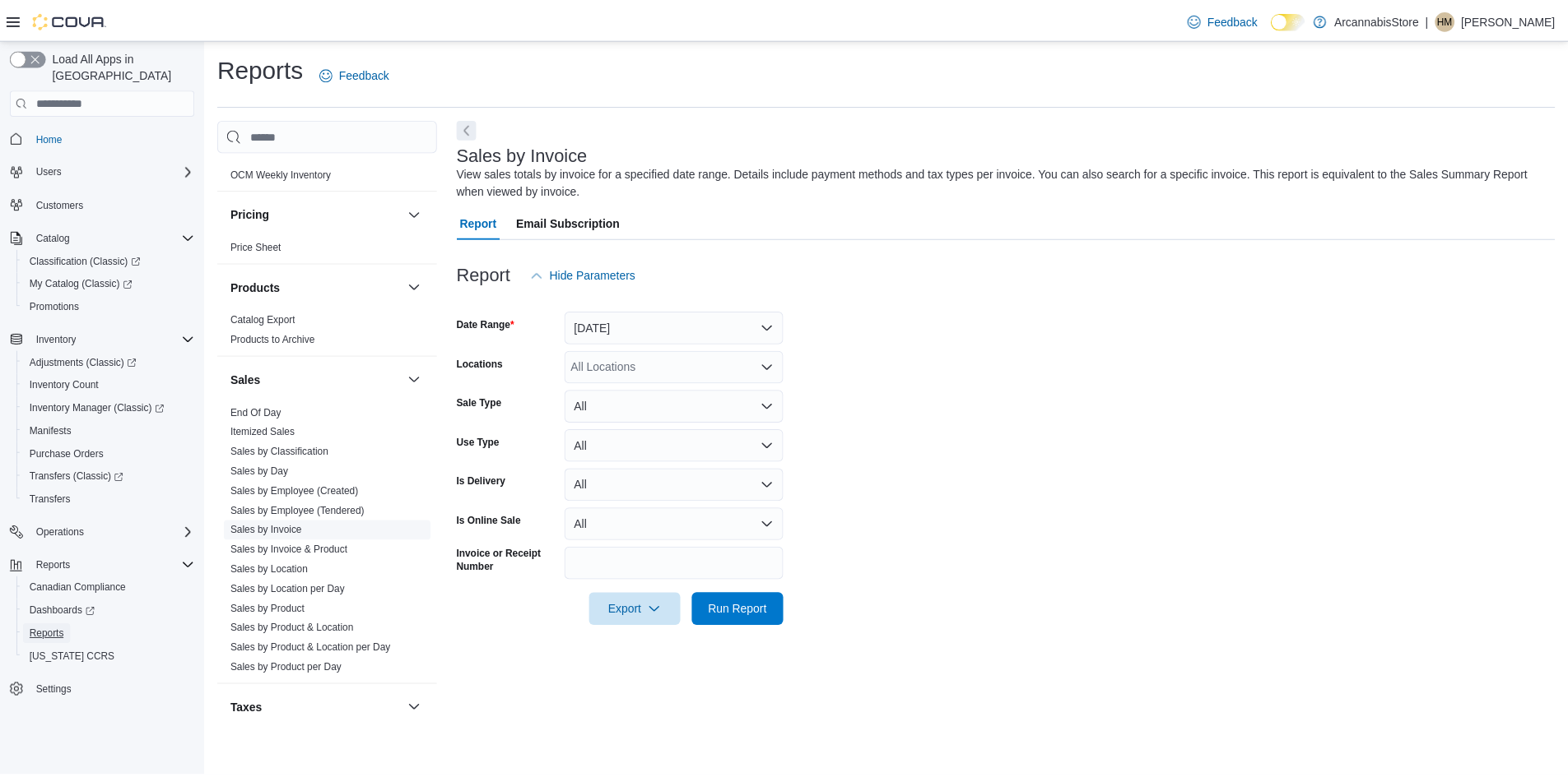
scroll to position [987, 0]
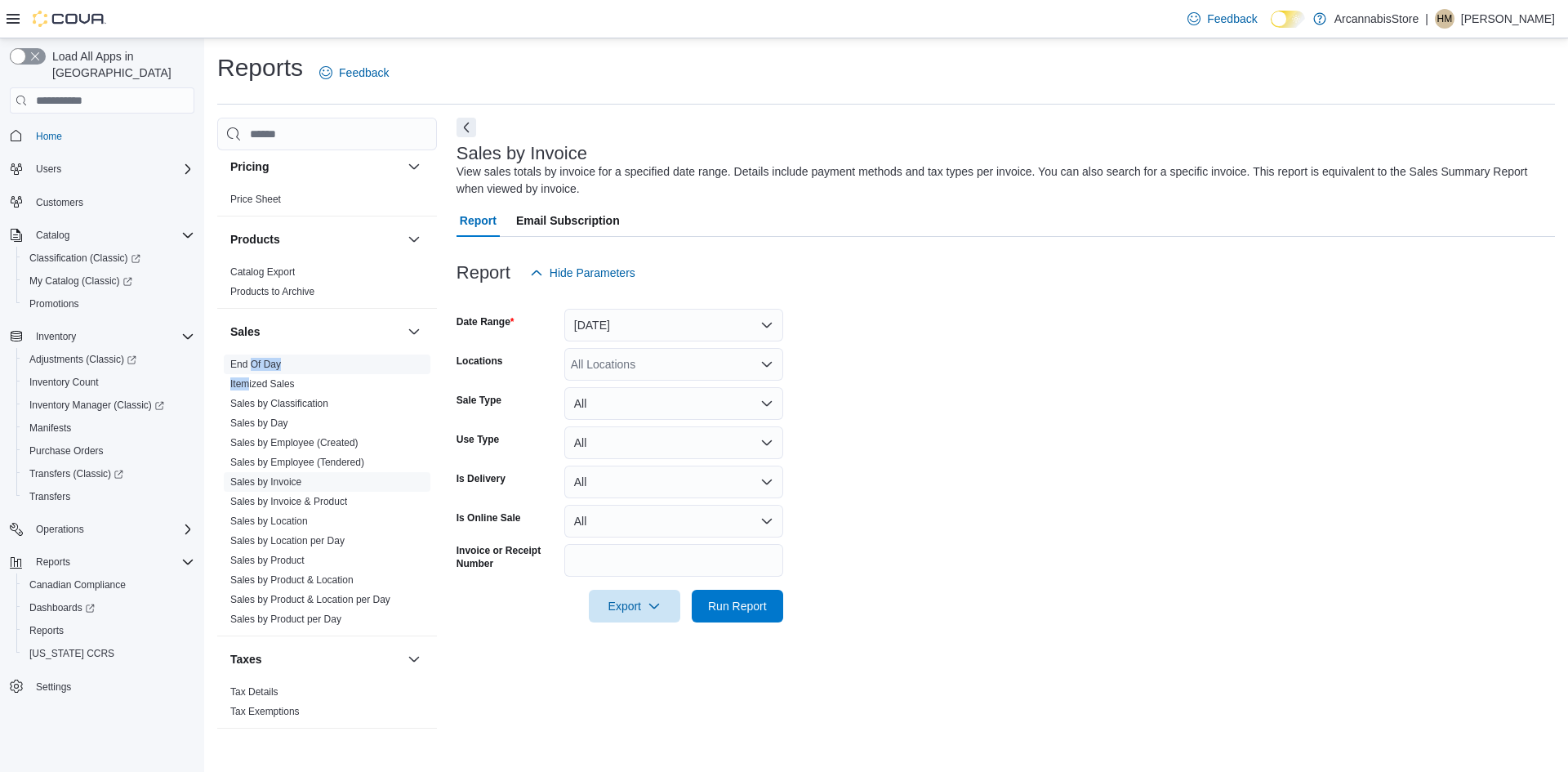
click at [251, 367] on ul "End Of Day Itemized Sales Sales by Classification Sales by Day Sales by Employe…" at bounding box center [327, 492] width 207 height 275
click at [251, 367] on link "End Of Day" at bounding box center [255, 364] width 51 height 11
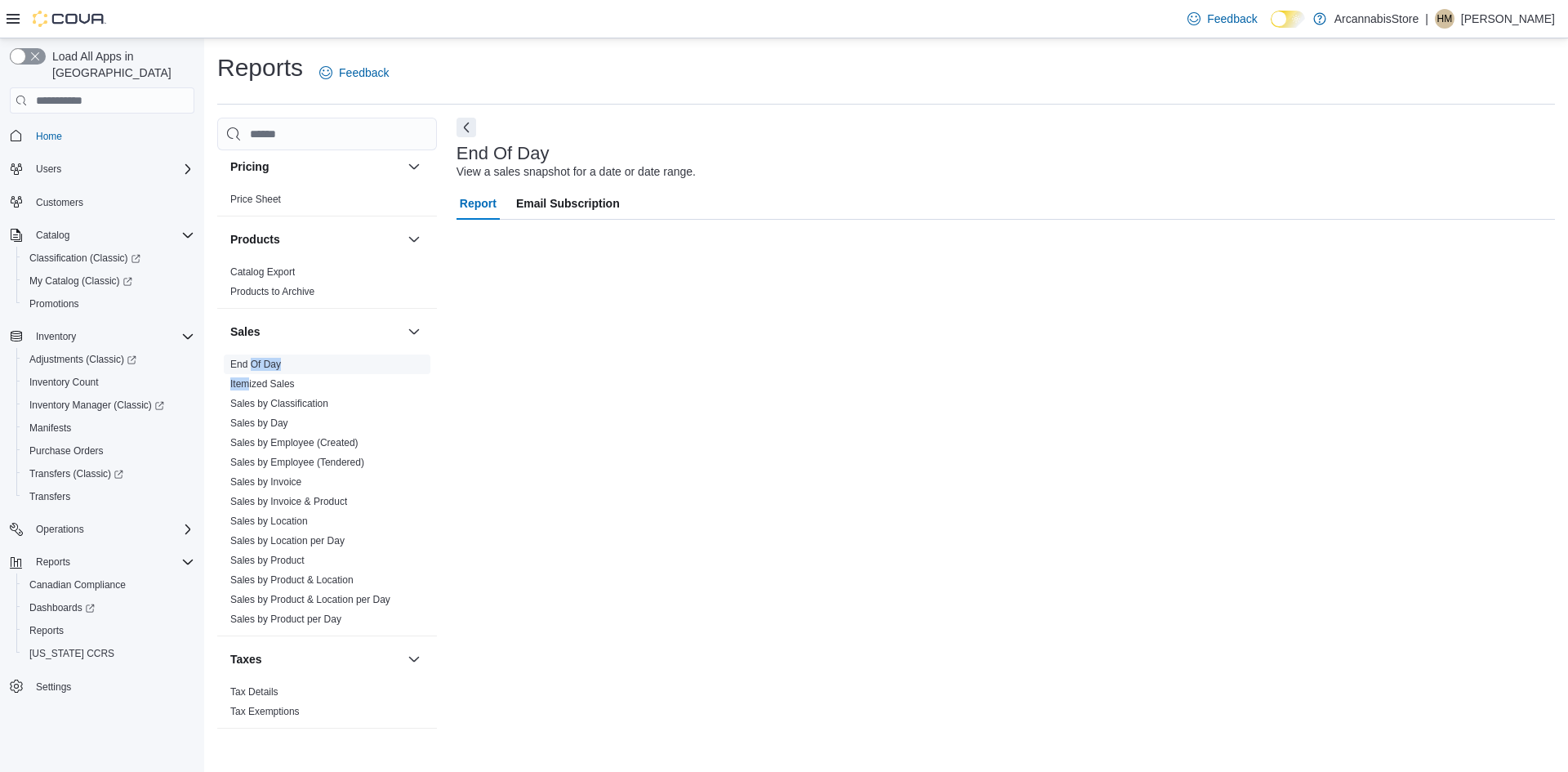
click at [251, 366] on link "End Of Day" at bounding box center [255, 364] width 51 height 11
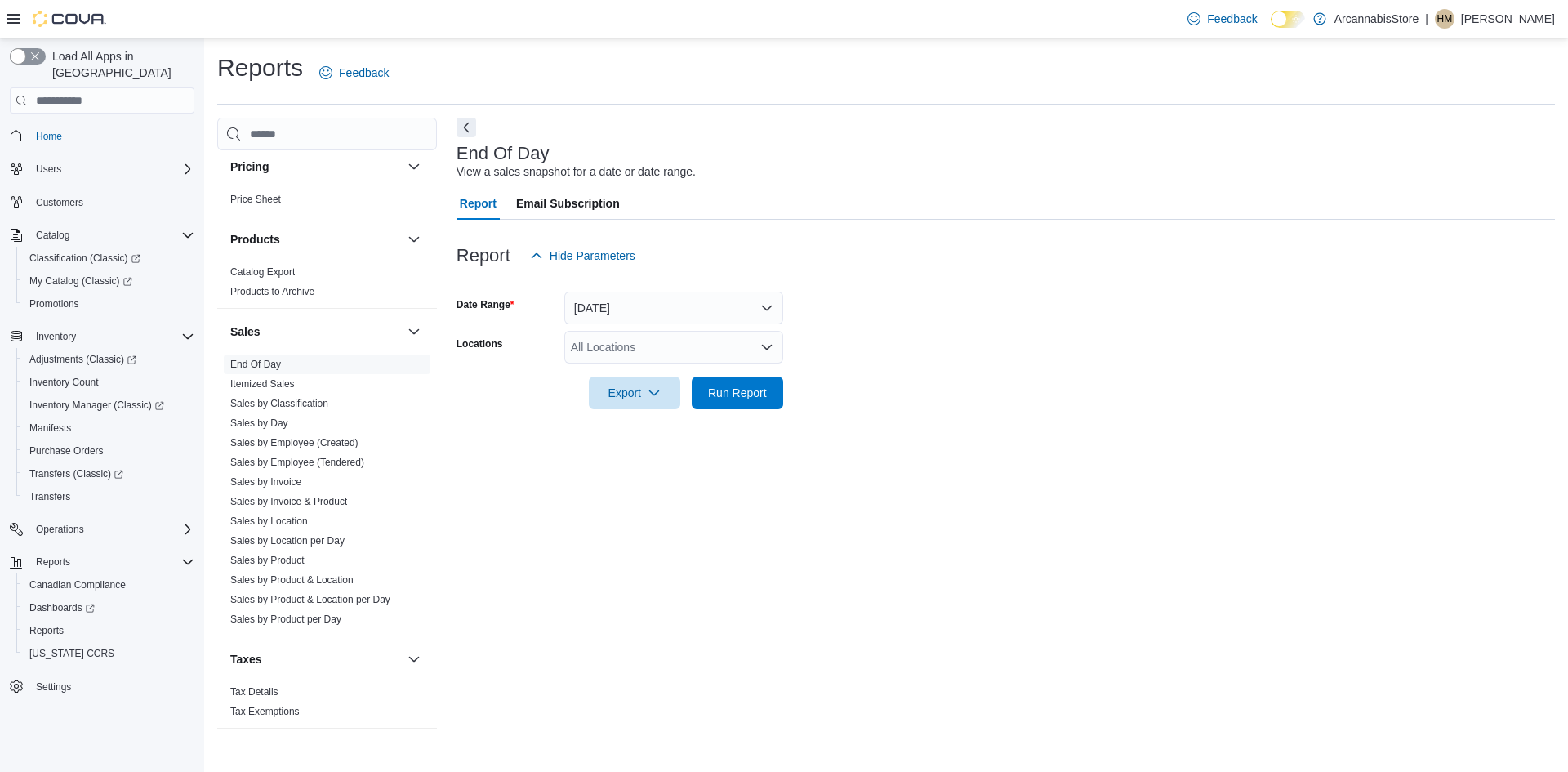
click at [588, 356] on div "All Locations" at bounding box center [674, 347] width 219 height 32
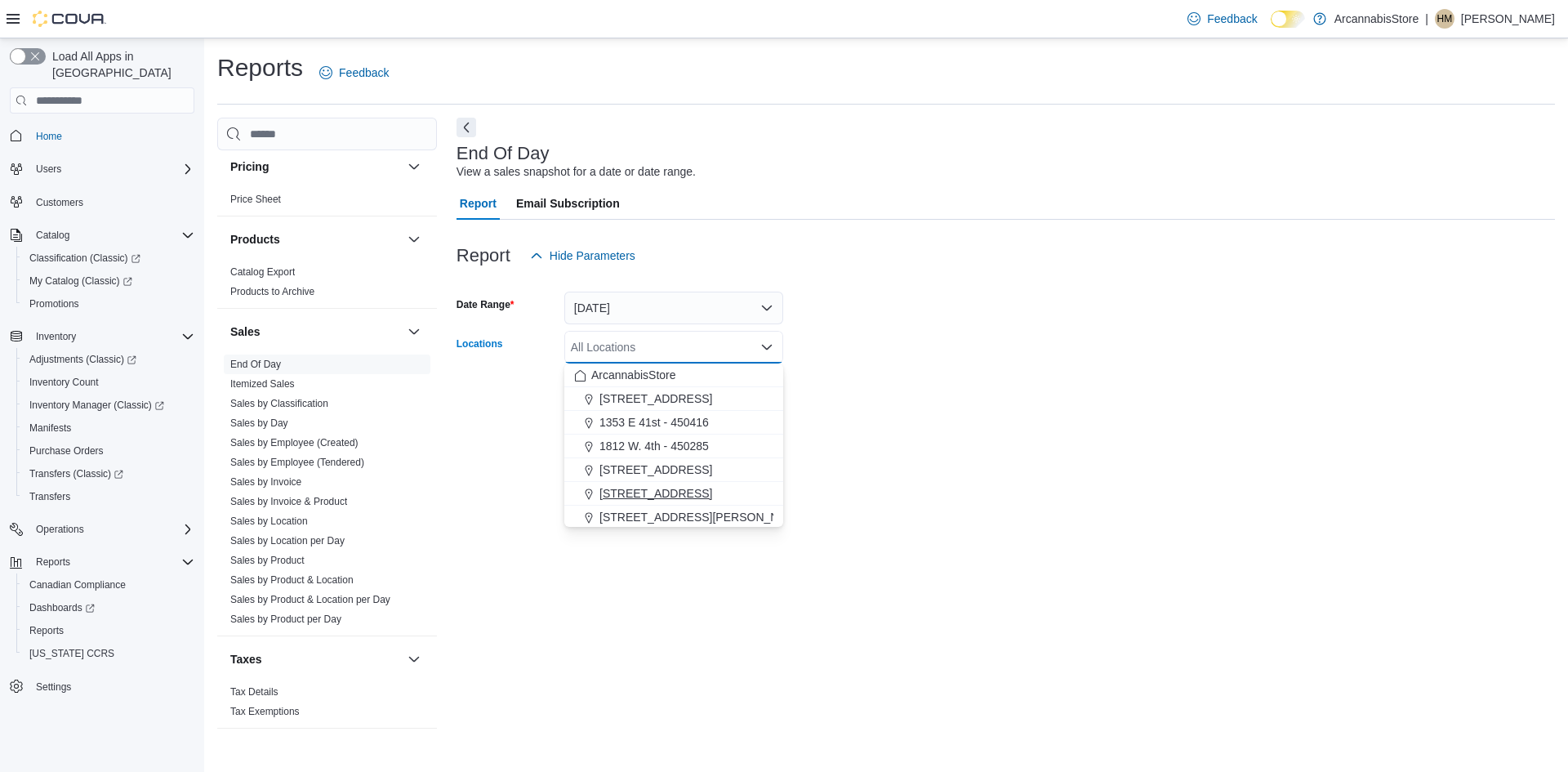
click at [624, 492] on span "[STREET_ADDRESS]" at bounding box center [656, 494] width 113 height 17
drag, startPoint x: 864, startPoint y: 398, endPoint x: 797, endPoint y: 397, distance: 67.0
click at [856, 399] on form "Date Range [DATE] Locations [STREET_ADDRESS] Combo box. Selected. [STREET_ADDRE…" at bounding box center [1005, 340] width 1099 height 138
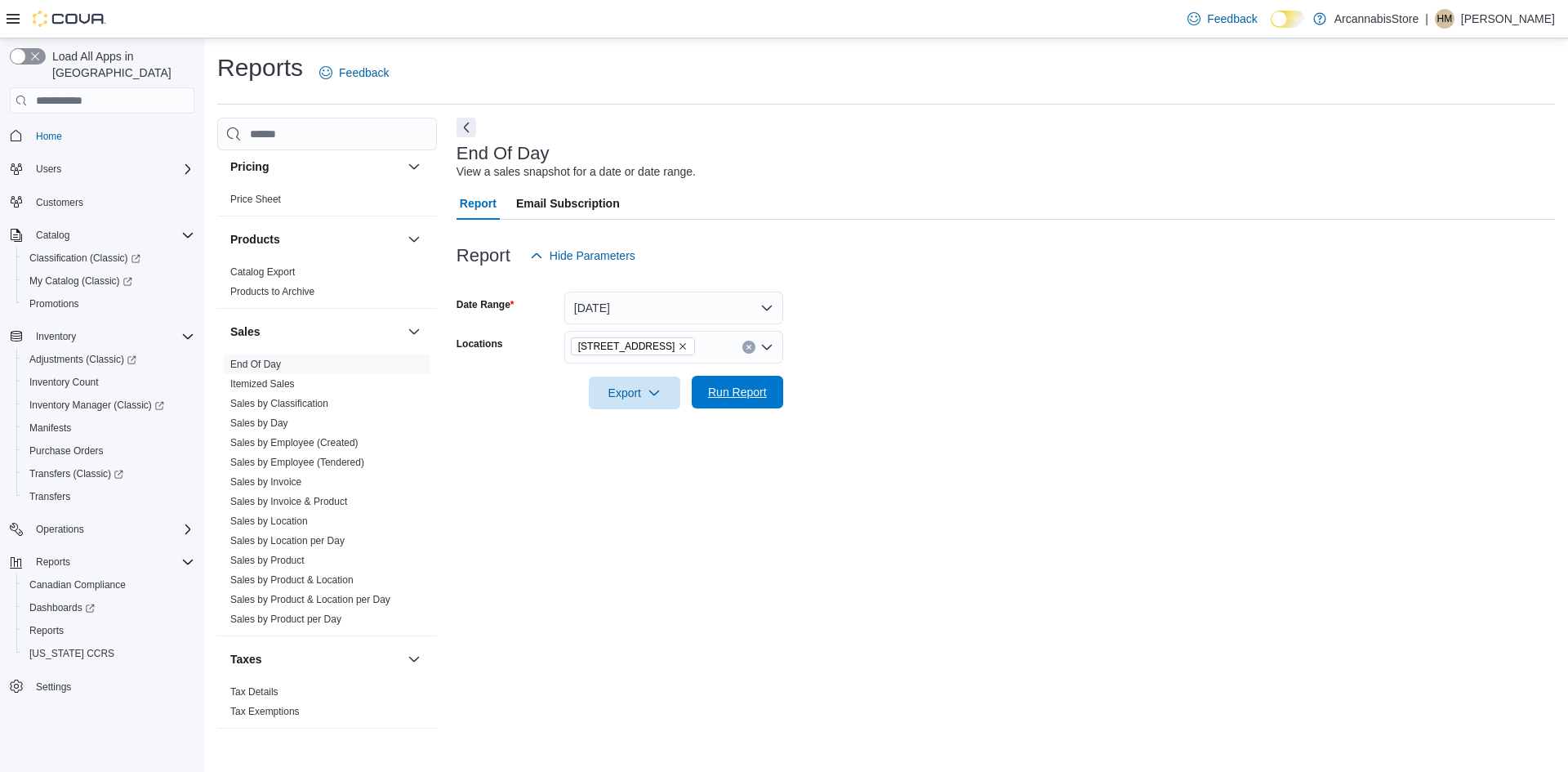
click at [700, 402] on button "Run Report" at bounding box center [737, 392] width 91 height 32
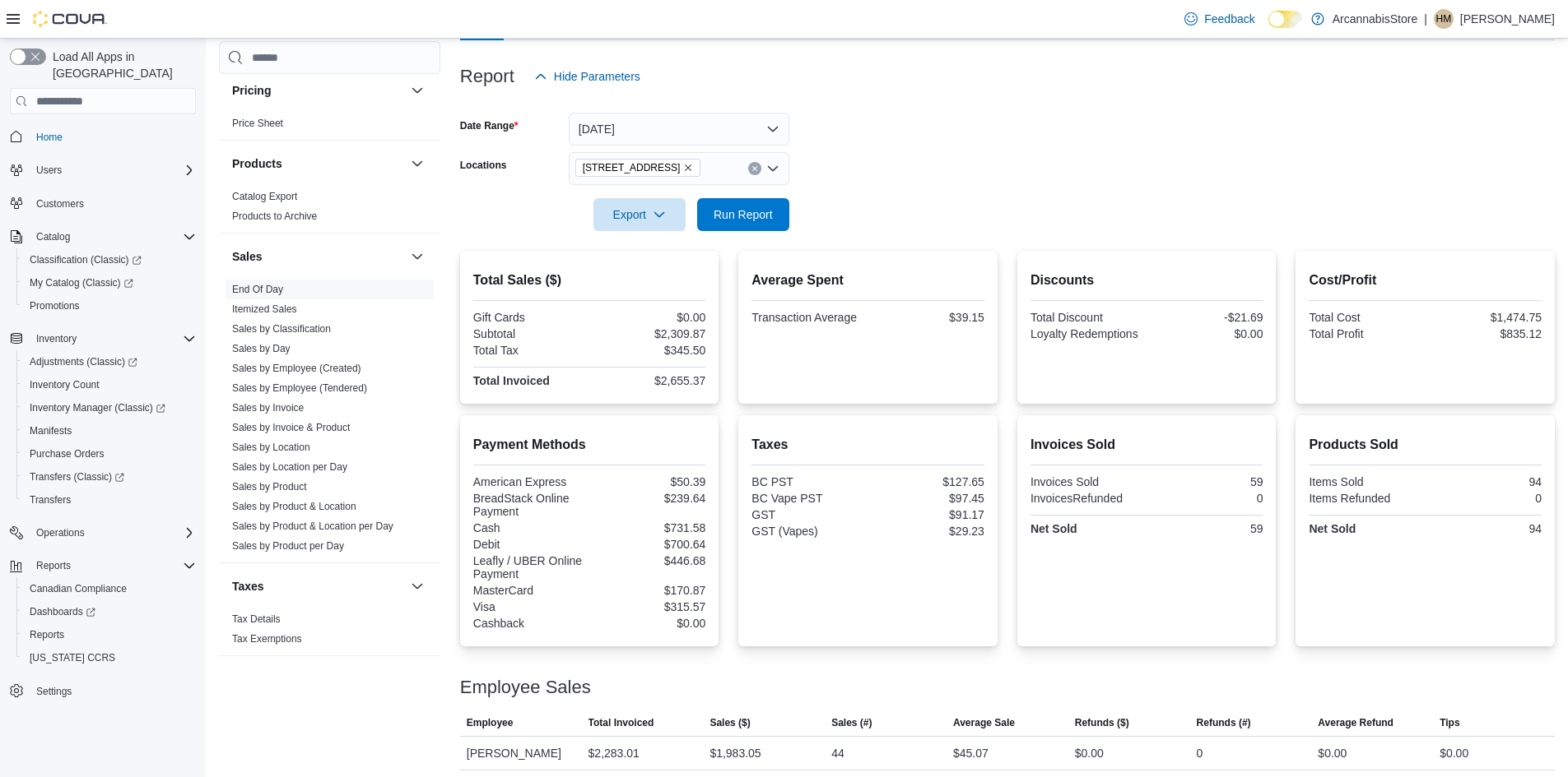
scroll to position [221, 0]
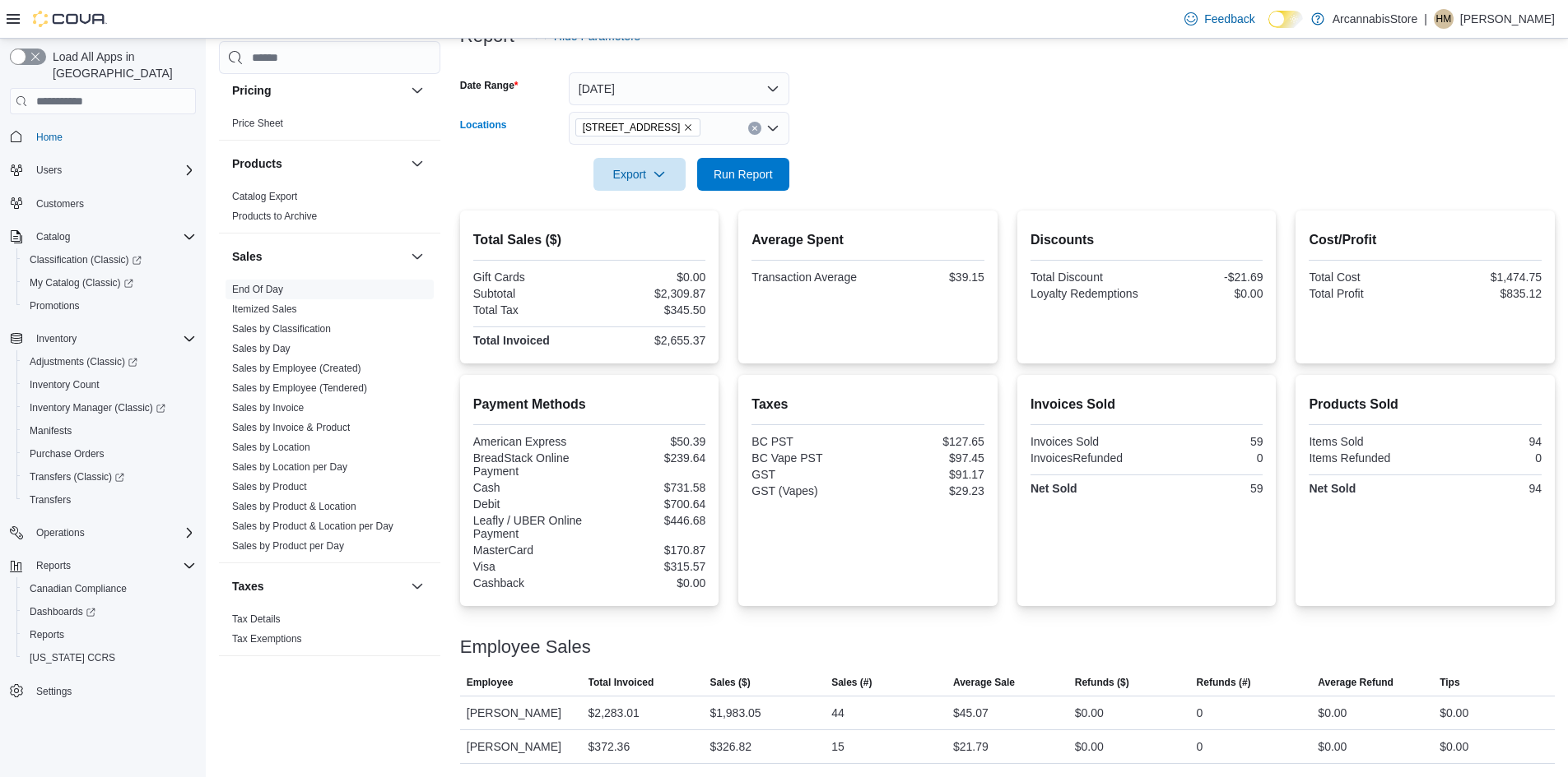
click at [693, 126] on icon "Remove 2267 Kingsway - 450548 from selection in this group" at bounding box center [688, 127] width 10 height 10
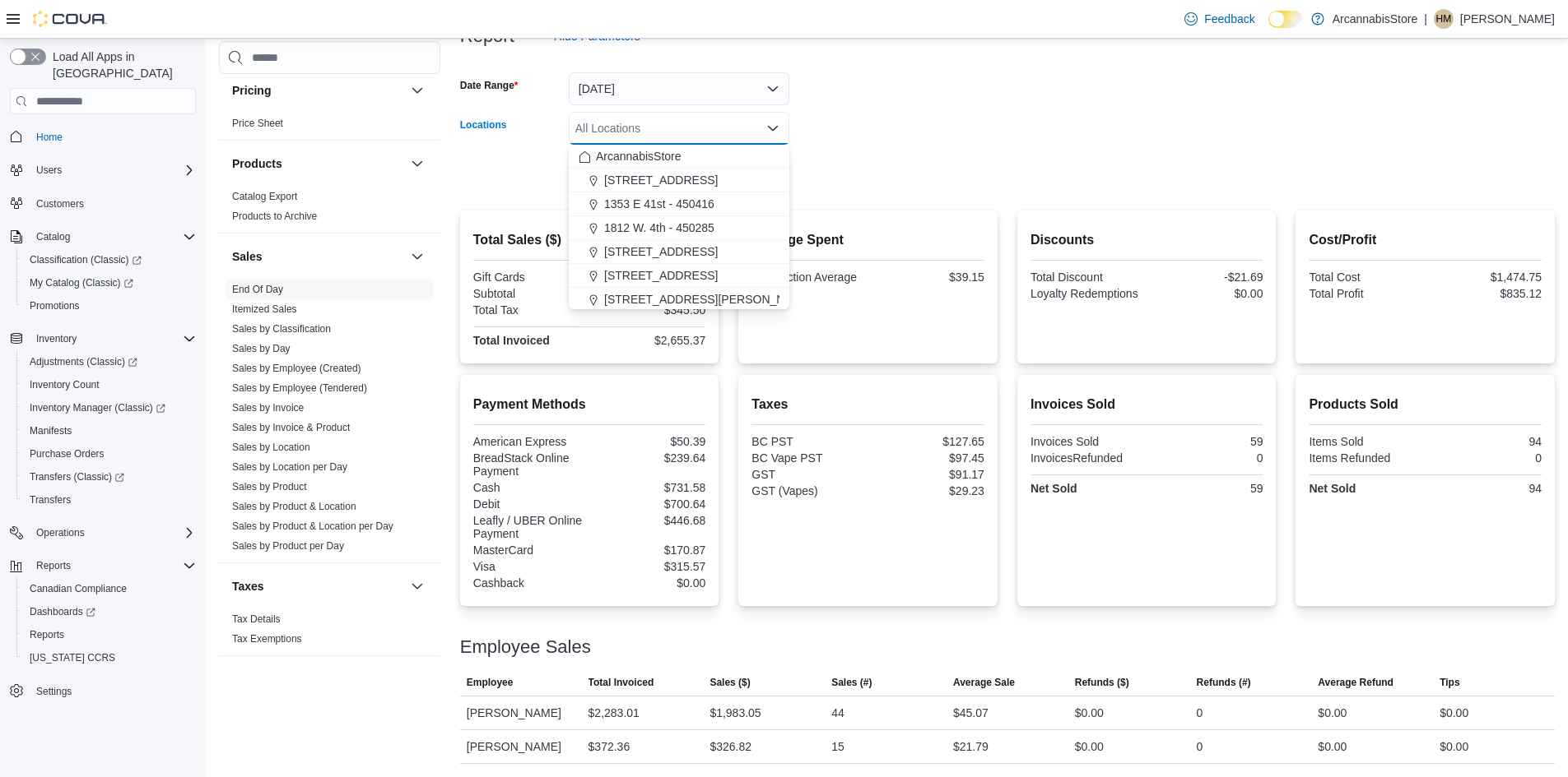
drag, startPoint x: 809, startPoint y: 169, endPoint x: 793, endPoint y: 172, distance: 16.3
click at [807, 169] on form "Date Range [DATE] Locations All Locations Combo box. Selected. Combo box input.…" at bounding box center [1007, 122] width 1095 height 139
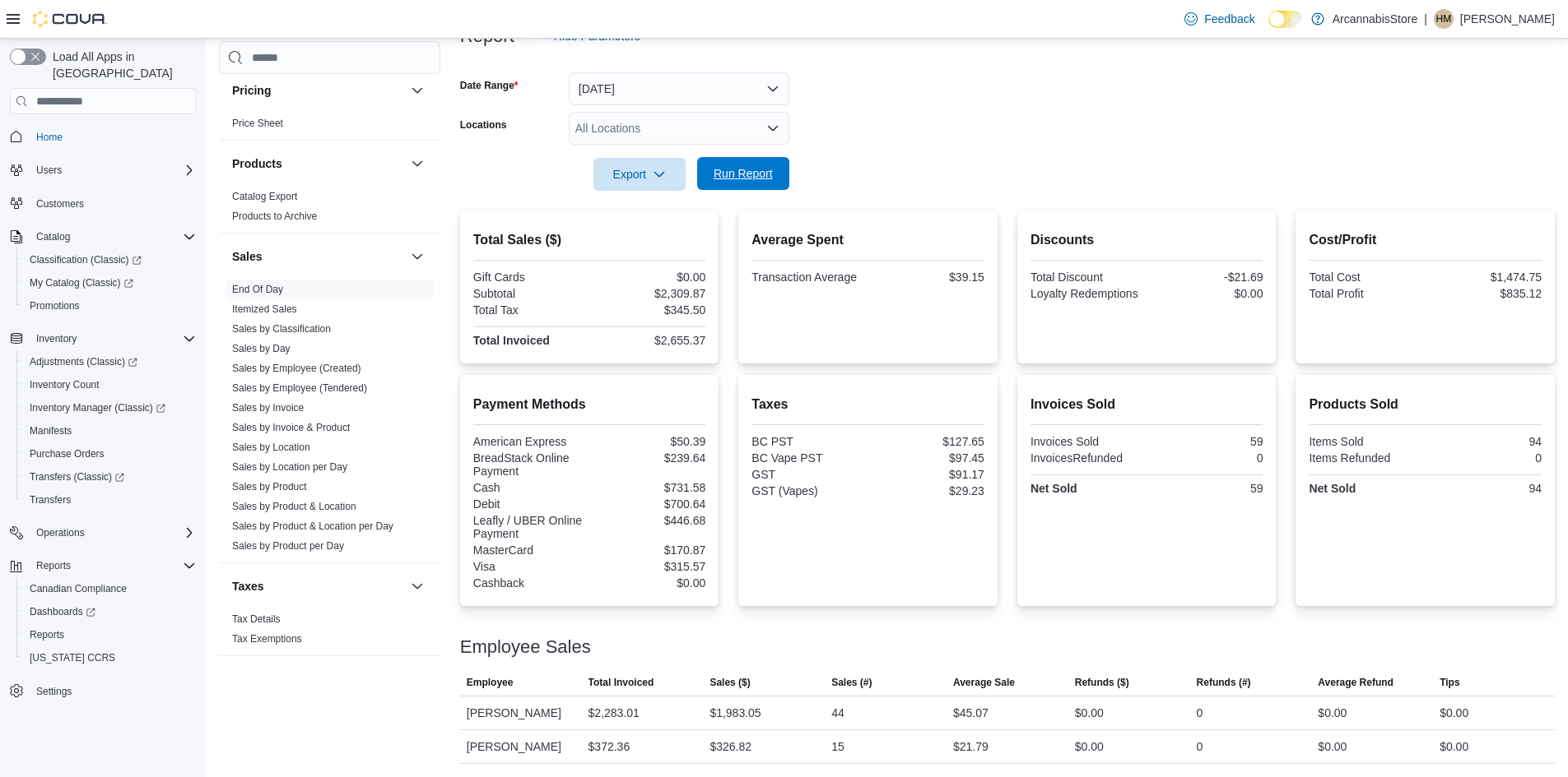
click at [752, 175] on span "Run Report" at bounding box center [743, 174] width 60 height 17
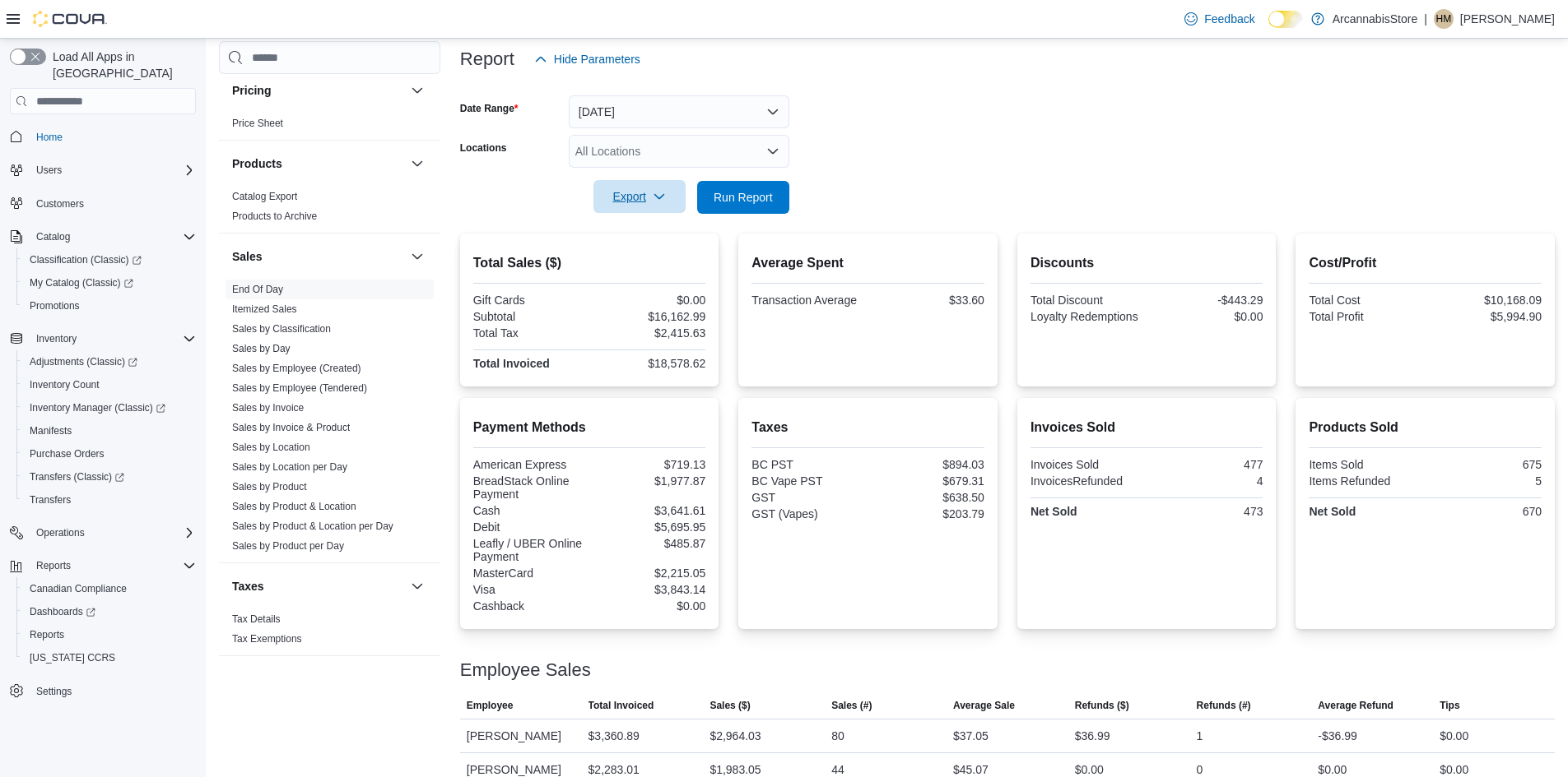
scroll to position [118, 0]
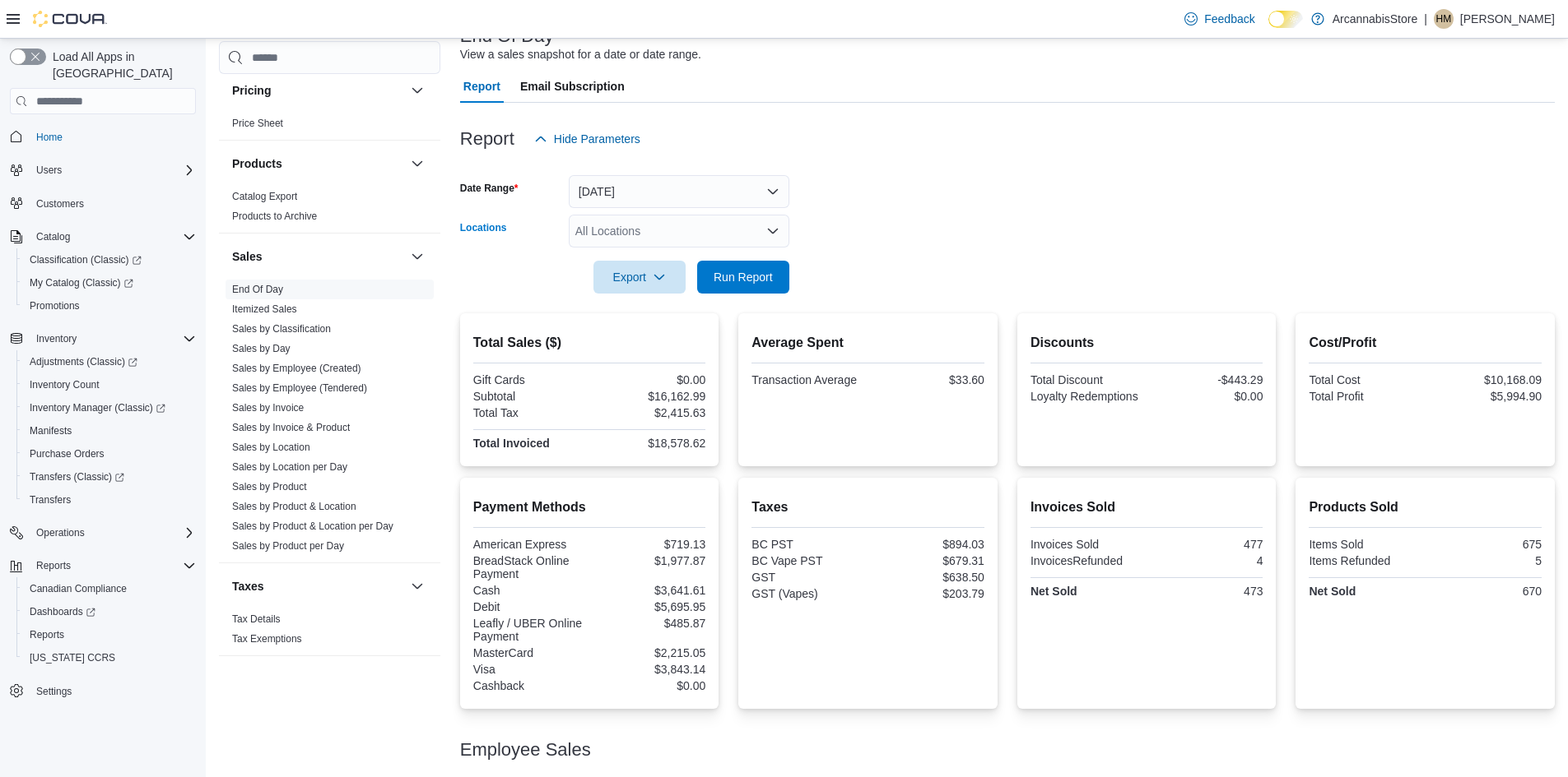
click at [614, 238] on div "All Locations" at bounding box center [679, 231] width 221 height 33
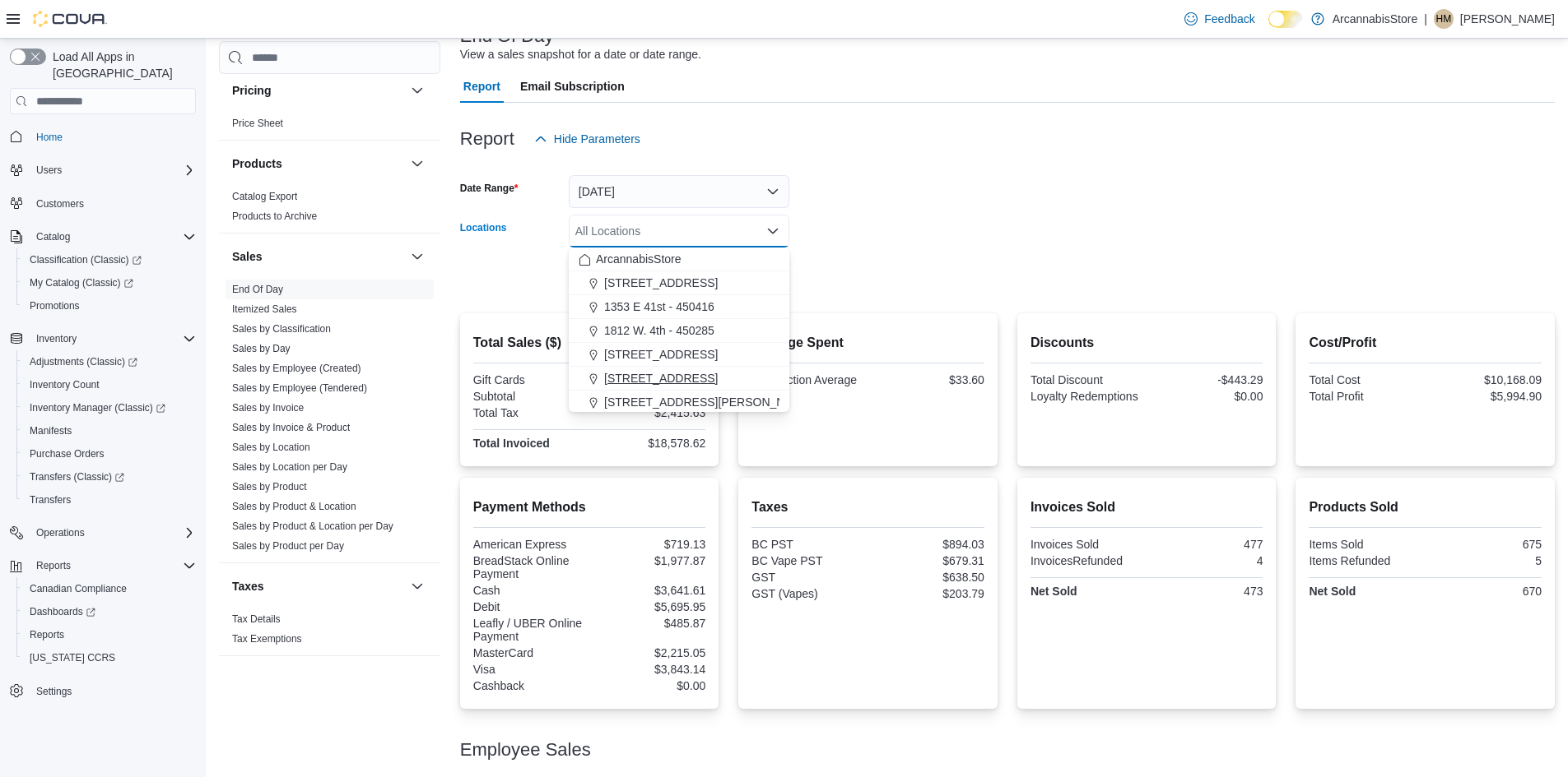
click at [651, 387] on button "[STREET_ADDRESS]" at bounding box center [679, 379] width 221 height 24
drag, startPoint x: 875, startPoint y: 290, endPoint x: 801, endPoint y: 308, distance: 76.2
click at [862, 293] on form "Date Range [DATE] Locations [STREET_ADDRESS] Combo box. Selected. [STREET_ADDRE…" at bounding box center [1007, 224] width 1095 height 139
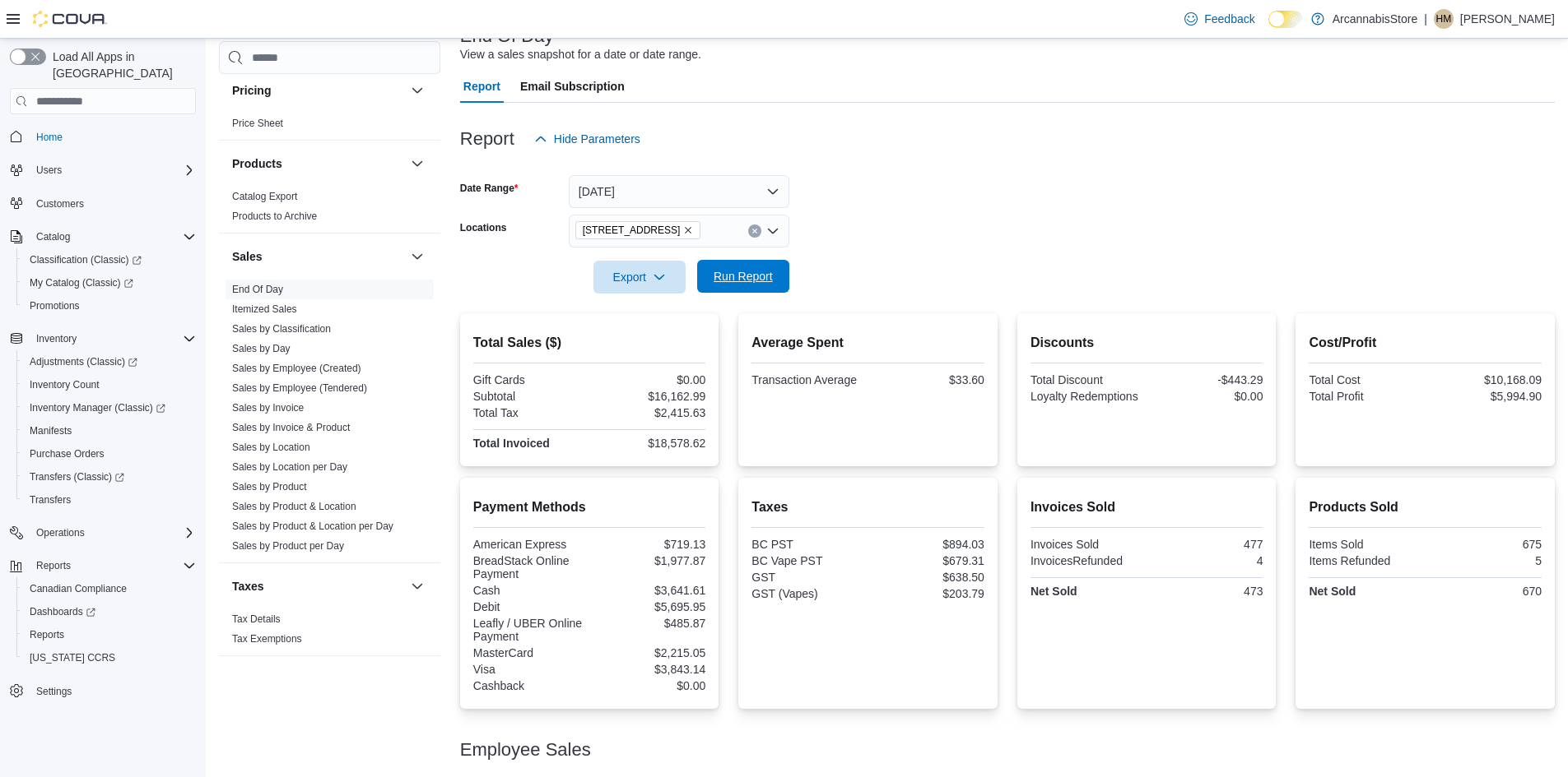
click at [762, 285] on span "Run Report" at bounding box center [743, 276] width 60 height 17
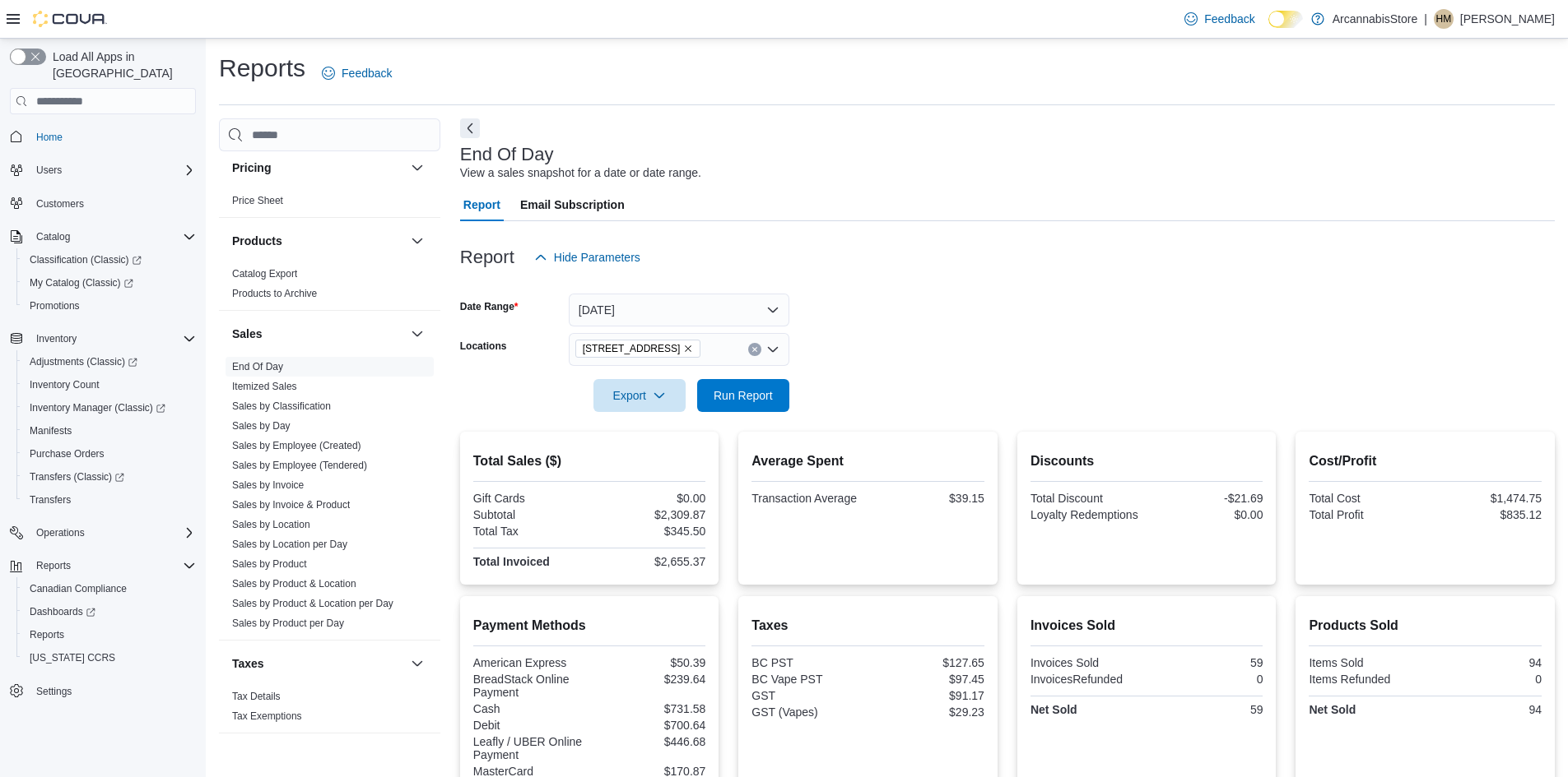
click at [753, 377] on div at bounding box center [1007, 372] width 1095 height 13
click at [753, 386] on span "Run Report" at bounding box center [743, 395] width 73 height 33
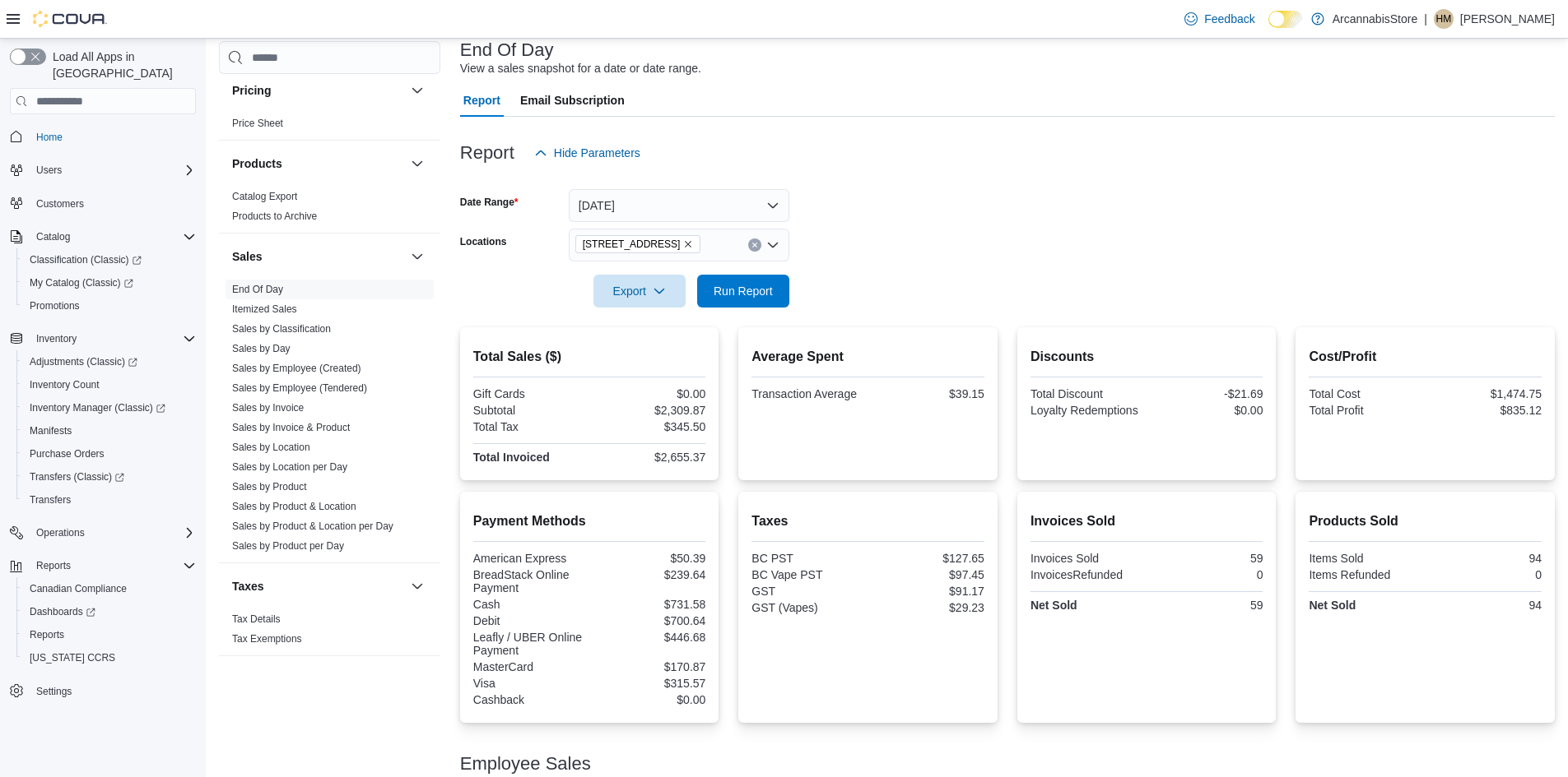
scroll to position [221, 0]
